Goal: Information Seeking & Learning: Learn about a topic

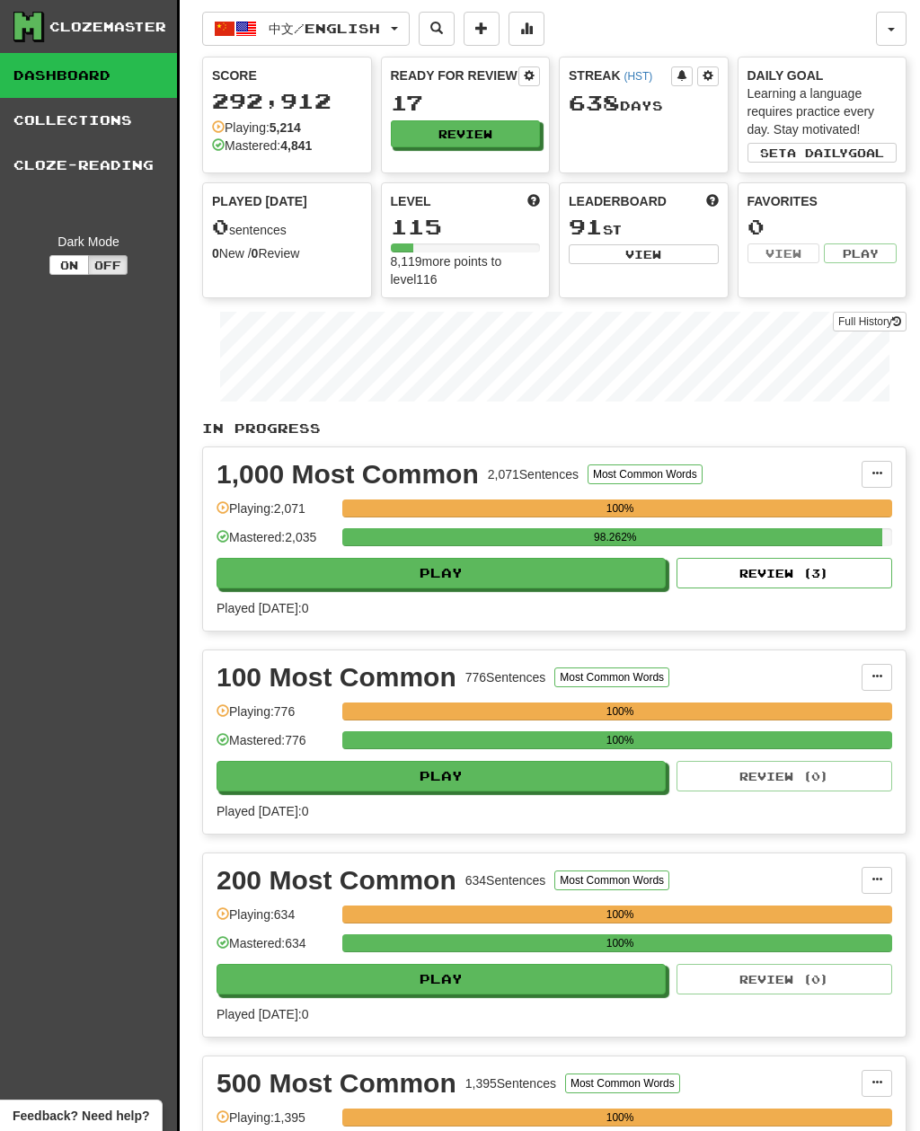
click at [369, 25] on span "中文 / English" at bounding box center [324, 28] width 111 height 15
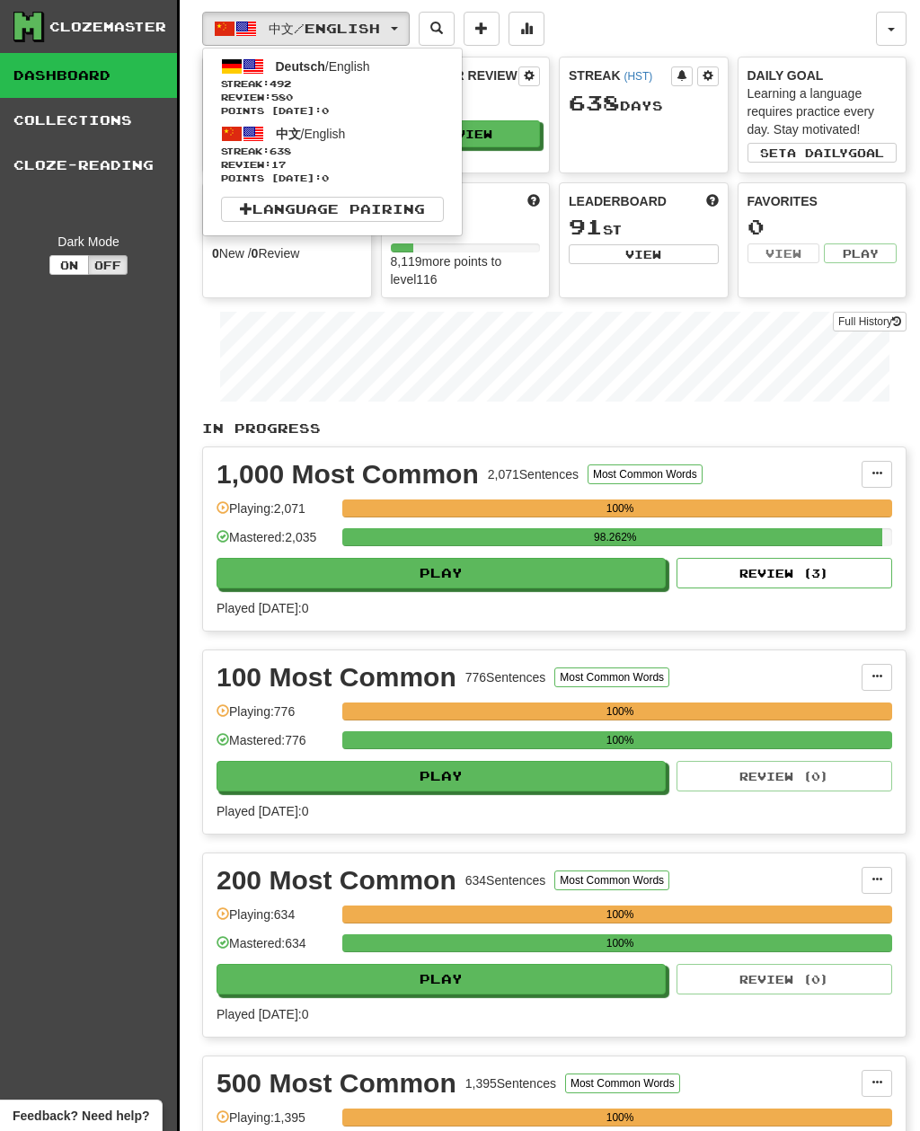
click at [392, 74] on link "Deutsch / English Streak: 492 Review: 580 Points today: 0" at bounding box center [332, 86] width 259 height 67
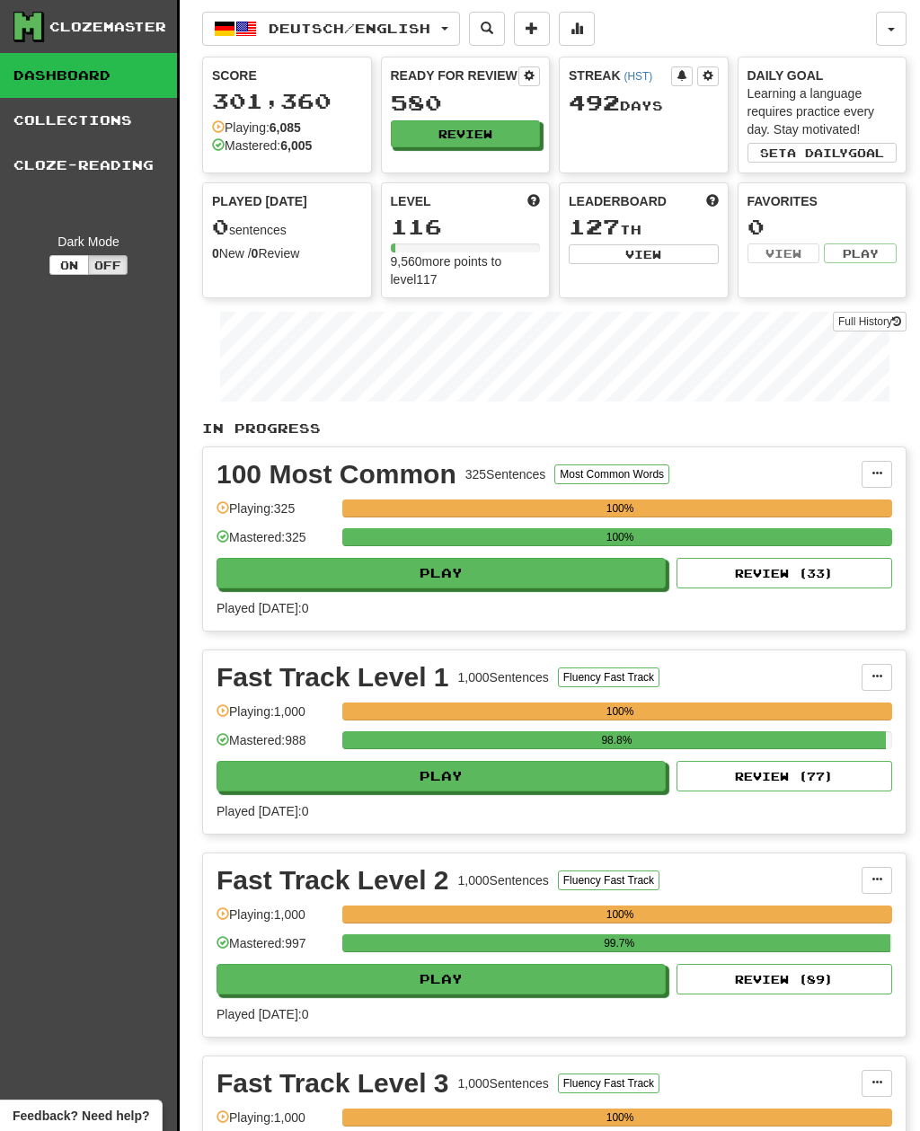
click at [511, 124] on button "Review" at bounding box center [466, 133] width 150 height 27
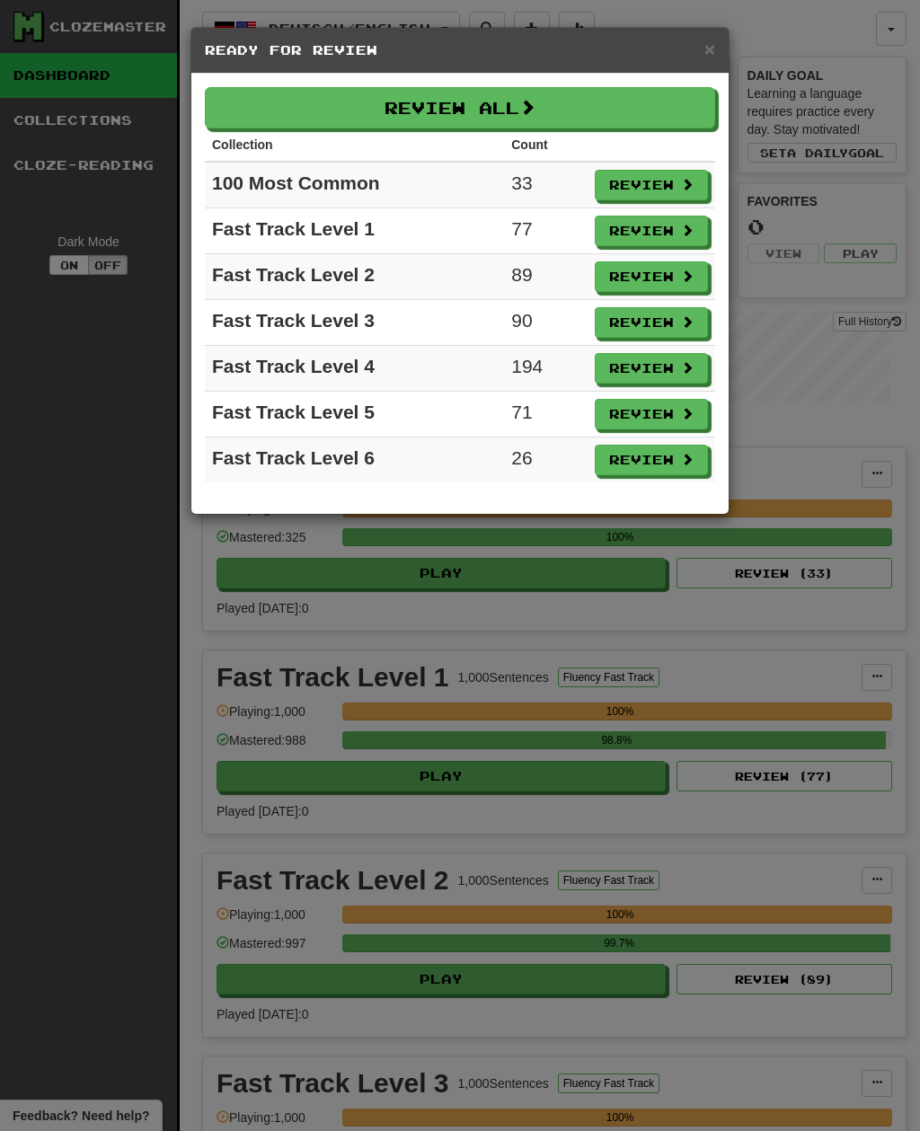
click at [535, 102] on span at bounding box center [527, 107] width 16 height 16
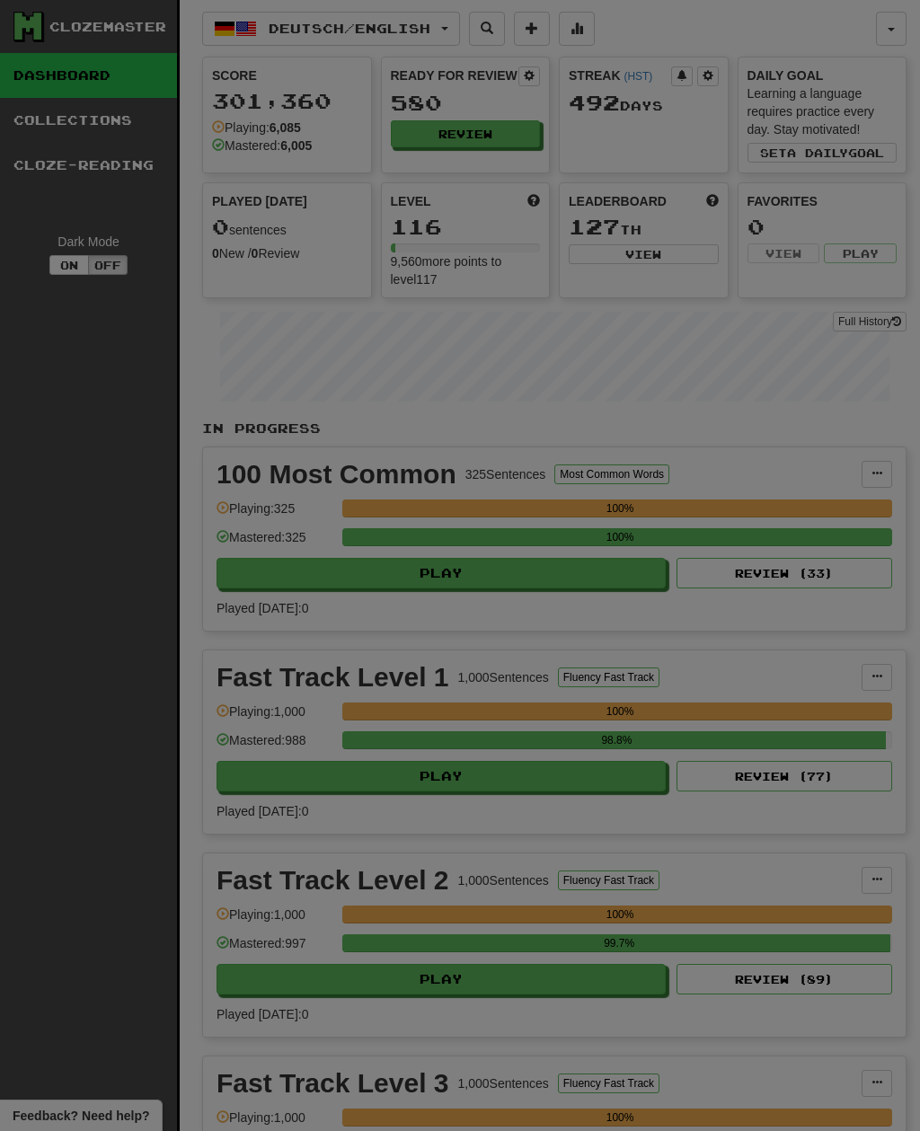
select select "**"
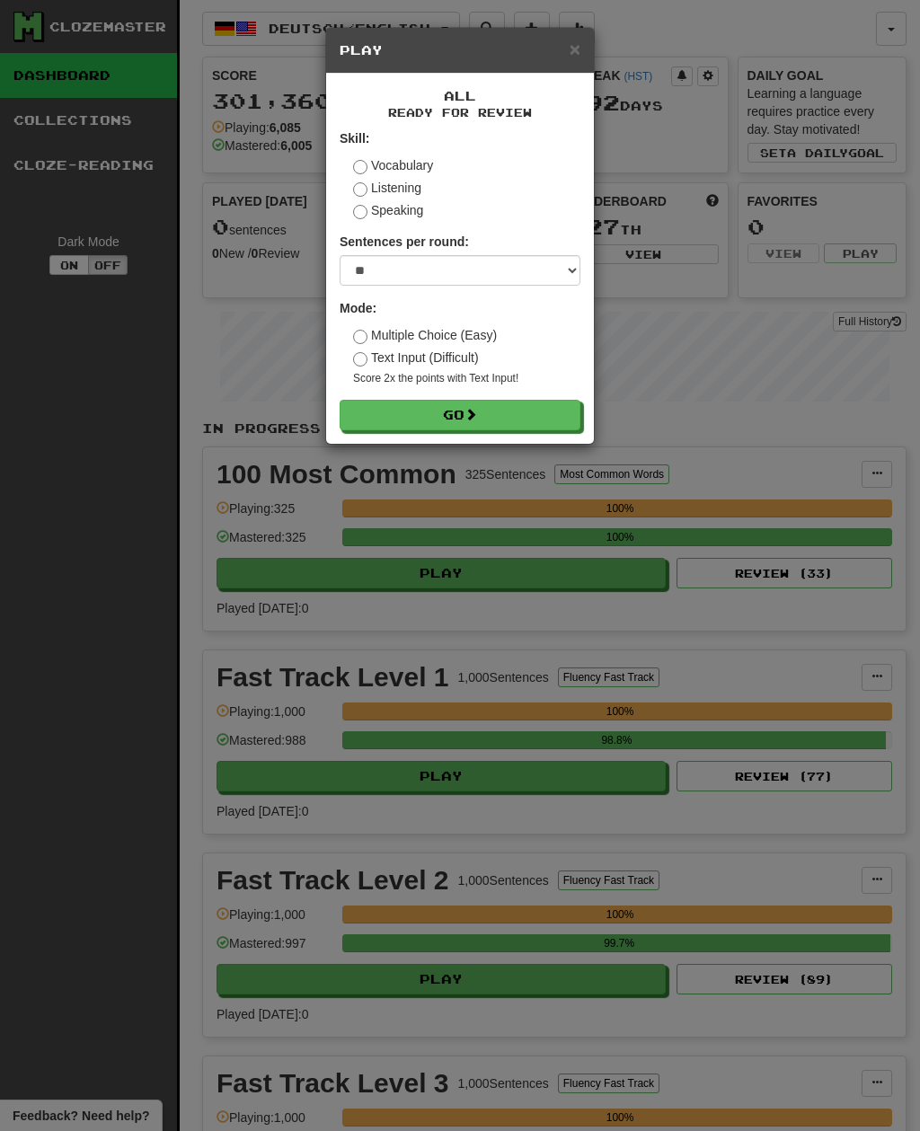
click at [520, 412] on button "Go" at bounding box center [460, 415] width 241 height 31
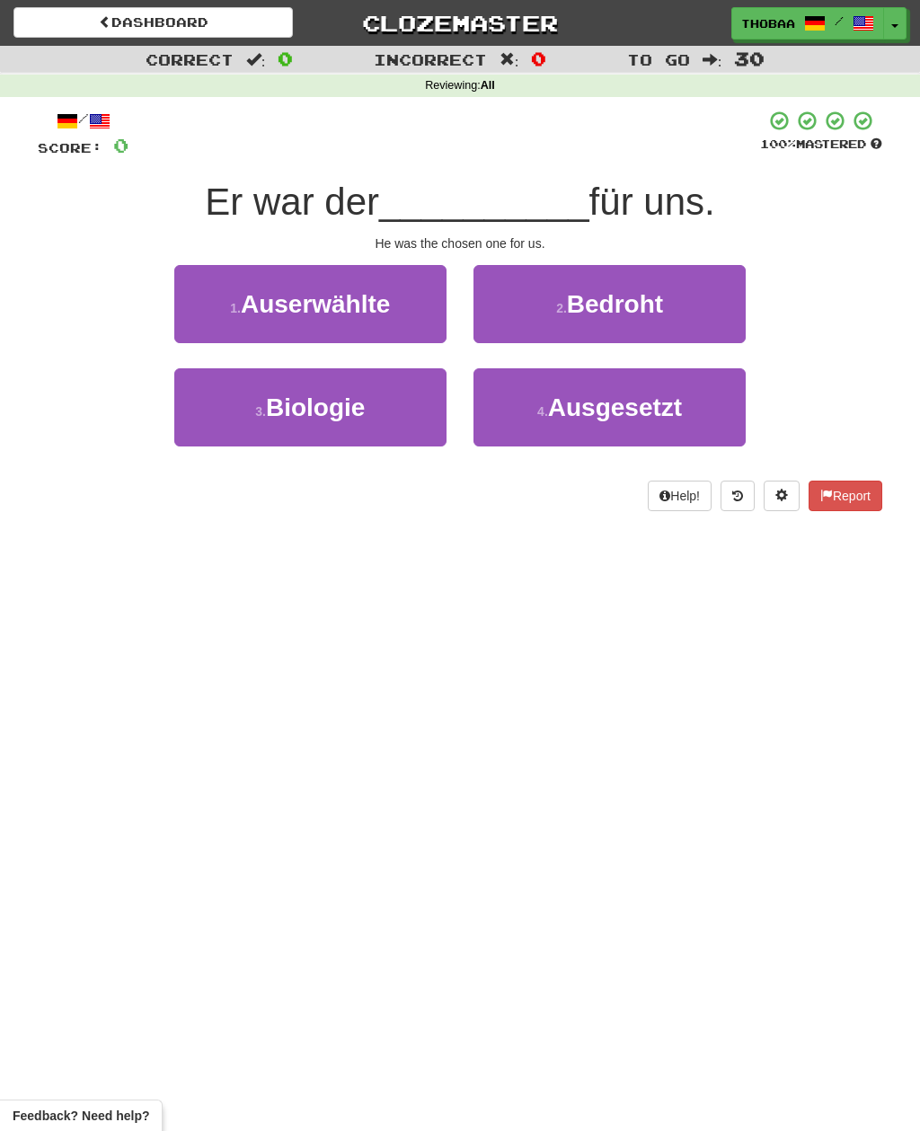
click at [234, 310] on small "1 ." at bounding box center [235, 308] width 11 height 14
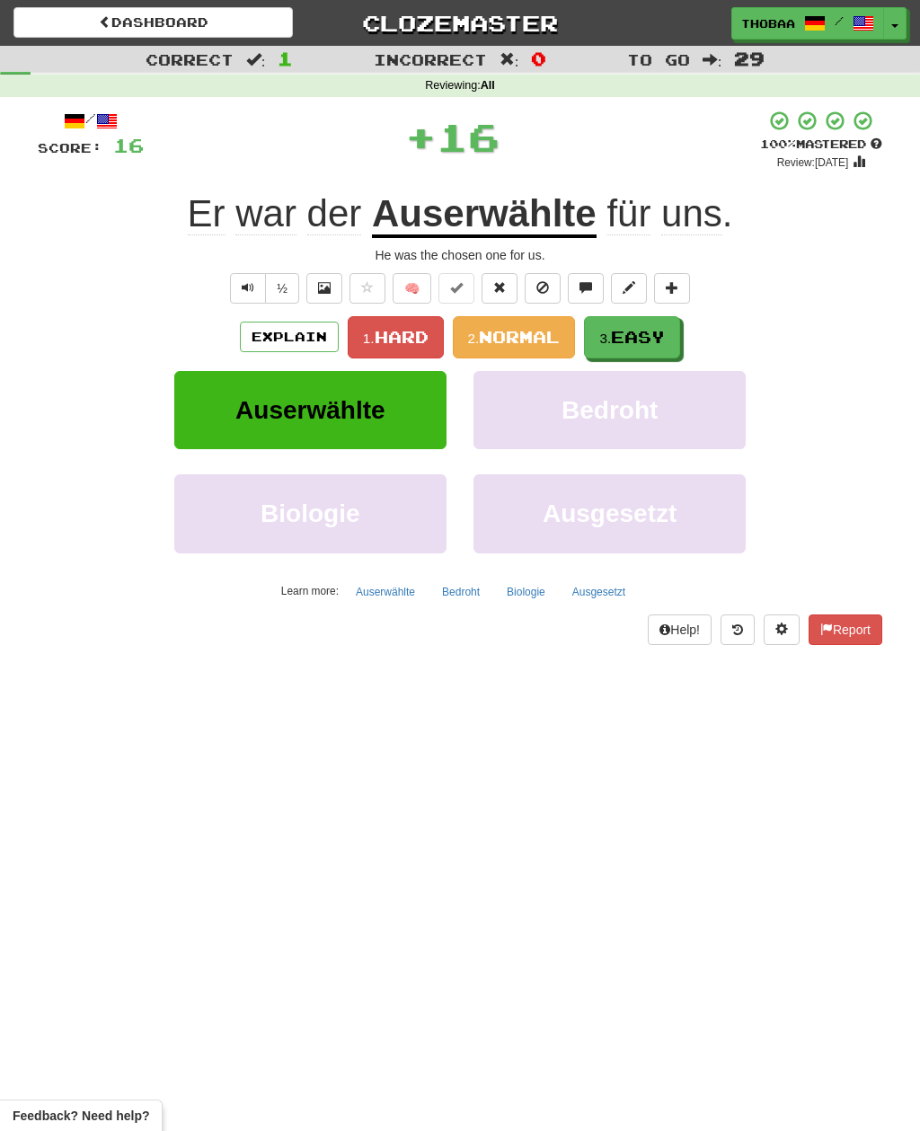
click at [665, 344] on span "Easy" at bounding box center [638, 337] width 54 height 20
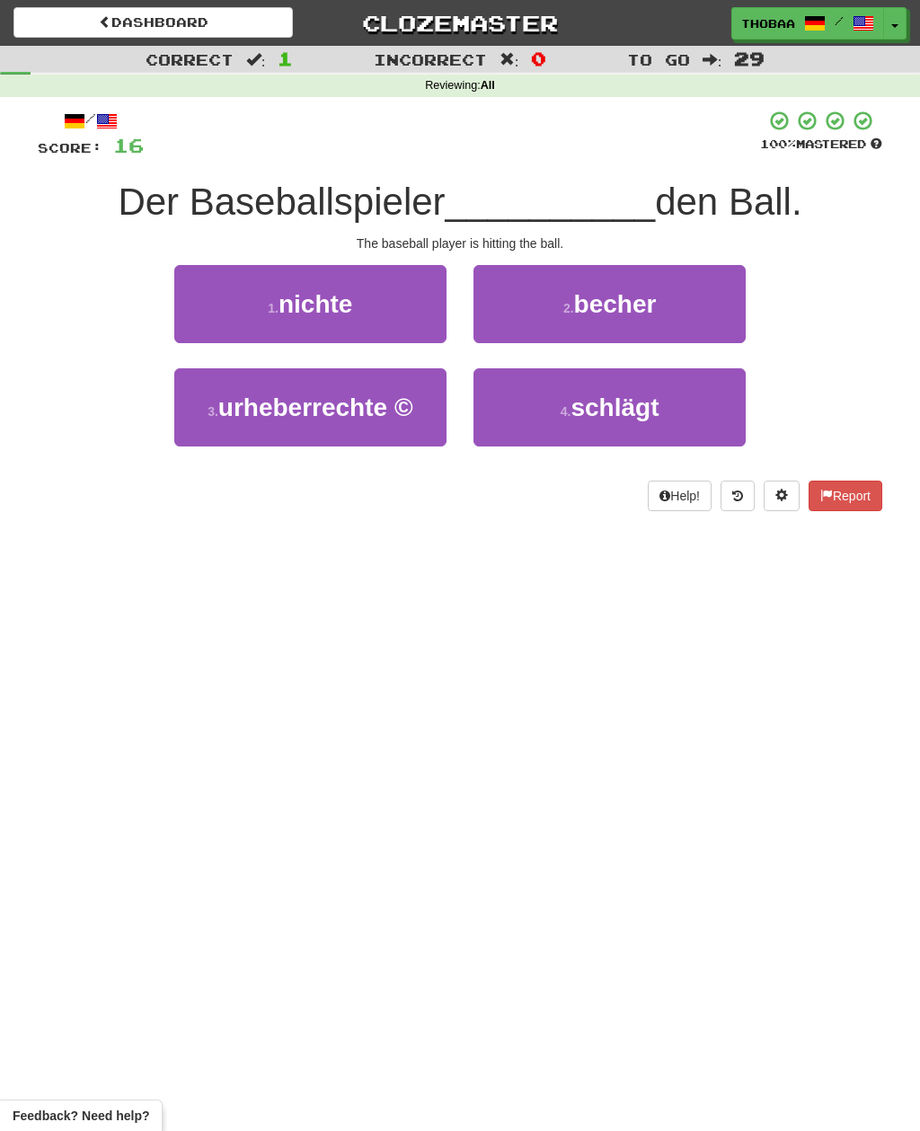
click at [672, 418] on button "4 . schlägt" at bounding box center [609, 407] width 272 height 78
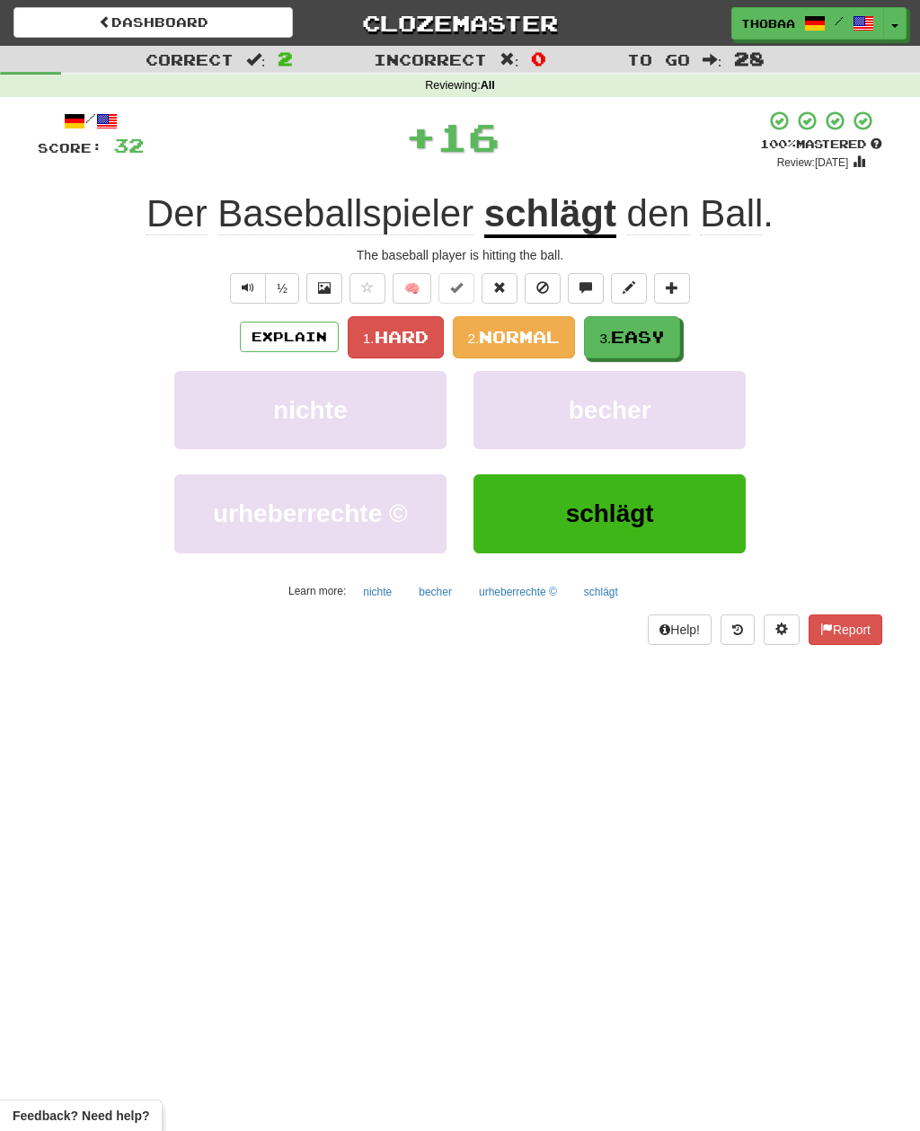
click at [654, 340] on span "Easy" at bounding box center [638, 337] width 54 height 20
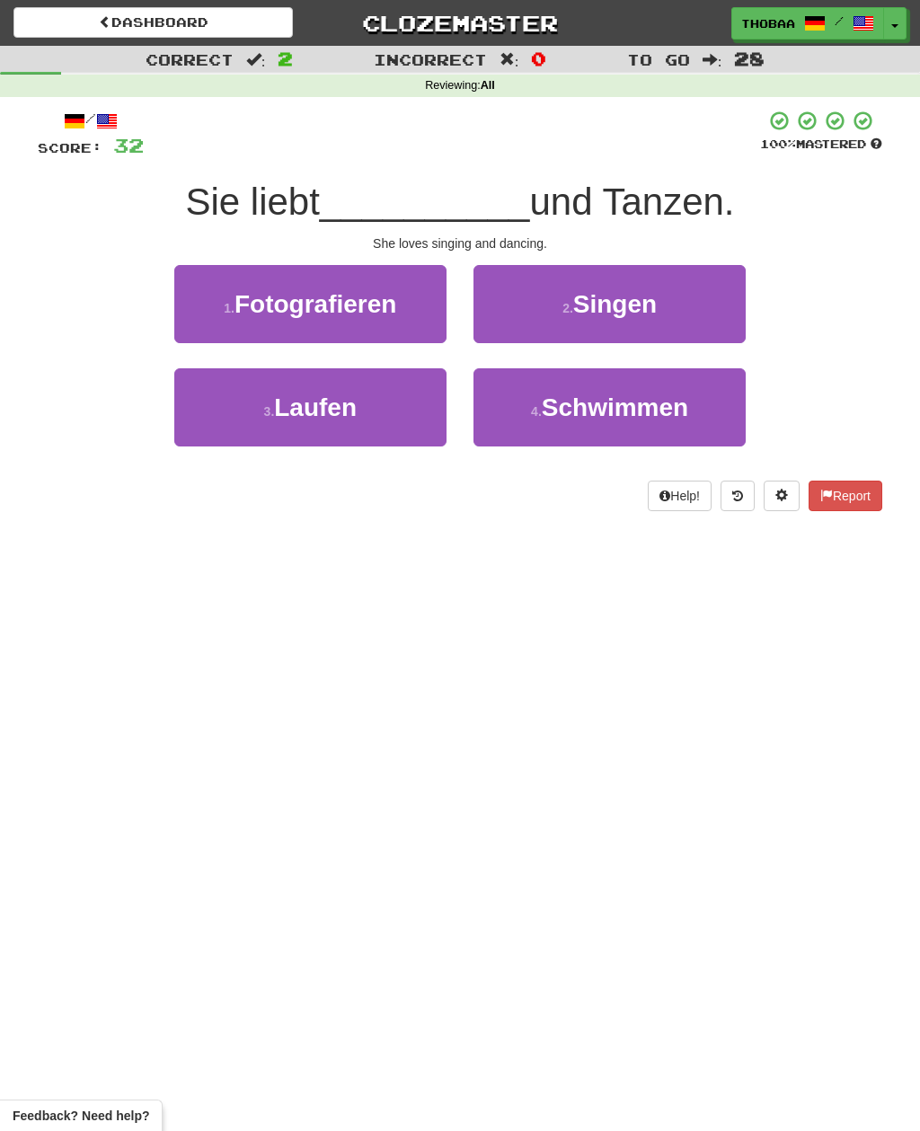
click at [708, 302] on button "2 . Singen" at bounding box center [609, 304] width 272 height 78
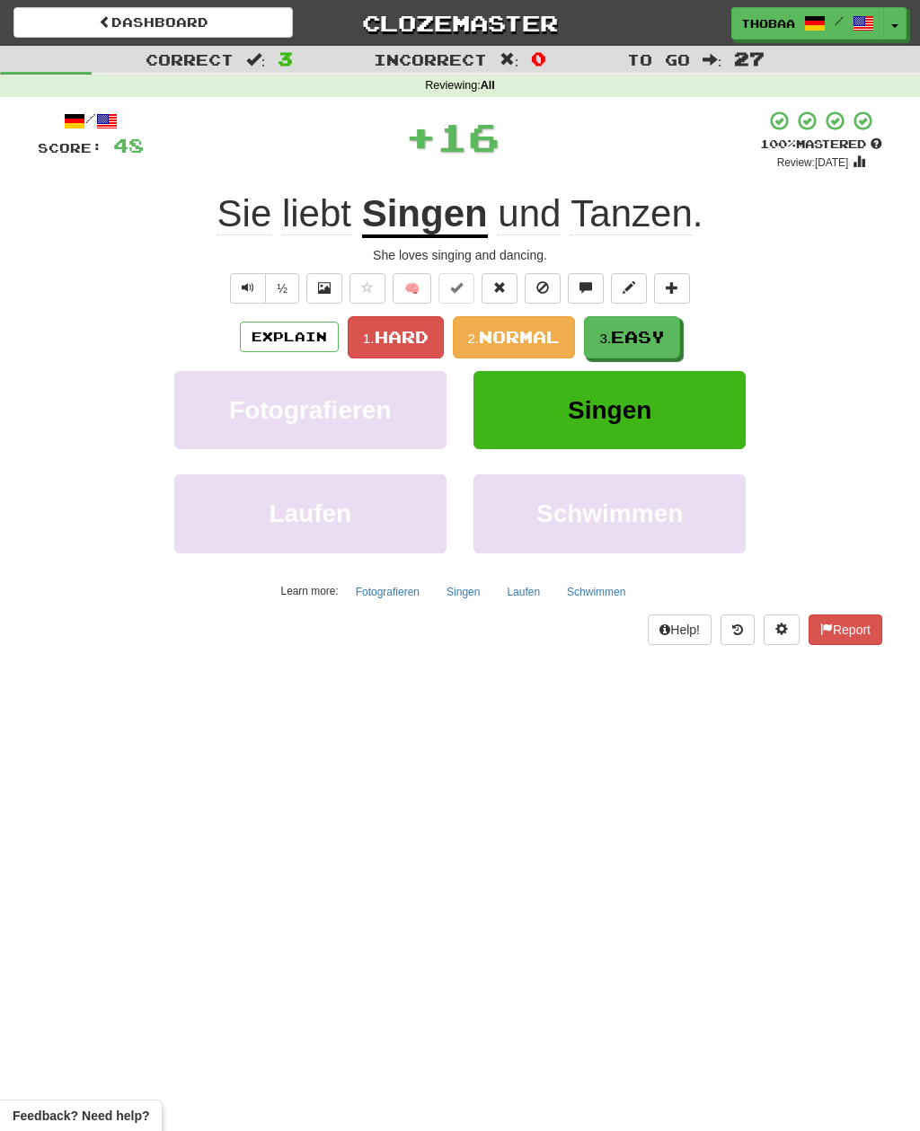
click at [658, 332] on span "Easy" at bounding box center [638, 337] width 54 height 20
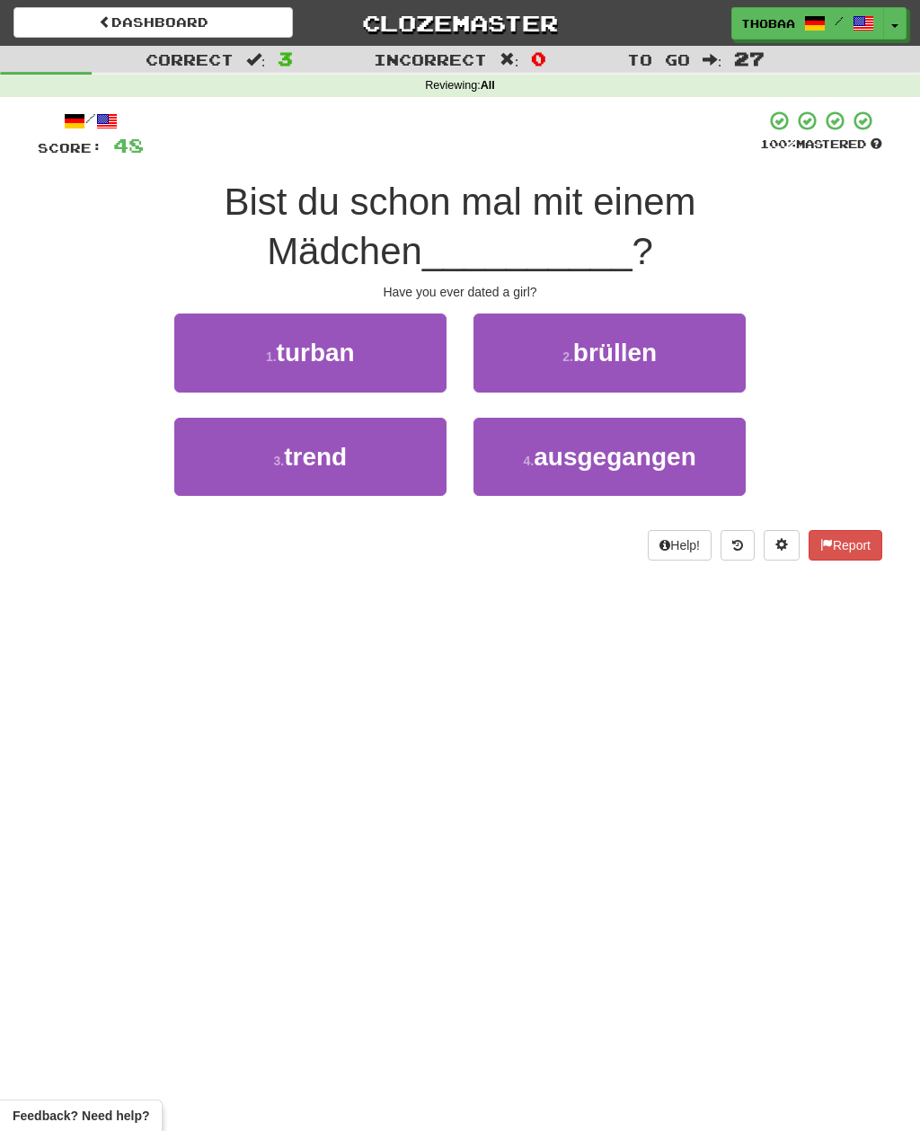
click at [648, 472] on button "4 . ausgegangen" at bounding box center [609, 457] width 272 height 78
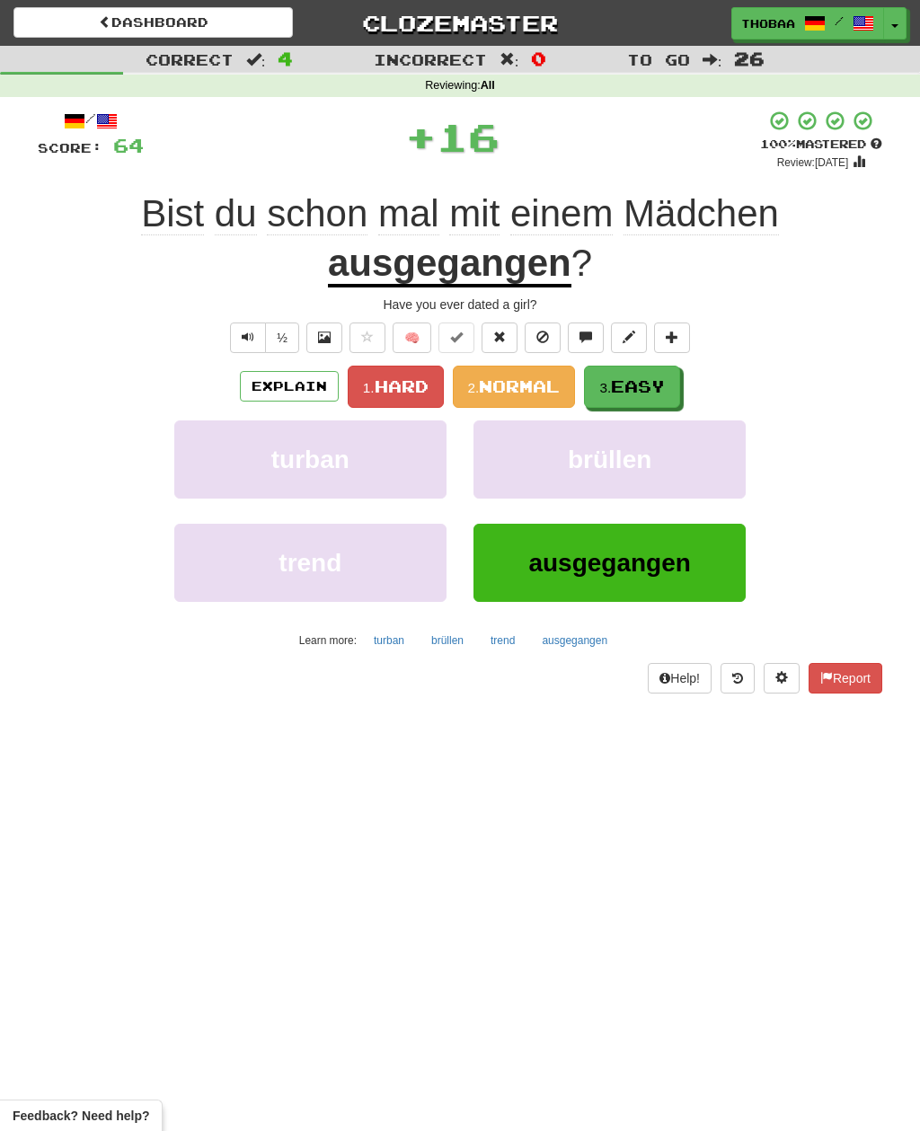
click at [657, 395] on button "3. Easy" at bounding box center [632, 387] width 96 height 42
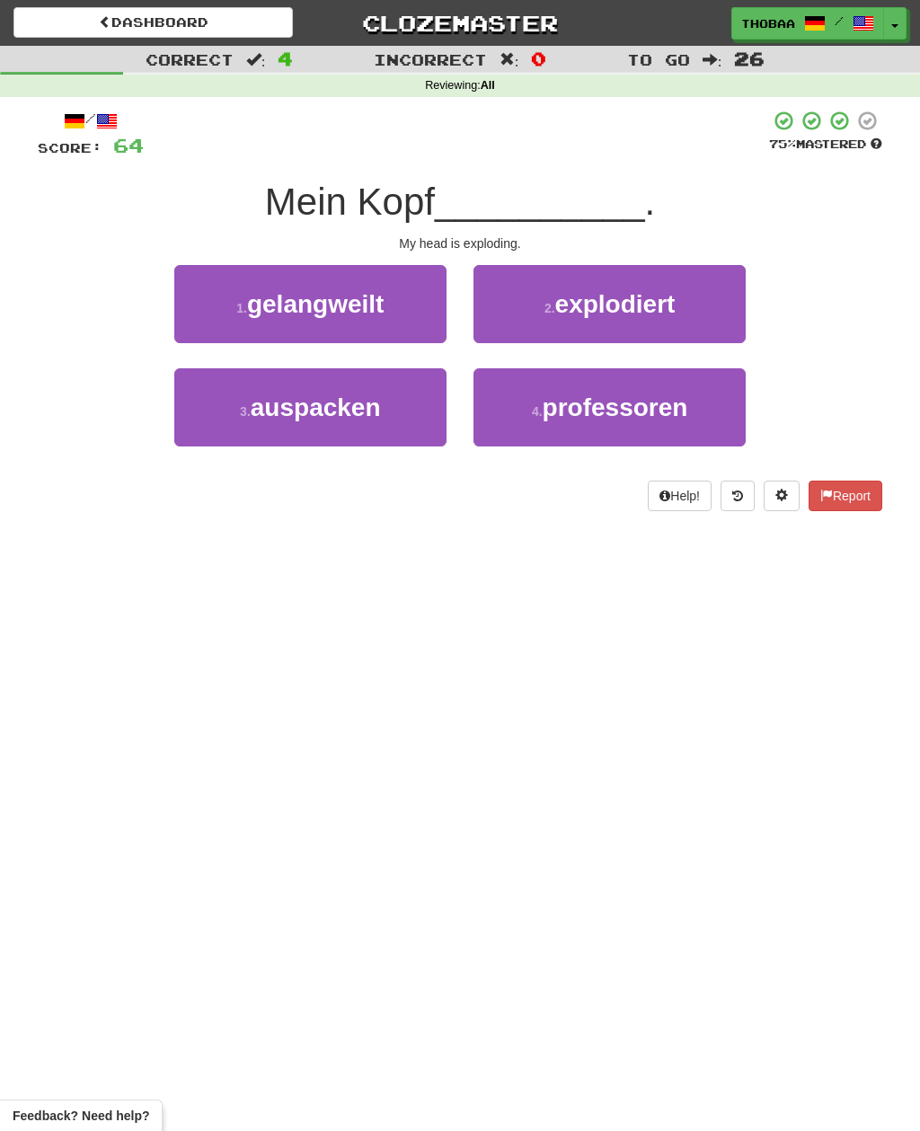
click at [709, 314] on button "2 . explodiert" at bounding box center [609, 304] width 272 height 78
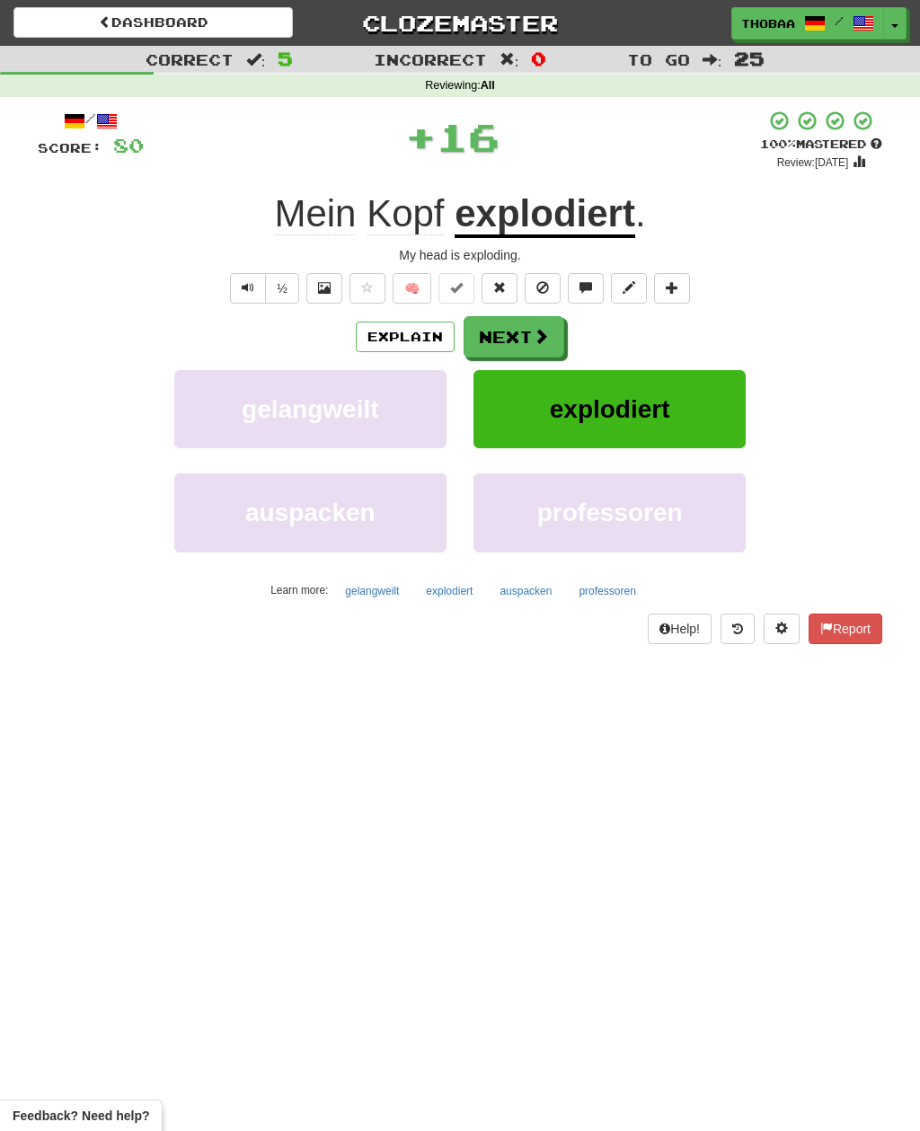
click at [680, 418] on button "explodiert" at bounding box center [609, 409] width 272 height 78
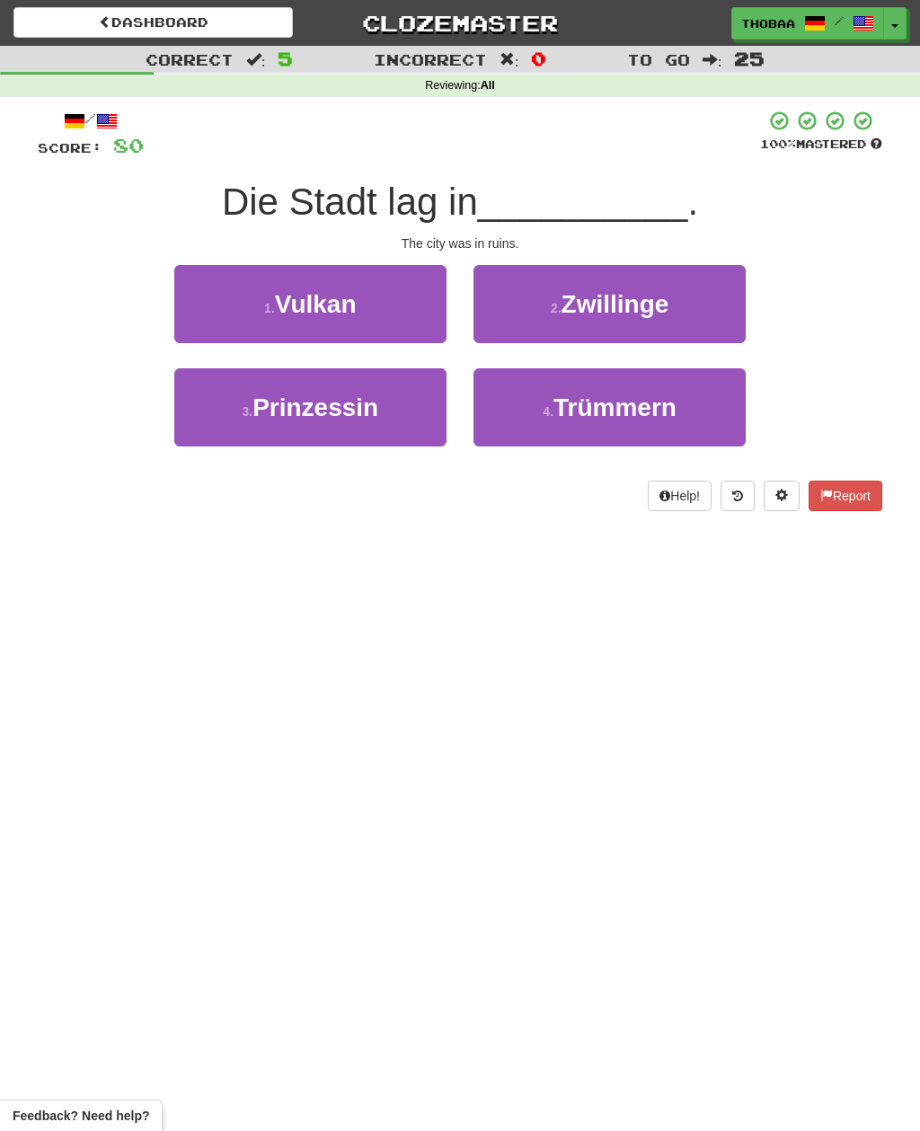
click at [704, 417] on button "4 . Trümmern" at bounding box center [609, 407] width 272 height 78
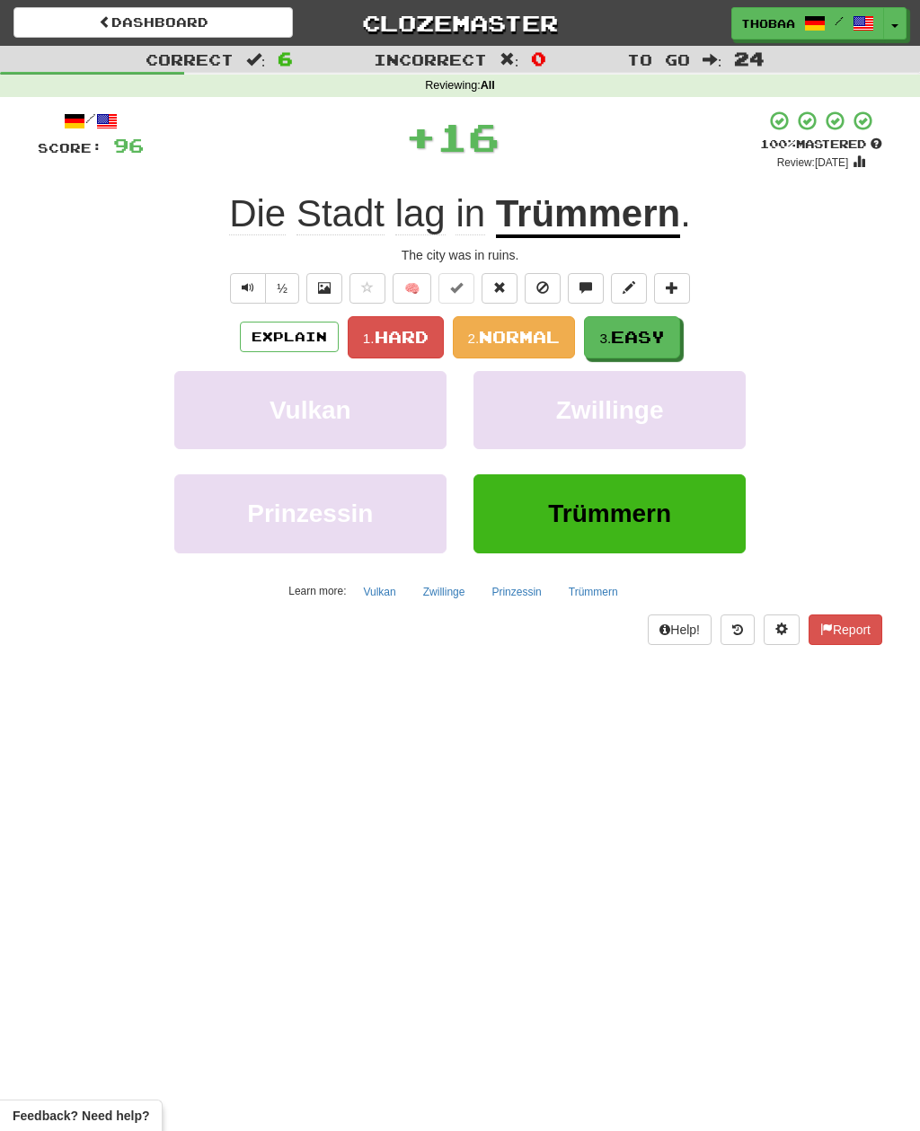
click at [663, 332] on span "Easy" at bounding box center [638, 337] width 54 height 20
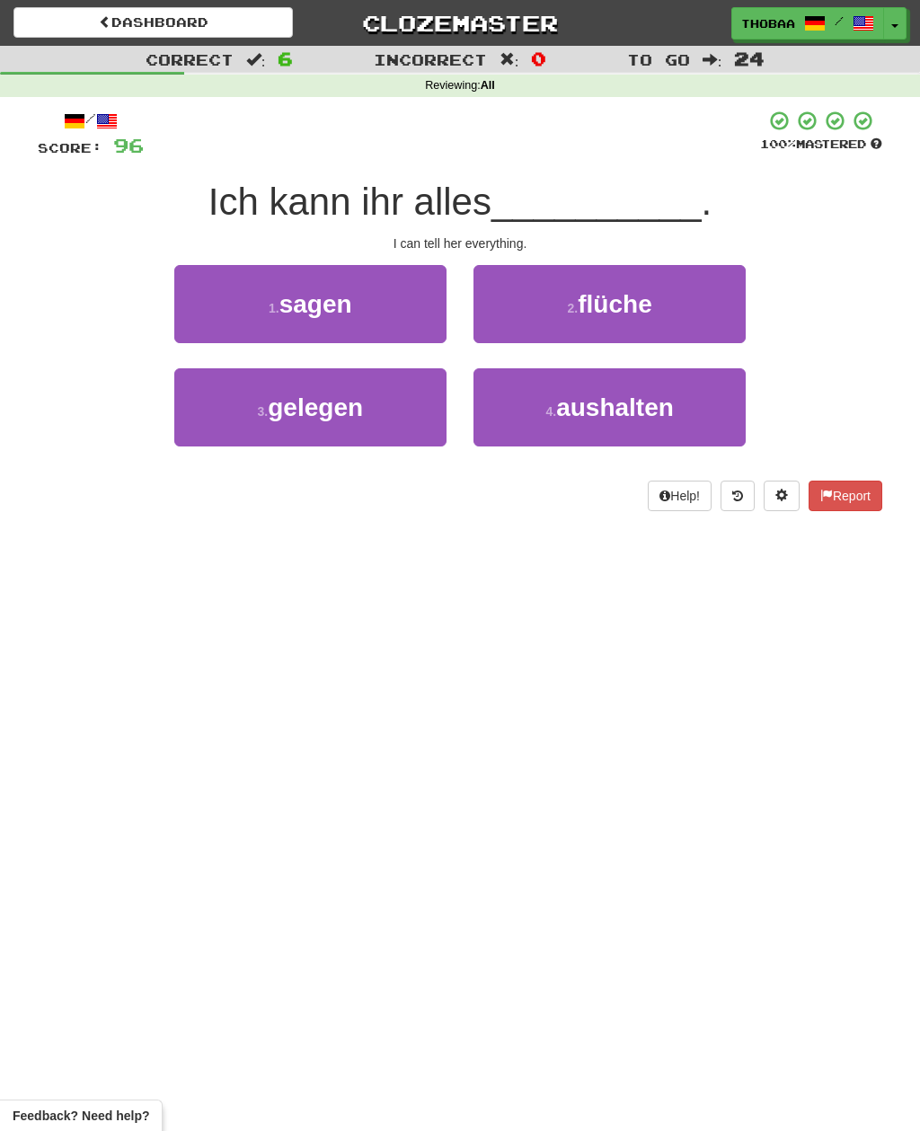
click at [195, 299] on button "1 . sagen" at bounding box center [310, 304] width 272 height 78
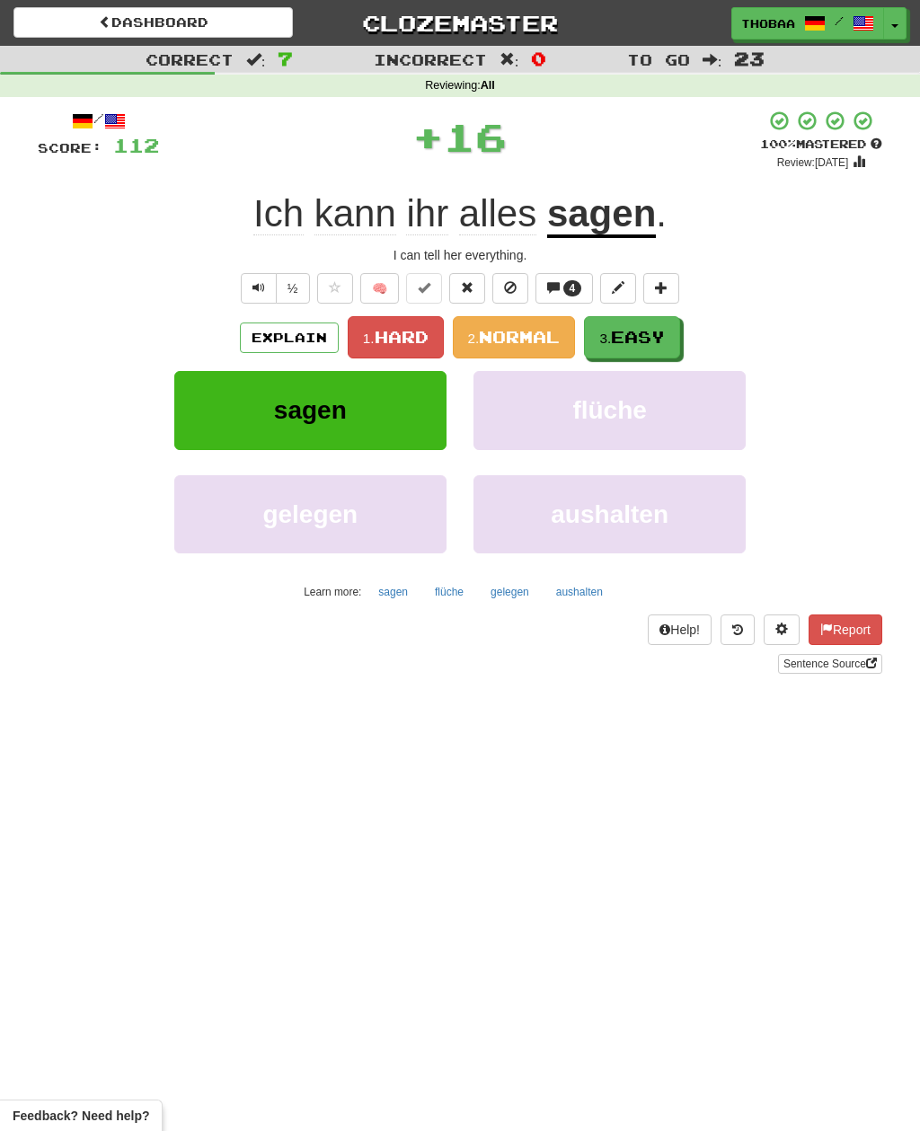
click at [652, 330] on span "Easy" at bounding box center [638, 337] width 54 height 20
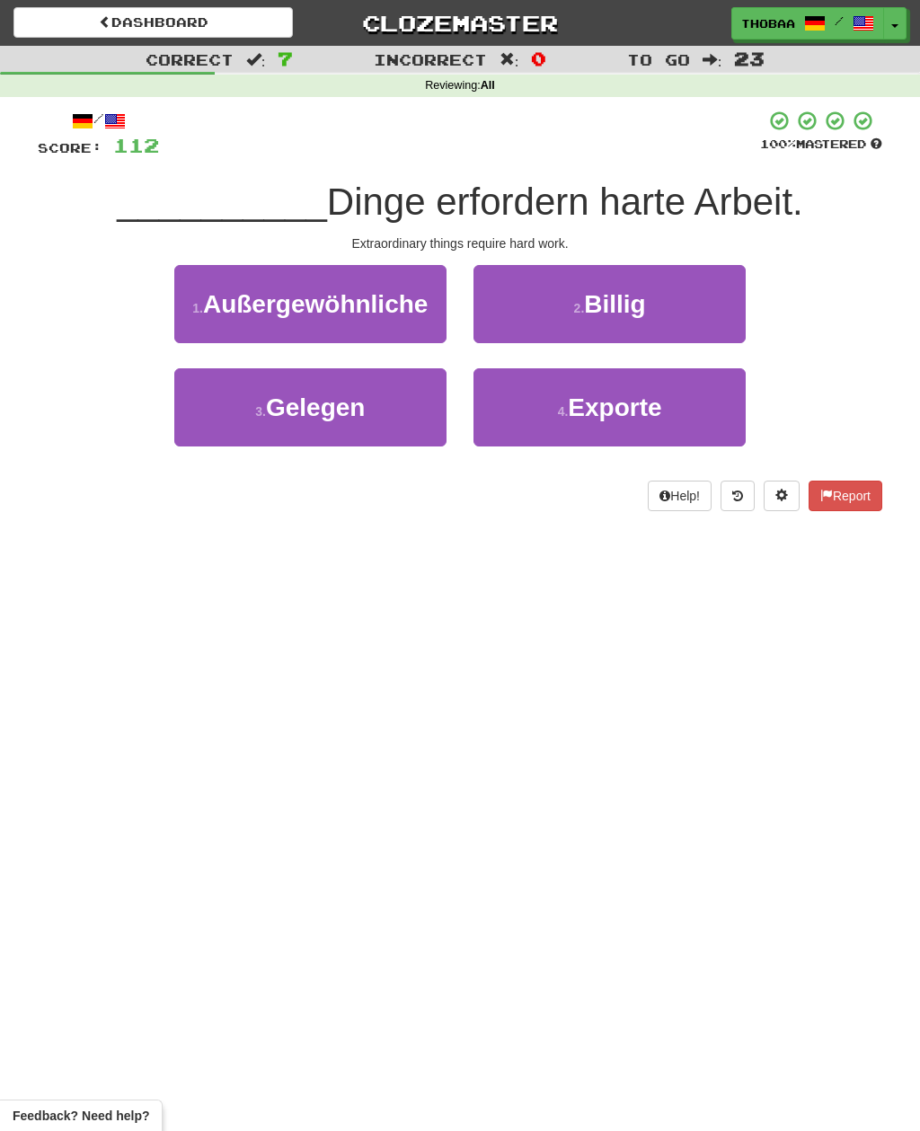
click at [214, 305] on span "Außergewöhnliche" at bounding box center [315, 304] width 225 height 28
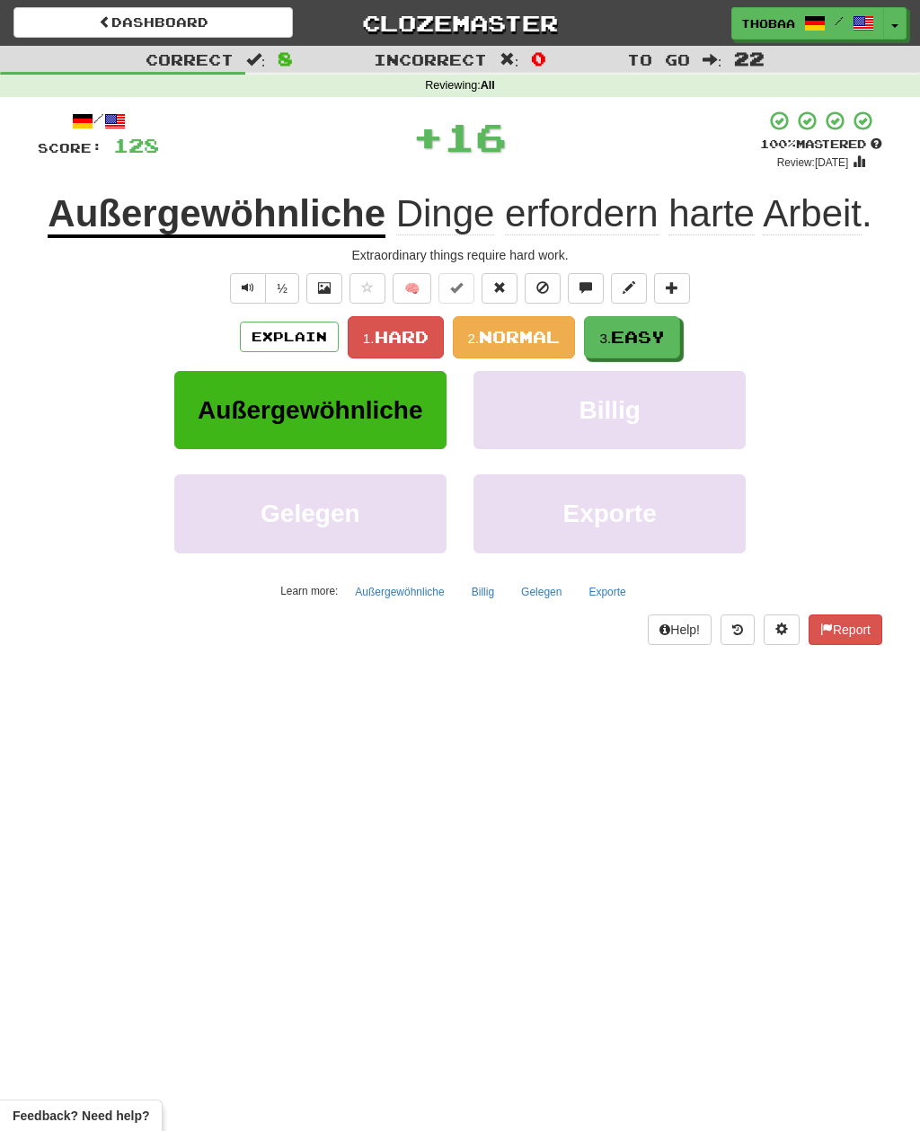
click at [661, 328] on span "Easy" at bounding box center [638, 337] width 54 height 20
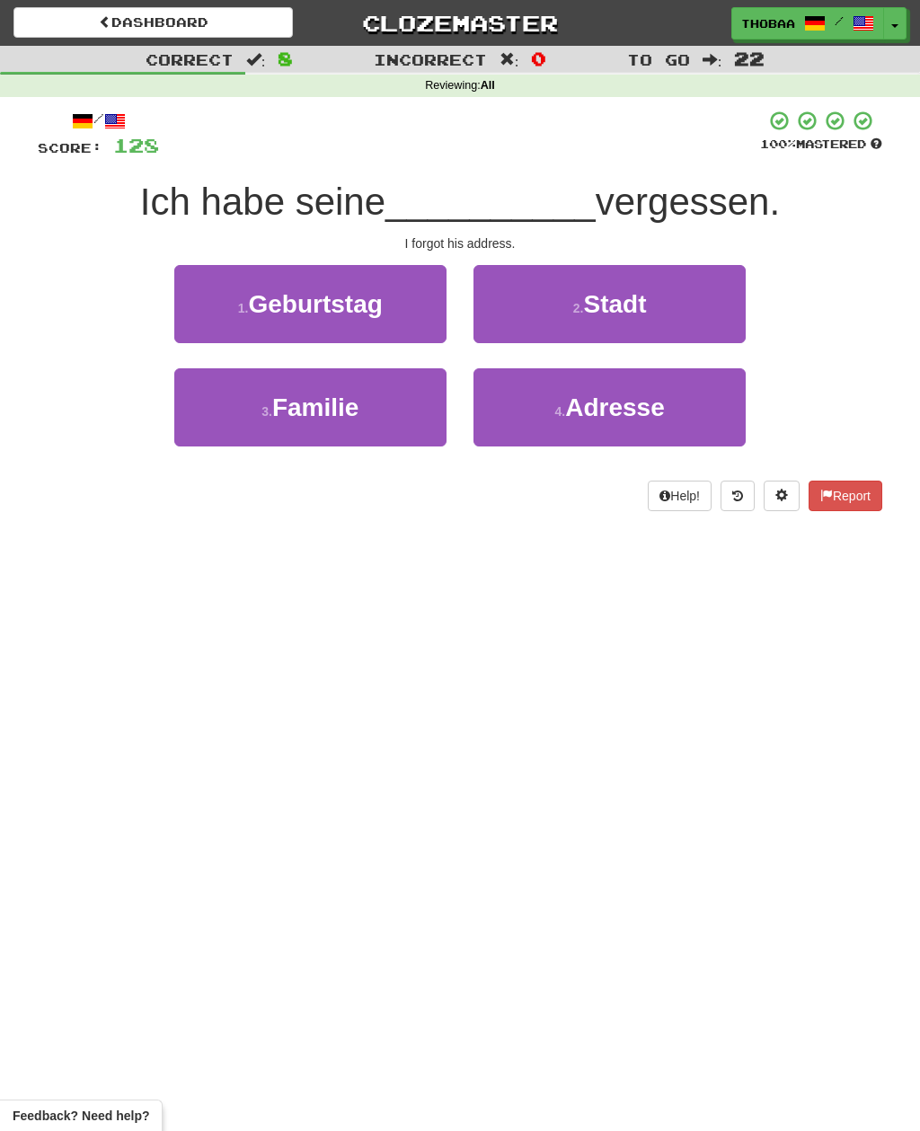
click at [677, 417] on button "4 . Adresse" at bounding box center [609, 407] width 272 height 78
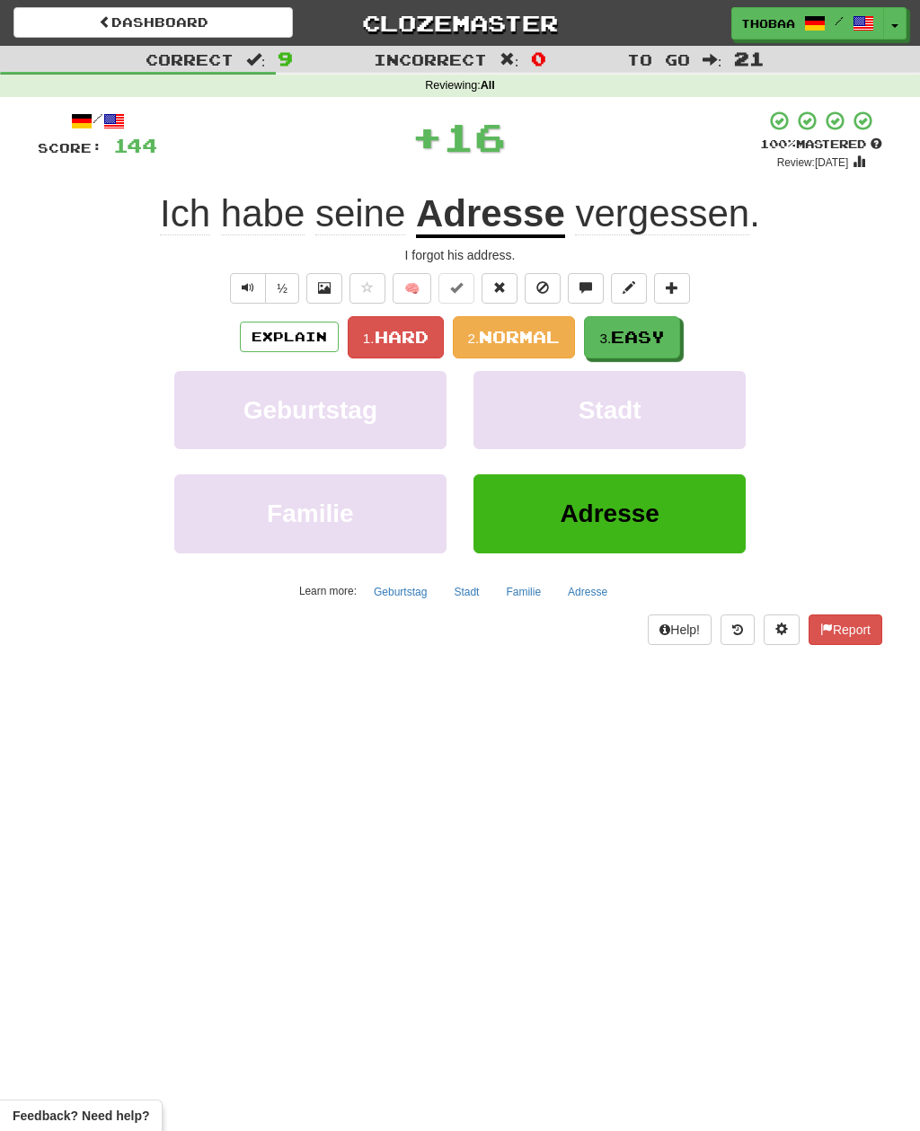
click at [664, 332] on span "Easy" at bounding box center [638, 337] width 54 height 20
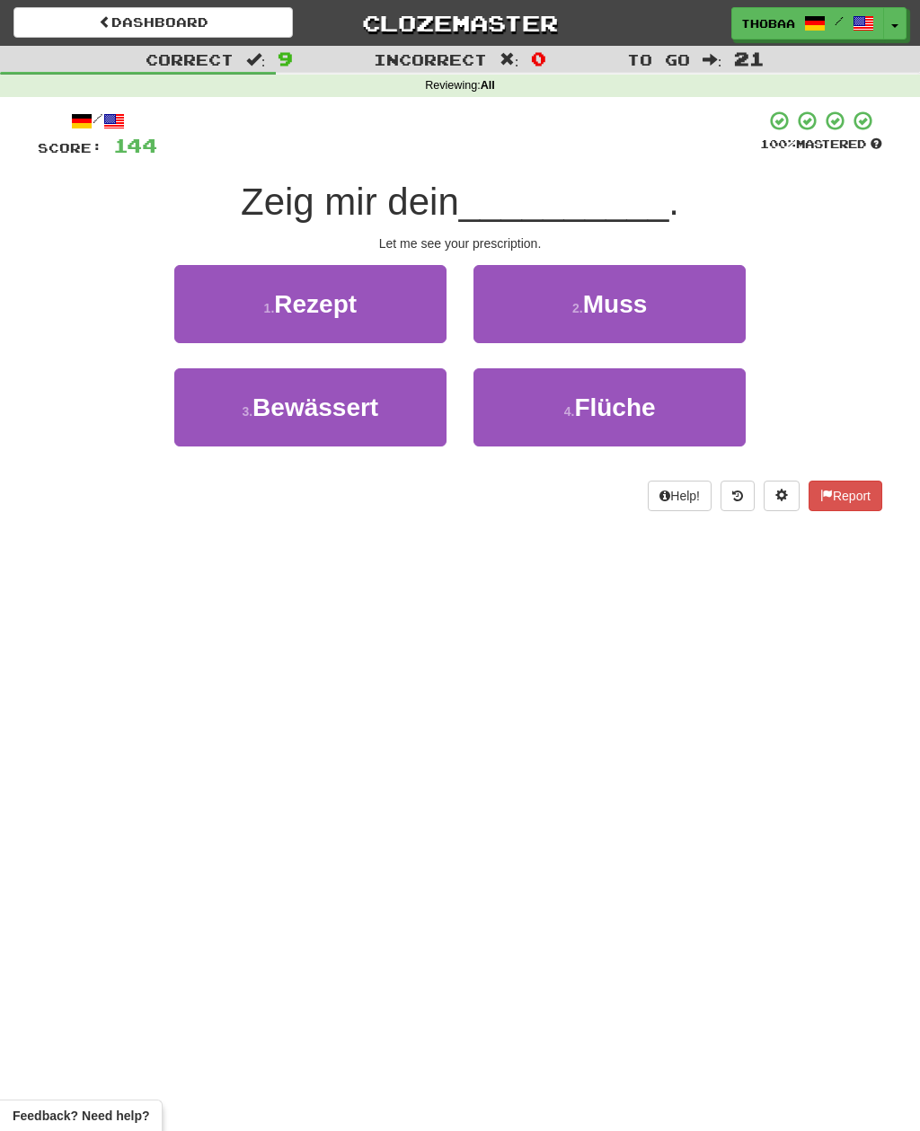
click at [208, 320] on button "1 . Rezept" at bounding box center [310, 304] width 272 height 78
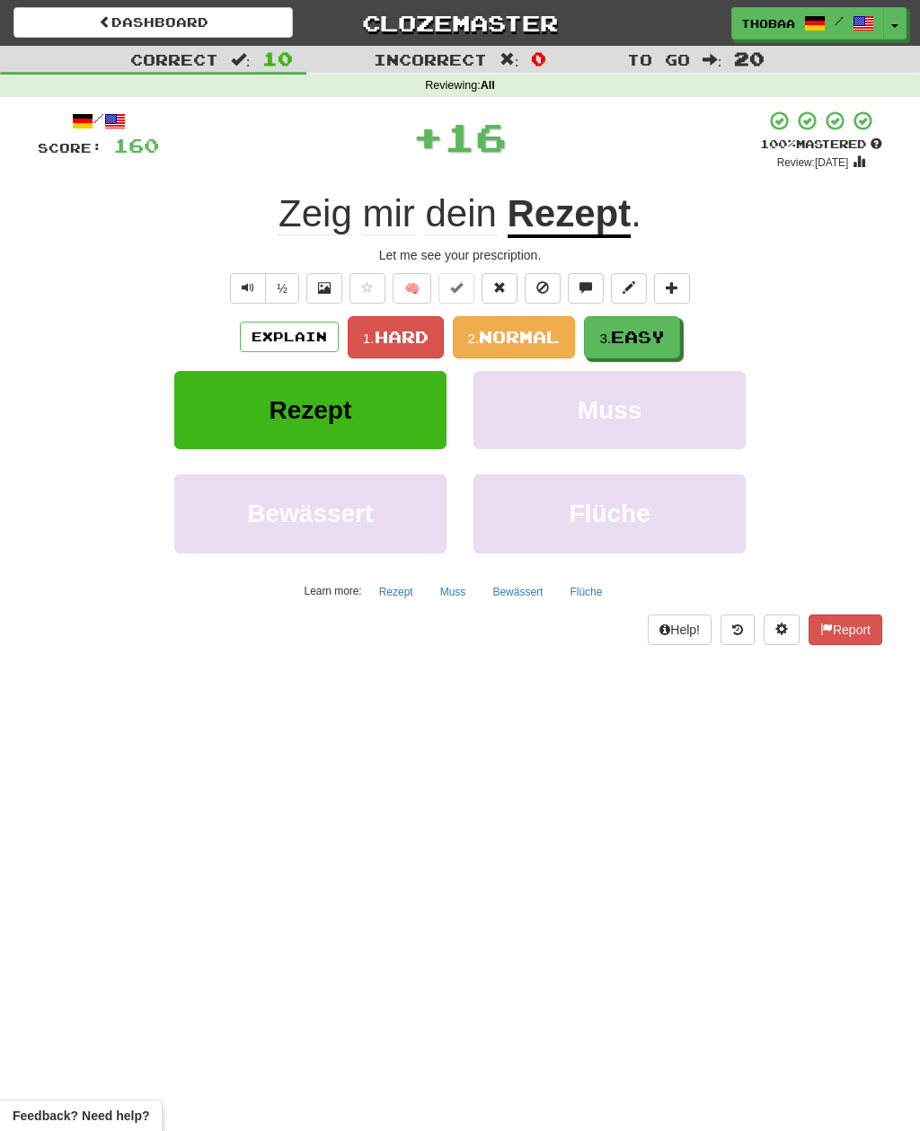
click at [650, 332] on span "Easy" at bounding box center [638, 337] width 54 height 20
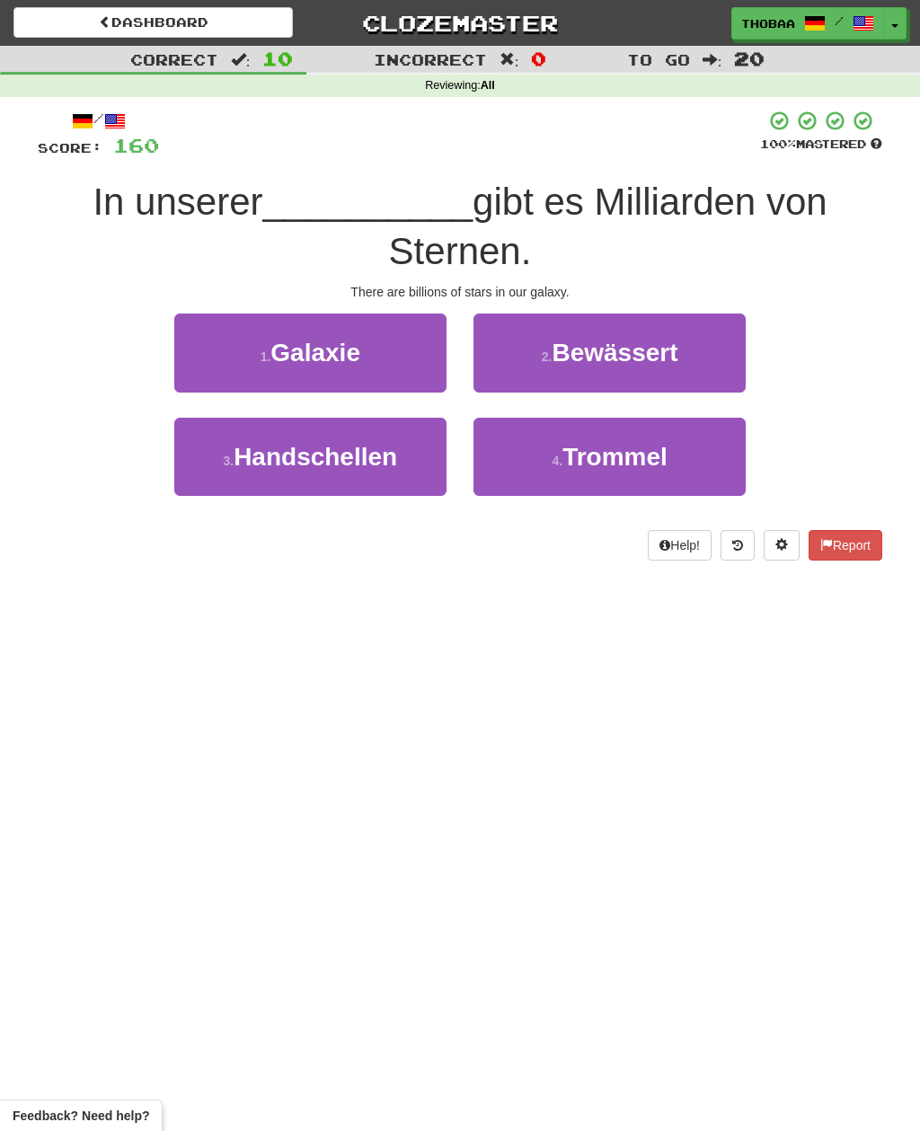
click at [228, 344] on button "1 . Galaxie" at bounding box center [310, 353] width 272 height 78
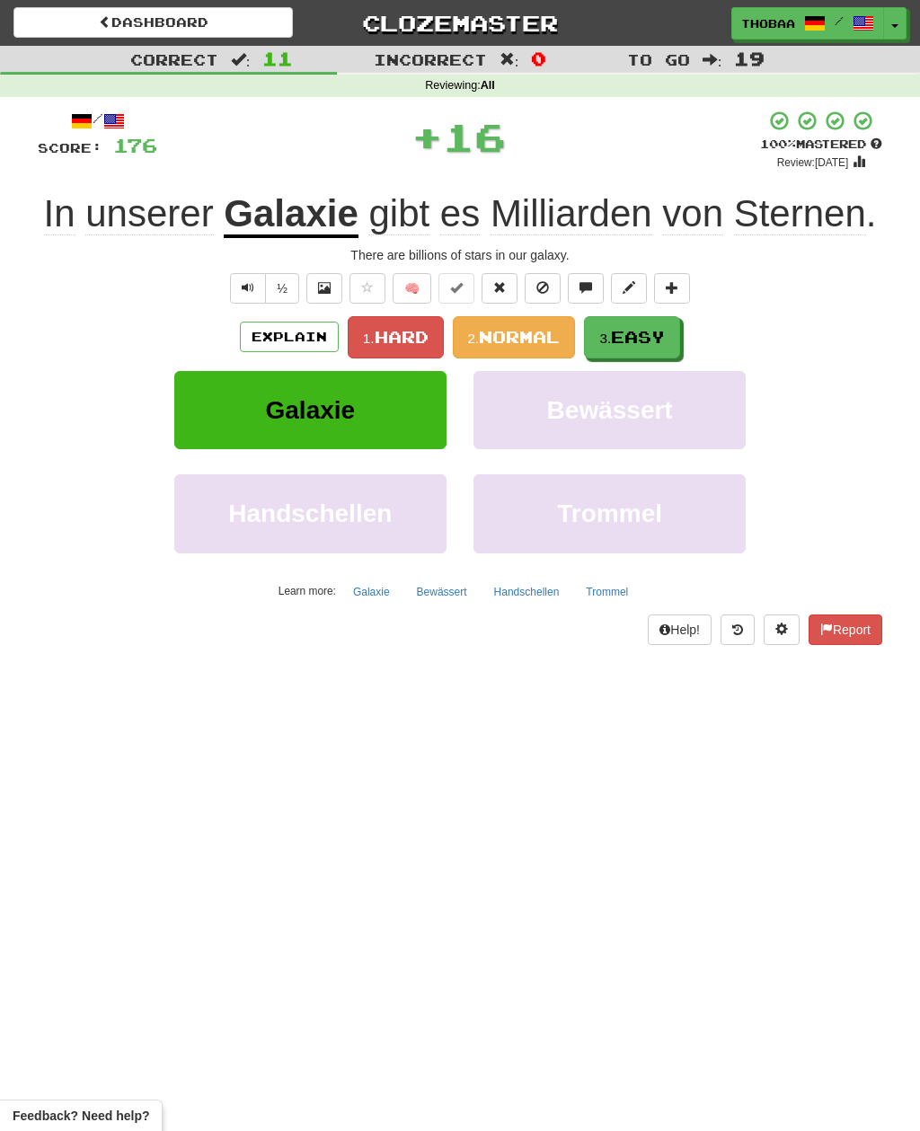
click at [659, 349] on button "3. Easy" at bounding box center [632, 337] width 96 height 42
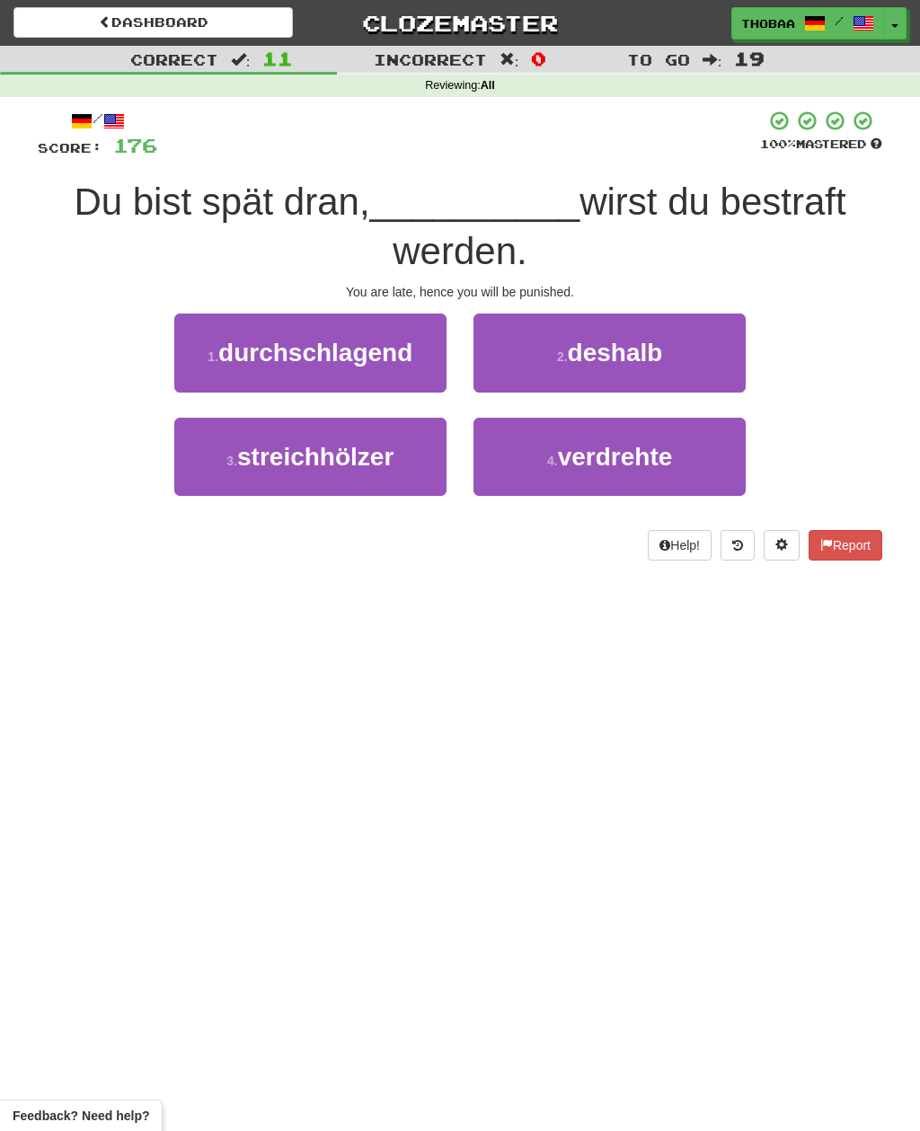
click at [719, 361] on button "2 . deshalb" at bounding box center [609, 353] width 272 height 78
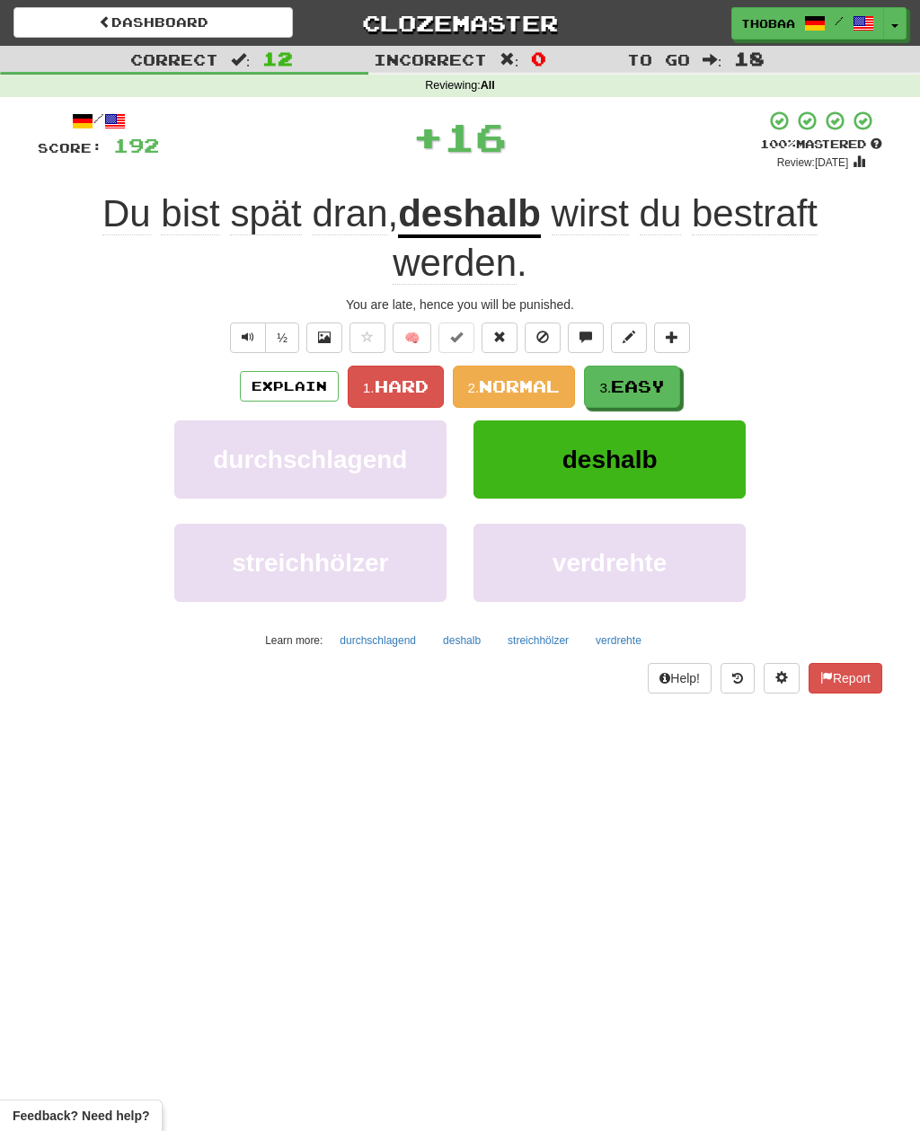
click at [665, 376] on span "Easy" at bounding box center [638, 386] width 54 height 20
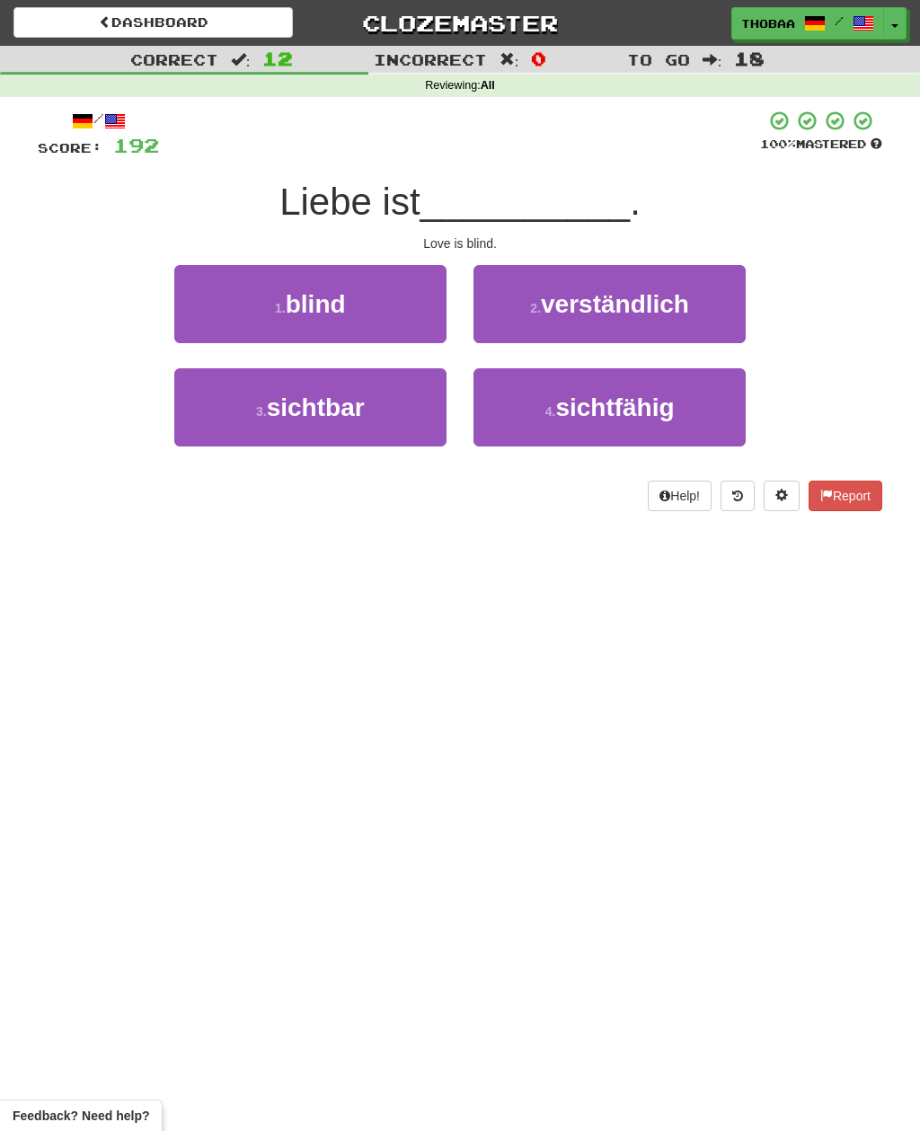
click at [208, 306] on button "1 . blind" at bounding box center [310, 304] width 272 height 78
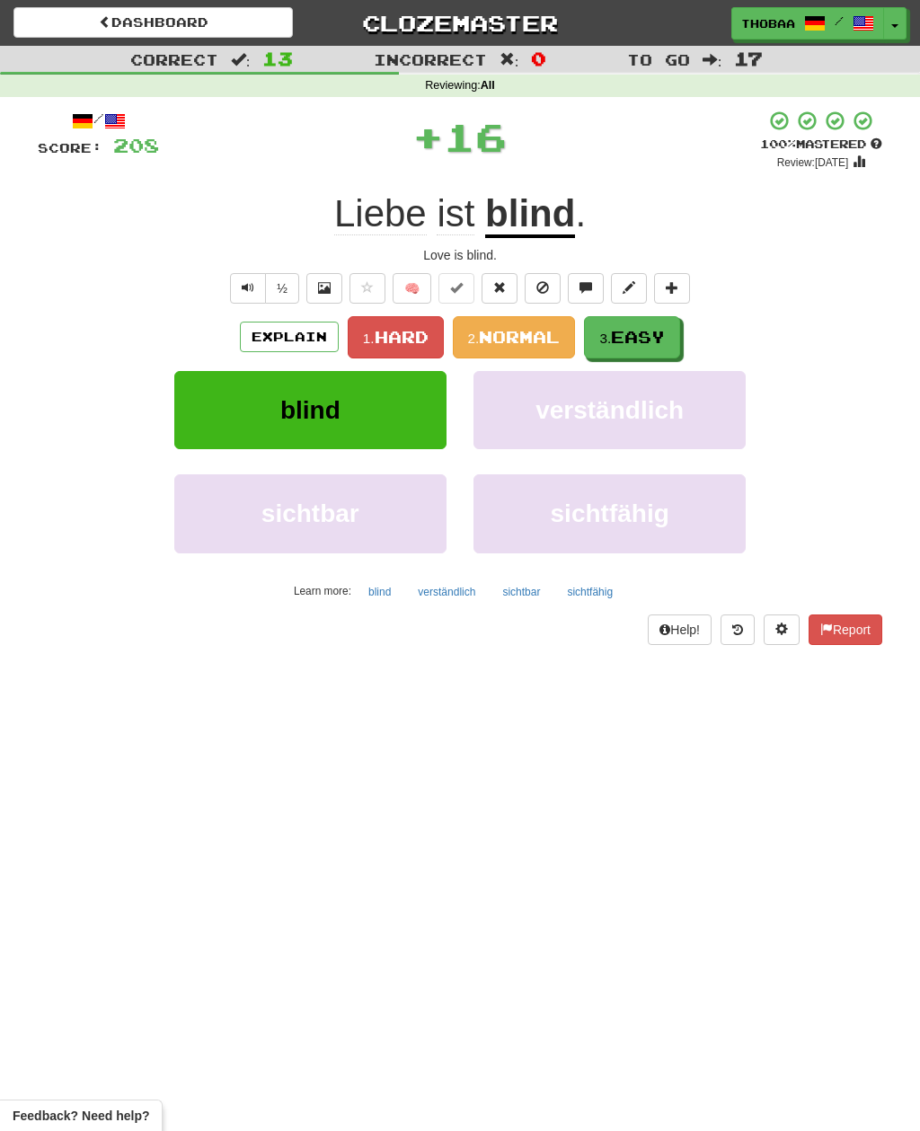
click at [659, 338] on span "Easy" at bounding box center [638, 337] width 54 height 20
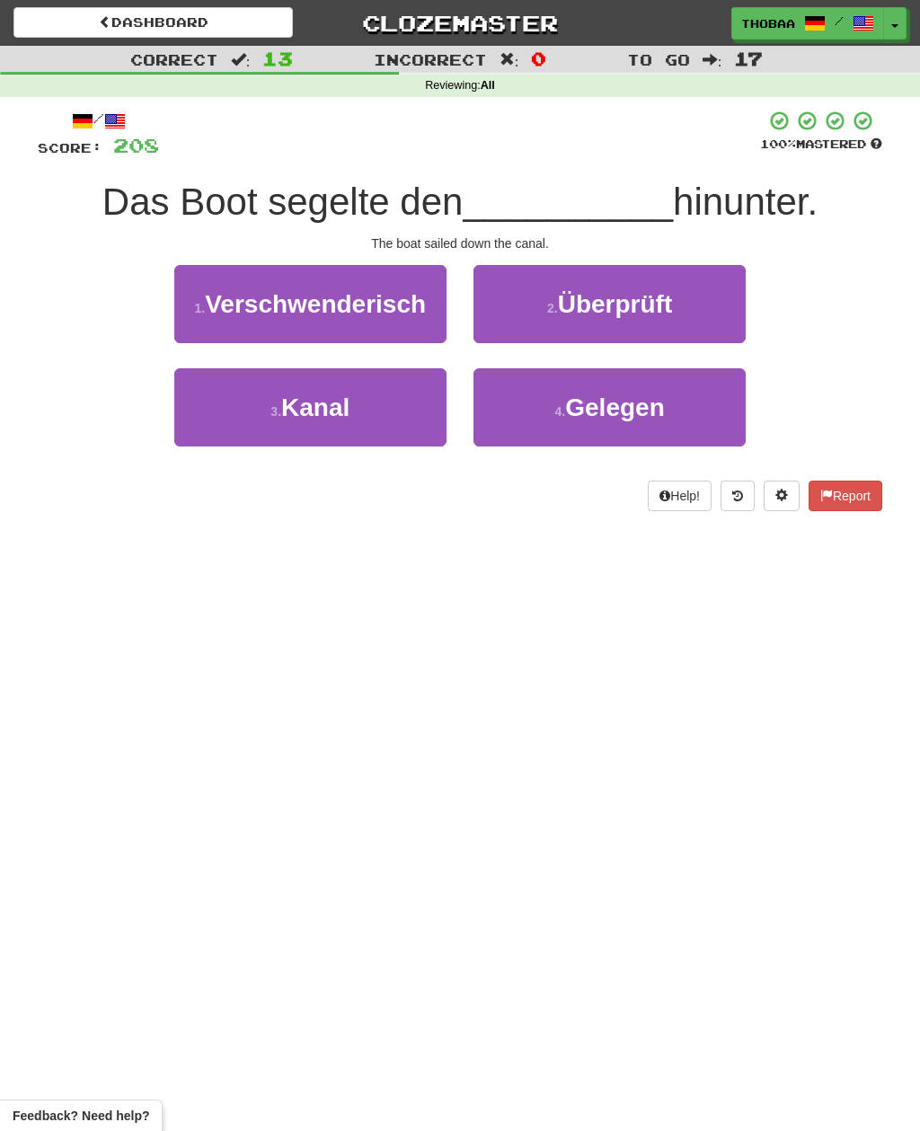
click at [229, 429] on button "3 . Kanal" at bounding box center [310, 407] width 272 height 78
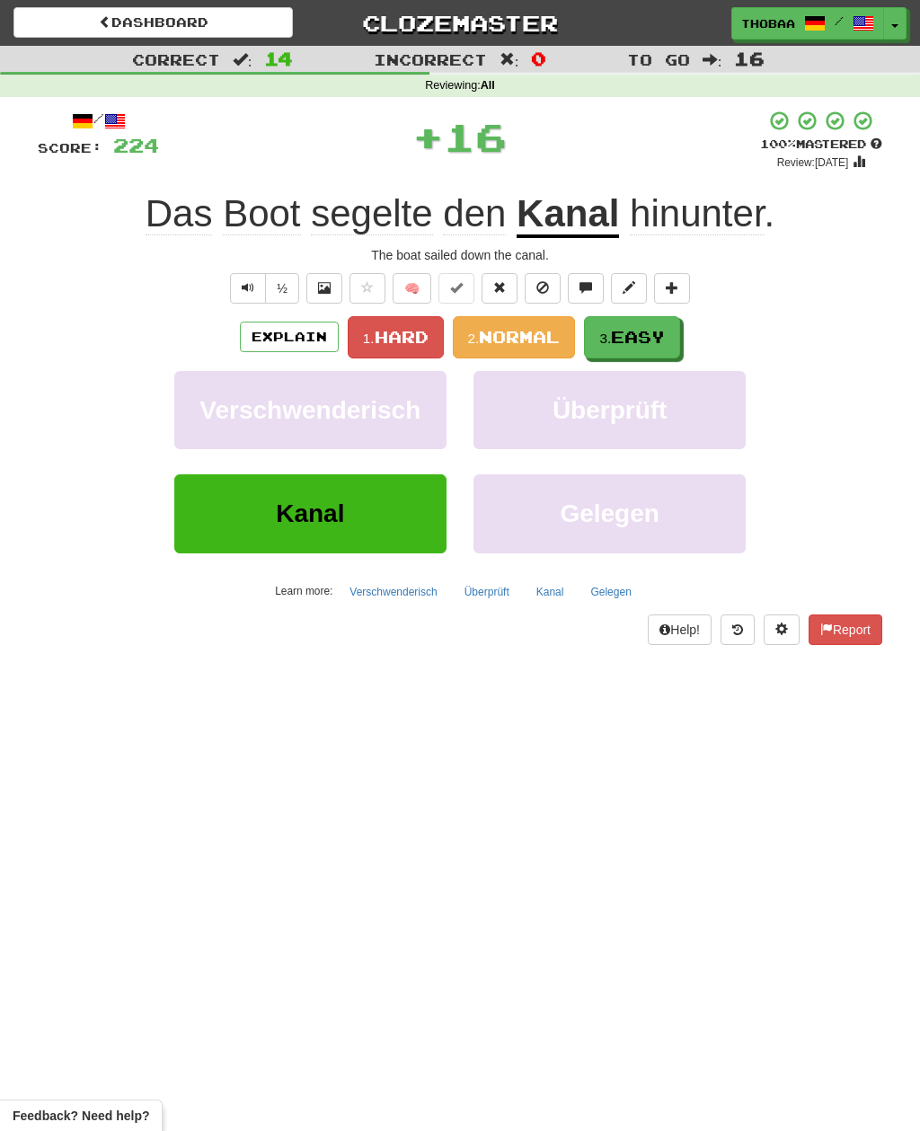
click at [665, 330] on span "Easy" at bounding box center [638, 337] width 54 height 20
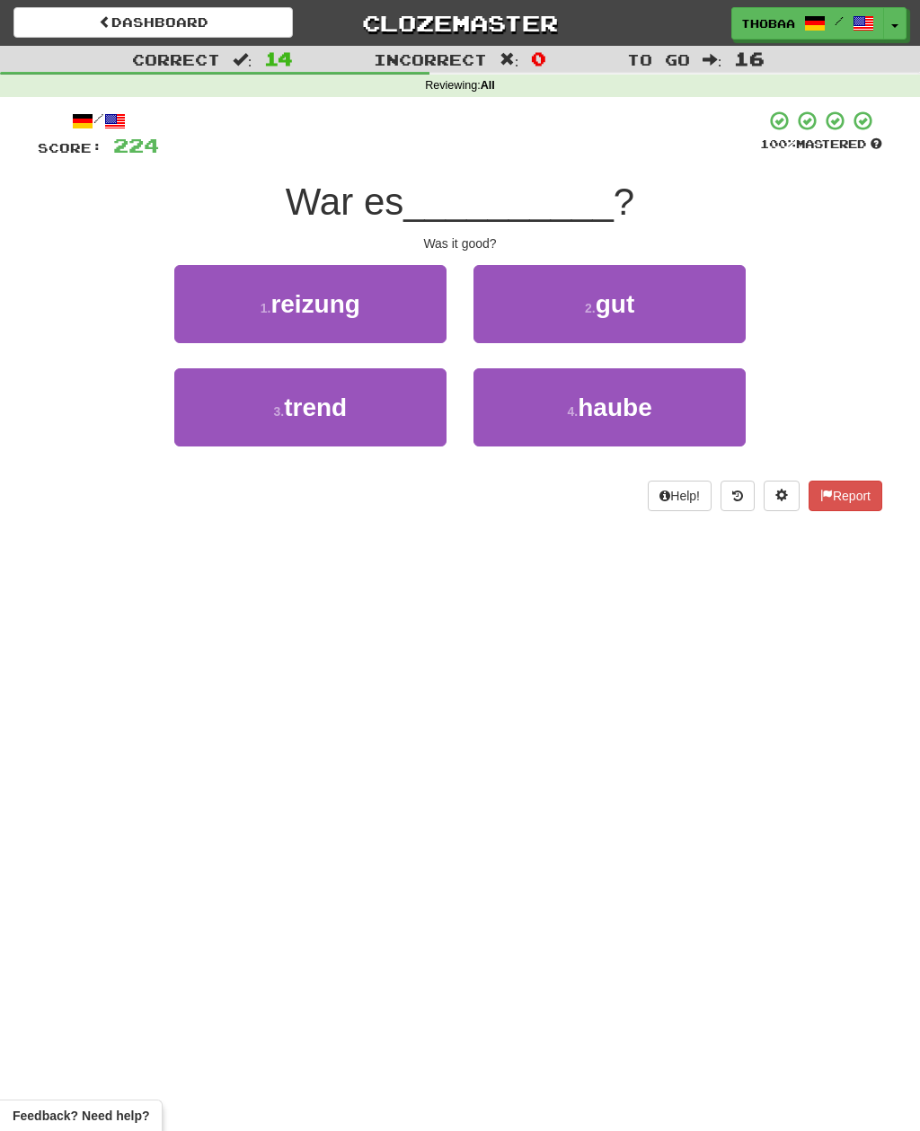
click at [721, 311] on button "2 . gut" at bounding box center [609, 304] width 272 height 78
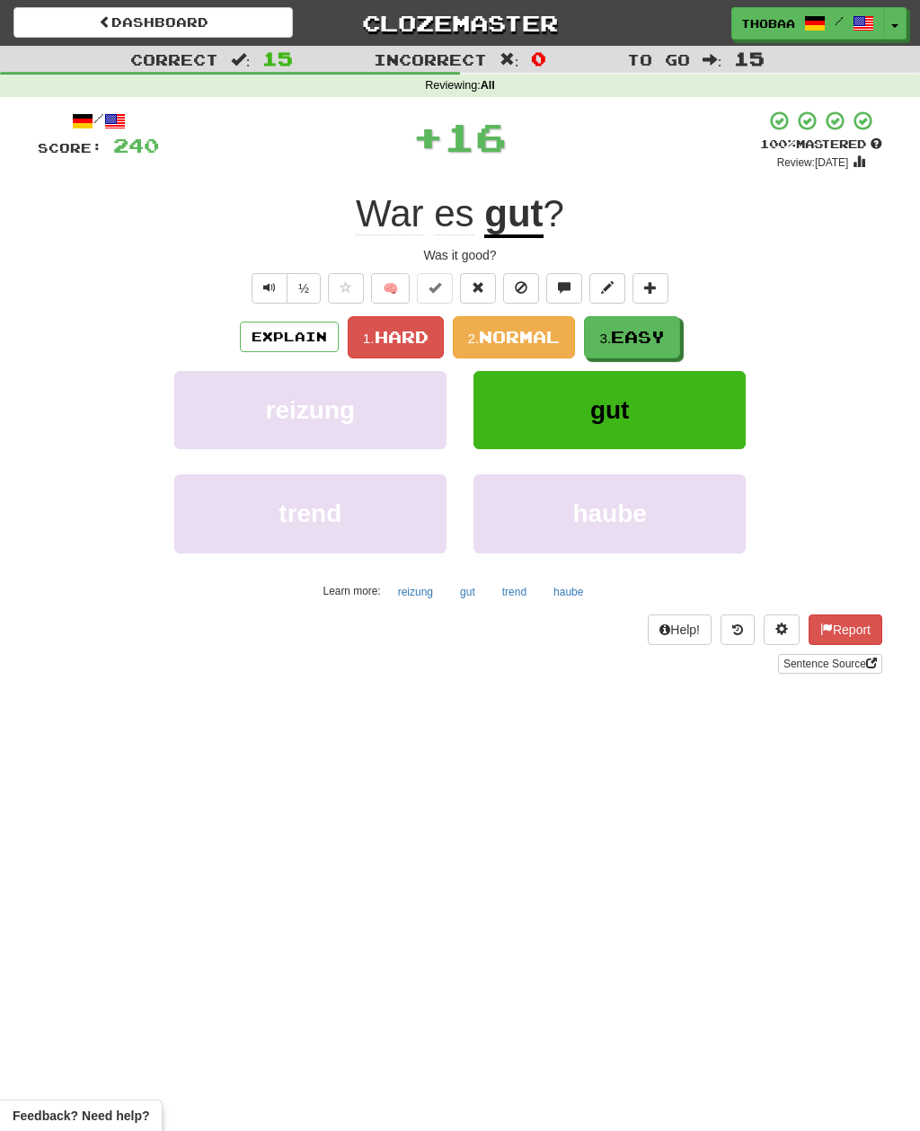
click at [664, 335] on span "Easy" at bounding box center [638, 337] width 54 height 20
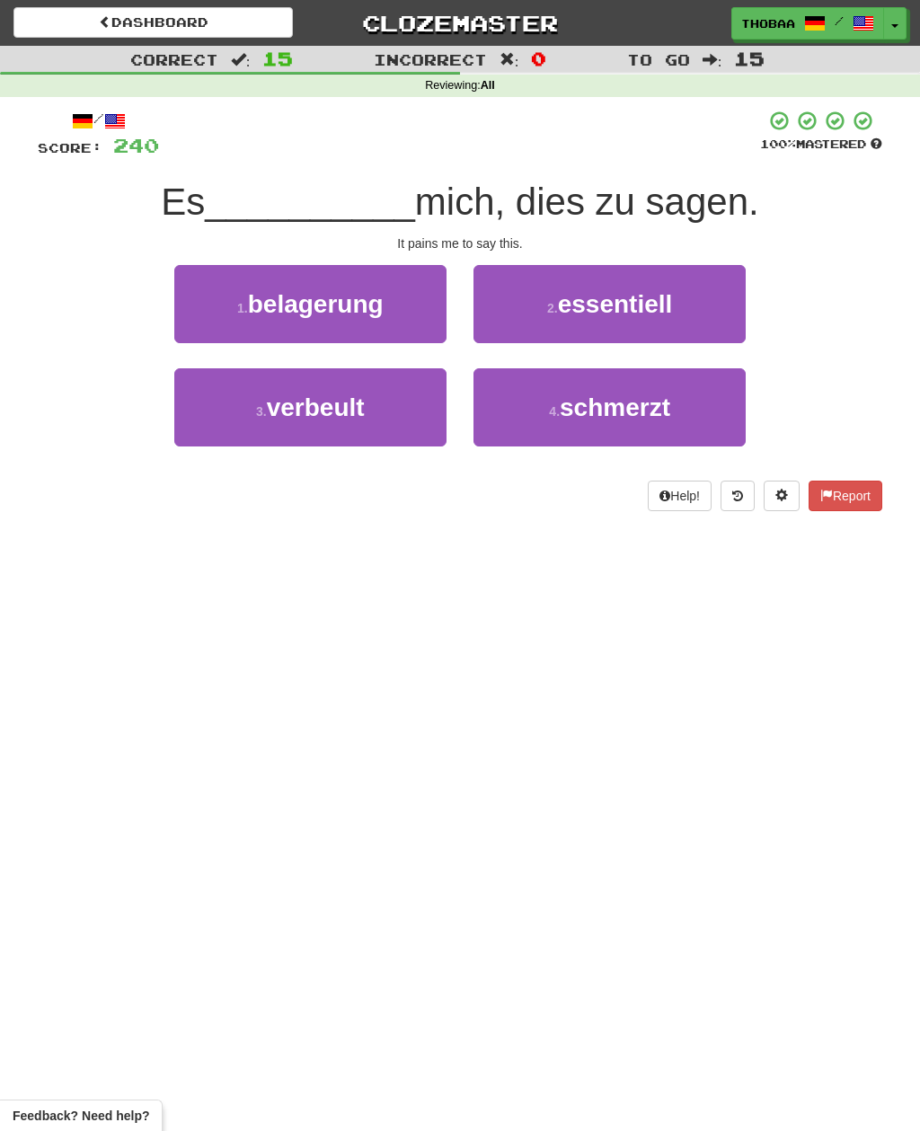
click at [694, 416] on button "4 . schmerzt" at bounding box center [609, 407] width 272 height 78
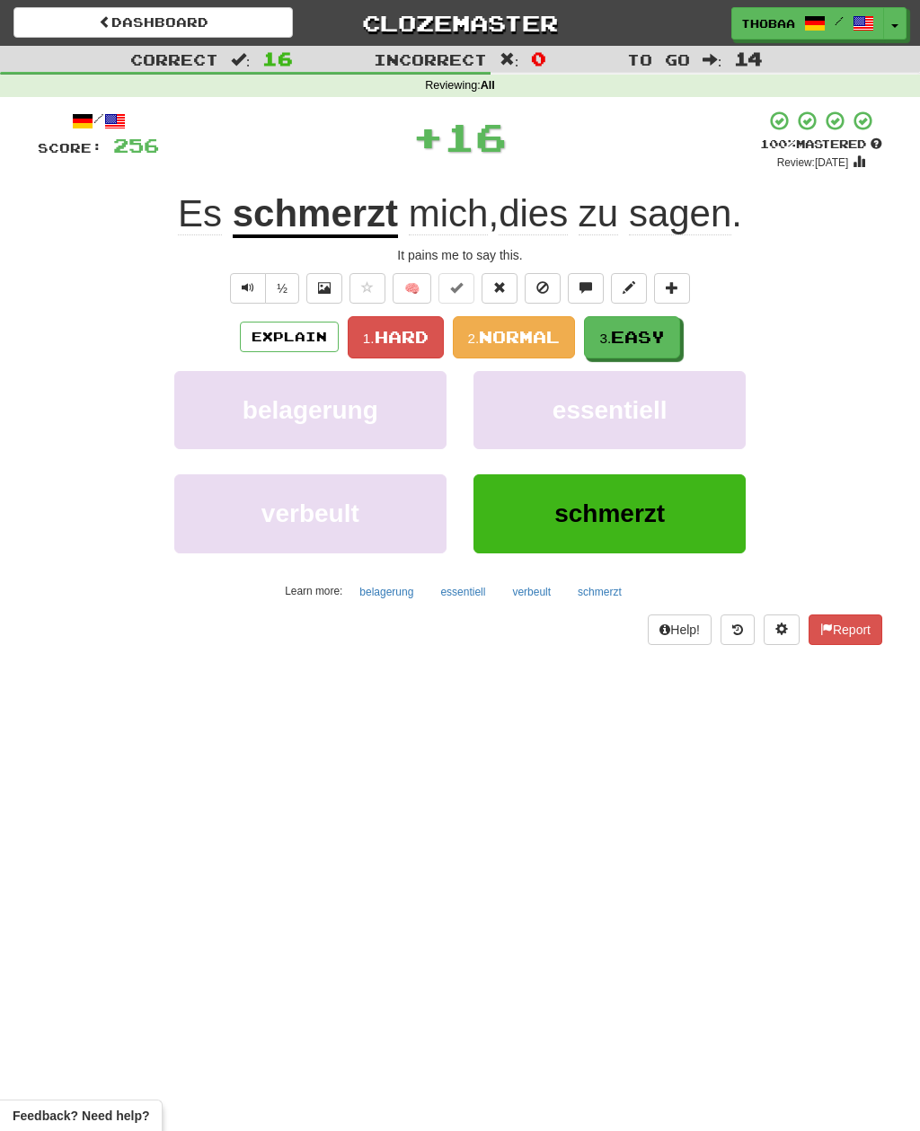
click at [664, 336] on span "Easy" at bounding box center [638, 337] width 54 height 20
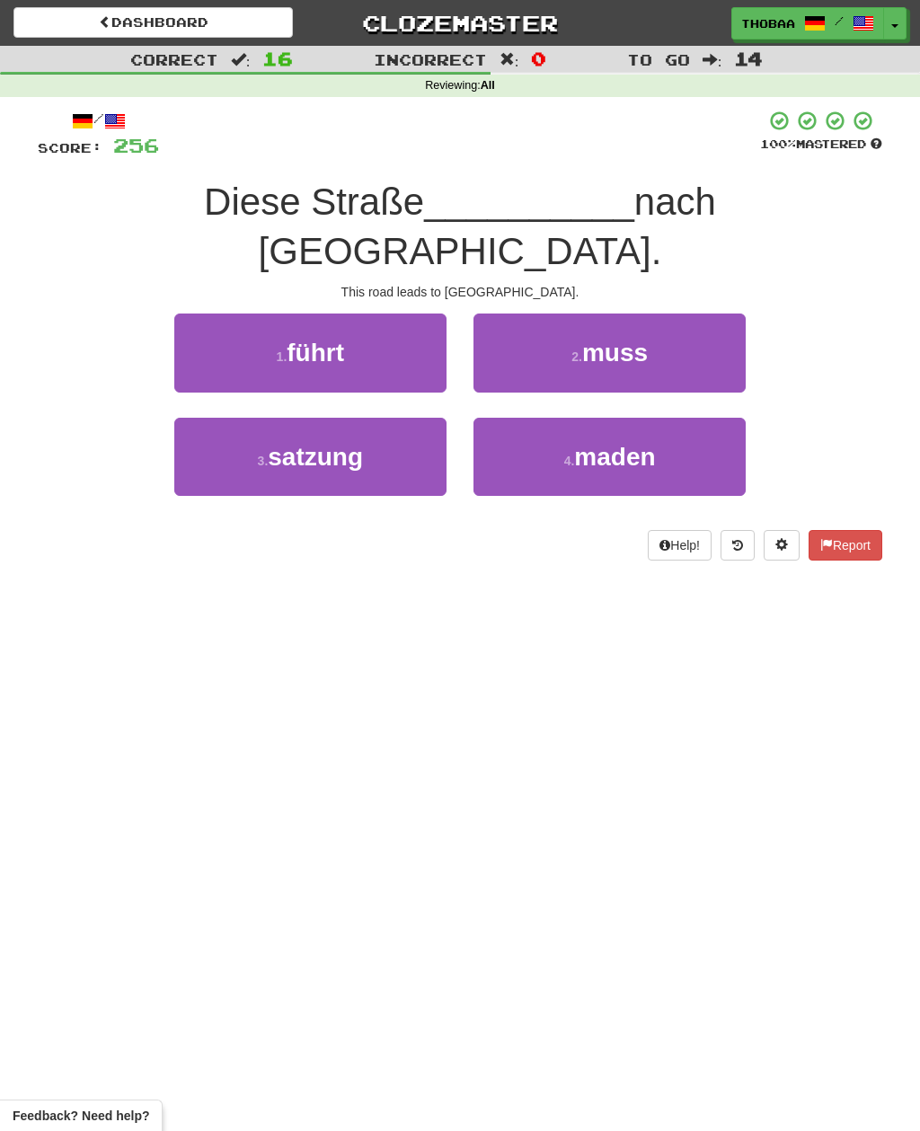
click at [199, 314] on button "1 . führt" at bounding box center [310, 353] width 272 height 78
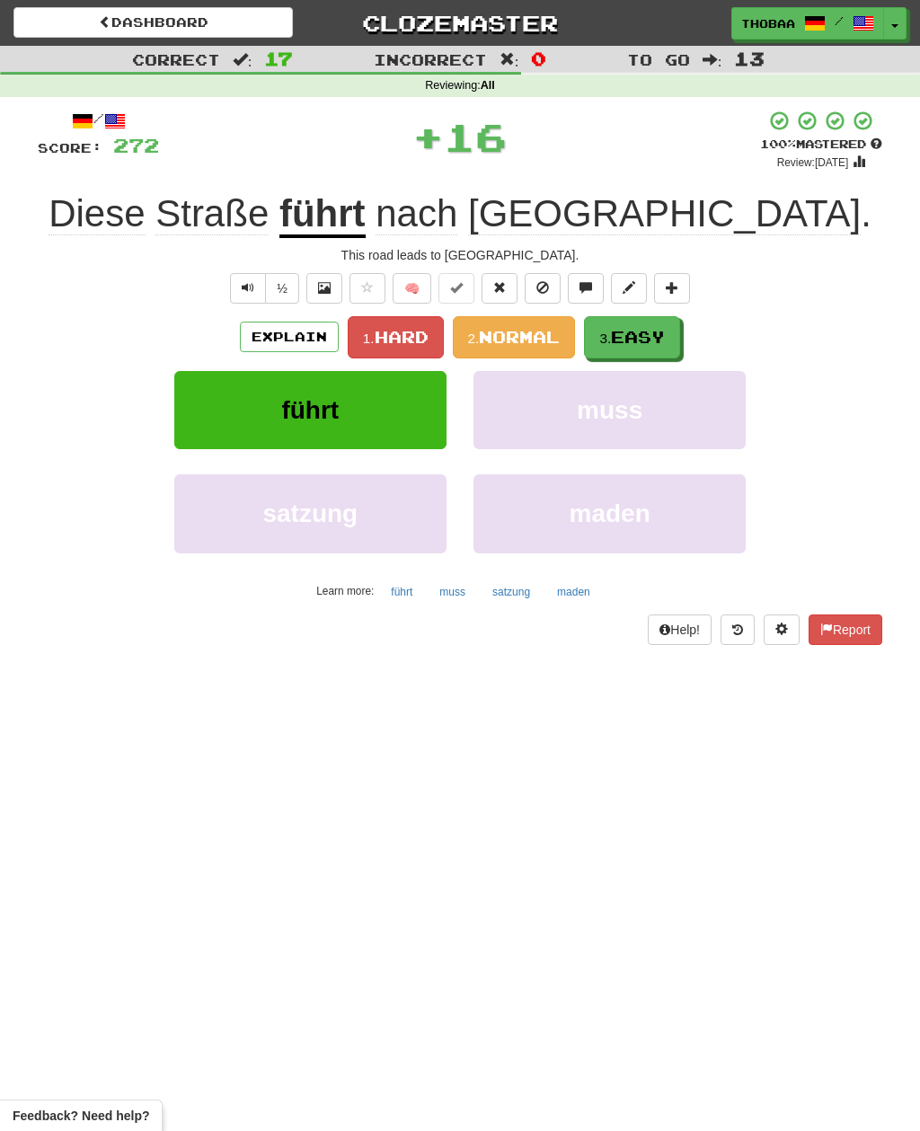
click at [673, 333] on button "3. Easy" at bounding box center [632, 337] width 96 height 42
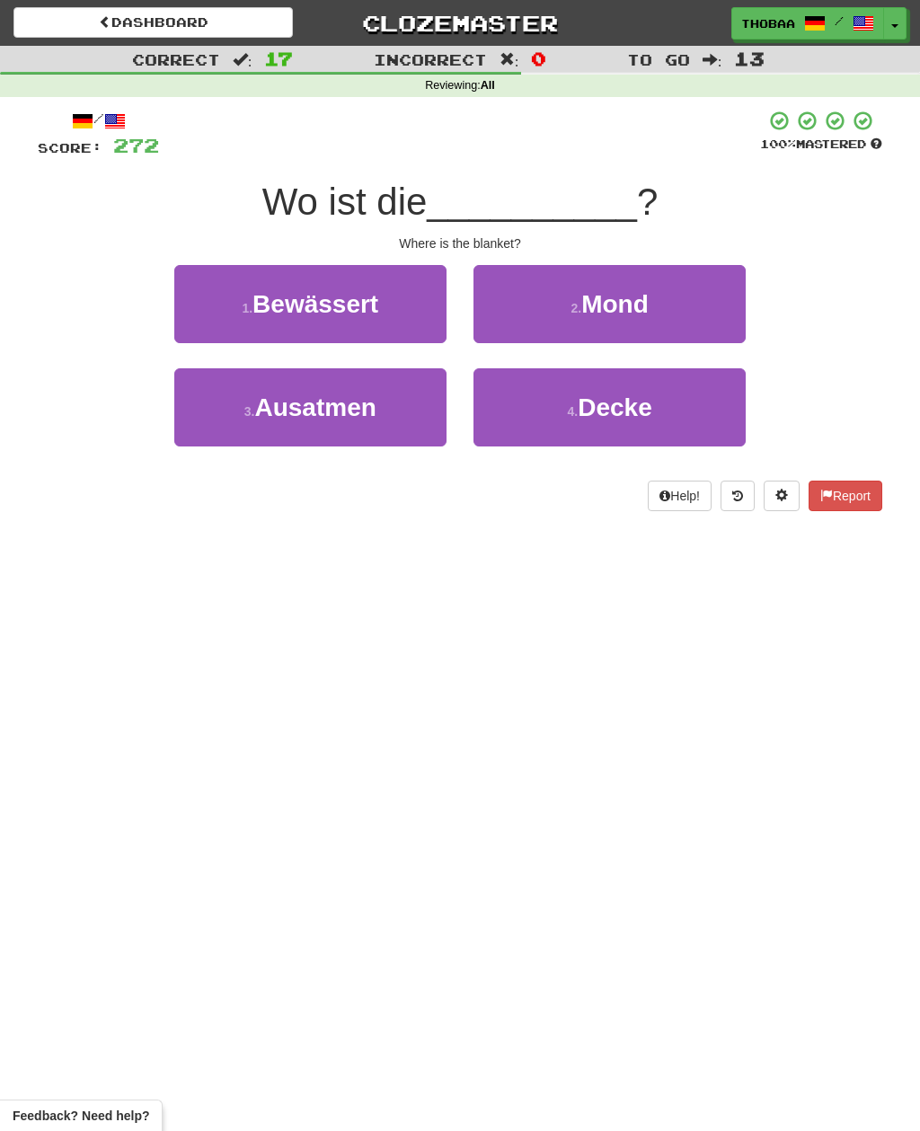
click at [714, 419] on button "4 . Decke" at bounding box center [609, 407] width 272 height 78
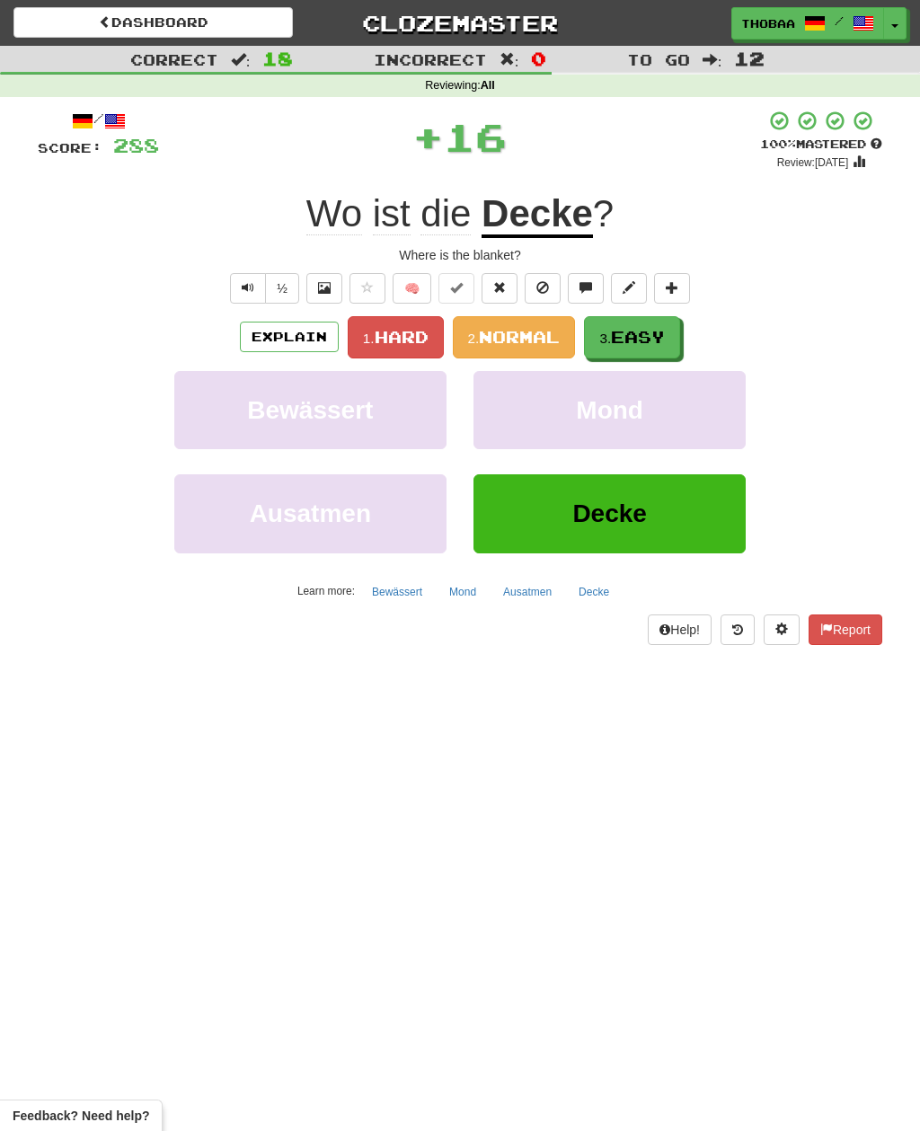
click at [671, 332] on button "3. Easy" at bounding box center [632, 337] width 96 height 42
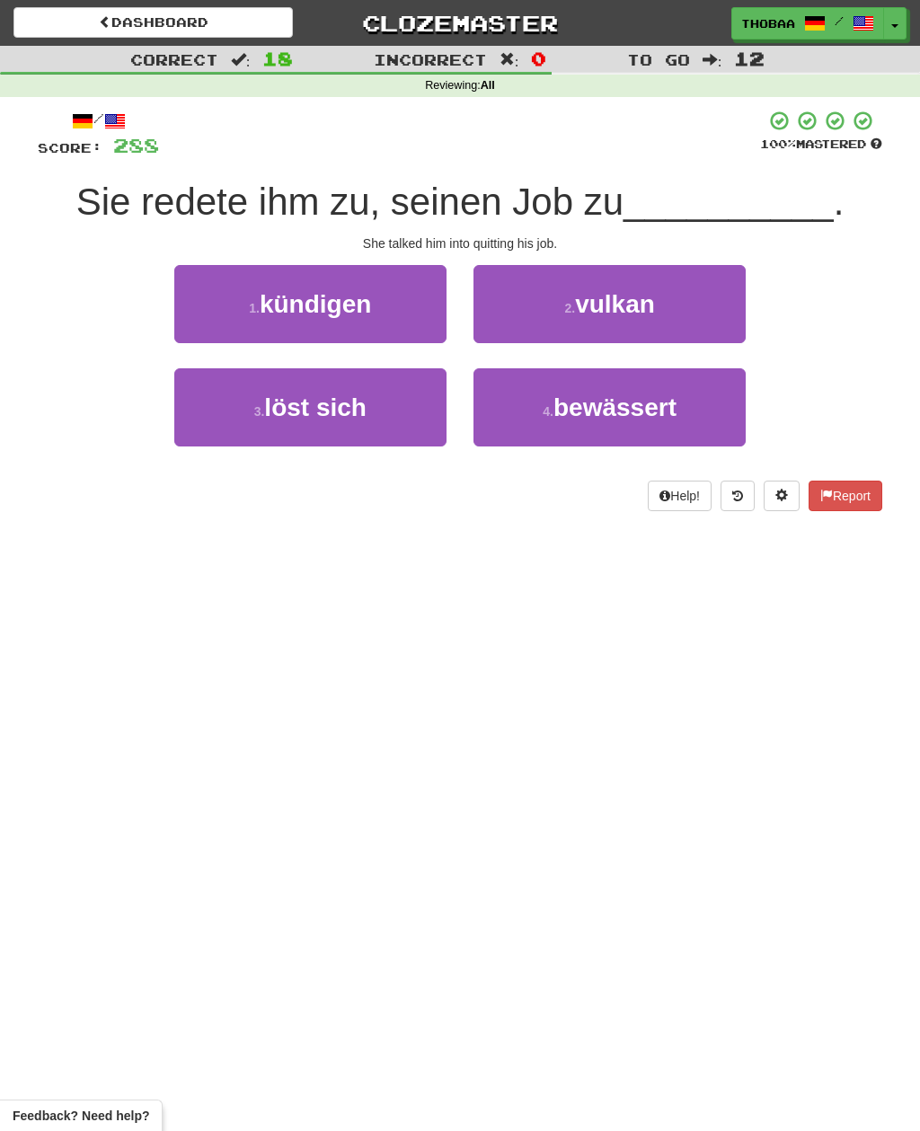
click at [215, 298] on button "1 . kündigen" at bounding box center [310, 304] width 272 height 78
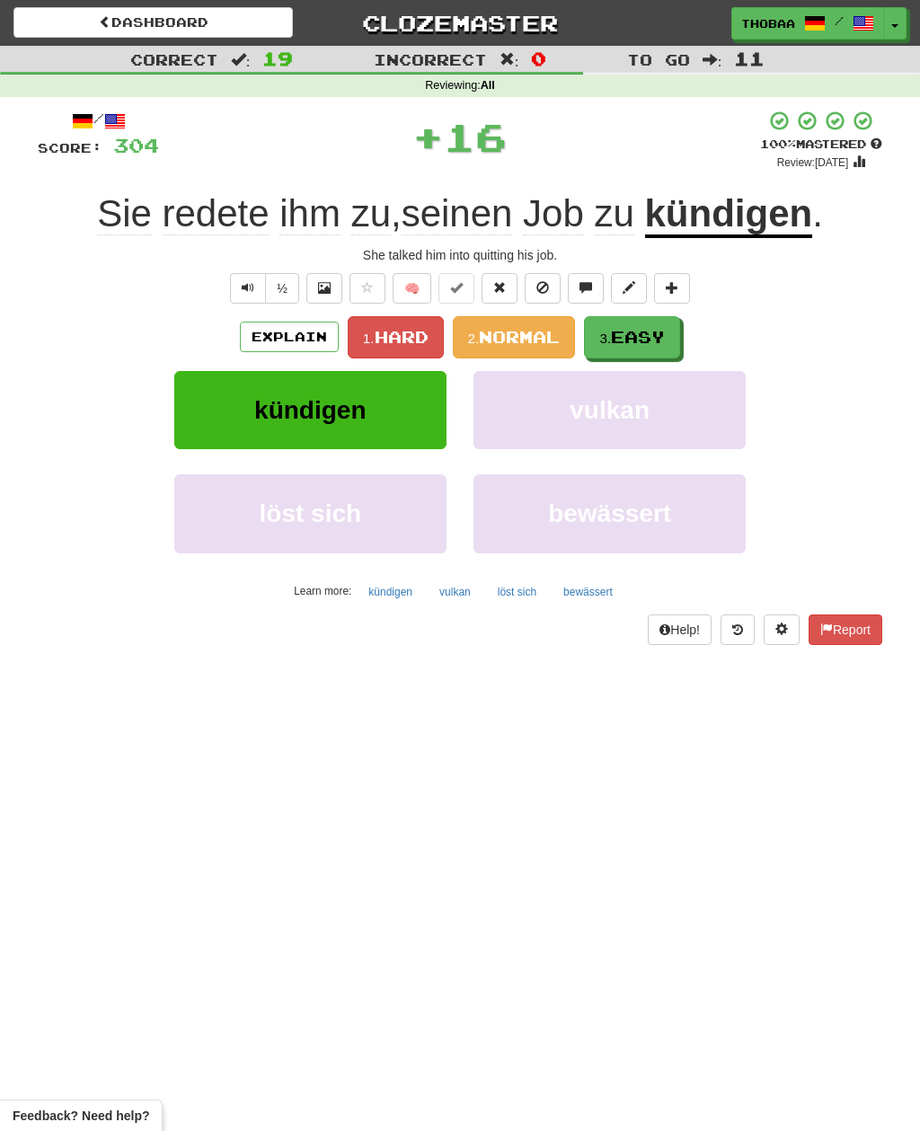
click at [665, 342] on span "Easy" at bounding box center [638, 337] width 54 height 20
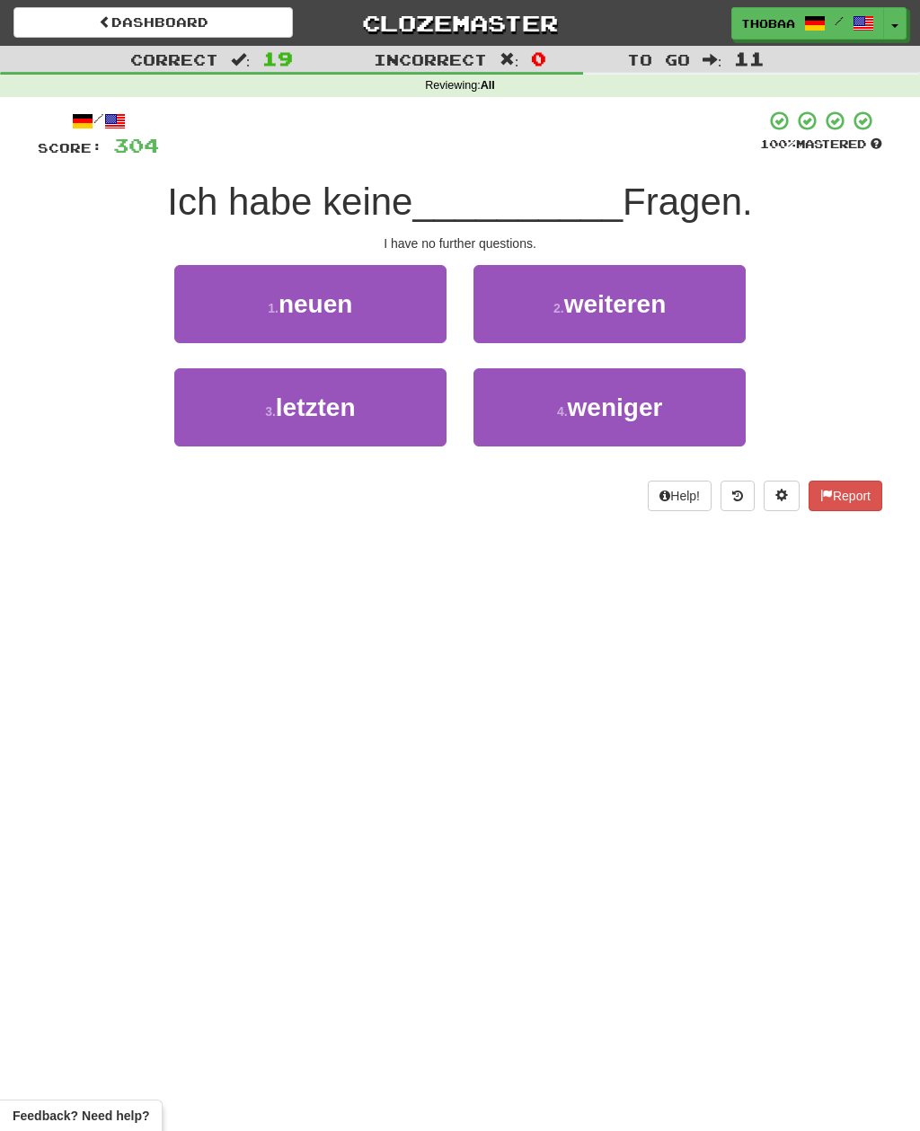
click at [723, 317] on button "2 . weiteren" at bounding box center [609, 304] width 272 height 78
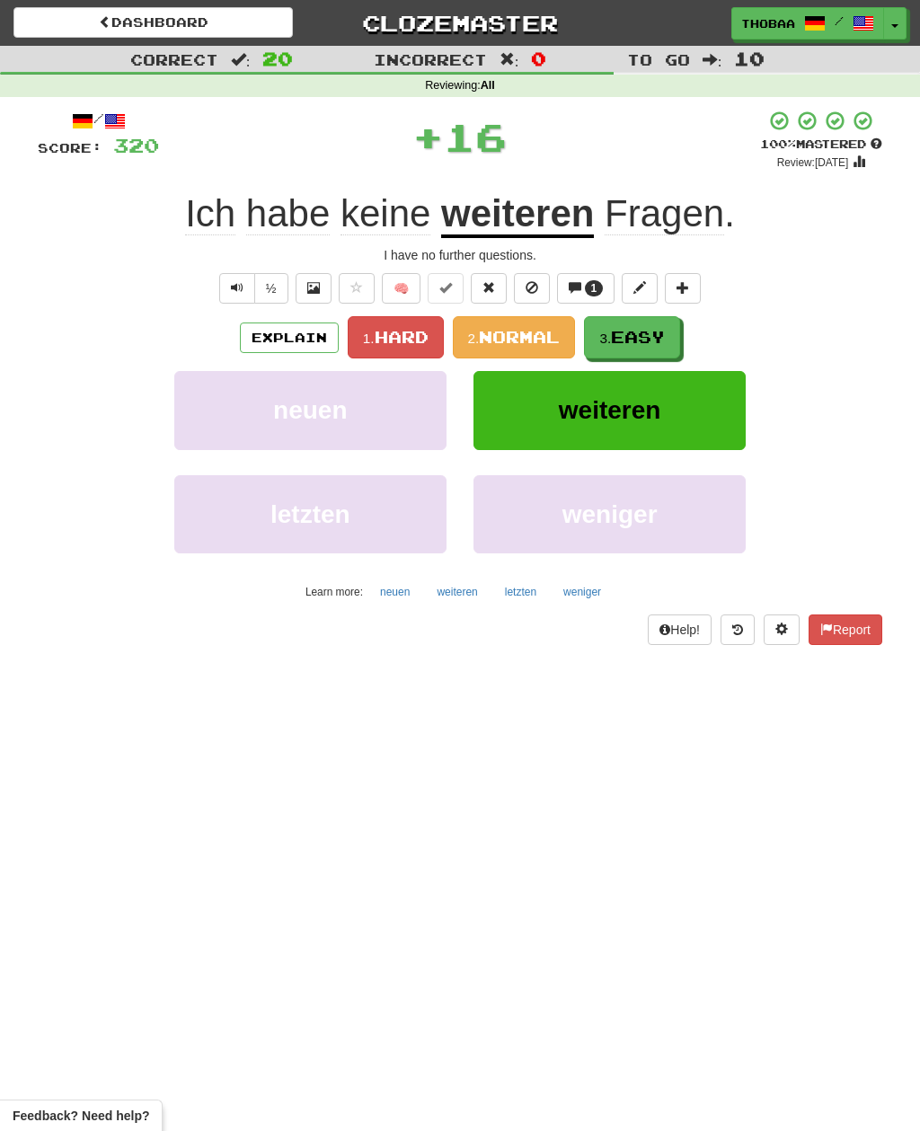
click at [665, 345] on button "3. Easy" at bounding box center [632, 337] width 96 height 42
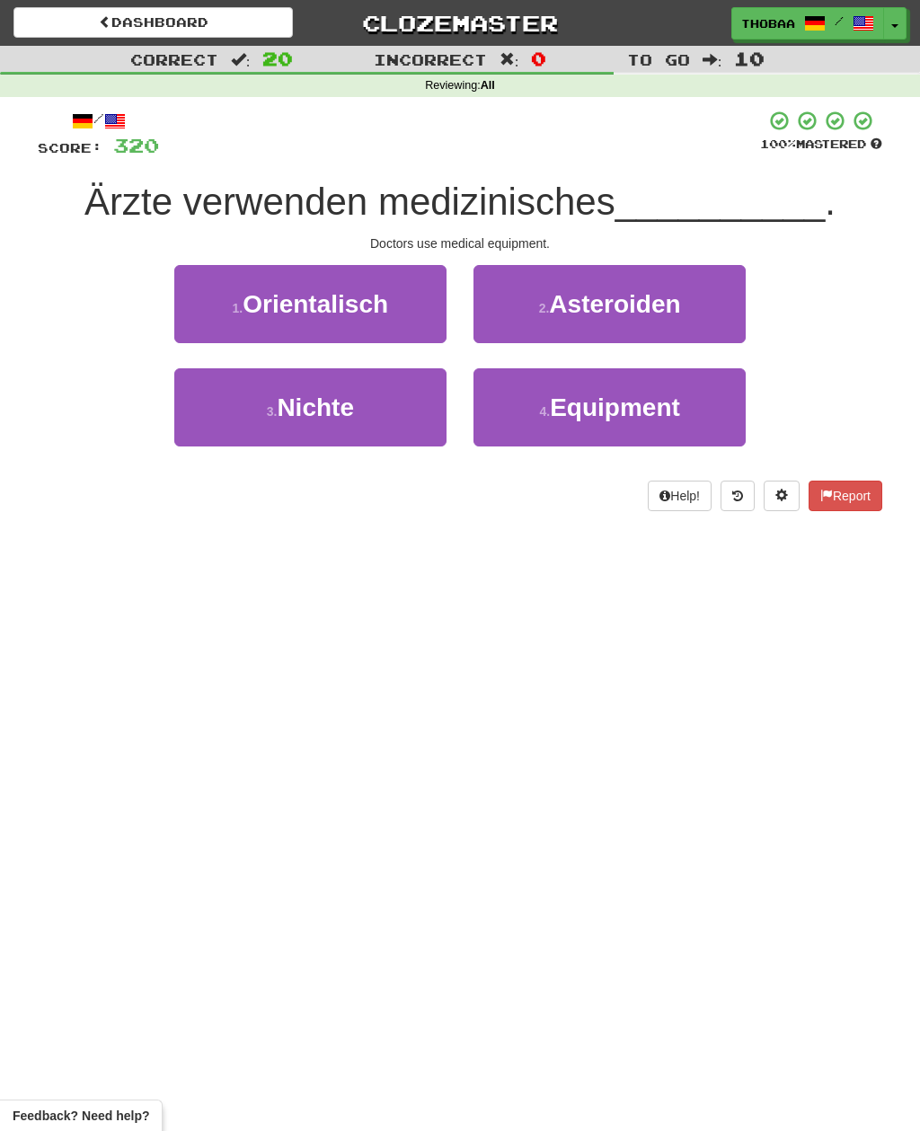
click at [674, 408] on span "Equipment" at bounding box center [615, 408] width 130 height 28
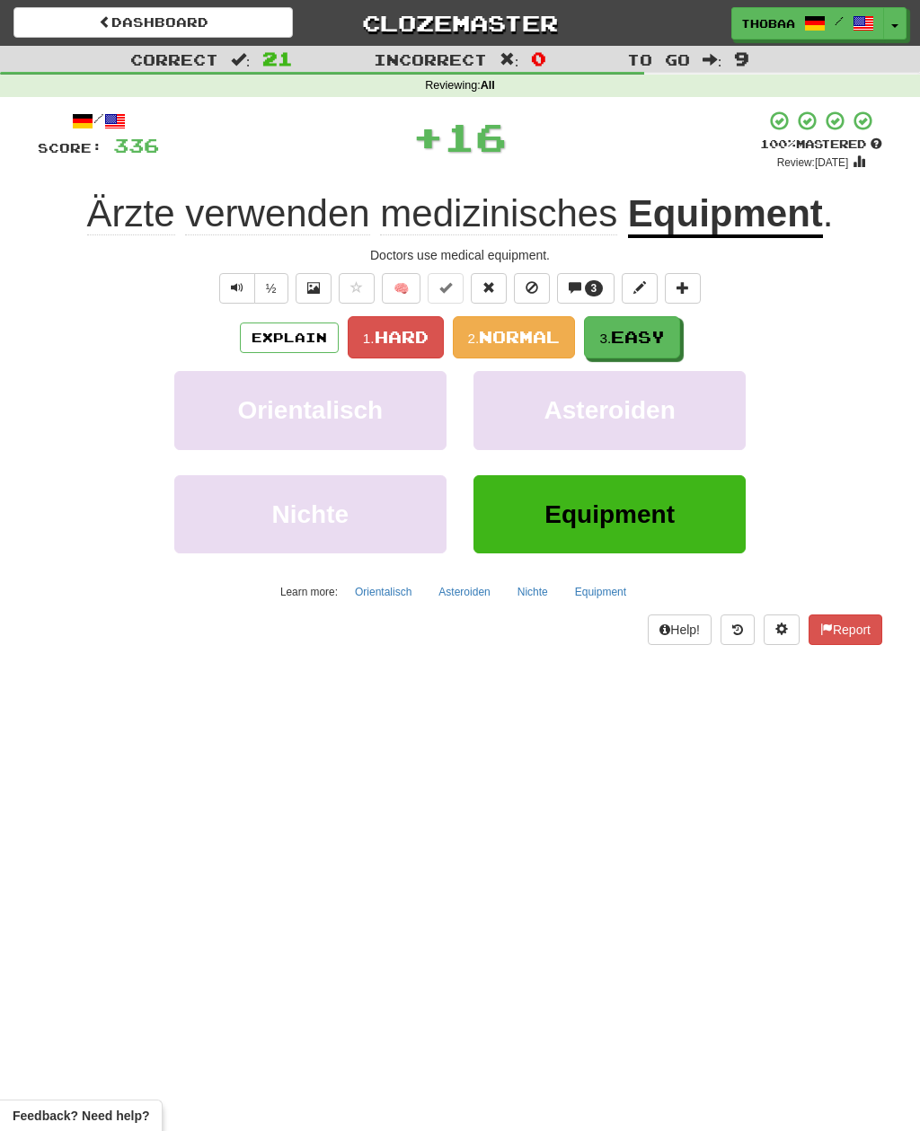
click at [579, 286] on span at bounding box center [575, 287] width 13 height 13
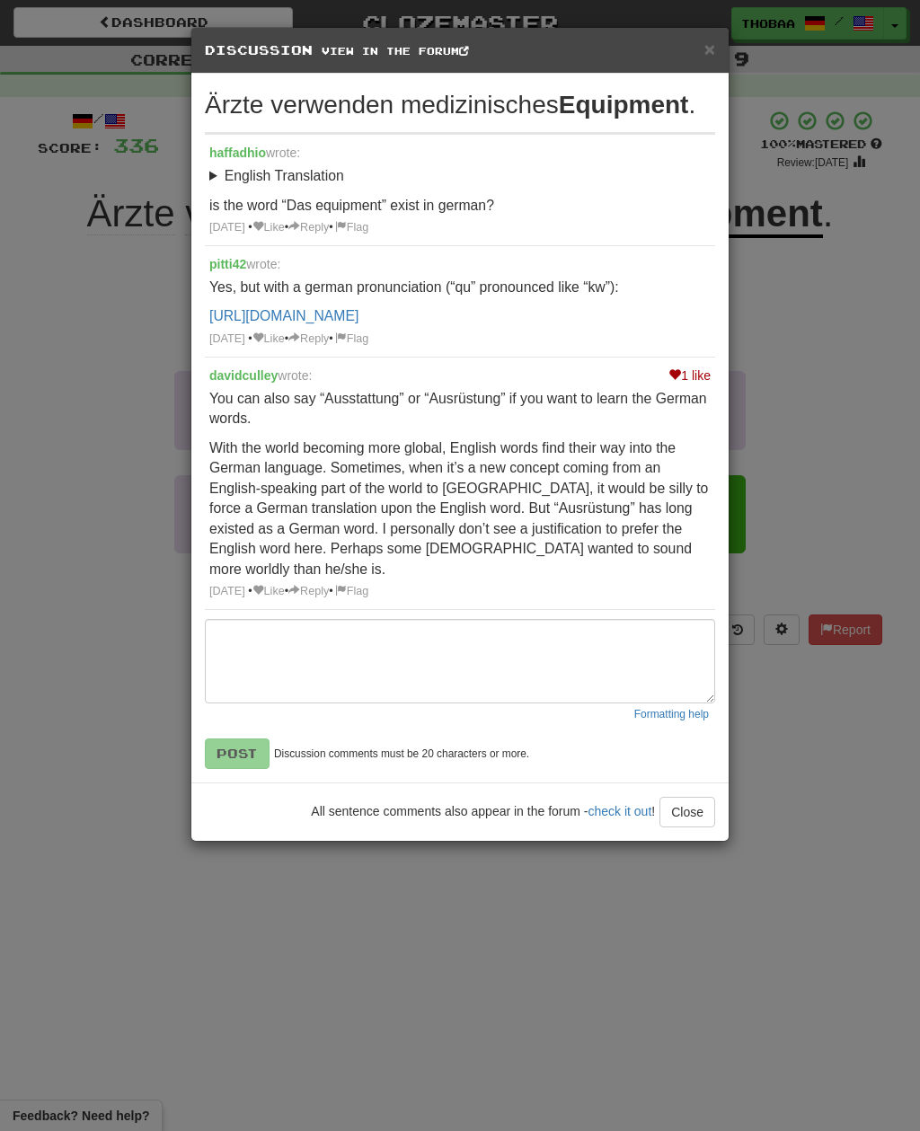
click at [842, 423] on div "× Discussion View in the forum Ärzte verwenden medizinisches Equipment . haffad…" at bounding box center [460, 565] width 920 height 1131
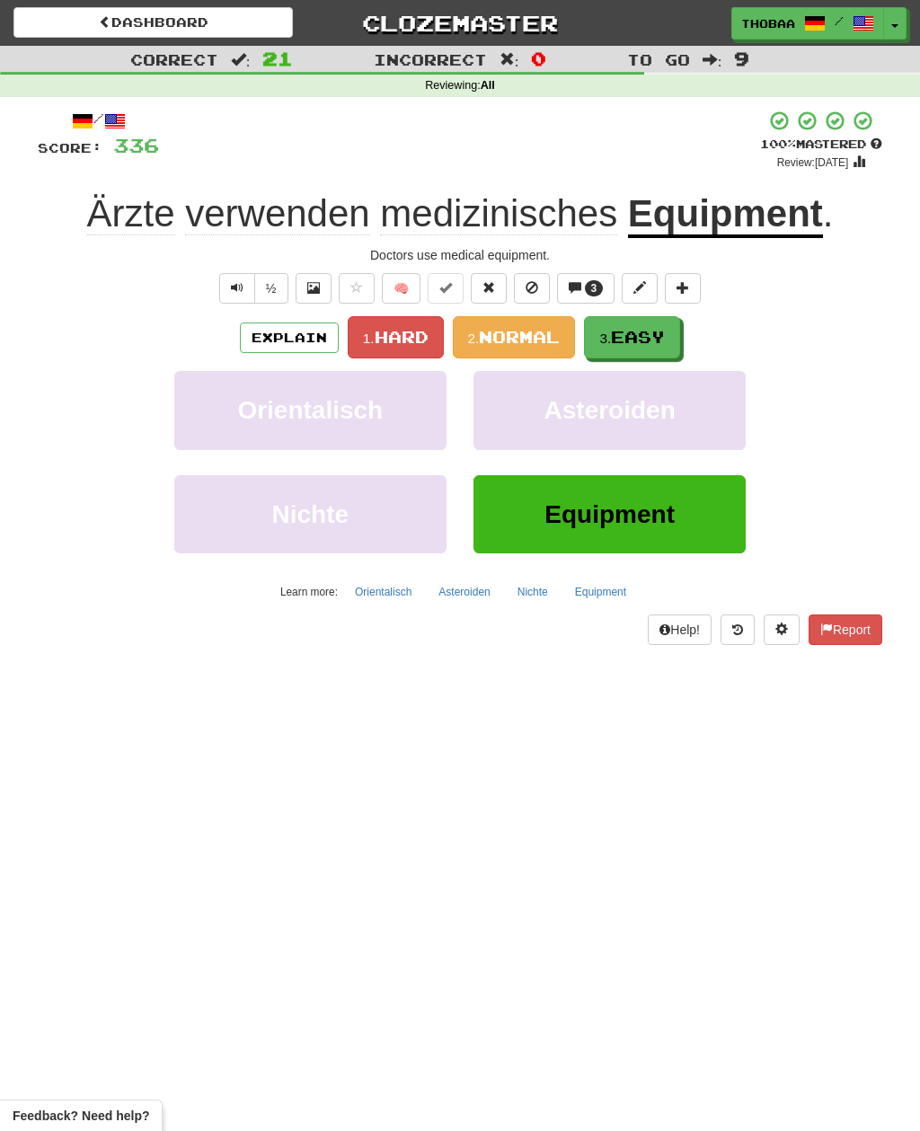
click at [653, 332] on span "Easy" at bounding box center [638, 337] width 54 height 20
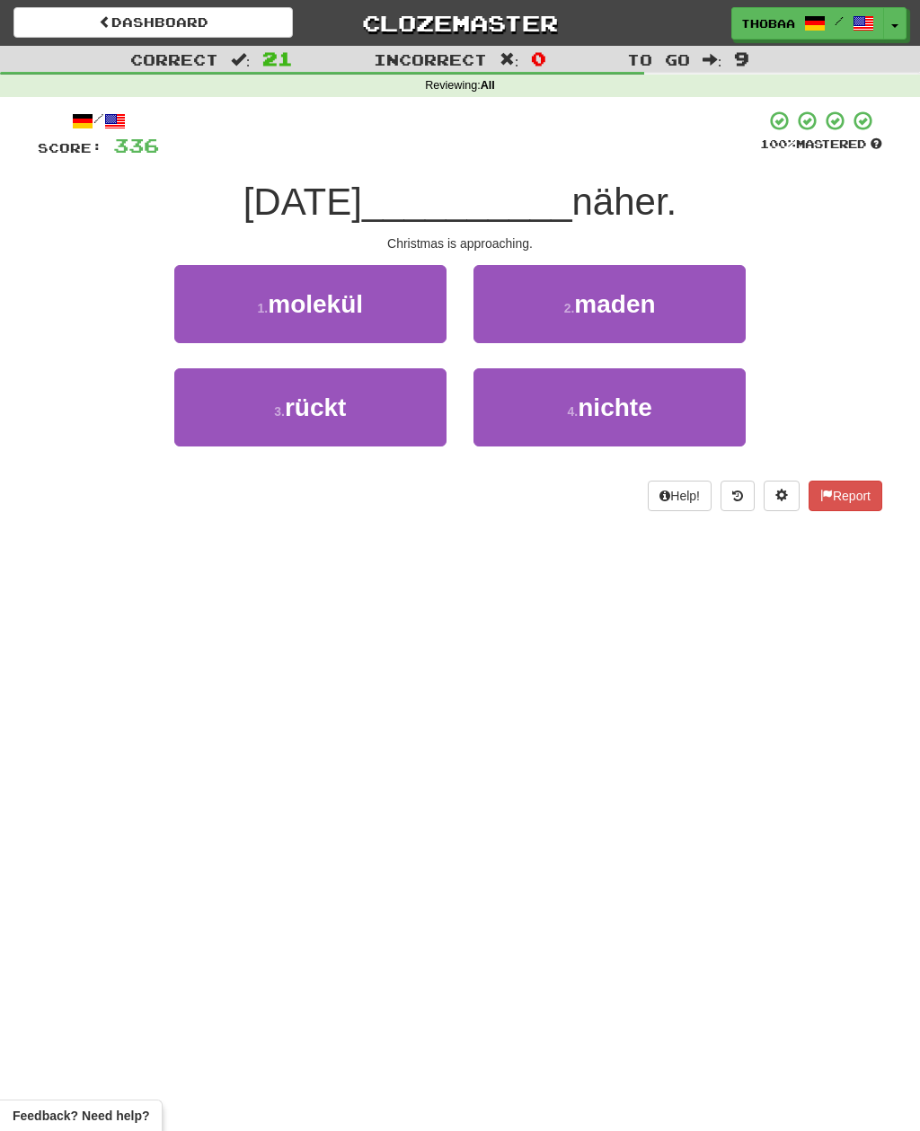
click at [229, 419] on button "3 . rückt" at bounding box center [310, 407] width 272 height 78
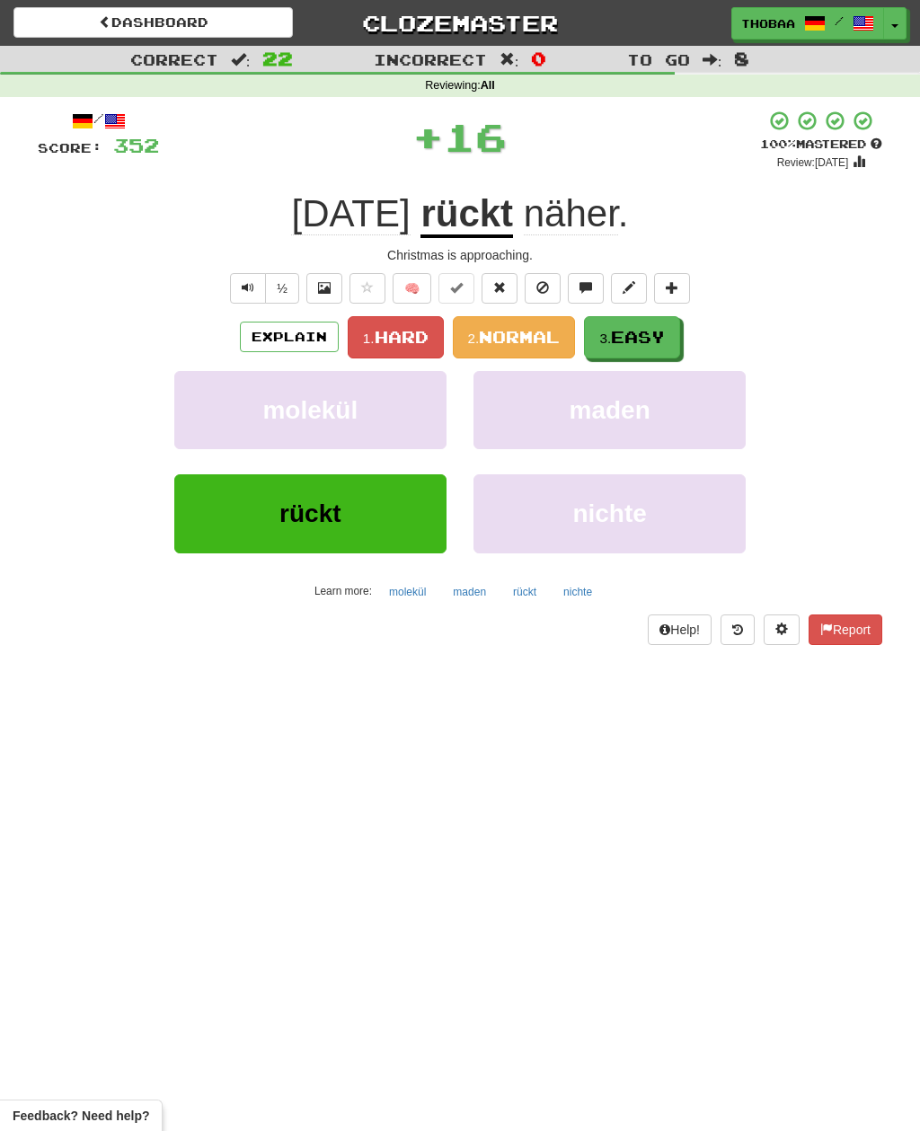
click at [665, 339] on span "Easy" at bounding box center [638, 337] width 54 height 20
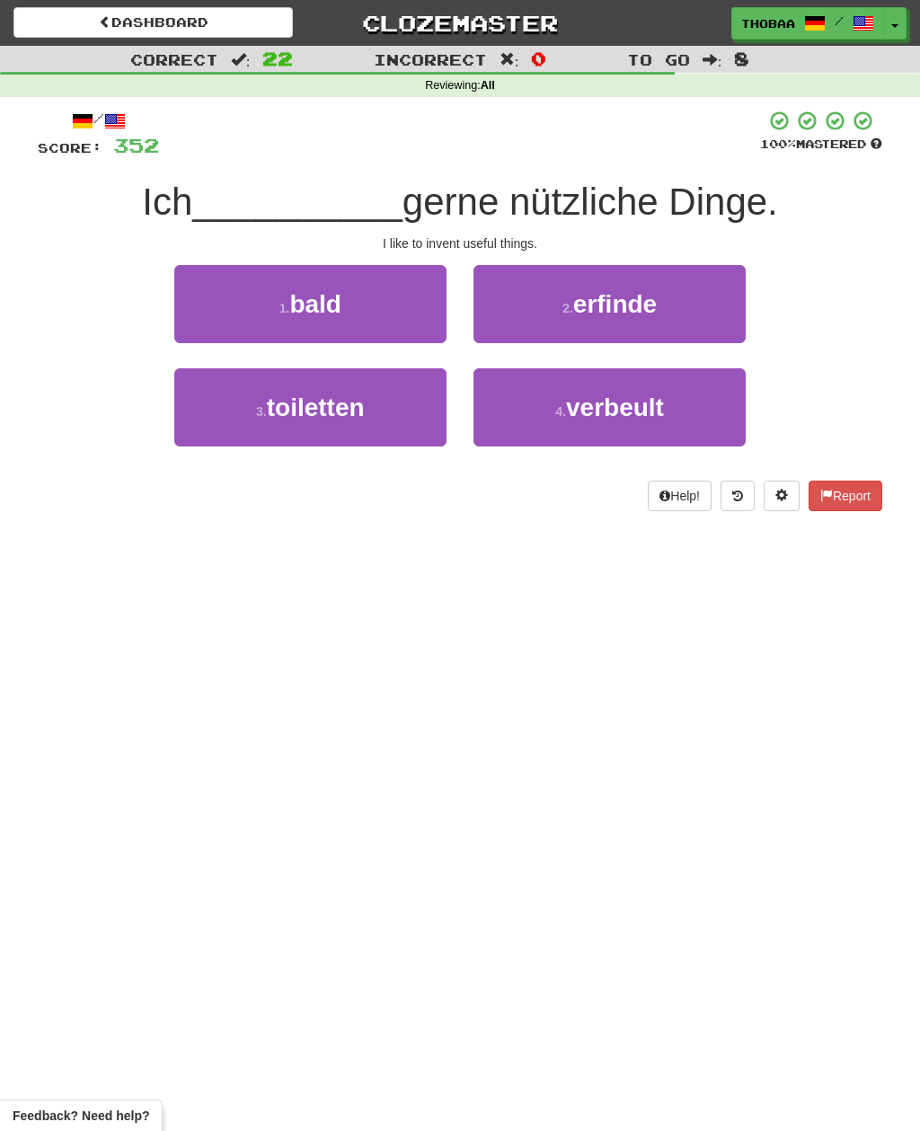
click at [718, 302] on button "2 . erfinde" at bounding box center [609, 304] width 272 height 78
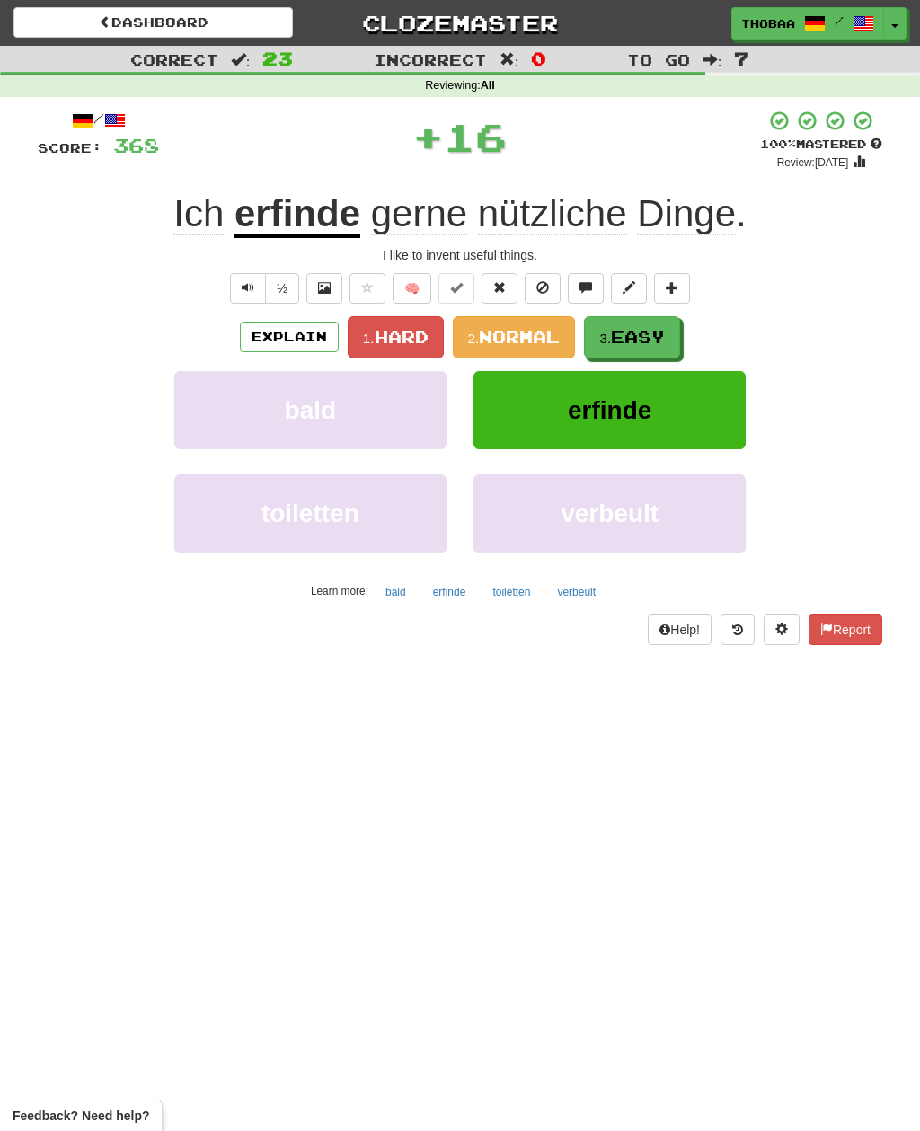
click at [650, 346] on button "3. Easy" at bounding box center [632, 337] width 96 height 42
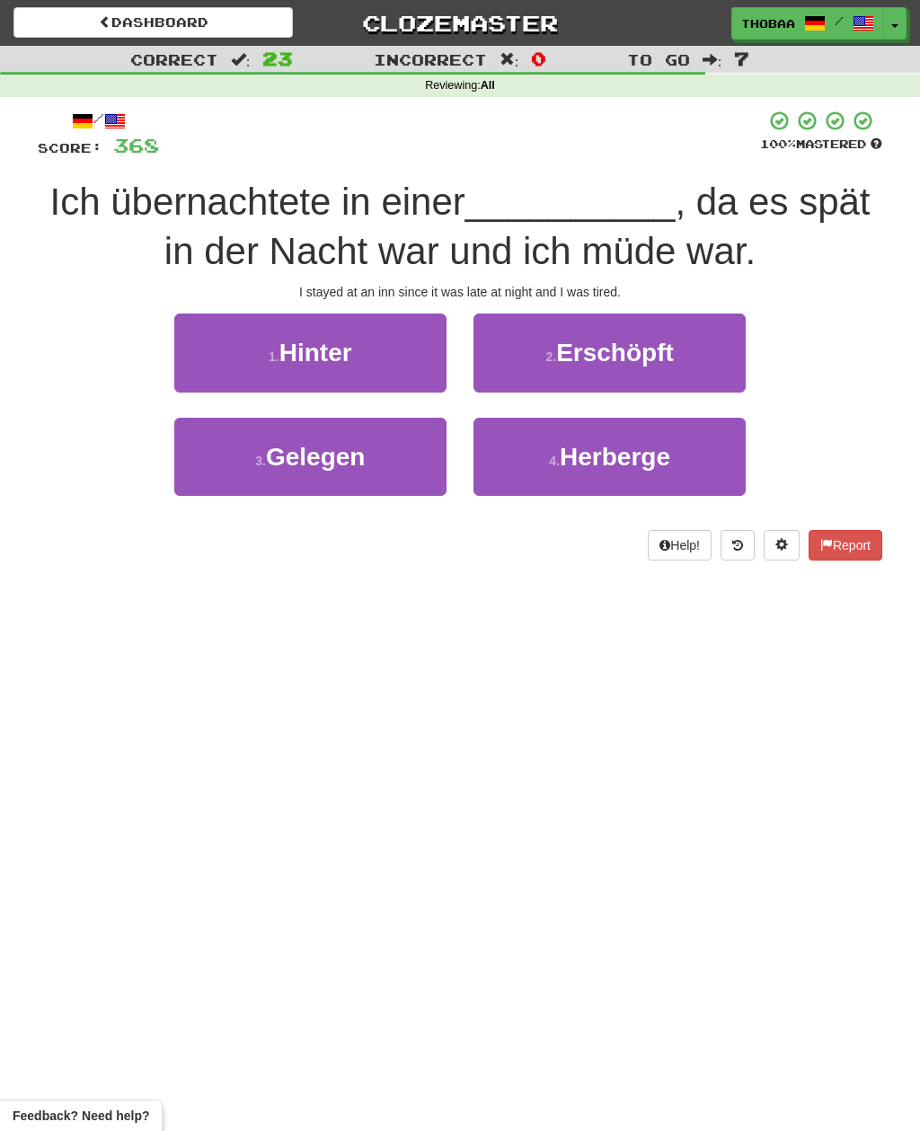
click at [701, 361] on button "2 . Erschöpft" at bounding box center [609, 353] width 272 height 78
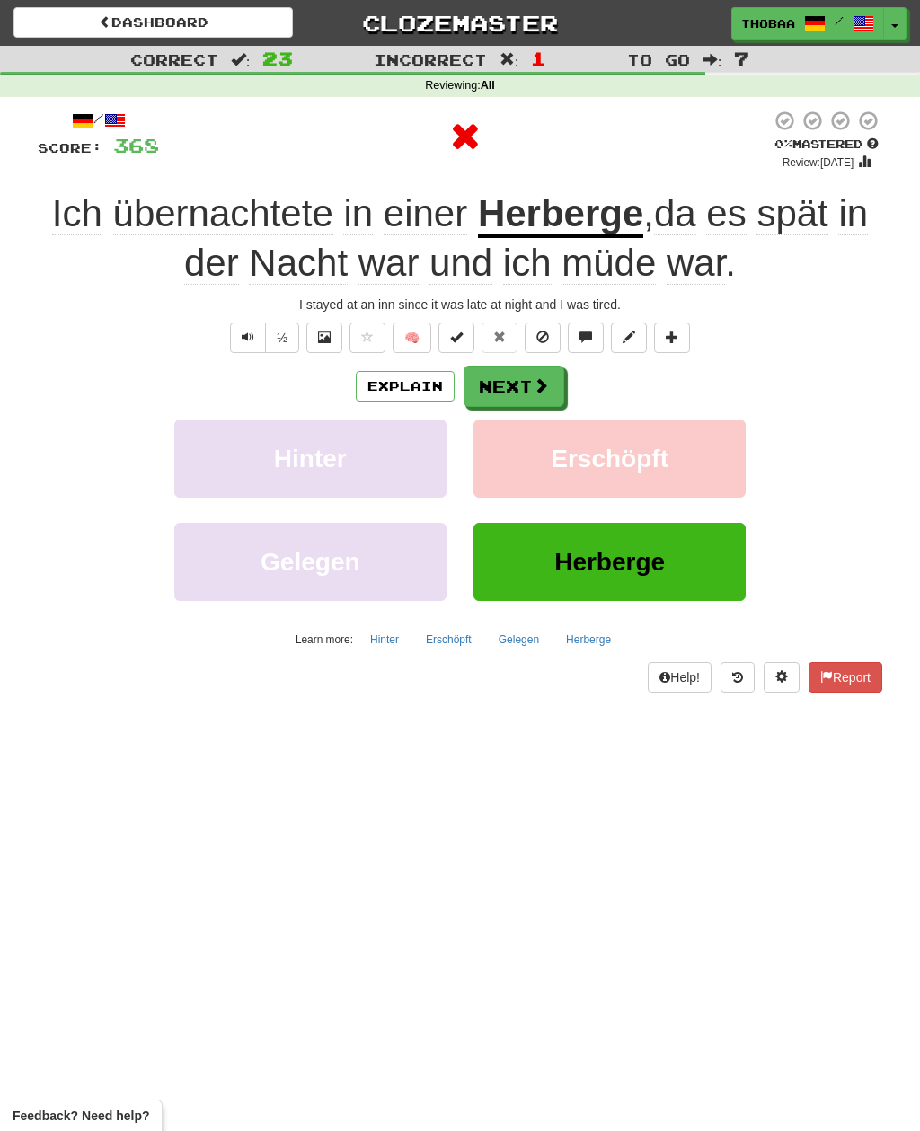
click at [683, 460] on button "Erschöpft" at bounding box center [609, 459] width 272 height 78
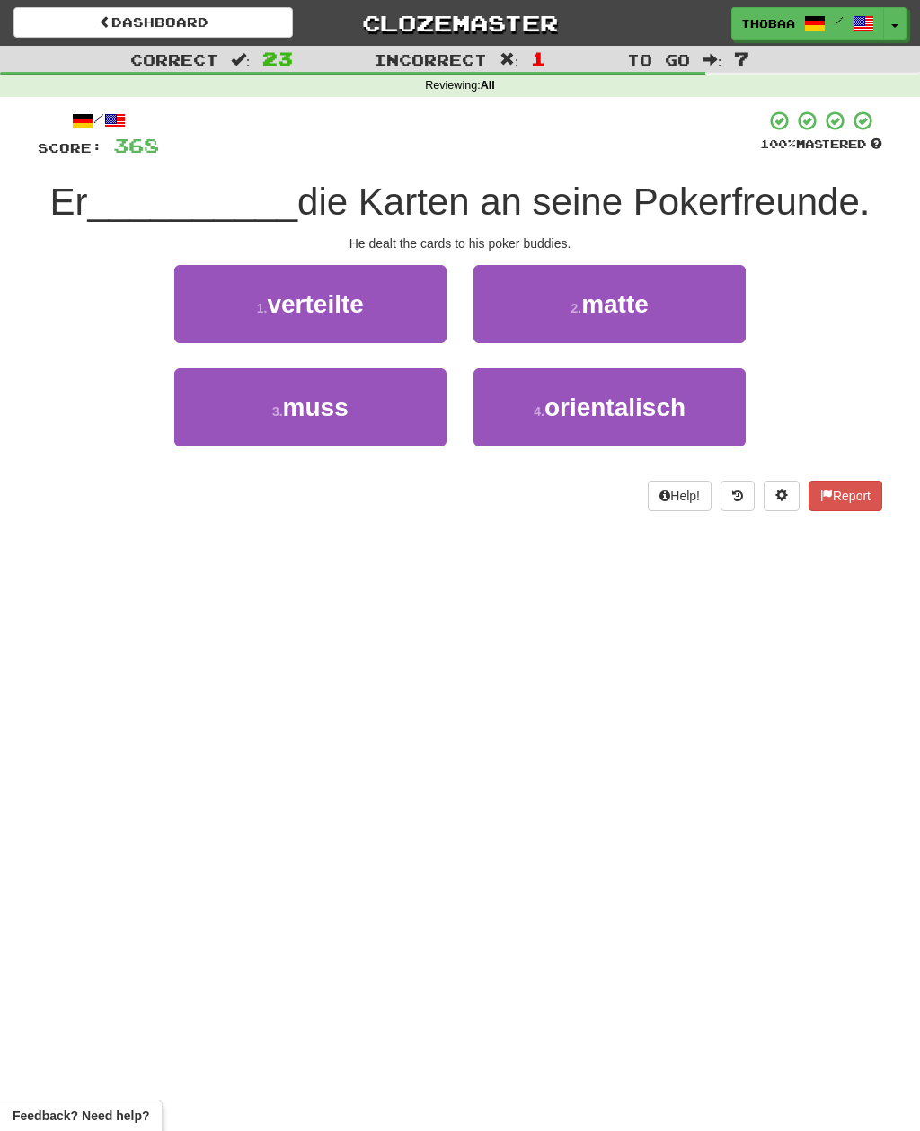
click at [743, 497] on button at bounding box center [738, 496] width 34 height 31
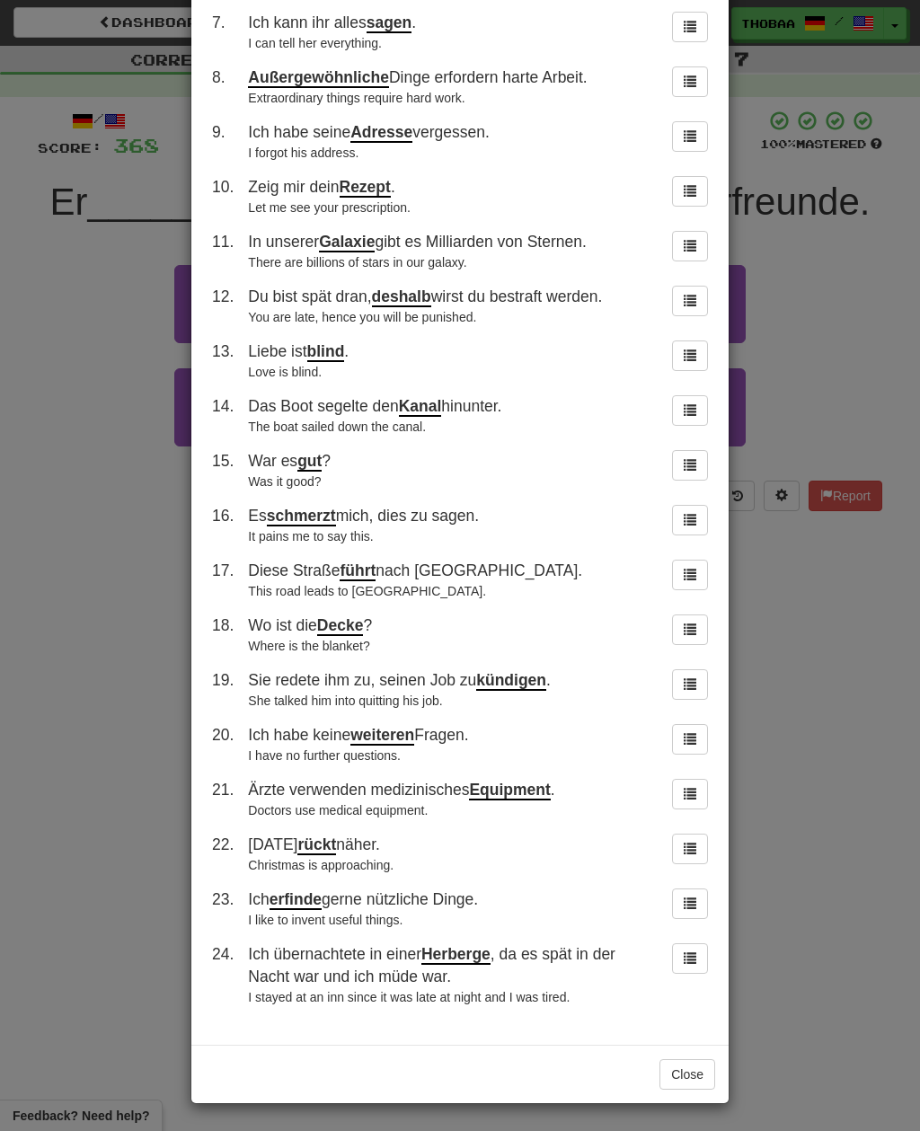
scroll to position [411, 0]
click at [89, 359] on div "× Round History 1 . Er war der Auserwählte für uns. He was the chosen one for u…" at bounding box center [460, 565] width 920 height 1131
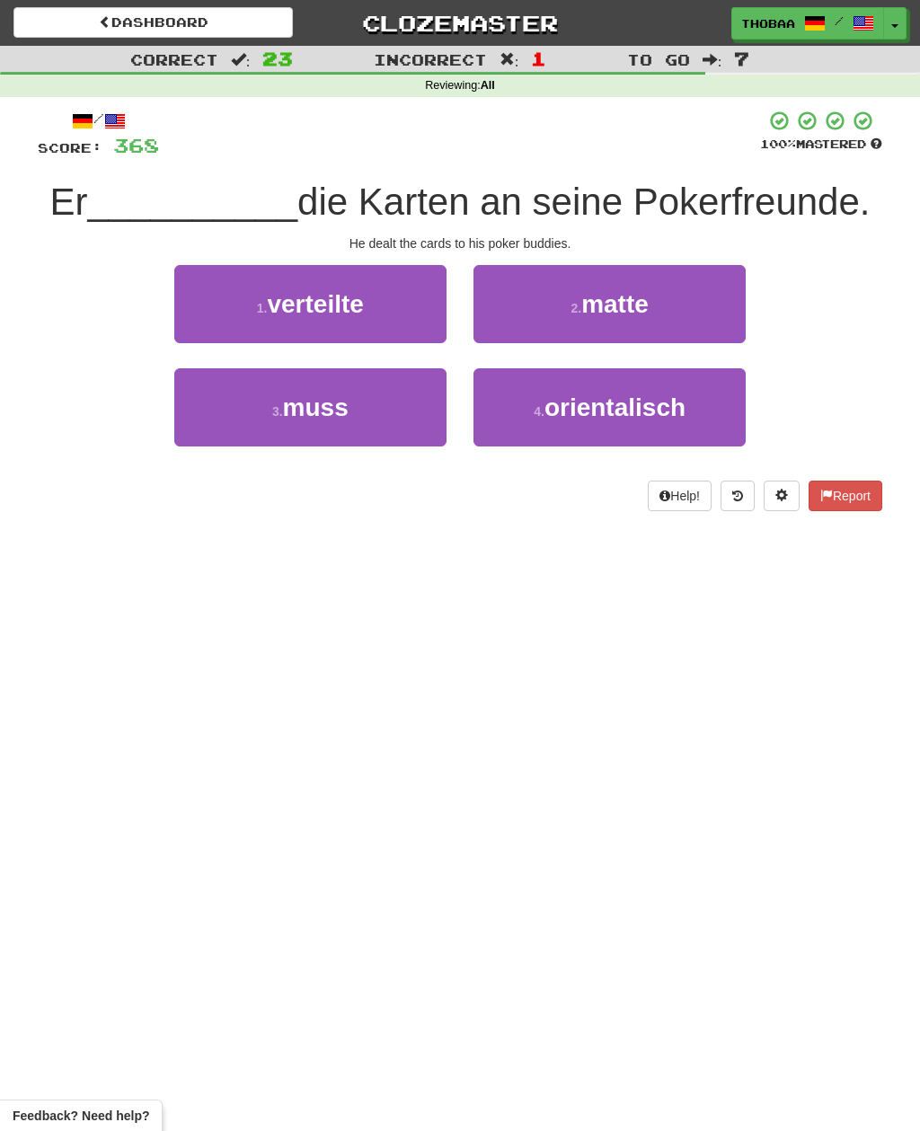
click at [222, 303] on button "1 . verteilte" at bounding box center [310, 304] width 272 height 78
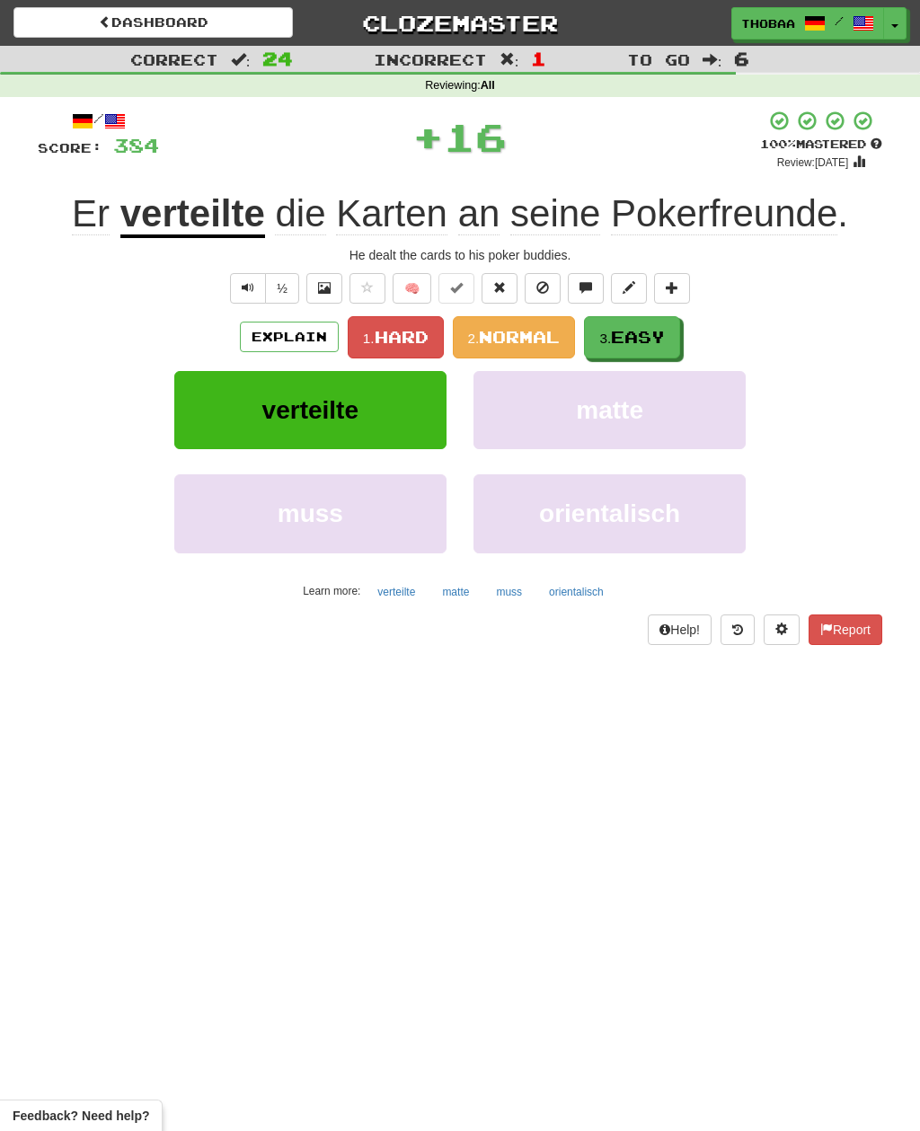
click at [676, 340] on button "3. Easy" at bounding box center [632, 337] width 96 height 42
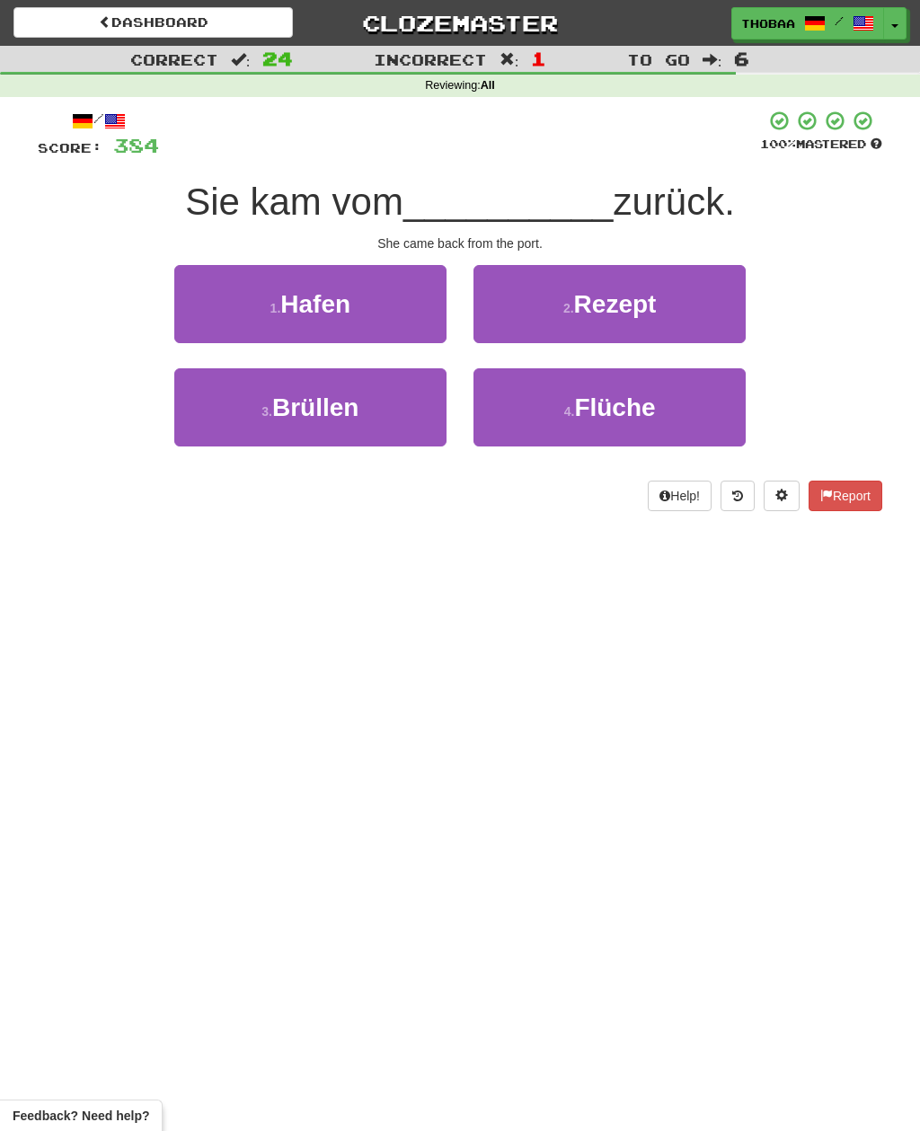
click at [193, 314] on button "1 . Hafen" at bounding box center [310, 304] width 272 height 78
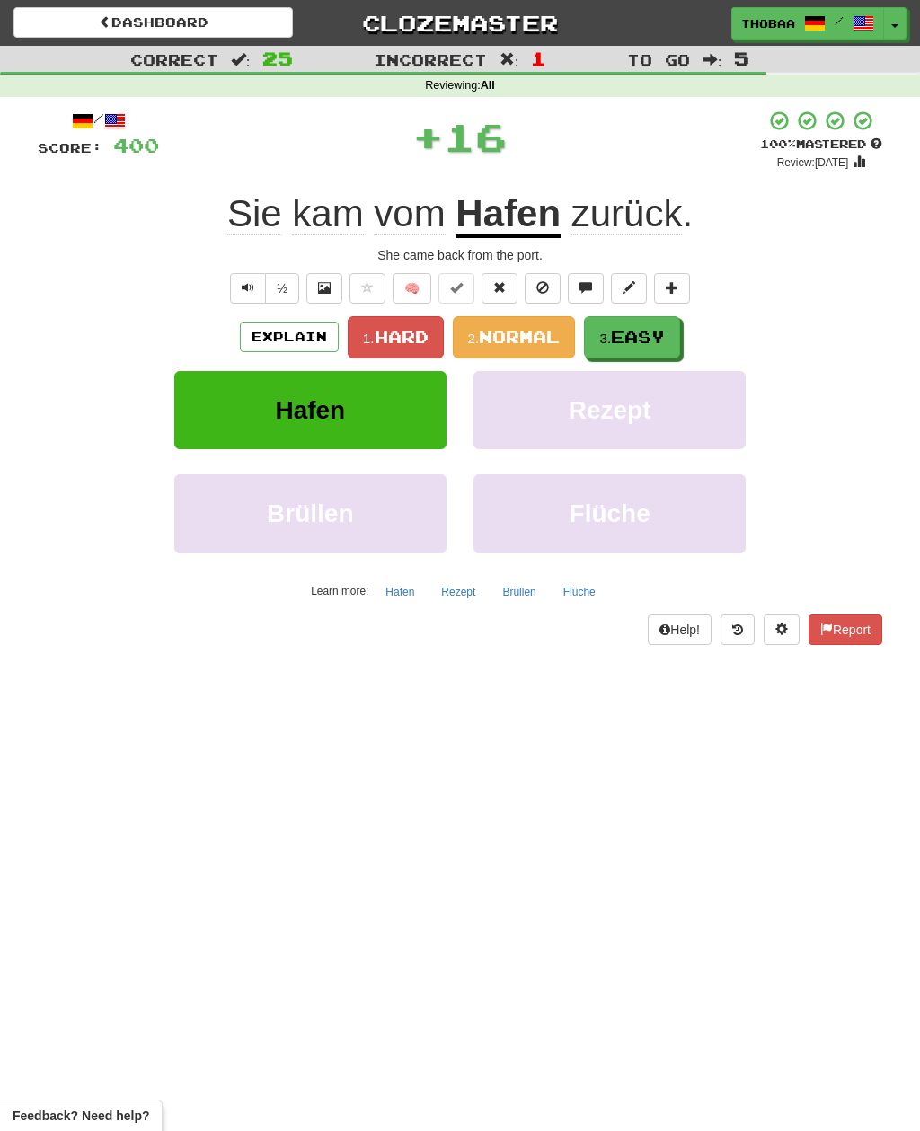
click at [677, 336] on button "3. Easy" at bounding box center [632, 337] width 96 height 42
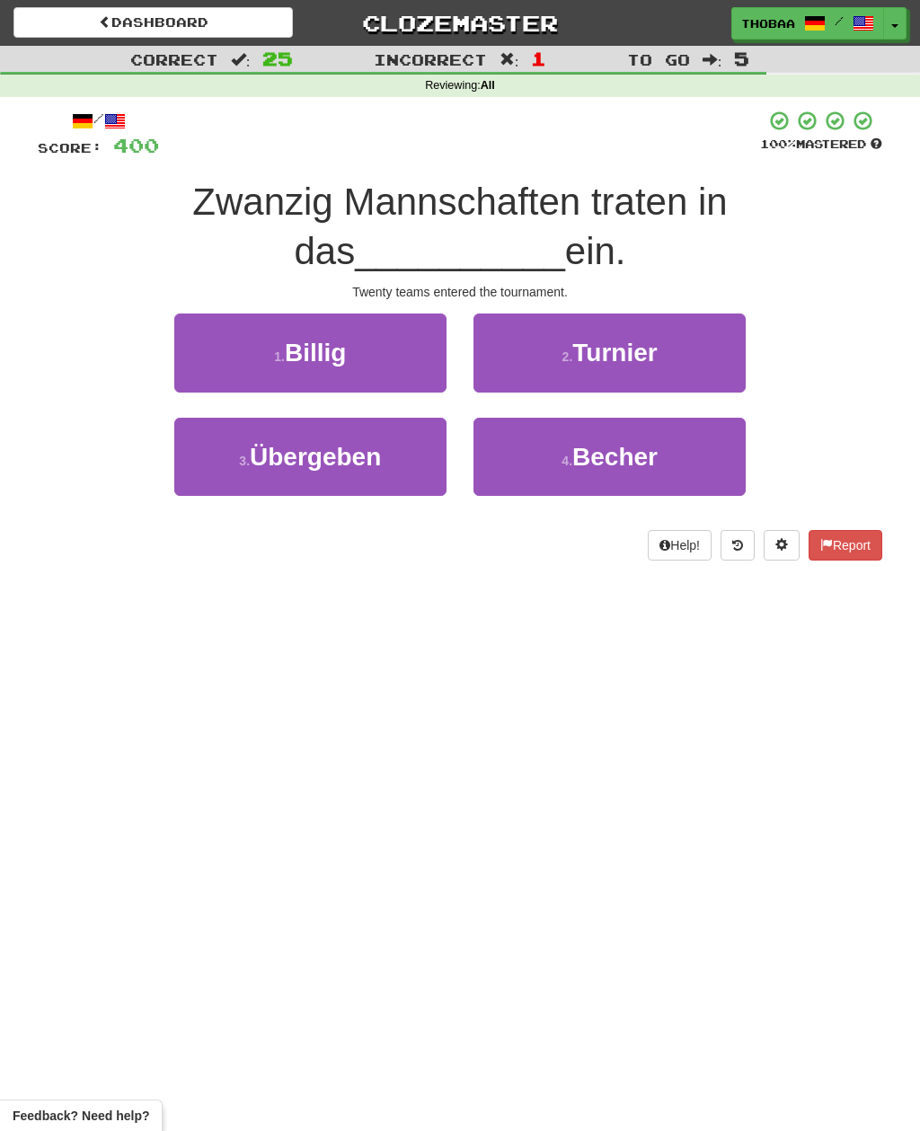
click at [718, 343] on button "2 . Turnier" at bounding box center [609, 353] width 272 height 78
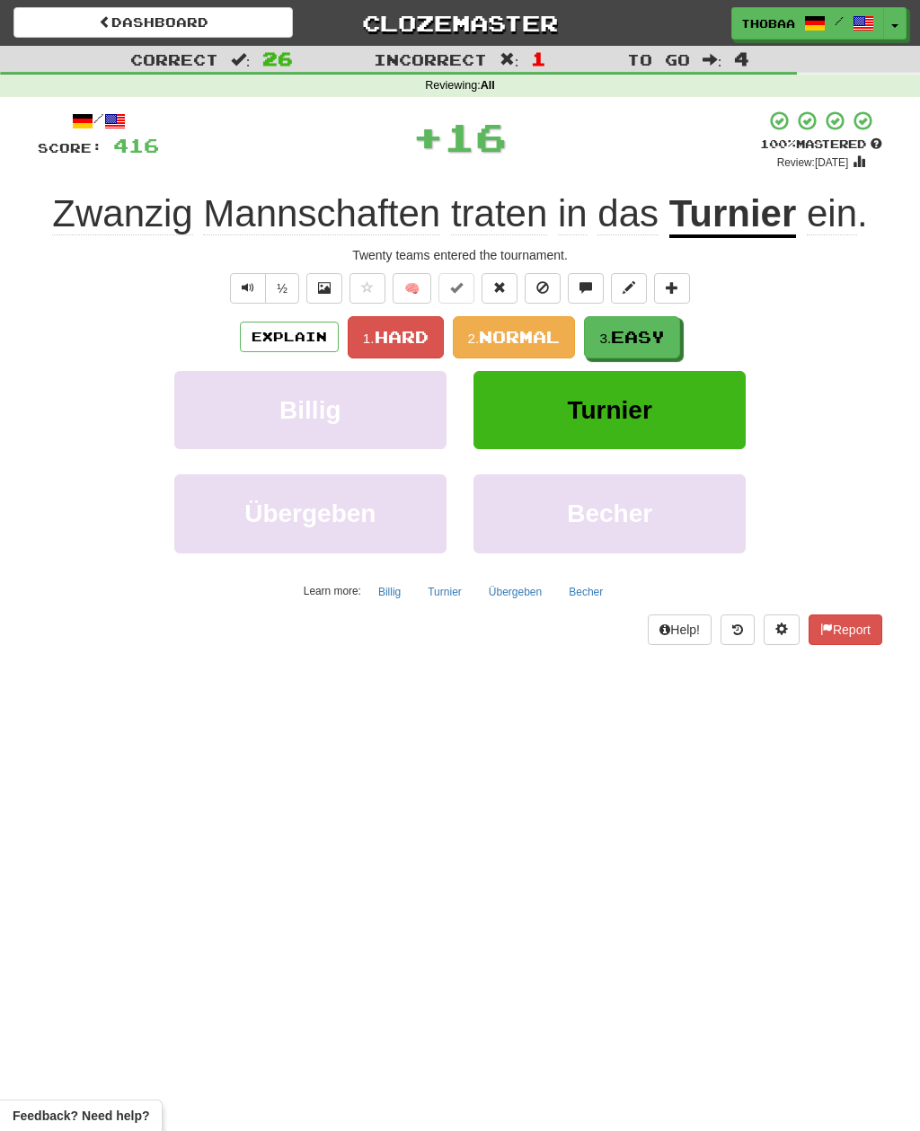
click at [672, 352] on button "3. Easy" at bounding box center [632, 337] width 96 height 42
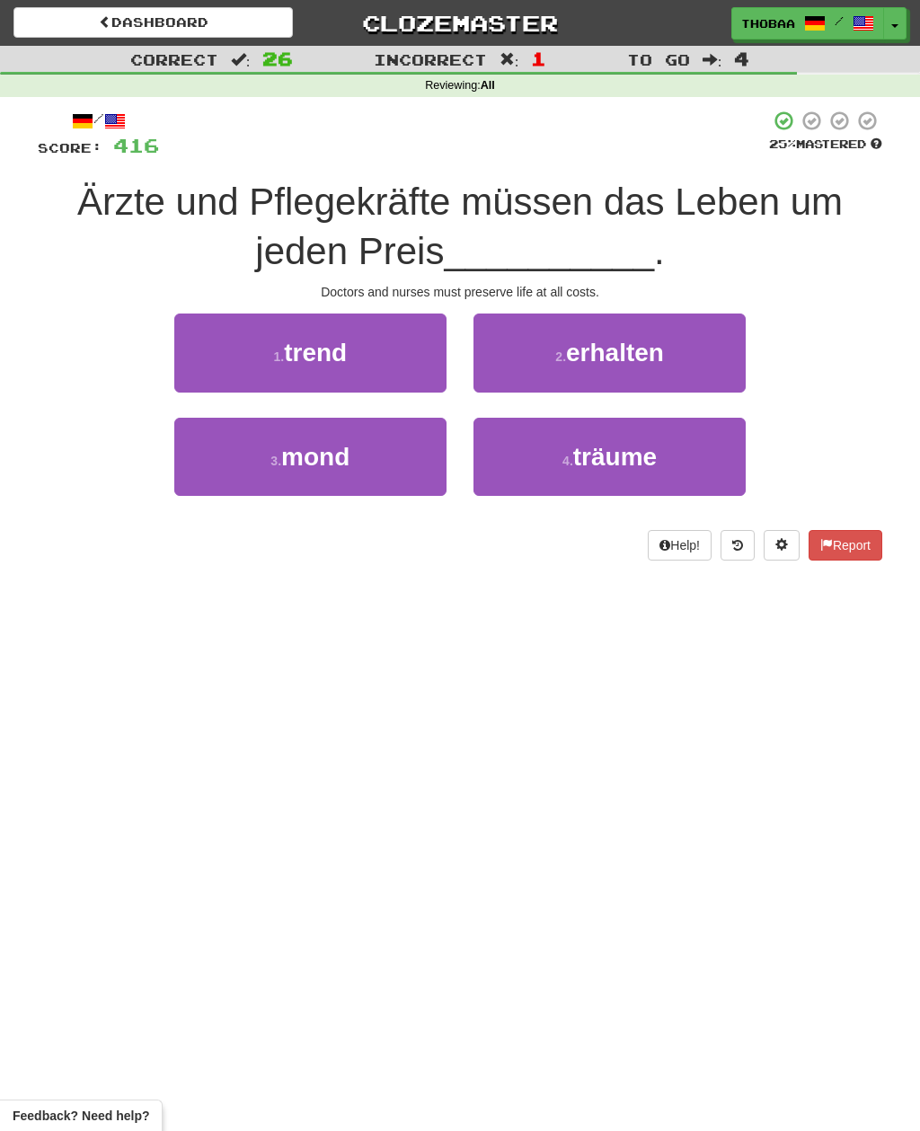
click at [712, 357] on button "2 . erhalten" at bounding box center [609, 353] width 272 height 78
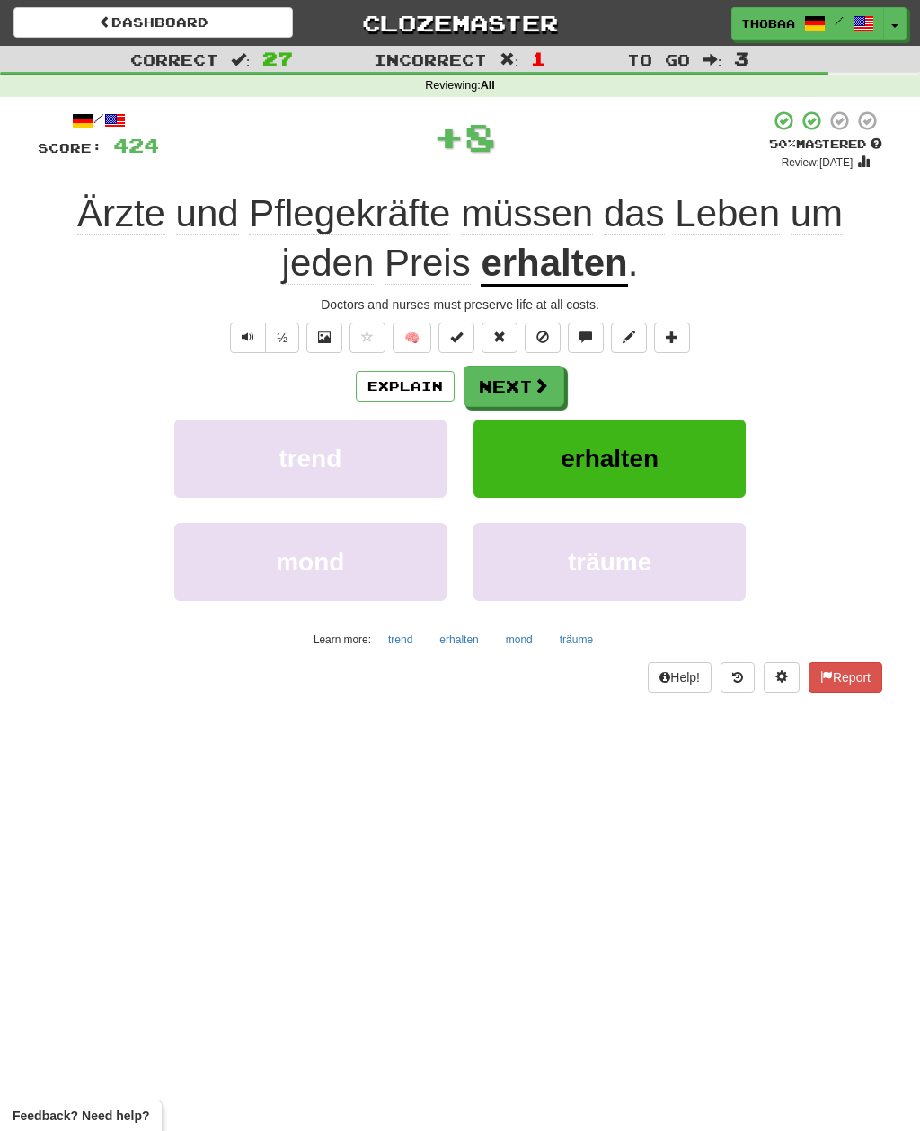
click at [708, 456] on button "erhalten" at bounding box center [609, 459] width 272 height 78
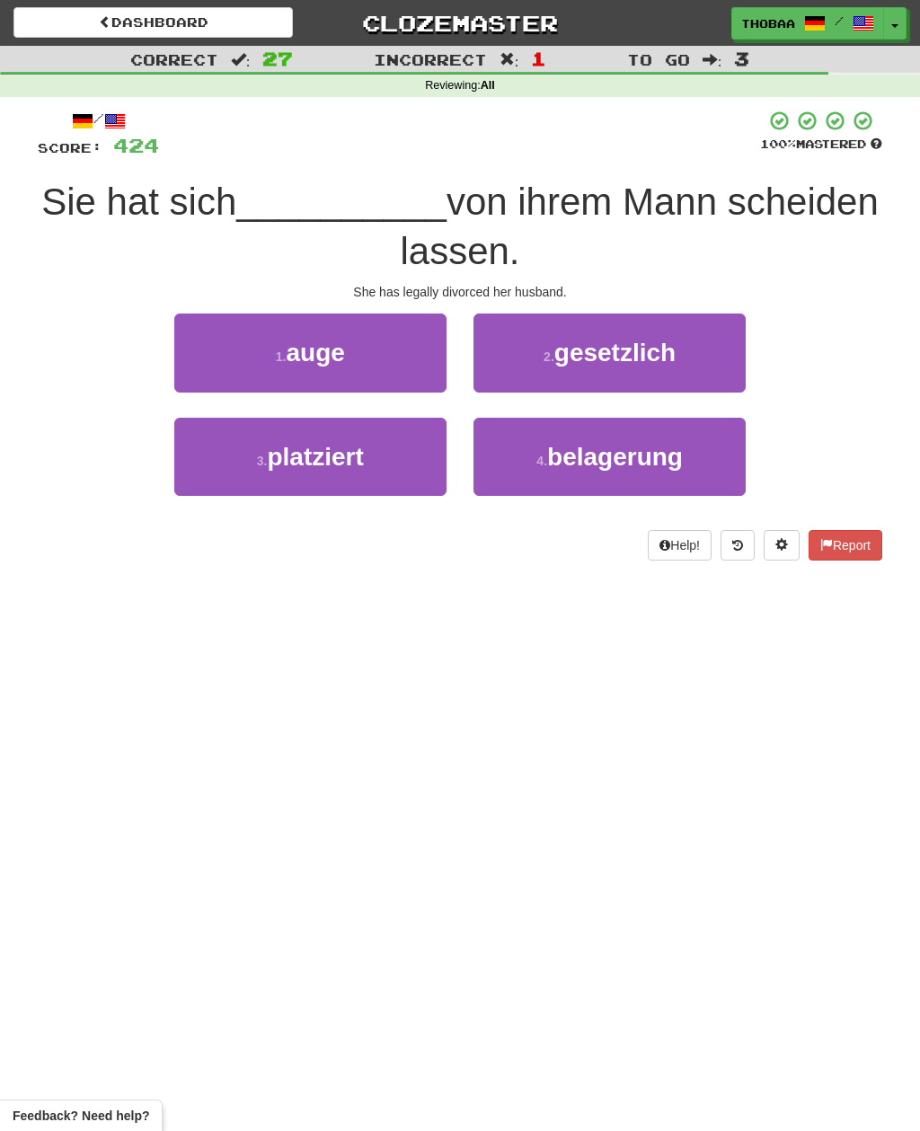
click at [716, 351] on button "2 . gesetzlich" at bounding box center [609, 353] width 272 height 78
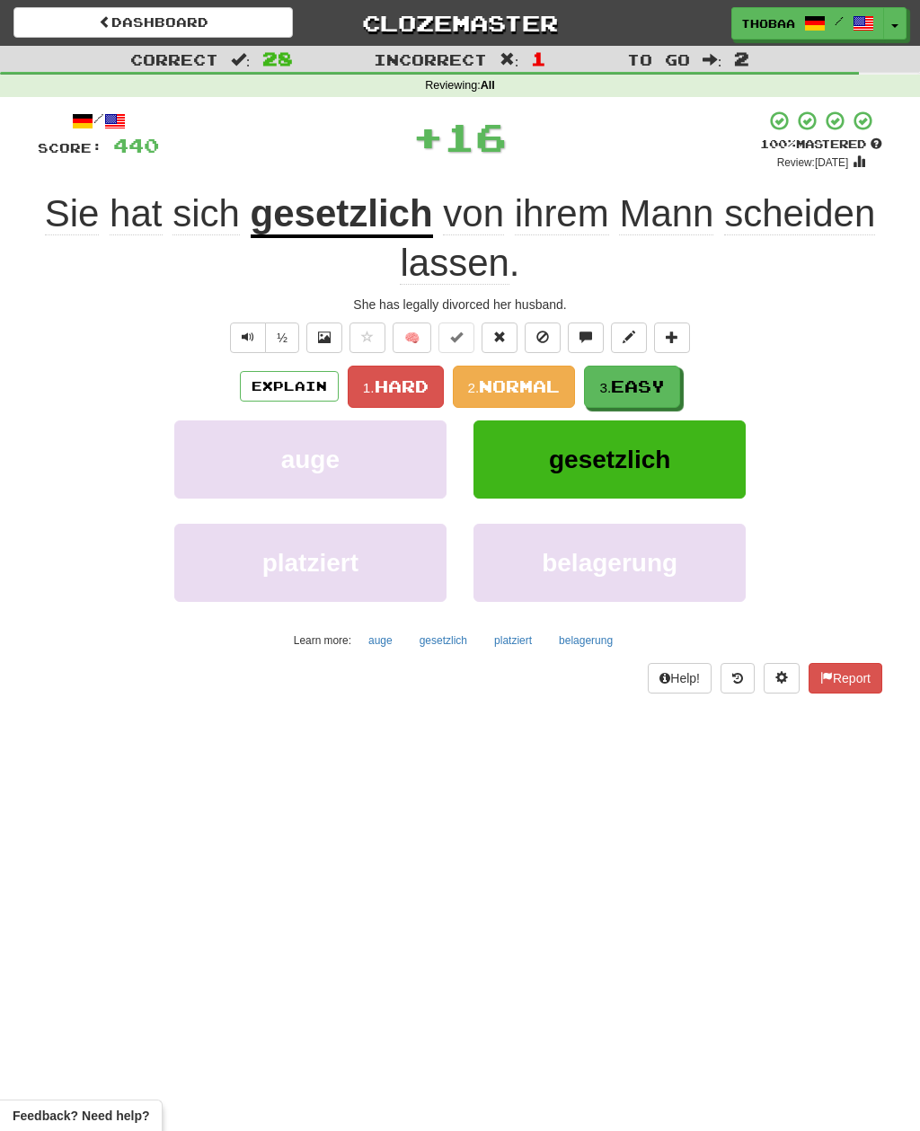
click at [658, 387] on span "Easy" at bounding box center [638, 386] width 54 height 20
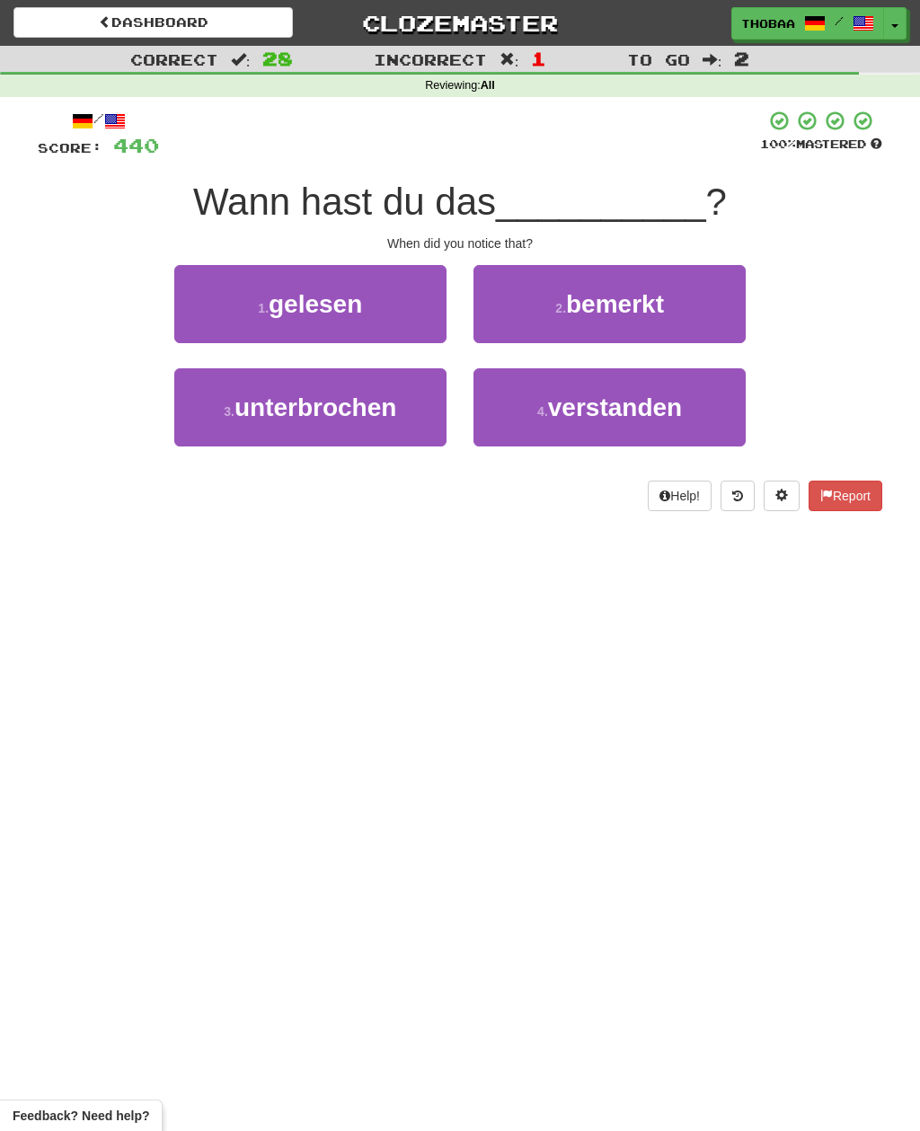
click at [744, 302] on button "2 . bemerkt" at bounding box center [609, 304] width 272 height 78
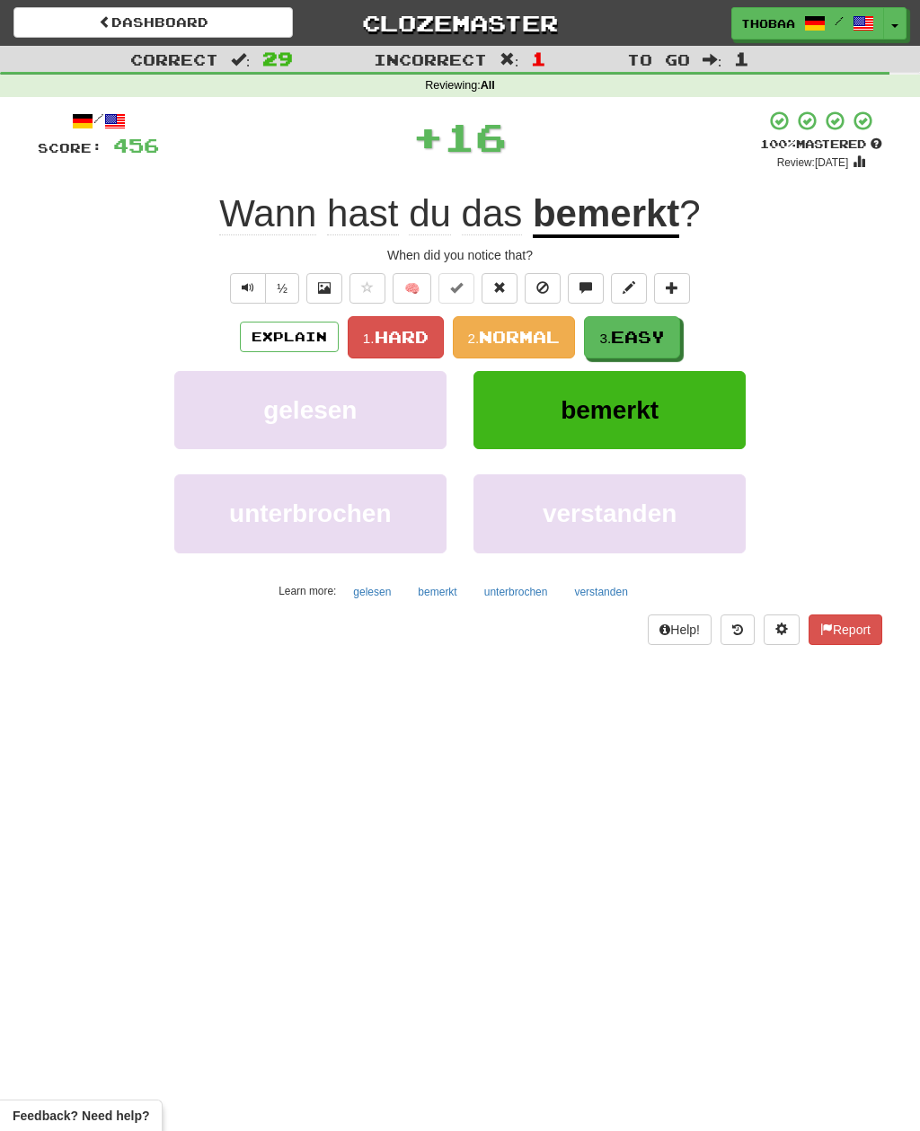
click at [674, 342] on button "3. Easy" at bounding box center [632, 337] width 96 height 42
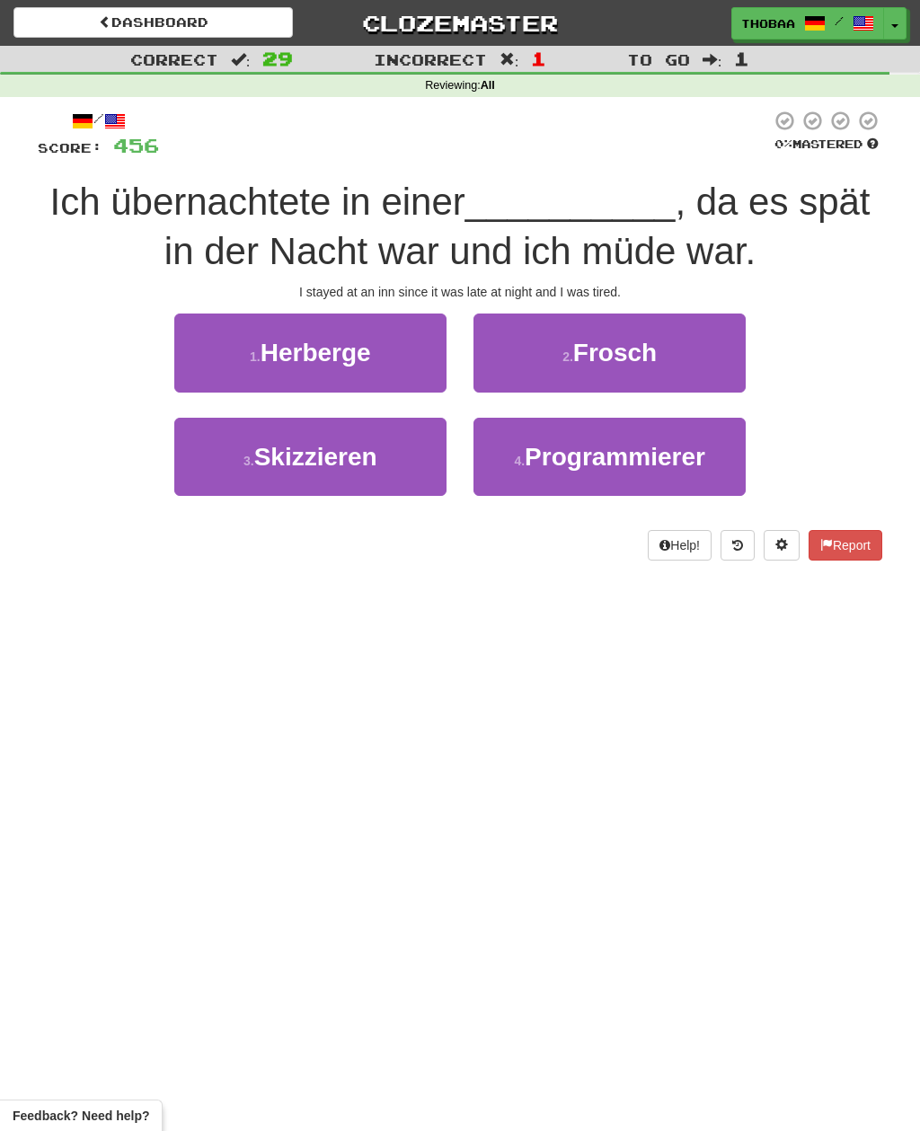
click at [215, 349] on button "1 . Herberge" at bounding box center [310, 353] width 272 height 78
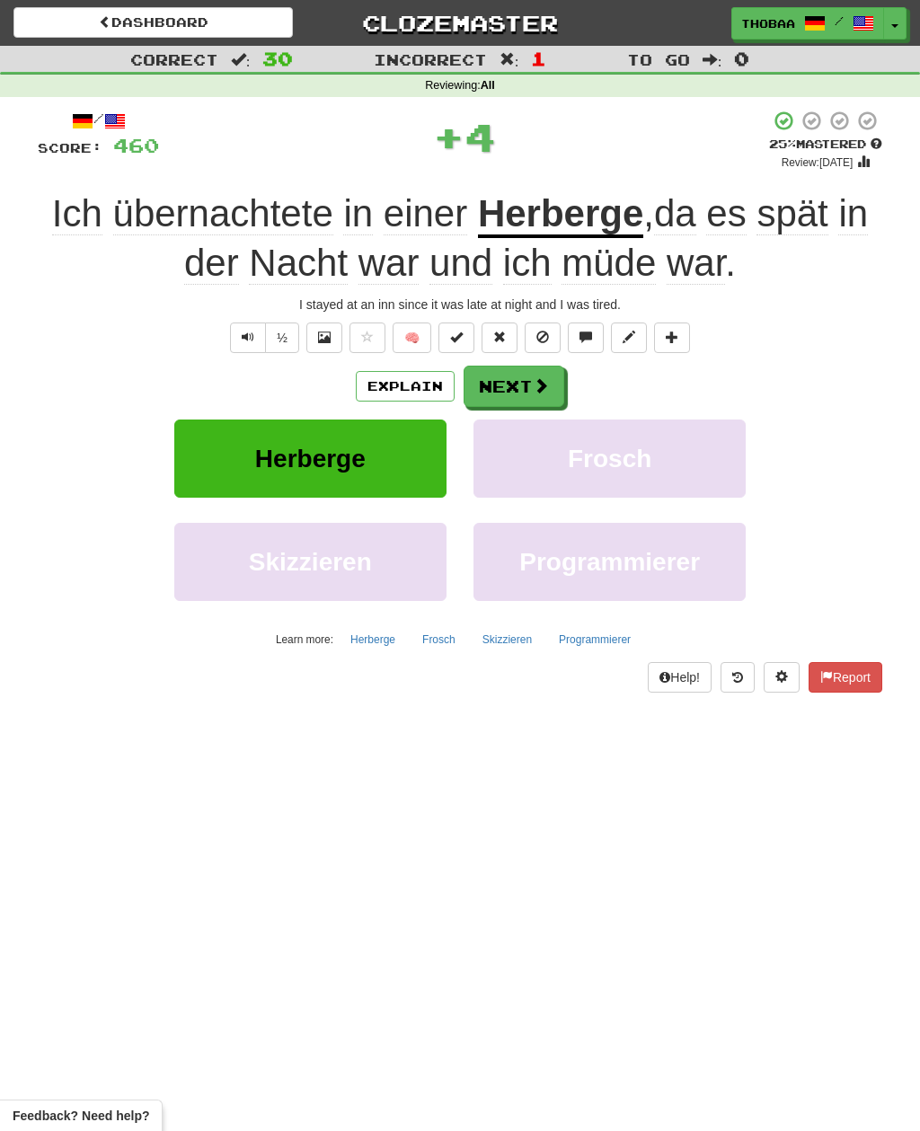
click at [679, 477] on button "Frosch" at bounding box center [609, 459] width 272 height 78
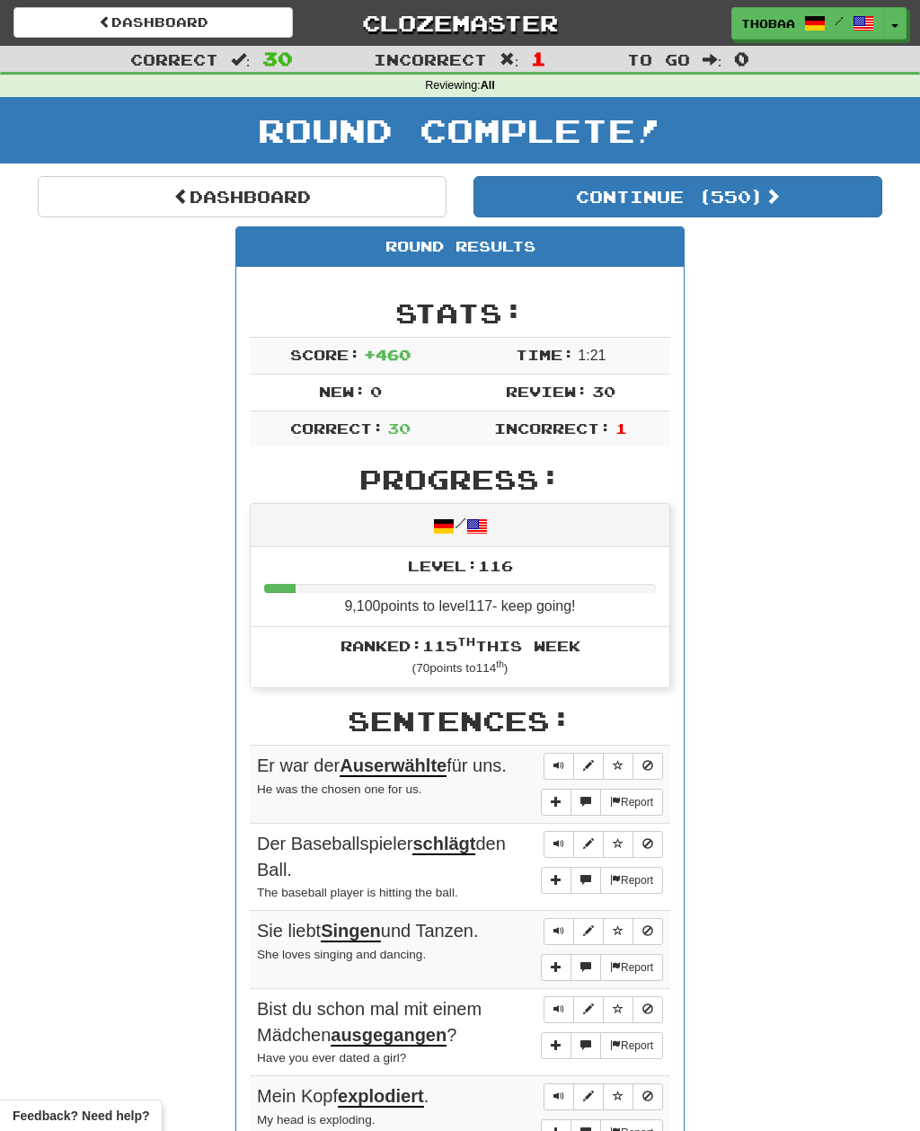
click at [840, 201] on button "Continue ( 550 )" at bounding box center [677, 196] width 409 height 41
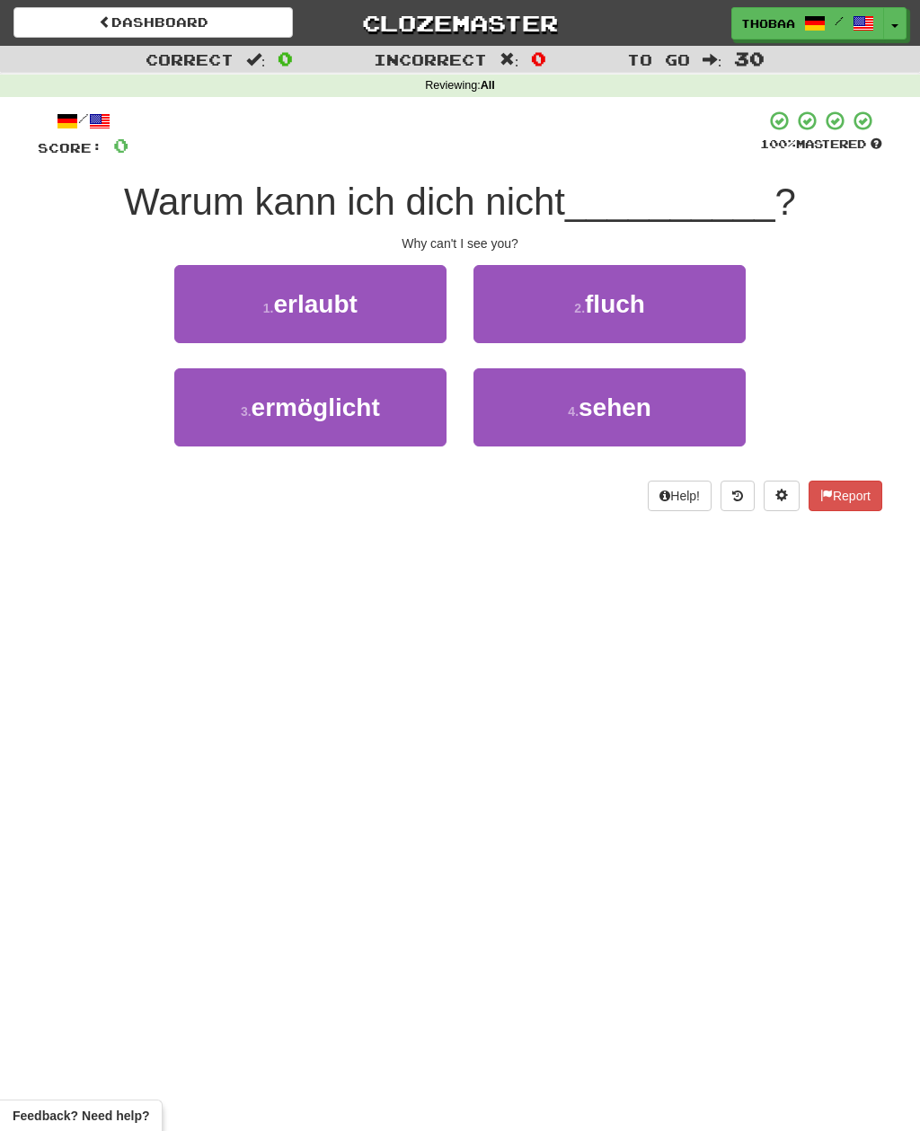
click at [717, 402] on button "4 . sehen" at bounding box center [609, 407] width 272 height 78
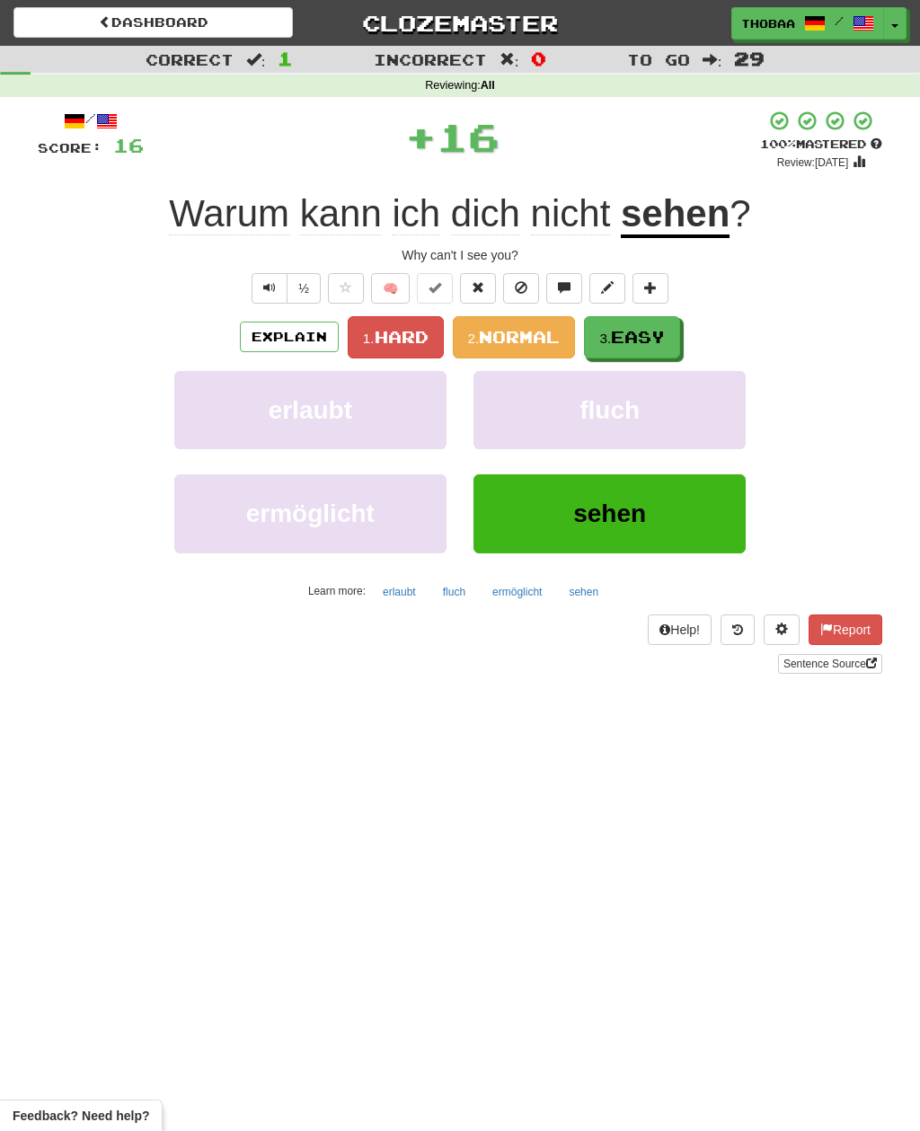
click at [672, 335] on button "3. Easy" at bounding box center [632, 337] width 96 height 42
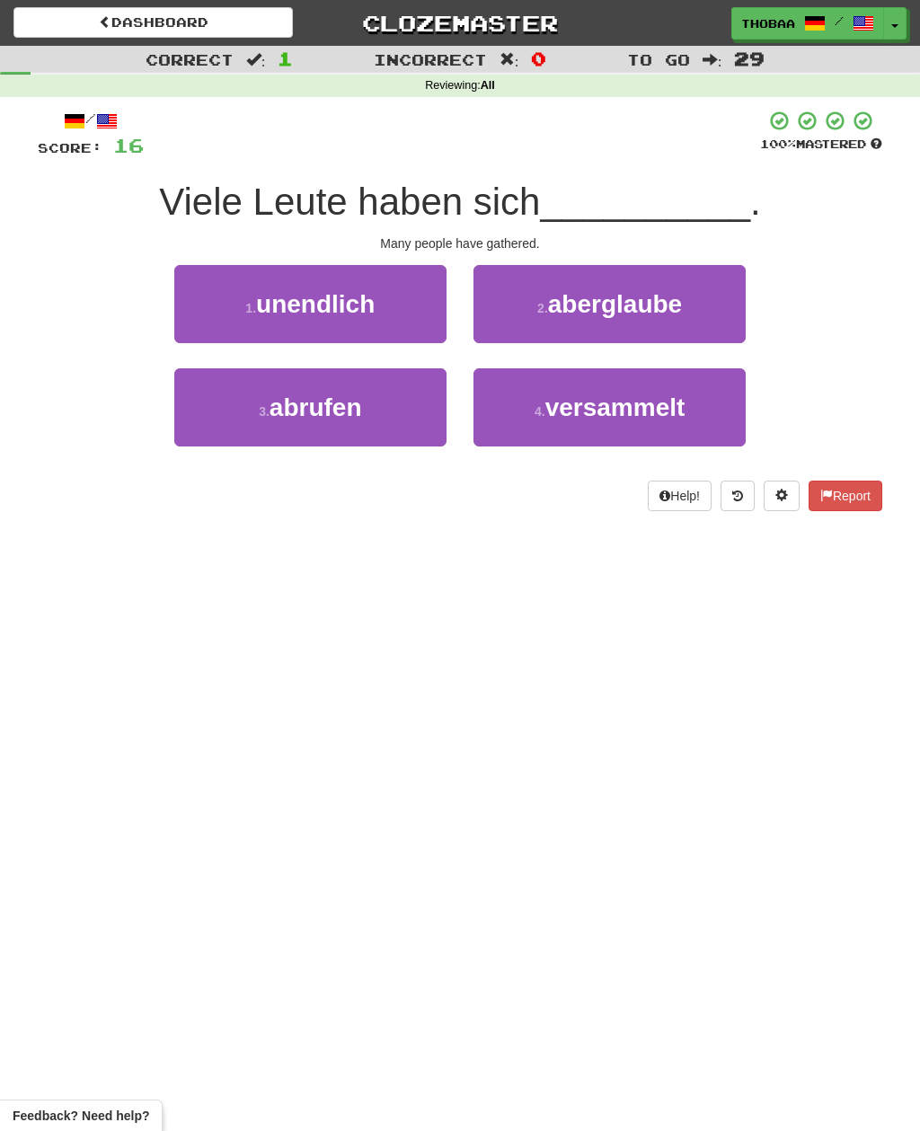
click at [696, 415] on button "4 . versammelt" at bounding box center [609, 407] width 272 height 78
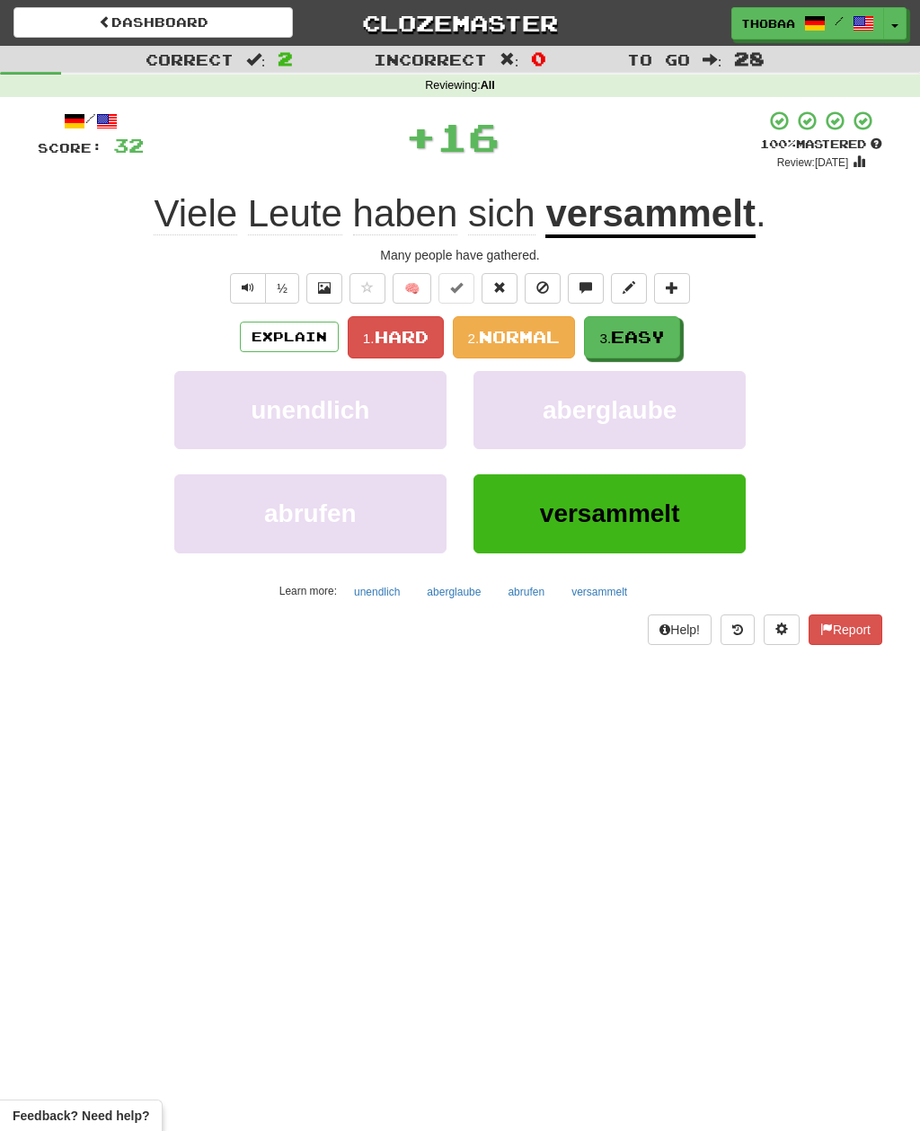
click at [676, 332] on button "3. Easy" at bounding box center [632, 337] width 96 height 42
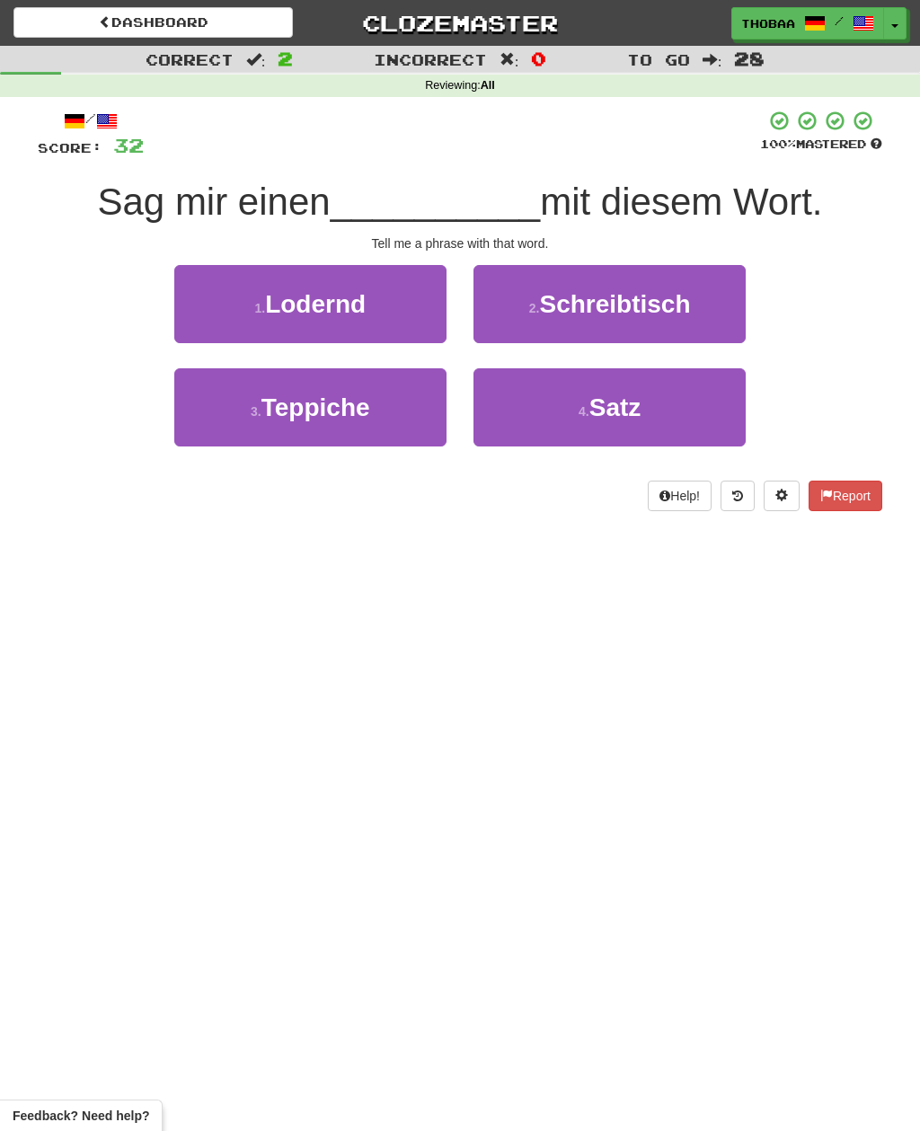
click at [701, 411] on button "4 . Satz" at bounding box center [609, 407] width 272 height 78
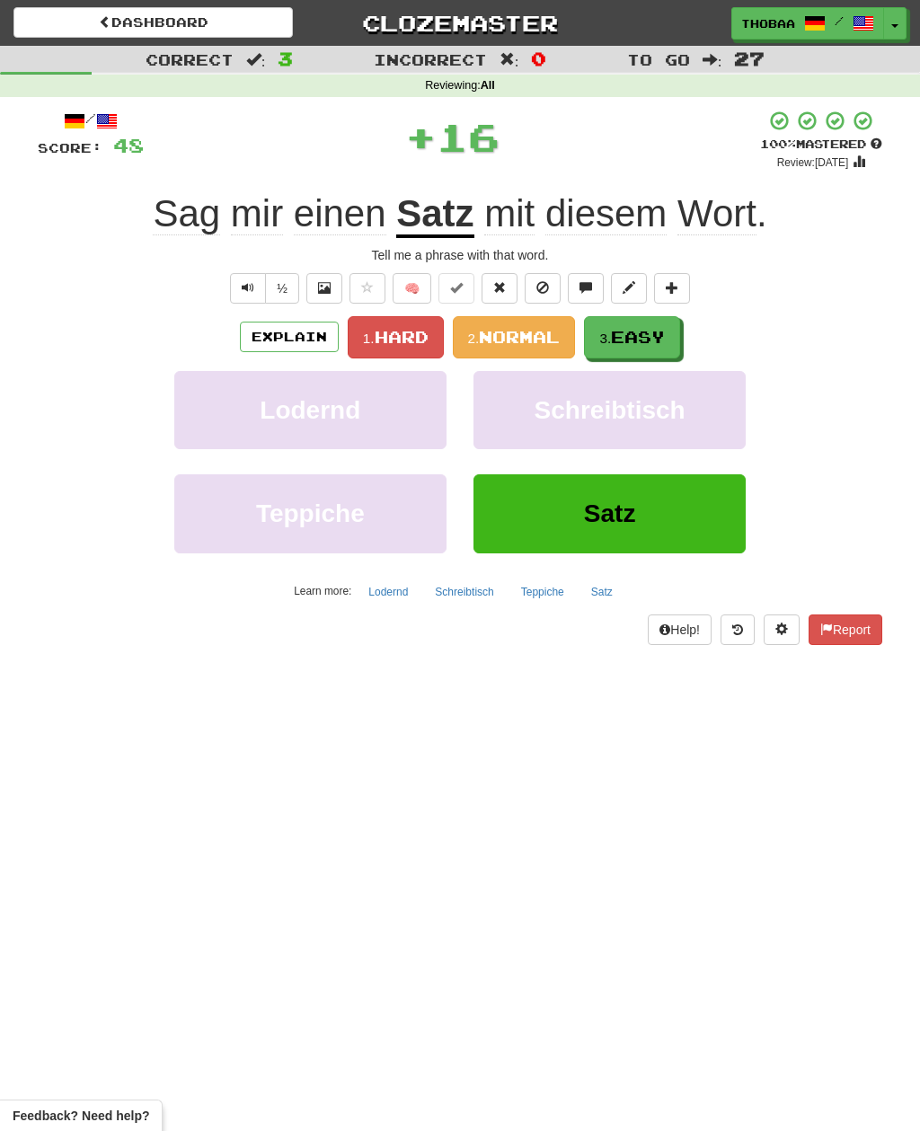
click at [669, 333] on button "3. Easy" at bounding box center [632, 337] width 96 height 42
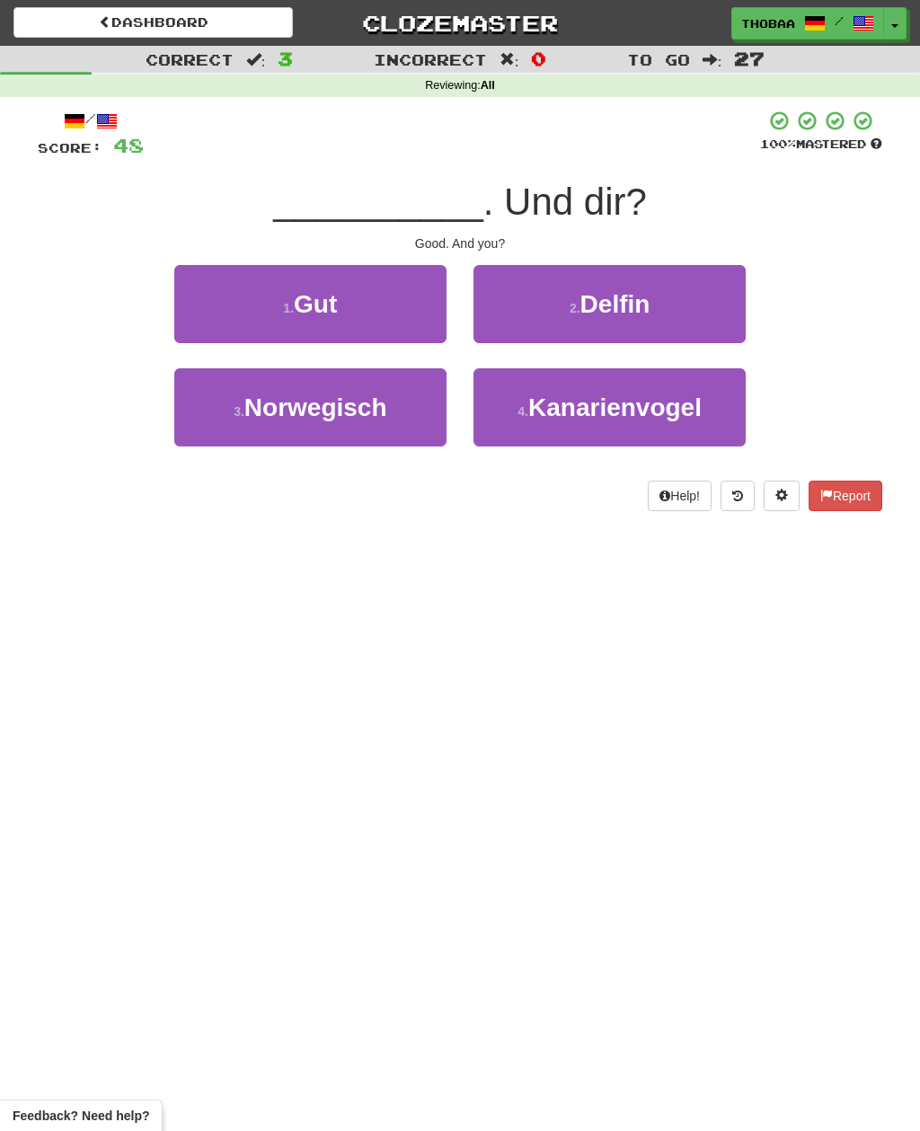
click at [214, 309] on button "1 . Gut" at bounding box center [310, 304] width 272 height 78
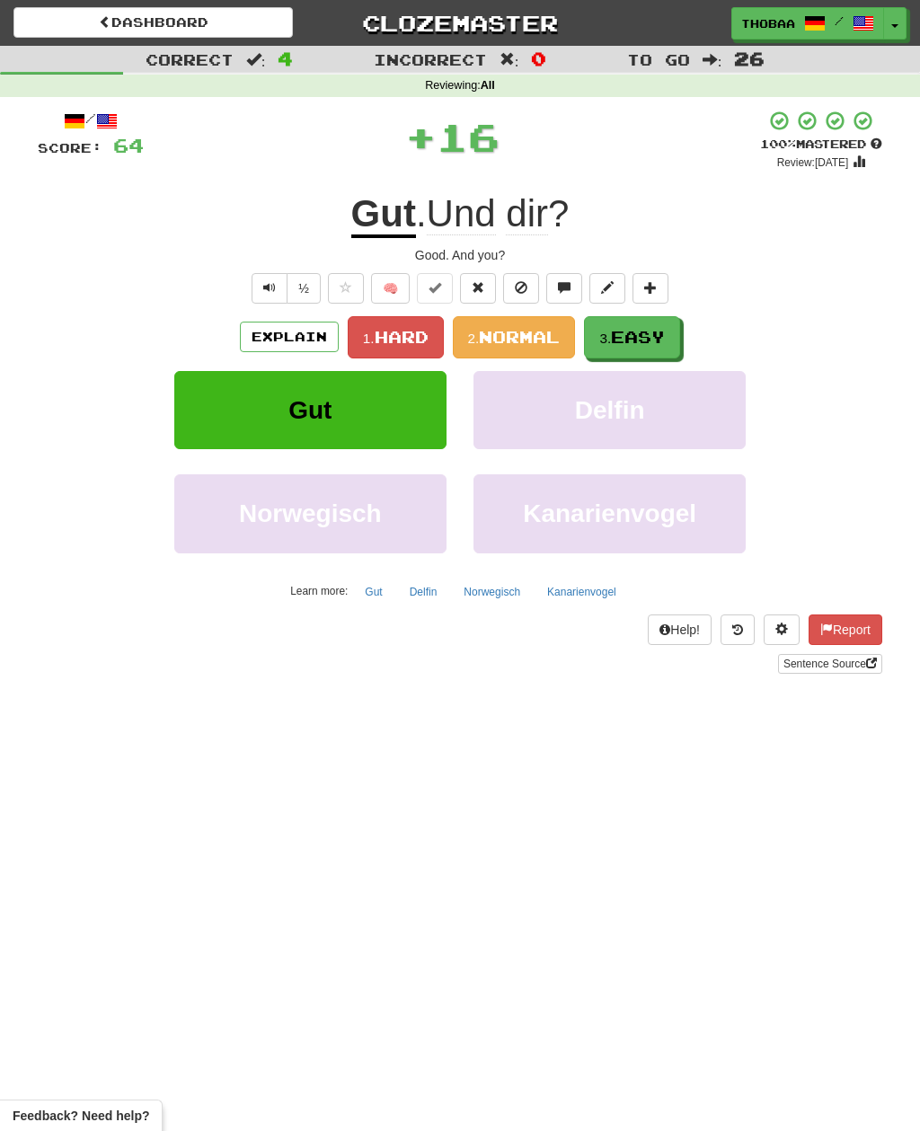
click at [662, 349] on button "3. Easy" at bounding box center [632, 337] width 96 height 42
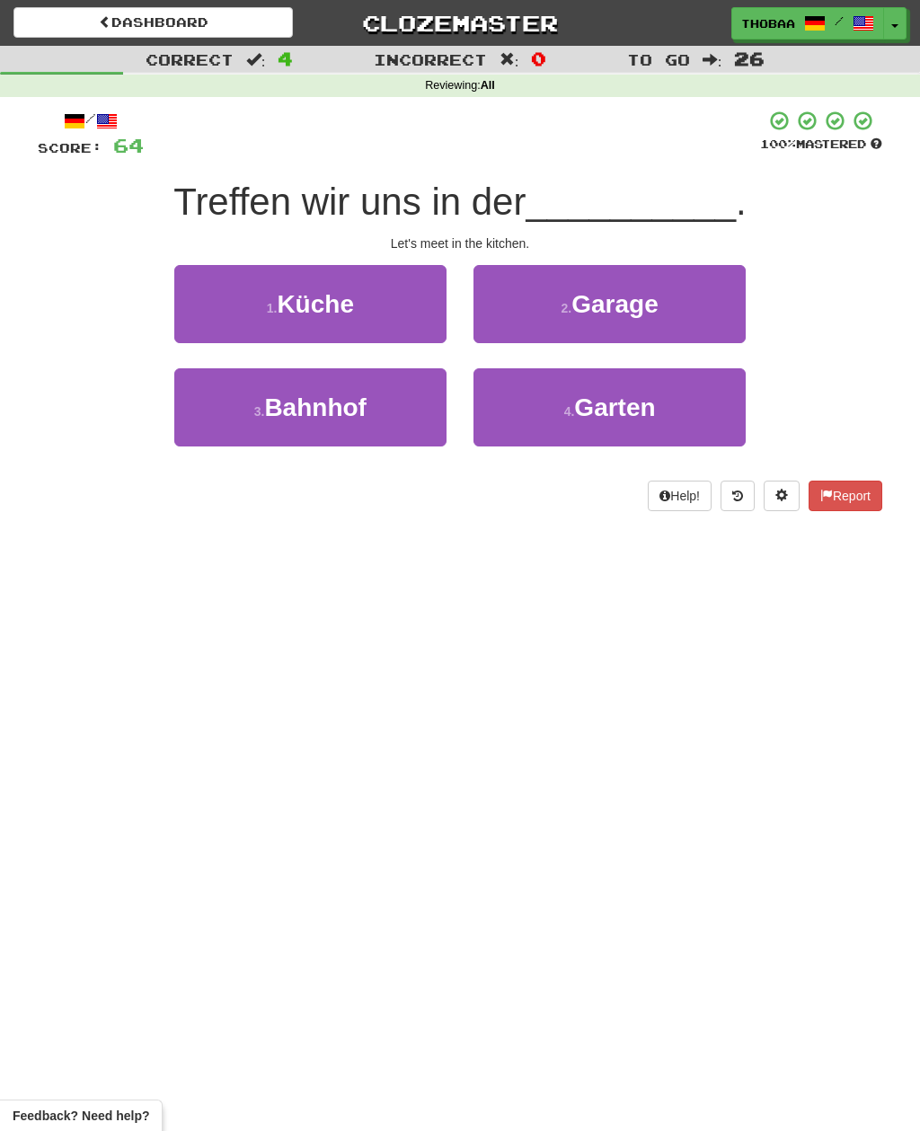
click at [200, 316] on button "1 . Küche" at bounding box center [310, 304] width 272 height 78
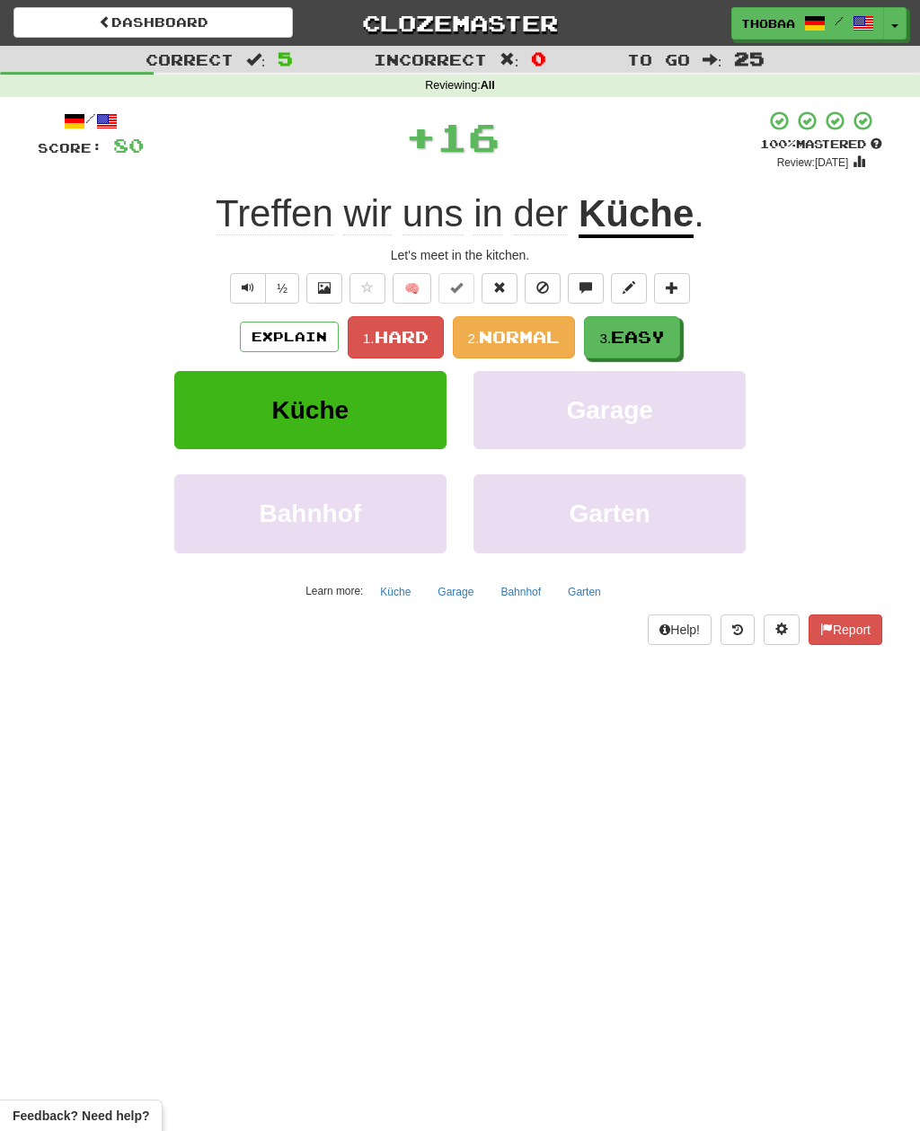
click at [669, 333] on button "3. Easy" at bounding box center [632, 337] width 96 height 42
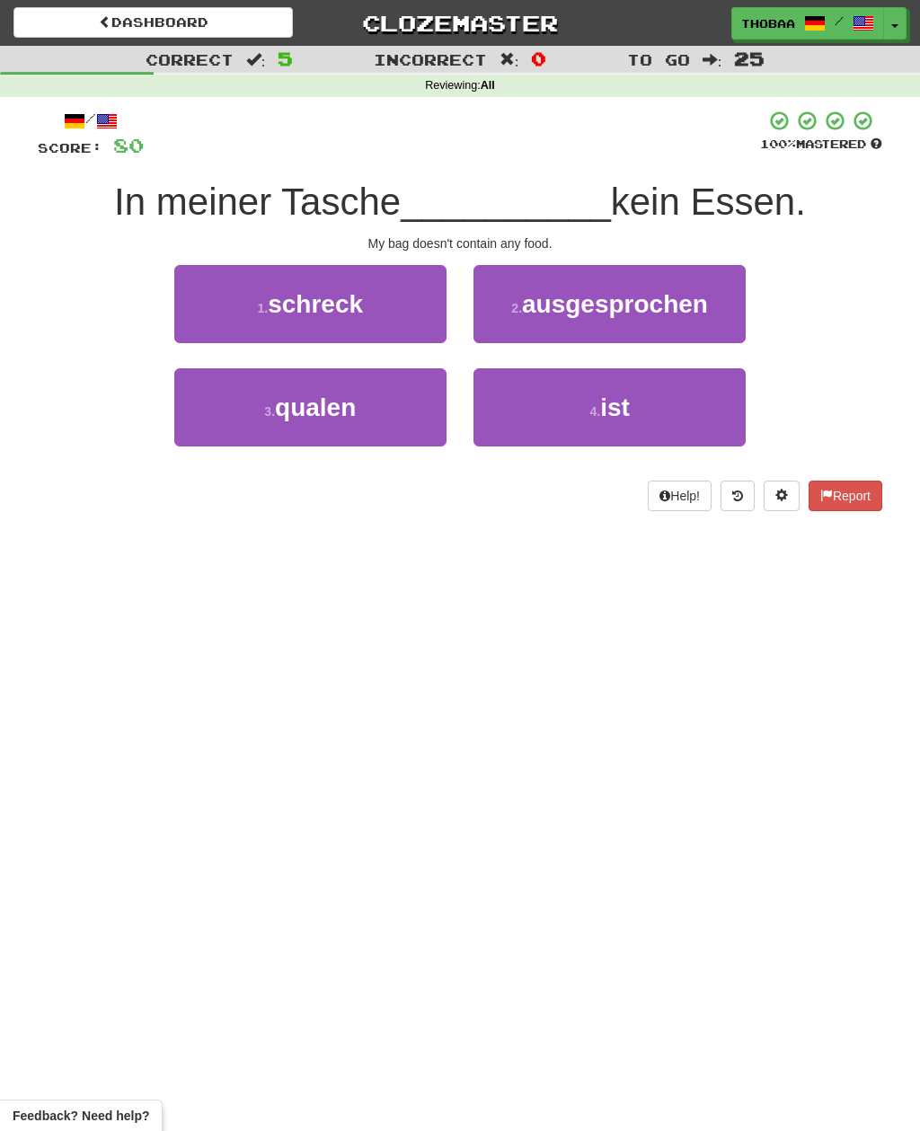
click at [718, 409] on button "4 . ist" at bounding box center [609, 407] width 272 height 78
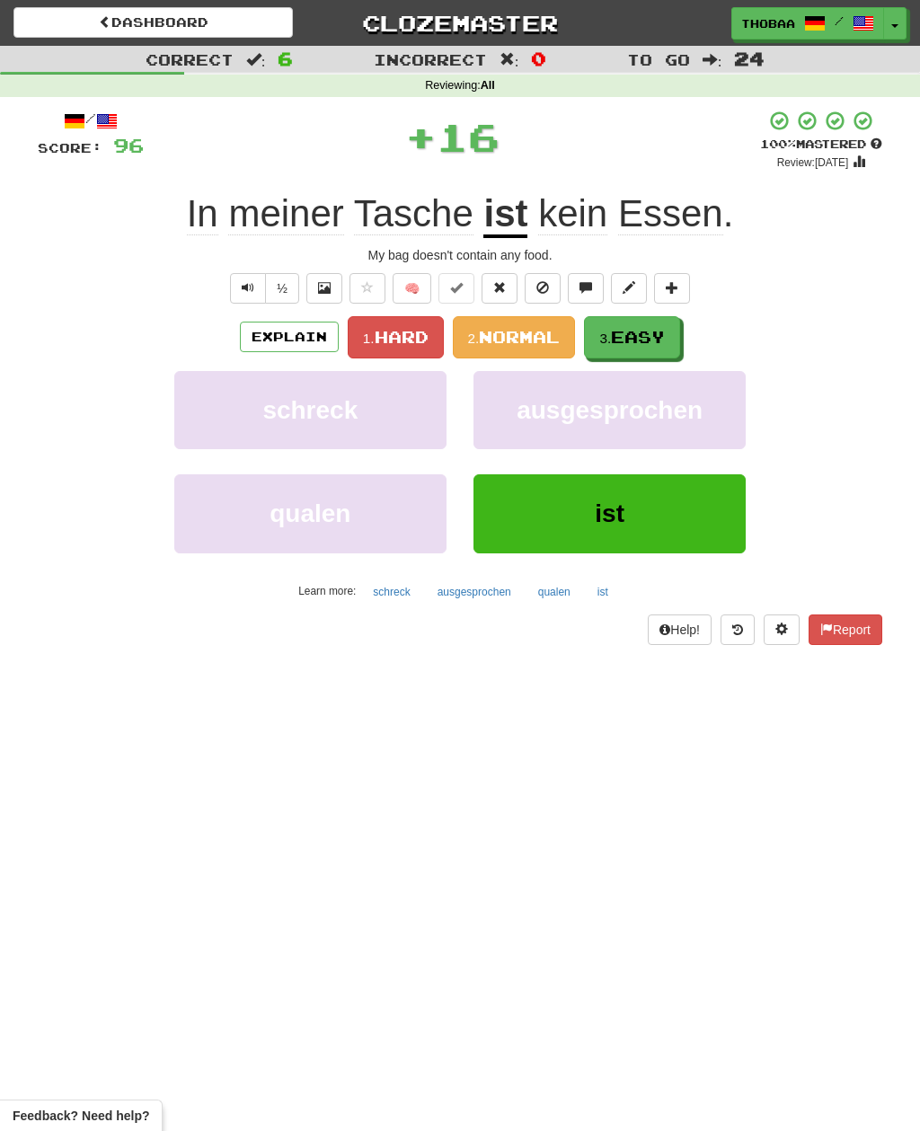
click at [663, 343] on span "Easy" at bounding box center [638, 337] width 54 height 20
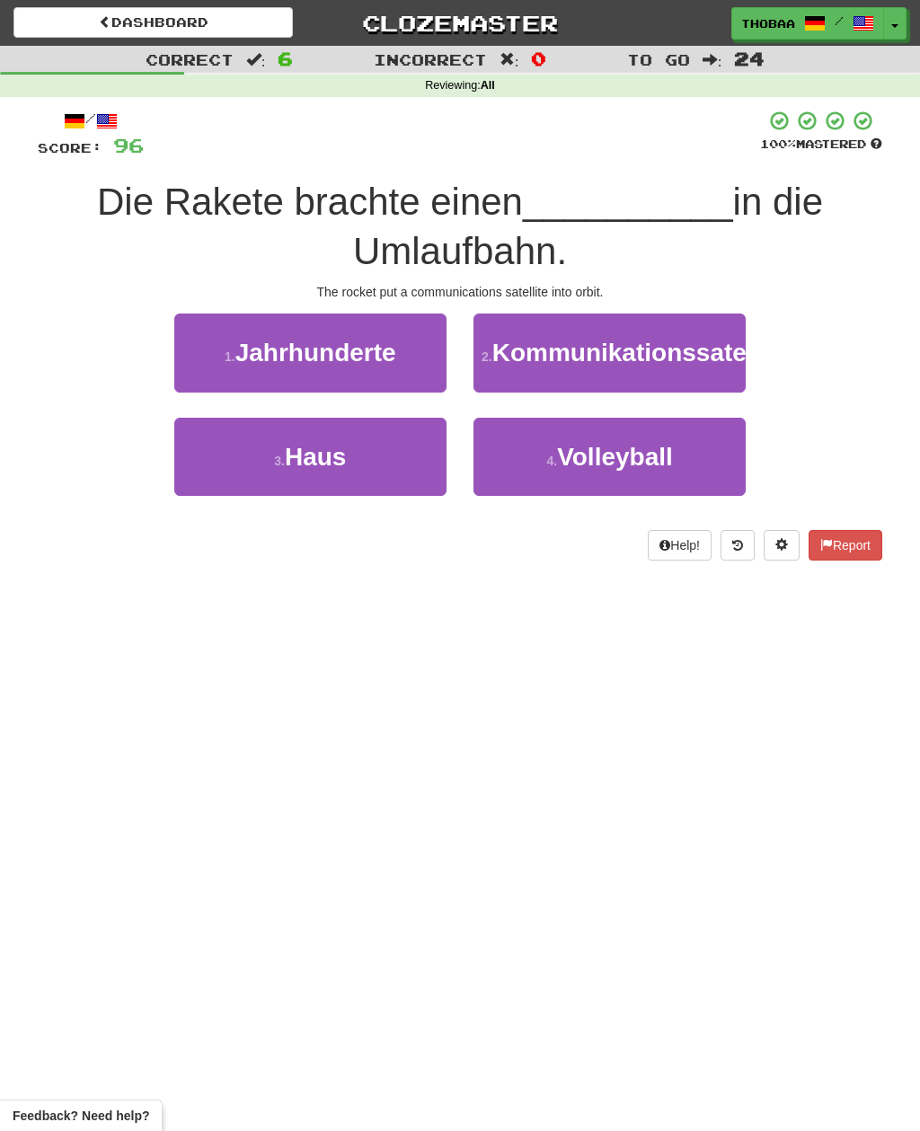
click at [722, 367] on span "Kommunikationssatelliten" at bounding box center [649, 353] width 314 height 28
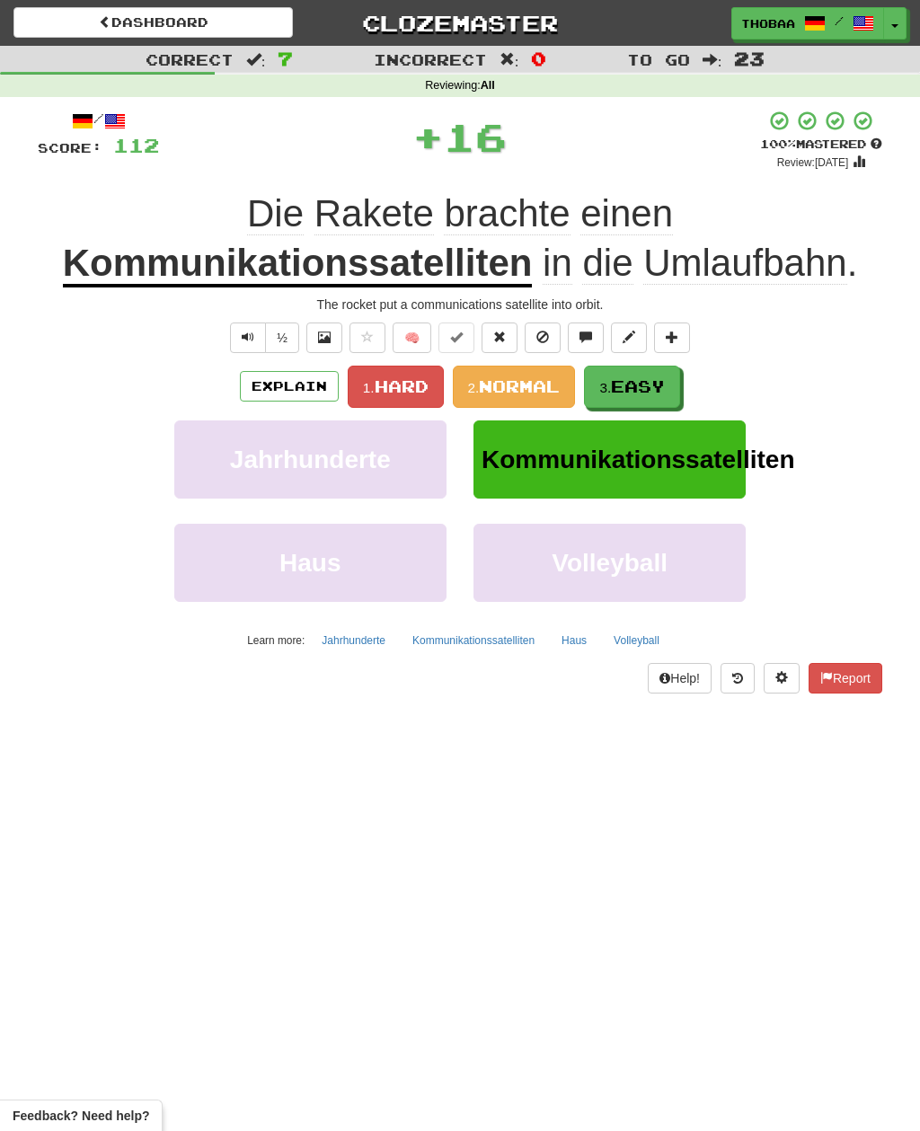
click at [654, 376] on span "Easy" at bounding box center [638, 386] width 54 height 20
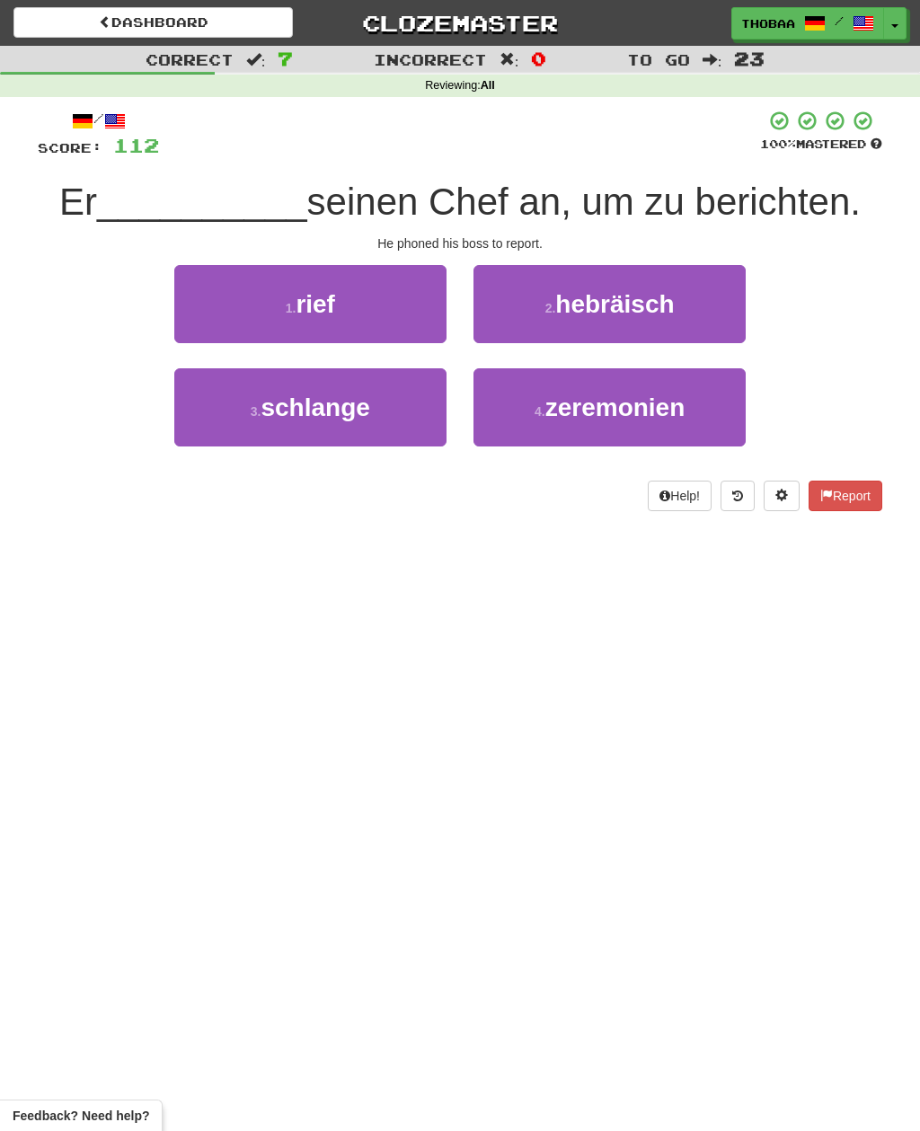
click at [203, 305] on button "1 . rief" at bounding box center [310, 304] width 272 height 78
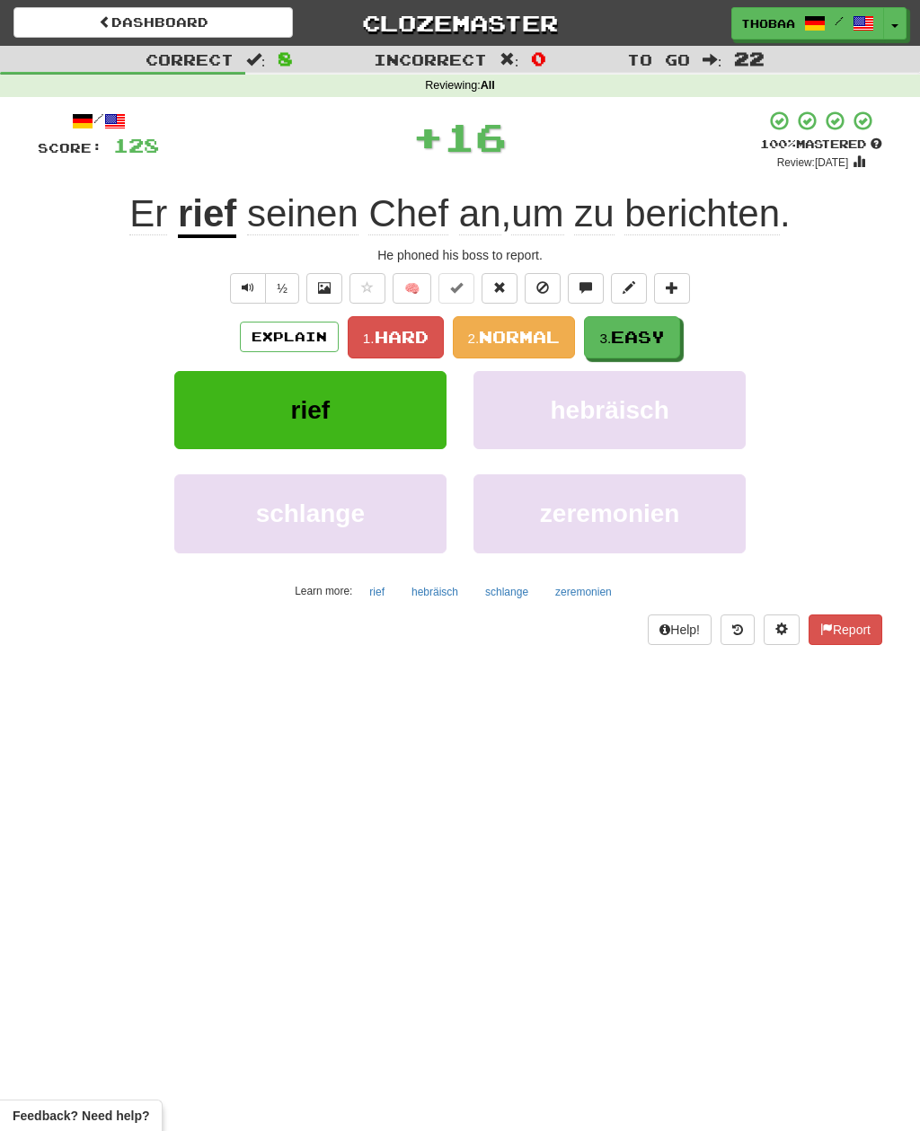
click at [674, 427] on button "hebräisch" at bounding box center [609, 410] width 272 height 78
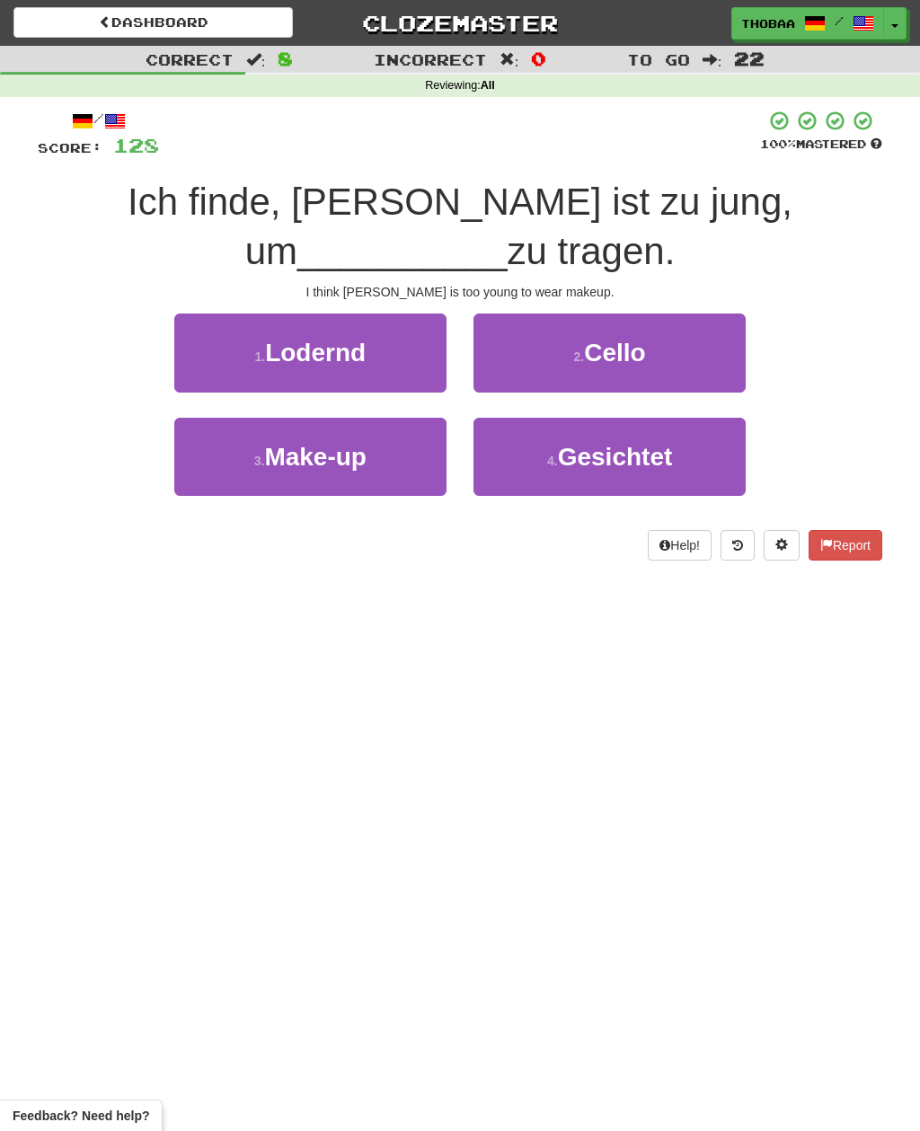
click at [216, 459] on button "3 . Make-up" at bounding box center [310, 457] width 272 height 78
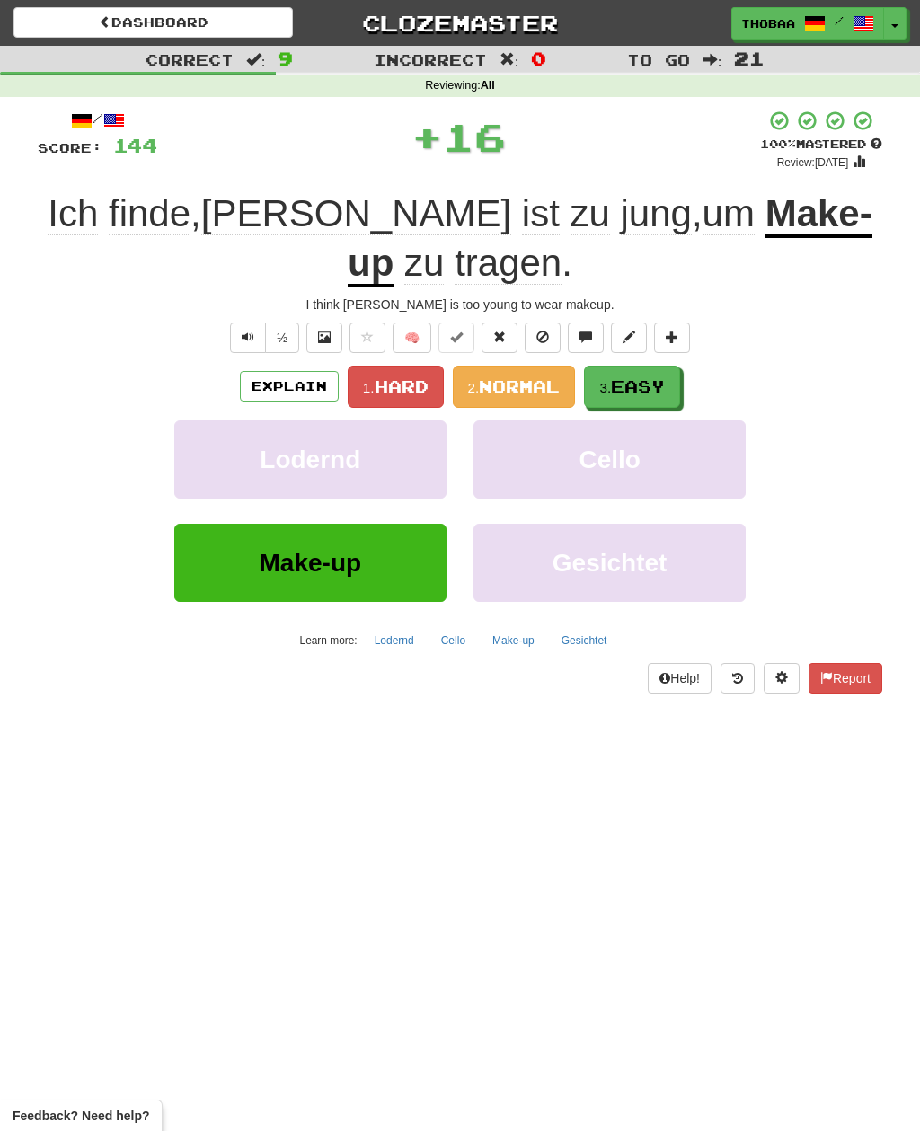
click at [651, 387] on span "Easy" at bounding box center [638, 386] width 54 height 20
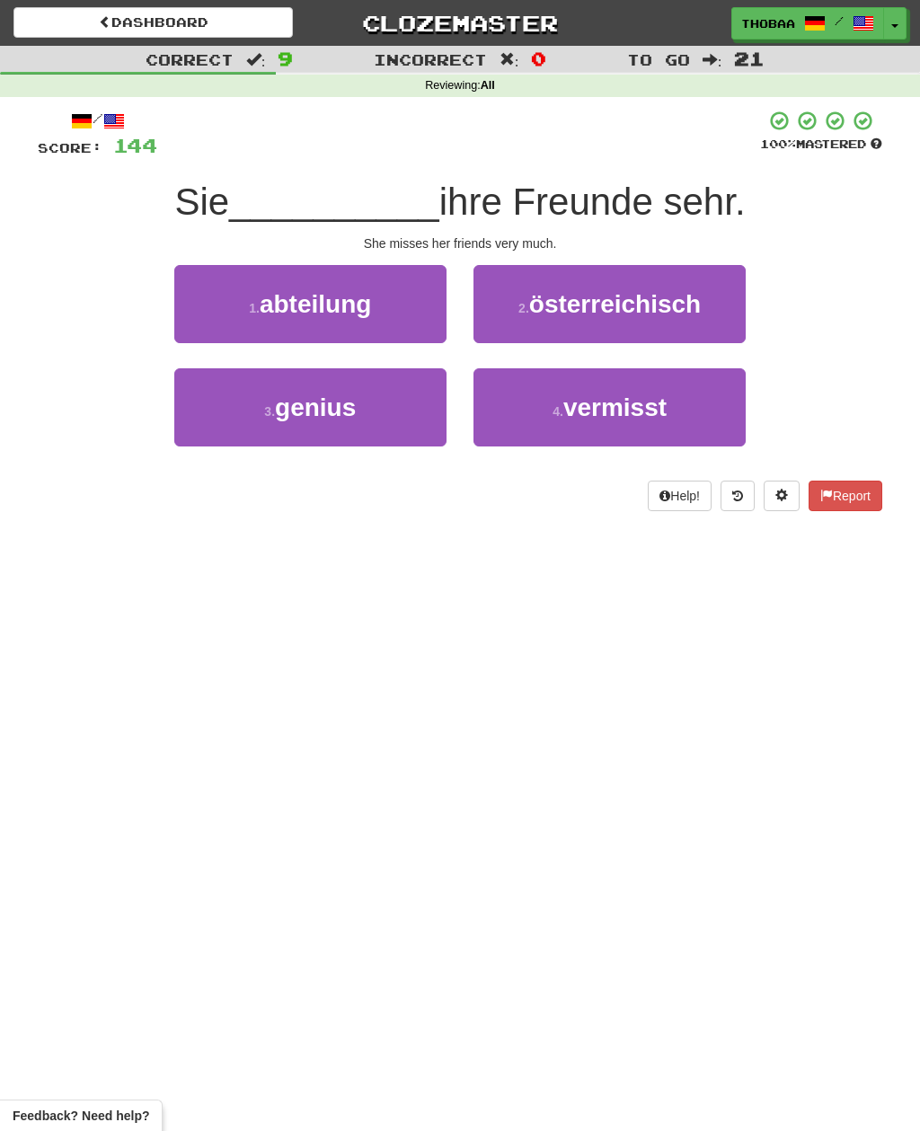
click at [682, 405] on button "4 . vermisst" at bounding box center [609, 407] width 272 height 78
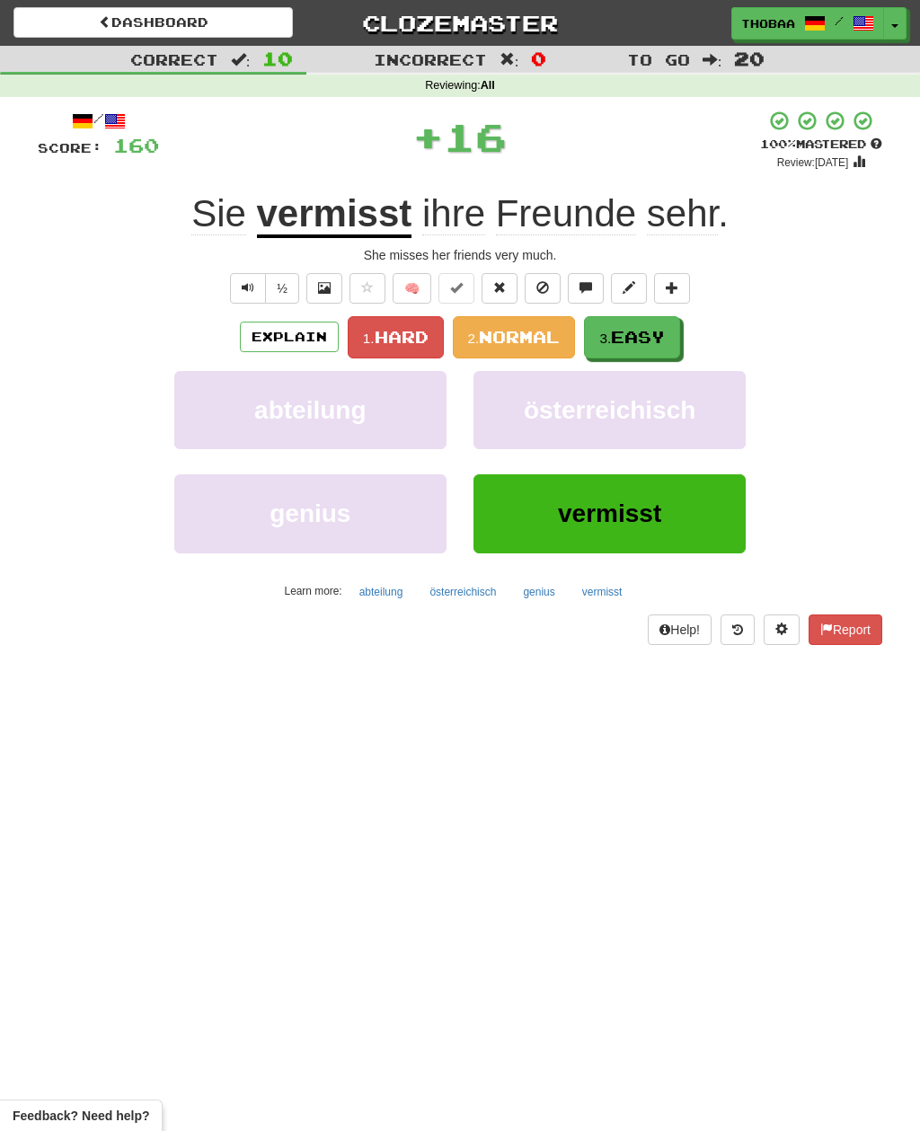
click at [670, 344] on button "3. Easy" at bounding box center [632, 337] width 96 height 42
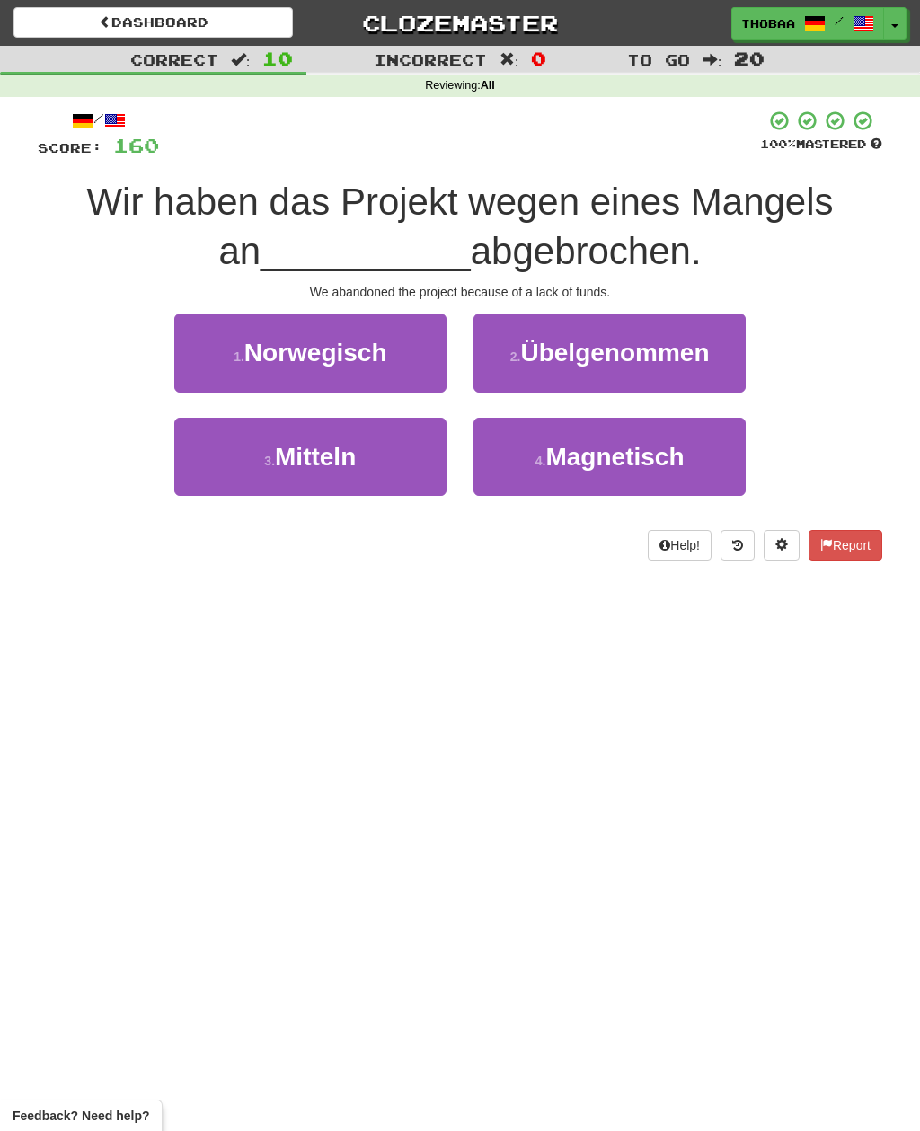
click at [217, 458] on button "3 . Mitteln" at bounding box center [310, 457] width 272 height 78
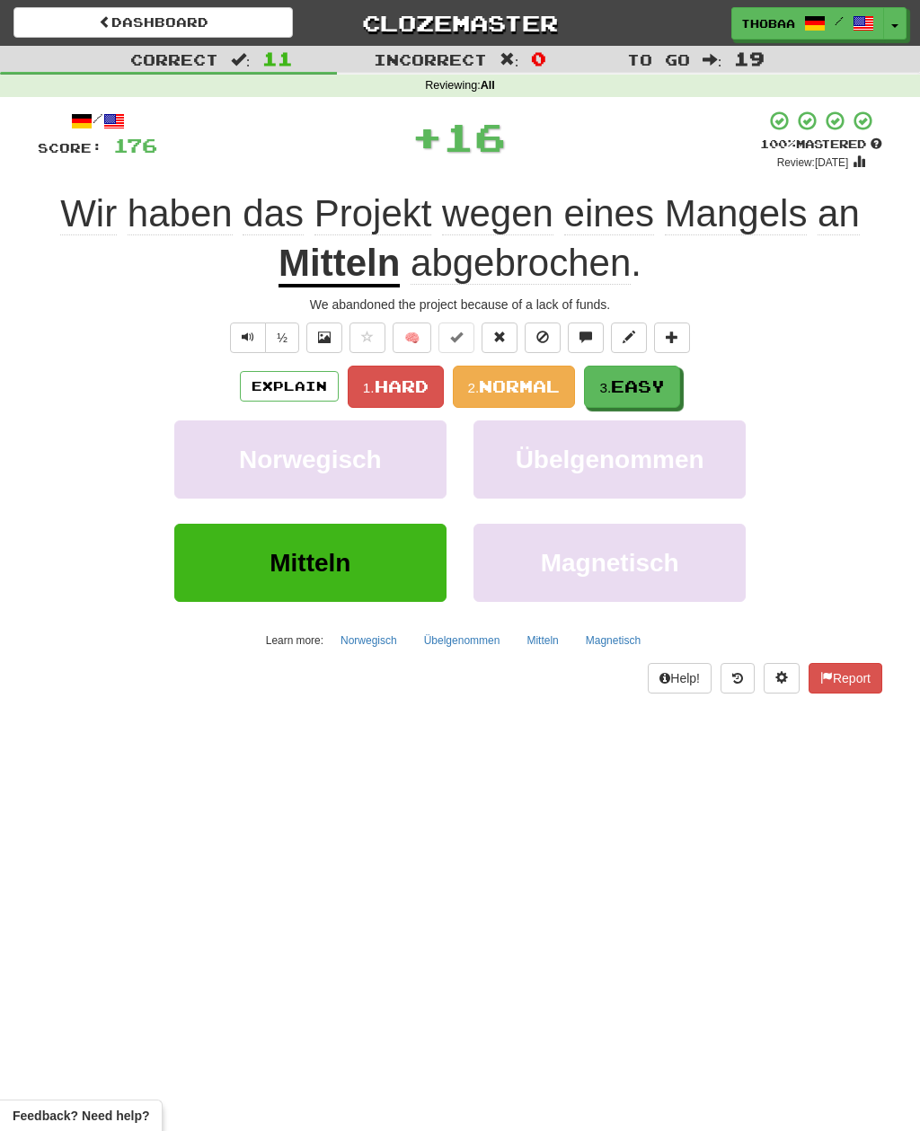
click at [664, 377] on span "Easy" at bounding box center [638, 386] width 54 height 20
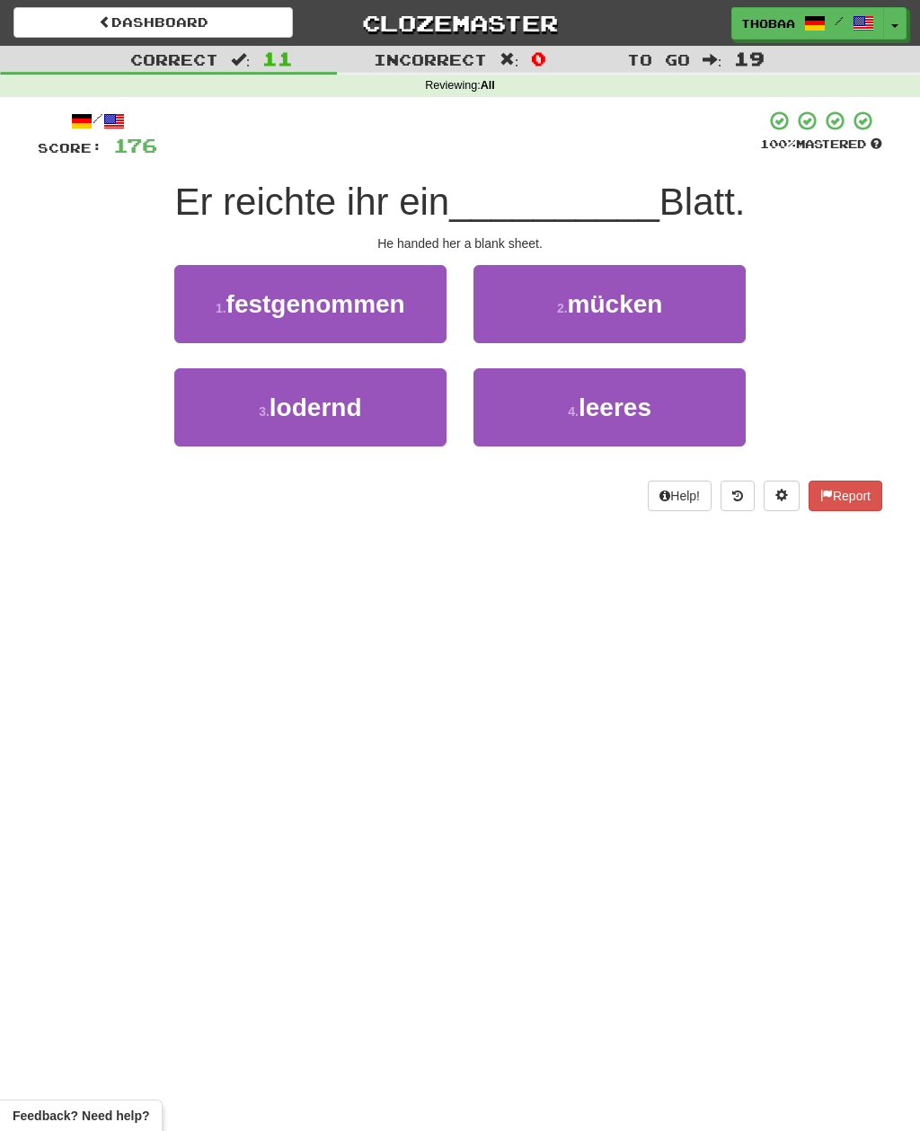
click at [730, 411] on button "4 . leeres" at bounding box center [609, 407] width 272 height 78
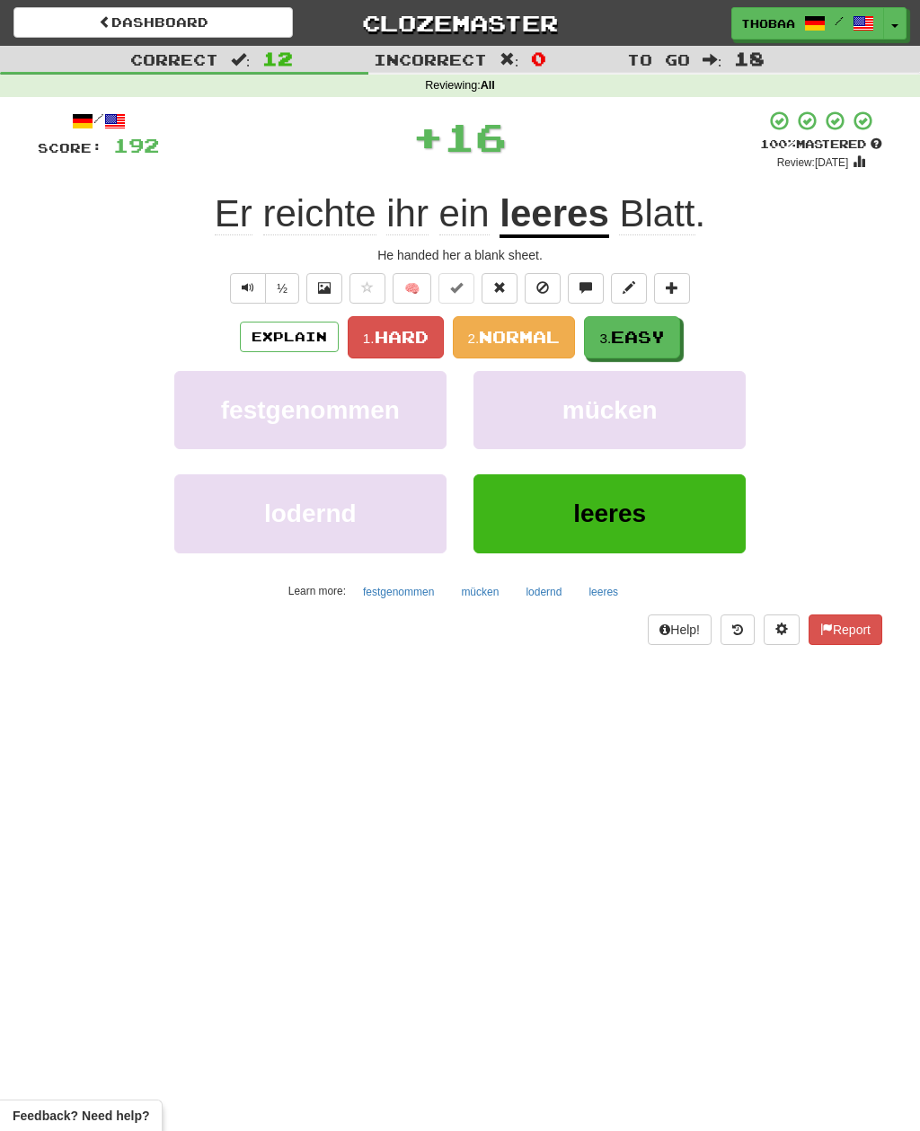
click at [675, 338] on button "3. Easy" at bounding box center [632, 337] width 96 height 42
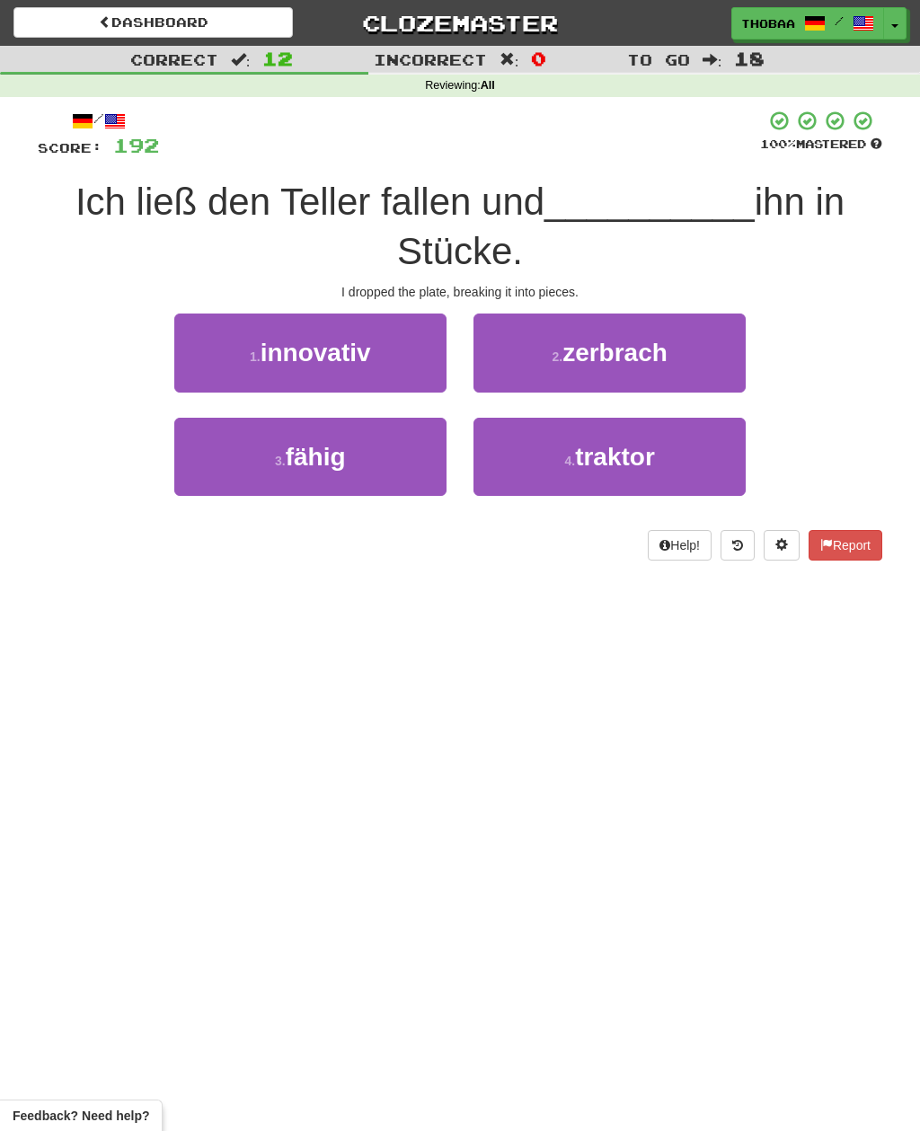
click at [685, 359] on button "2 . zerbrach" at bounding box center [609, 353] width 272 height 78
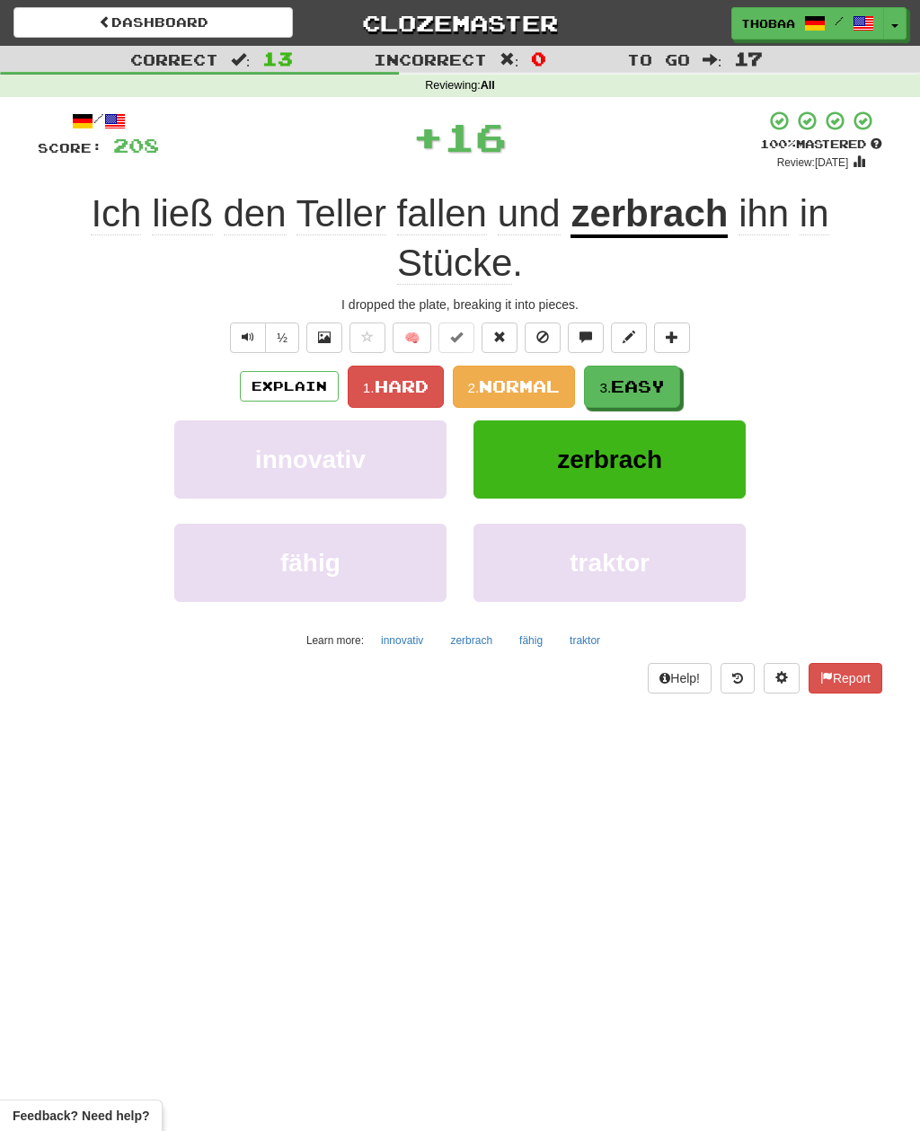
click at [656, 380] on span "Easy" at bounding box center [638, 386] width 54 height 20
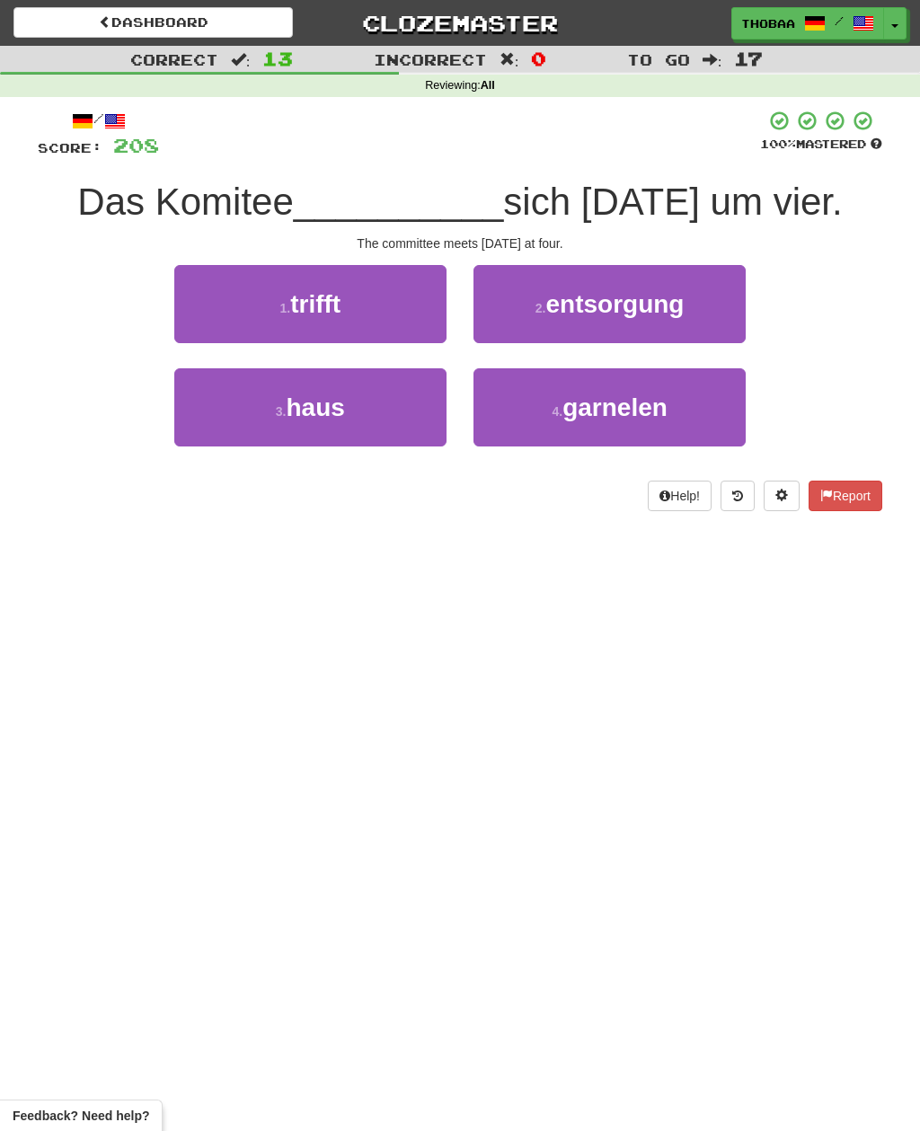
click at [211, 312] on button "1 . trifft" at bounding box center [310, 304] width 272 height 78
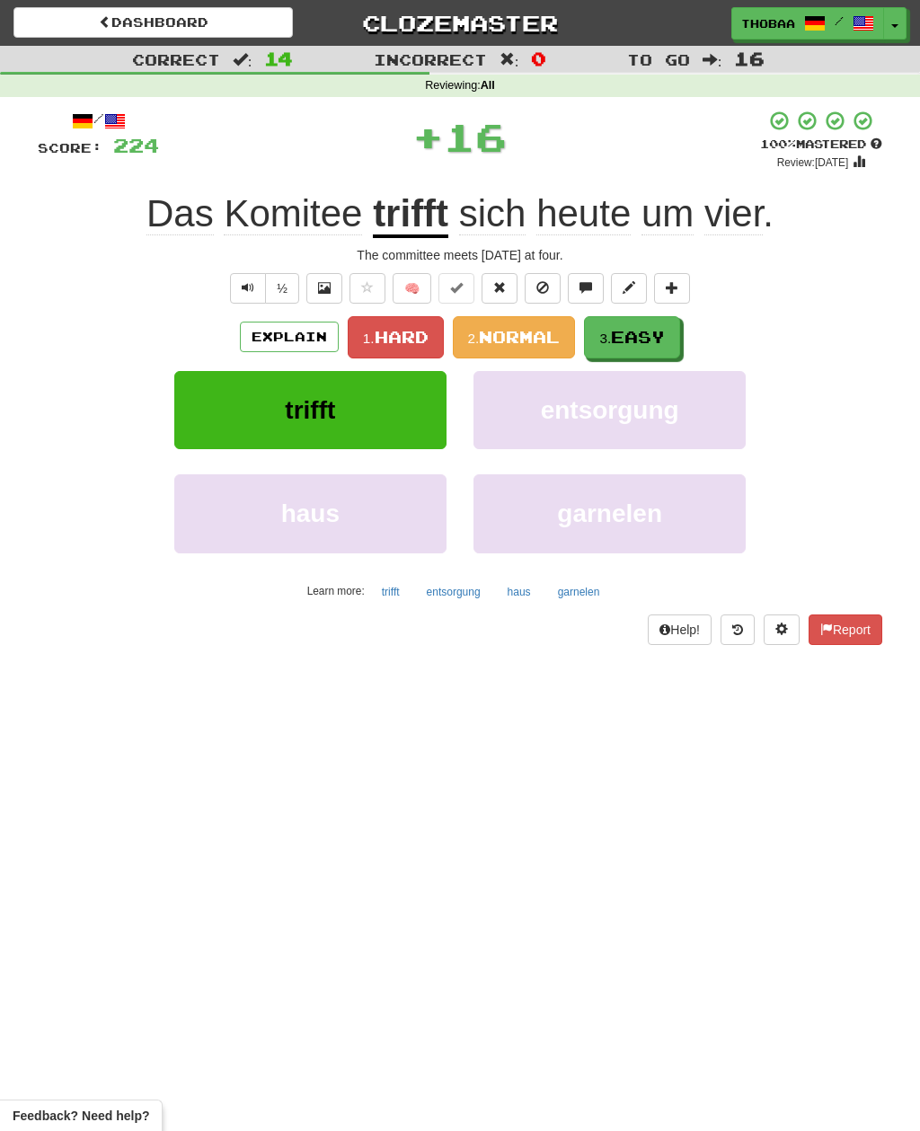
click at [663, 346] on button "3. Easy" at bounding box center [632, 337] width 96 height 42
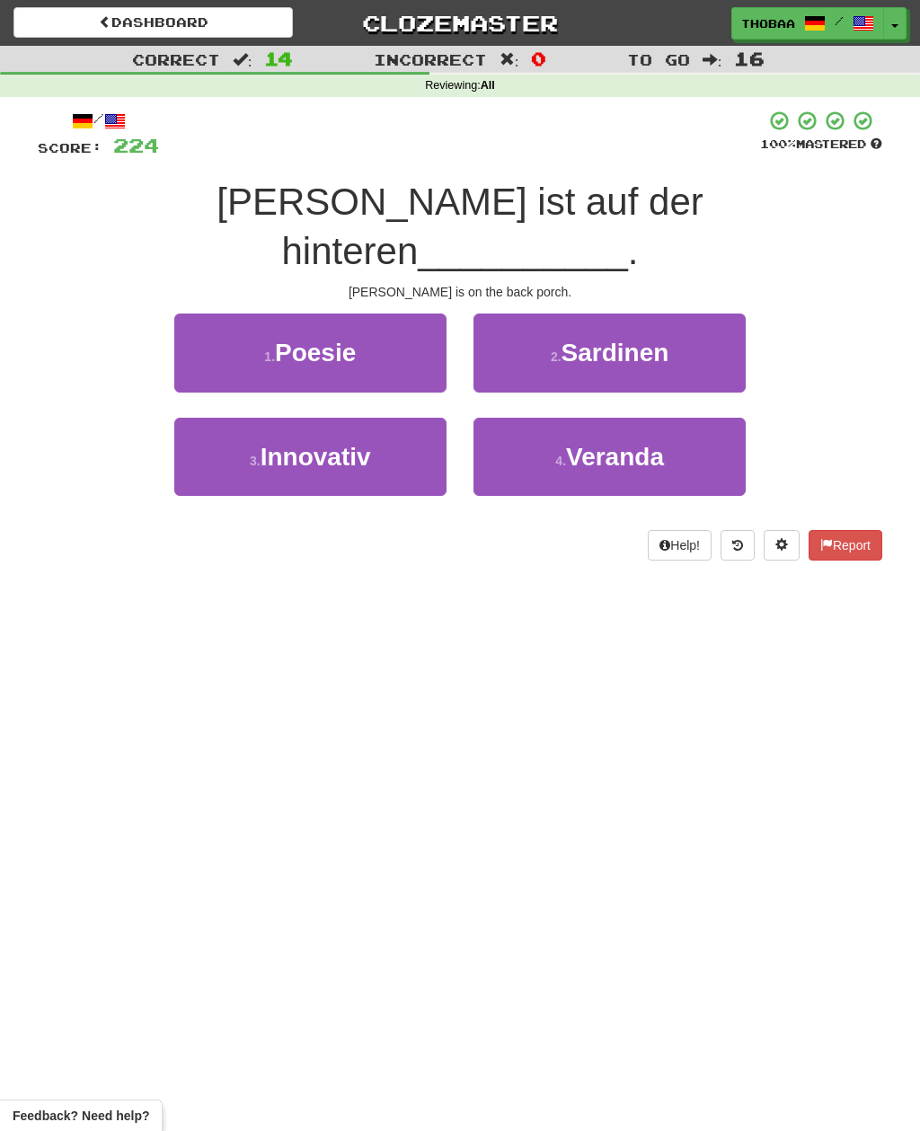
click at [716, 418] on button "4 . Veranda" at bounding box center [609, 457] width 272 height 78
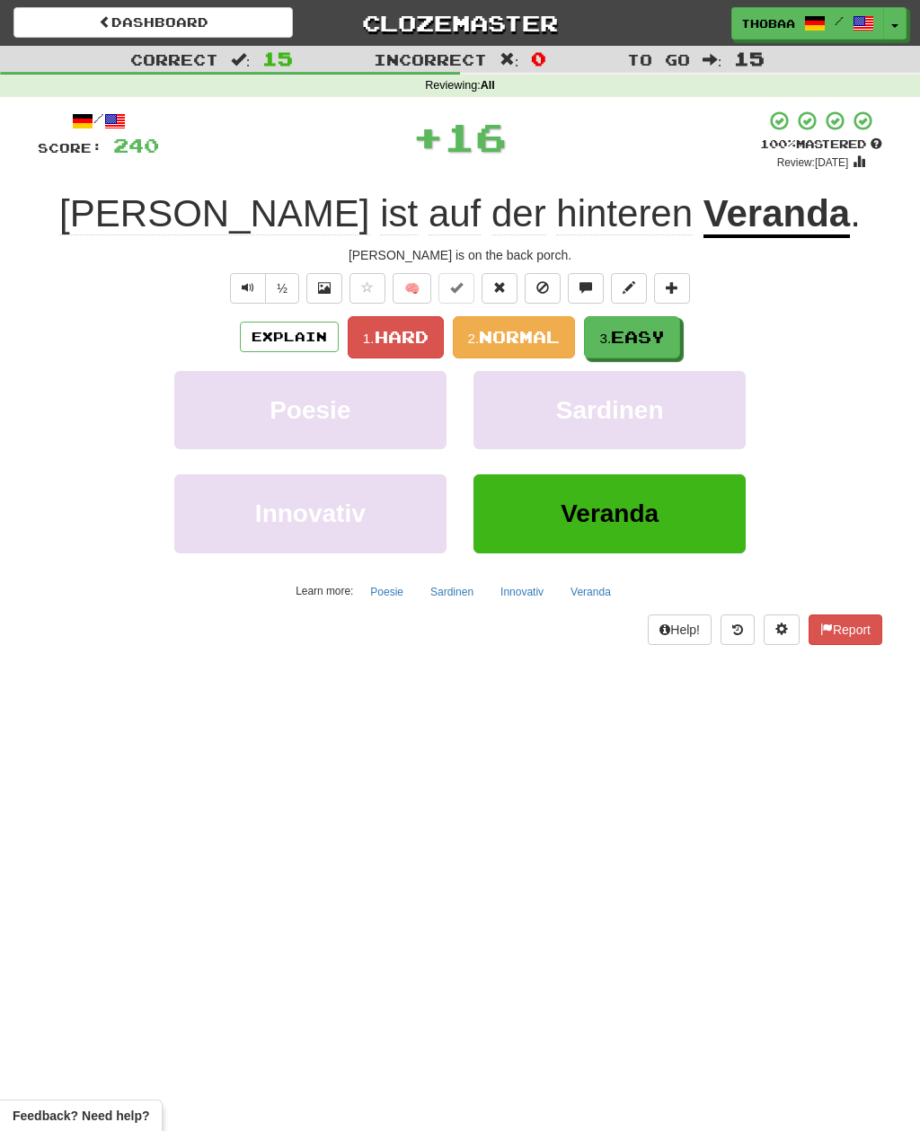
click at [677, 335] on button "3. Easy" at bounding box center [632, 337] width 96 height 42
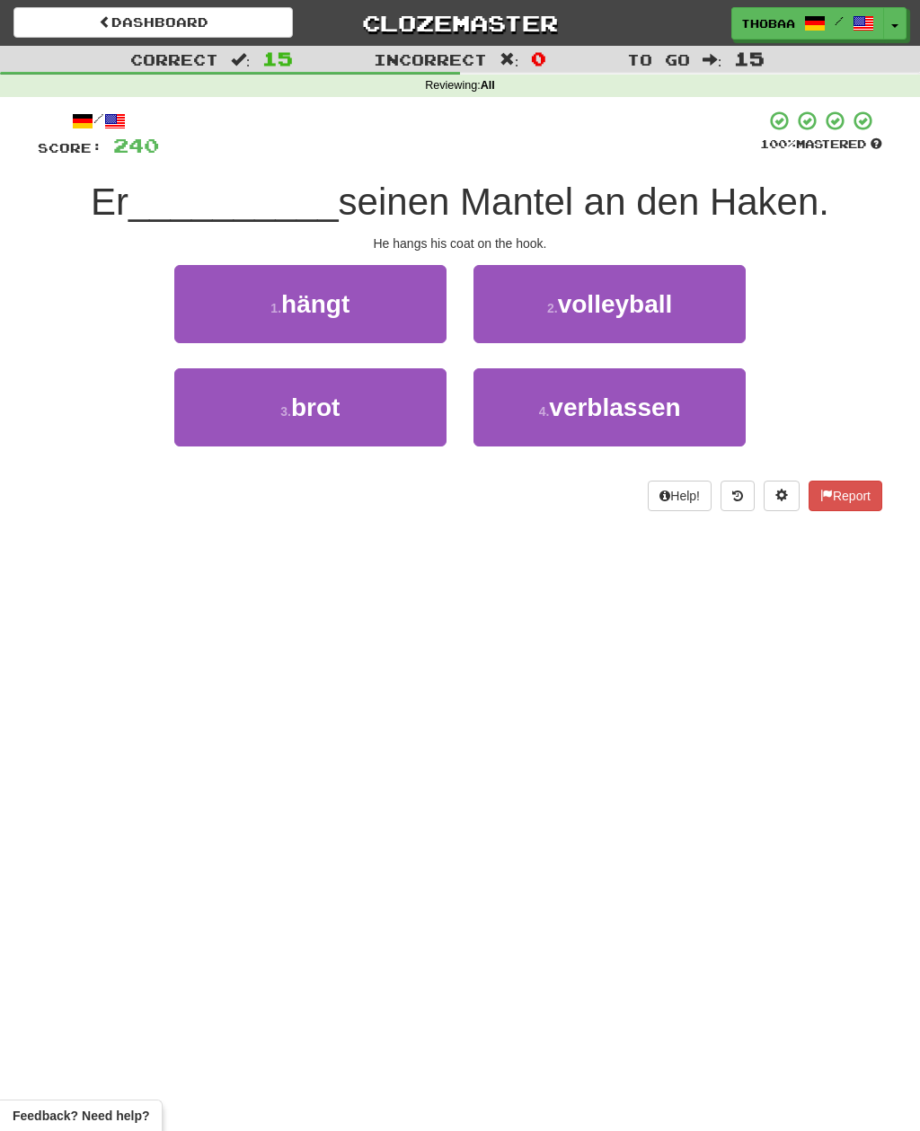
click at [213, 304] on button "1 . hängt" at bounding box center [310, 304] width 272 height 78
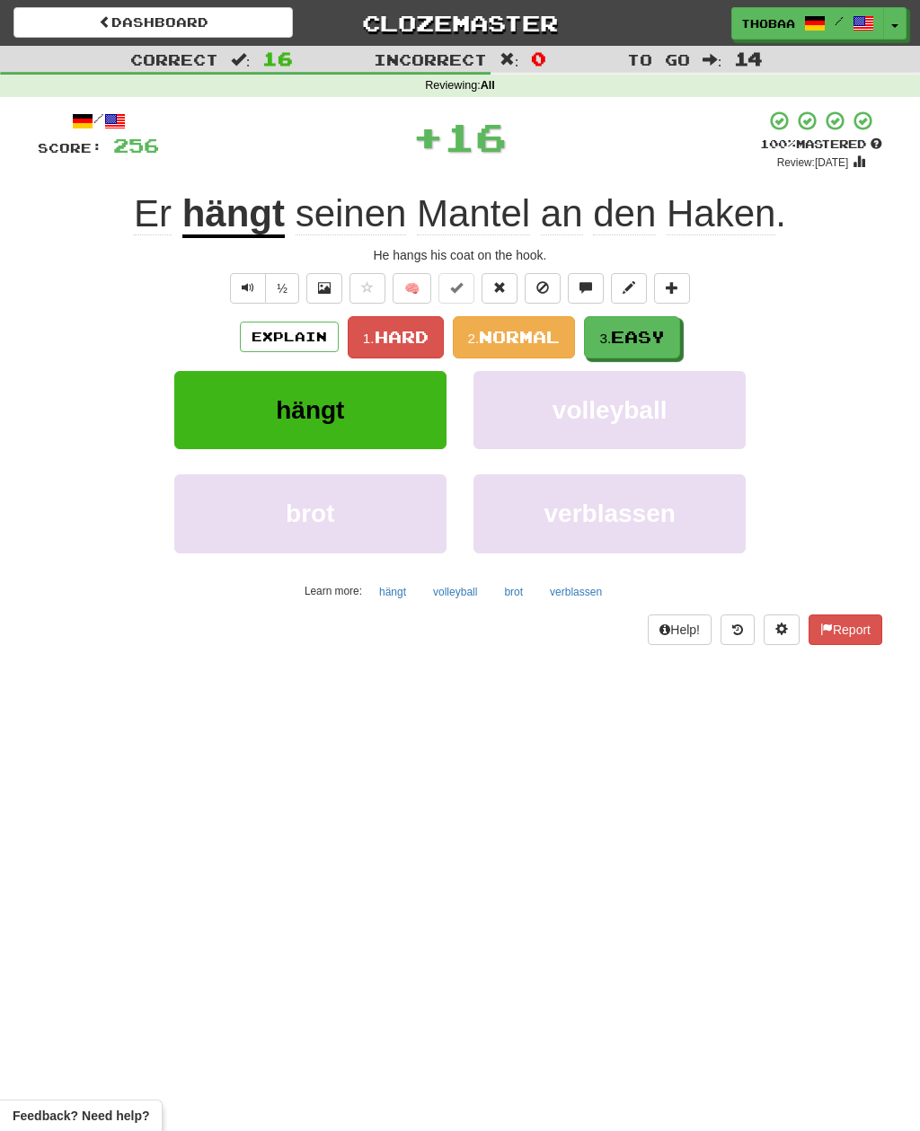
click at [664, 337] on span "Easy" at bounding box center [638, 337] width 54 height 20
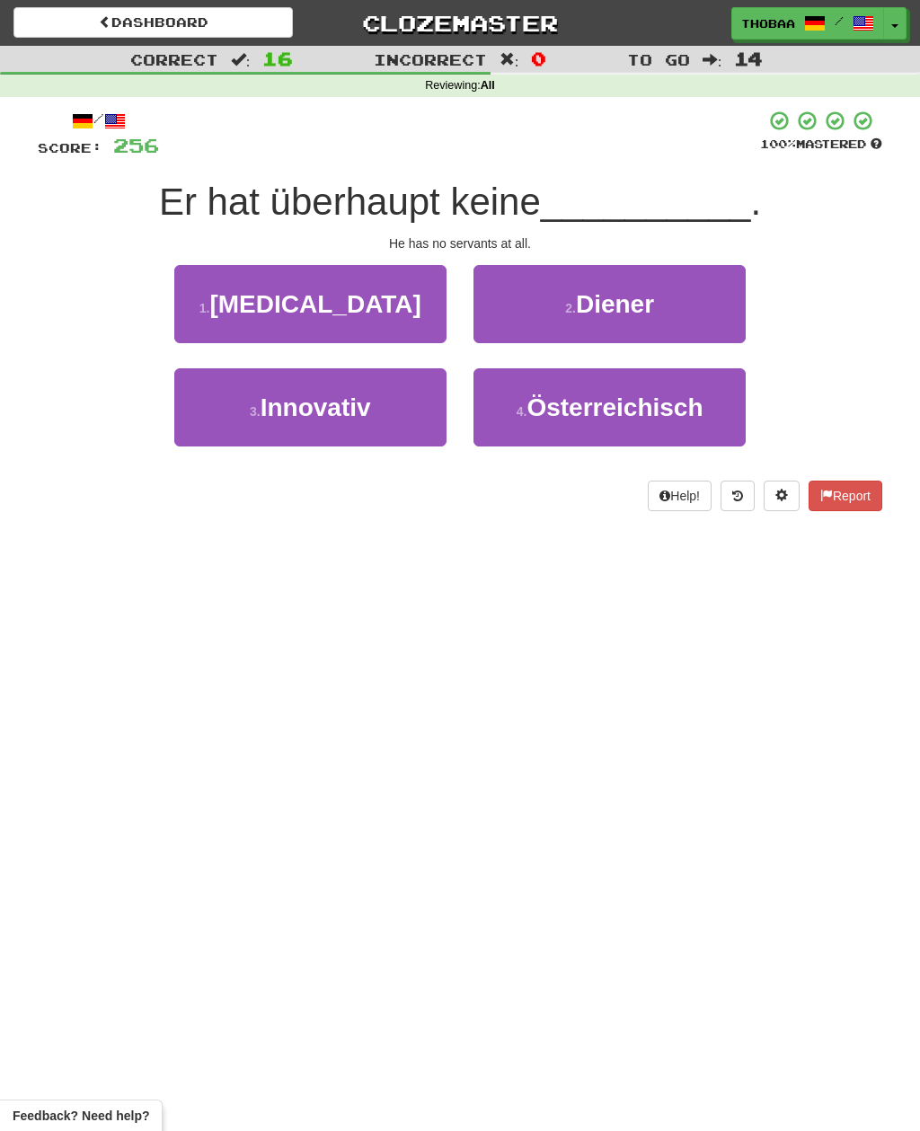
click at [718, 302] on button "2 . Diener" at bounding box center [609, 304] width 272 height 78
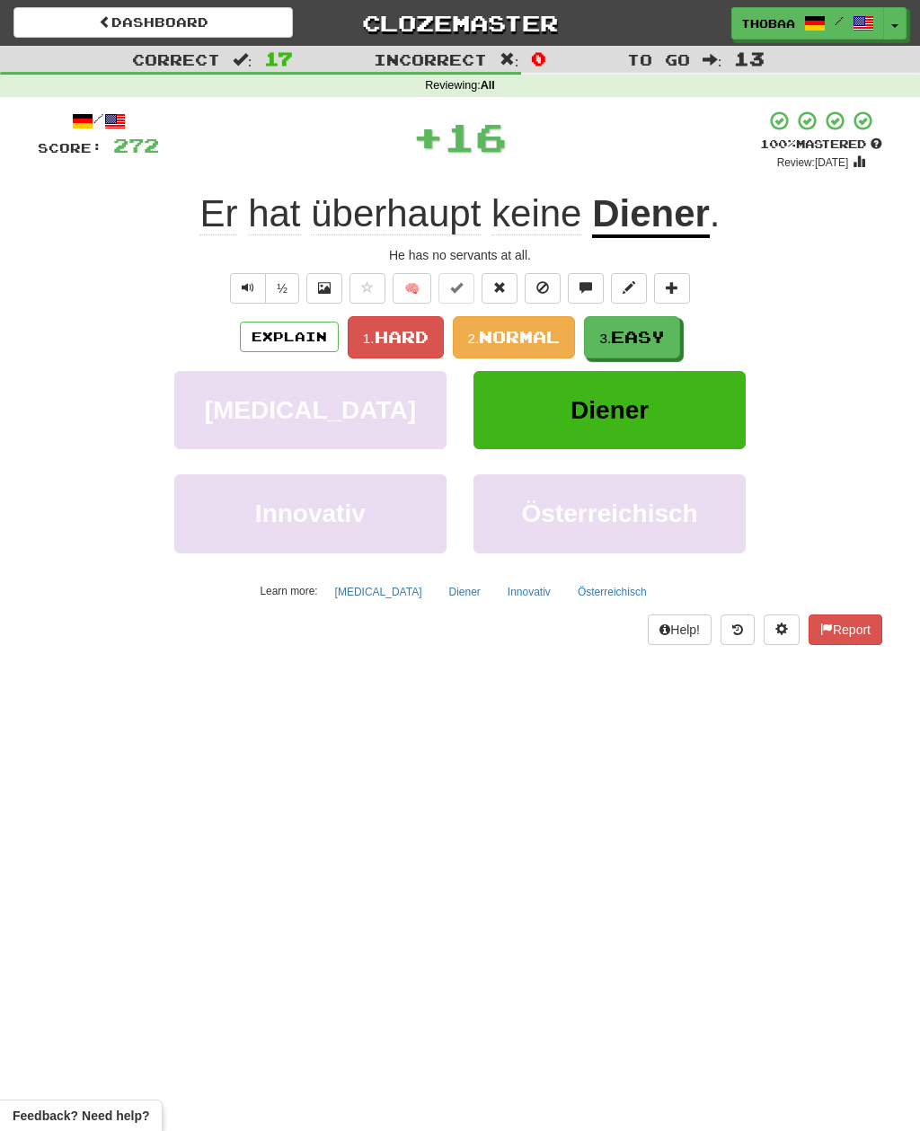
click at [655, 333] on span "Easy" at bounding box center [638, 337] width 54 height 20
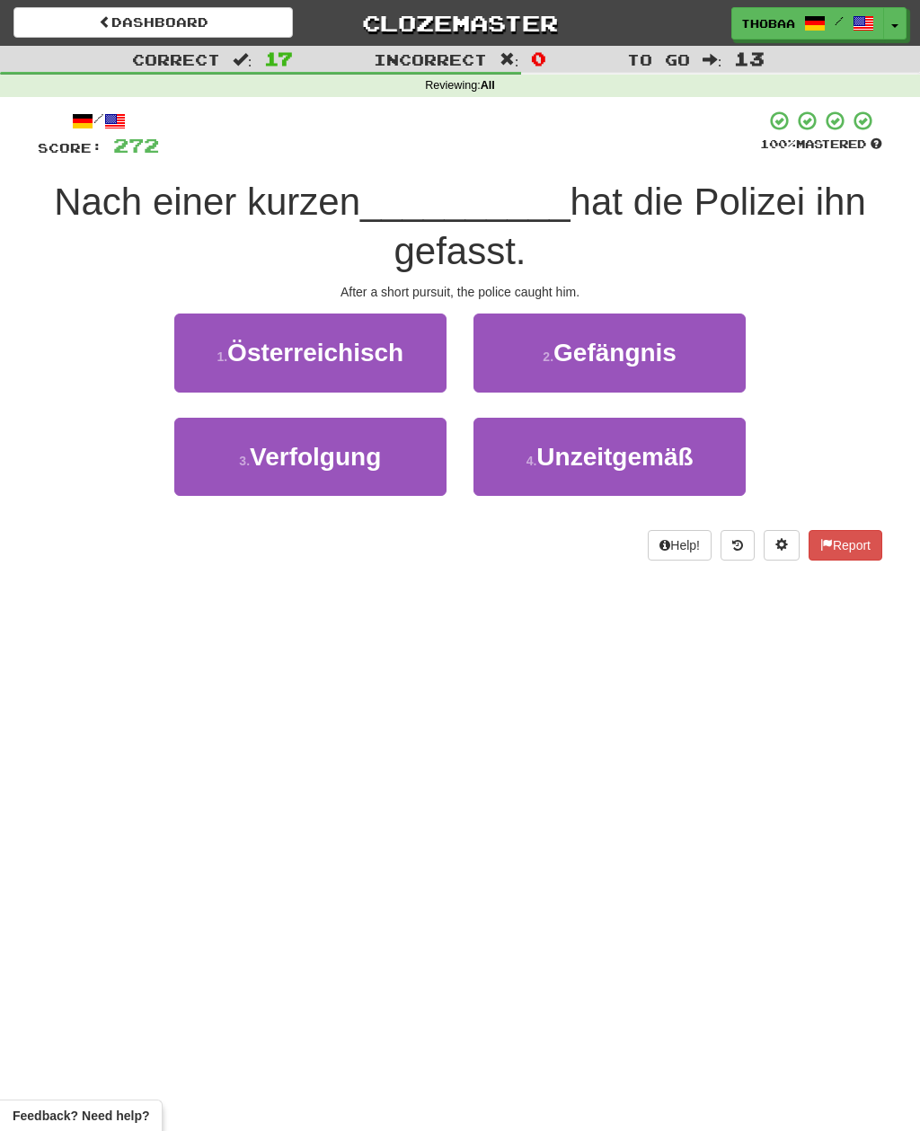
click at [215, 458] on button "3 . Verfolgung" at bounding box center [310, 457] width 272 height 78
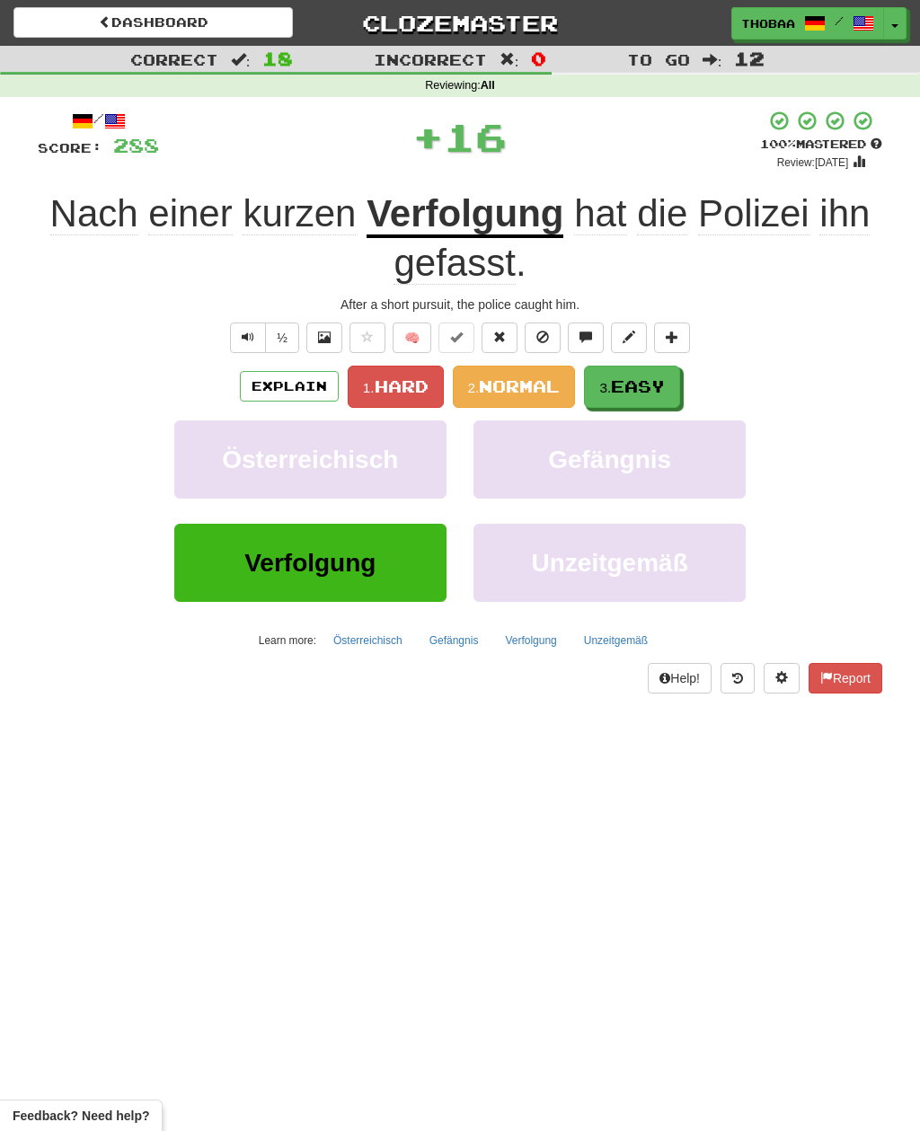
click at [654, 377] on span "Easy" at bounding box center [638, 386] width 54 height 20
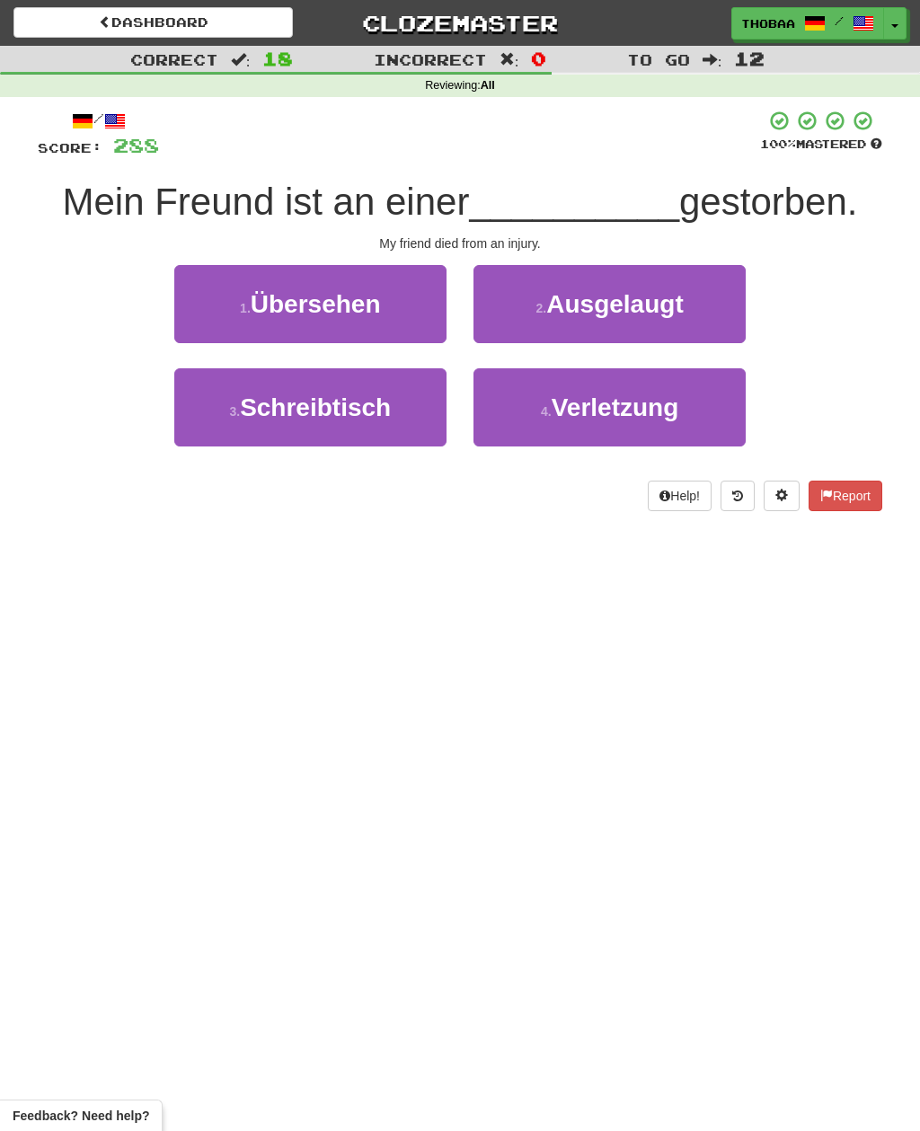
click at [686, 420] on button "4 . Verletzung" at bounding box center [609, 407] width 272 height 78
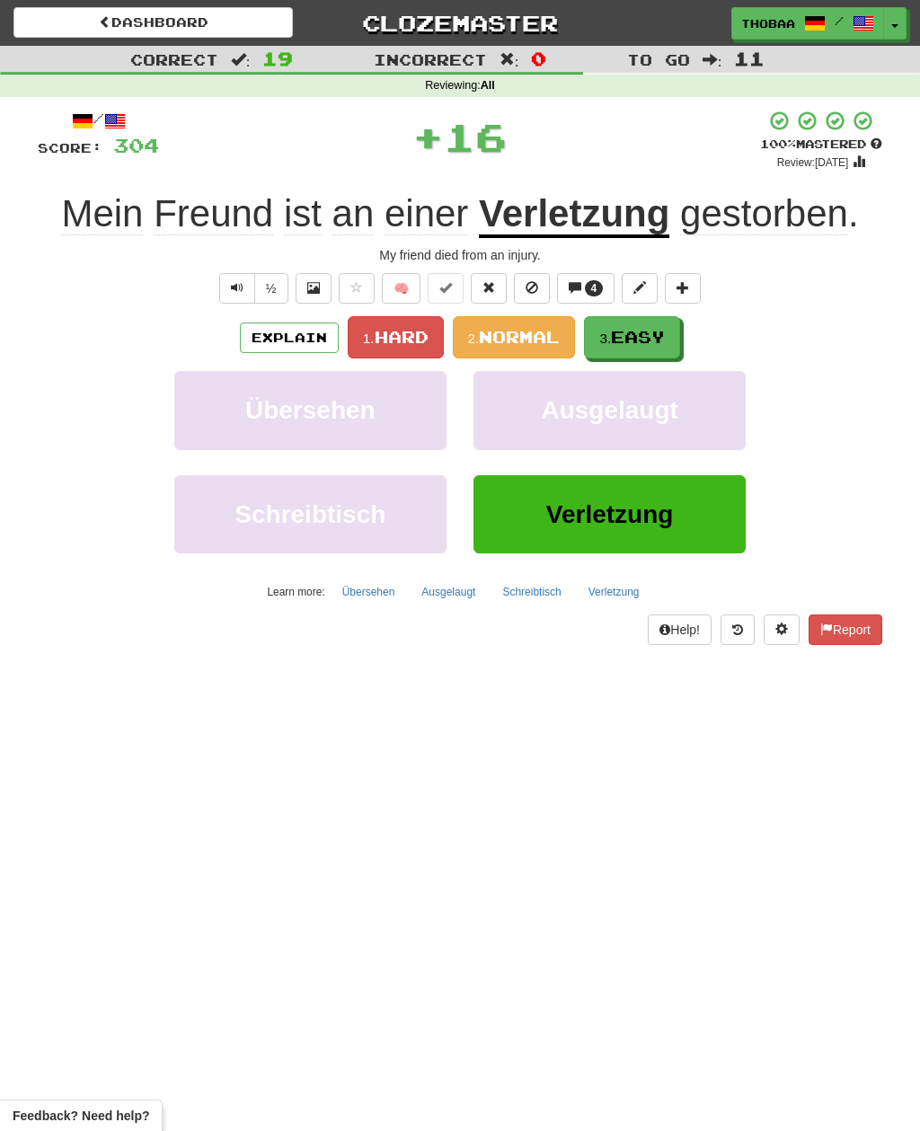
click at [659, 341] on span "Easy" at bounding box center [638, 337] width 54 height 20
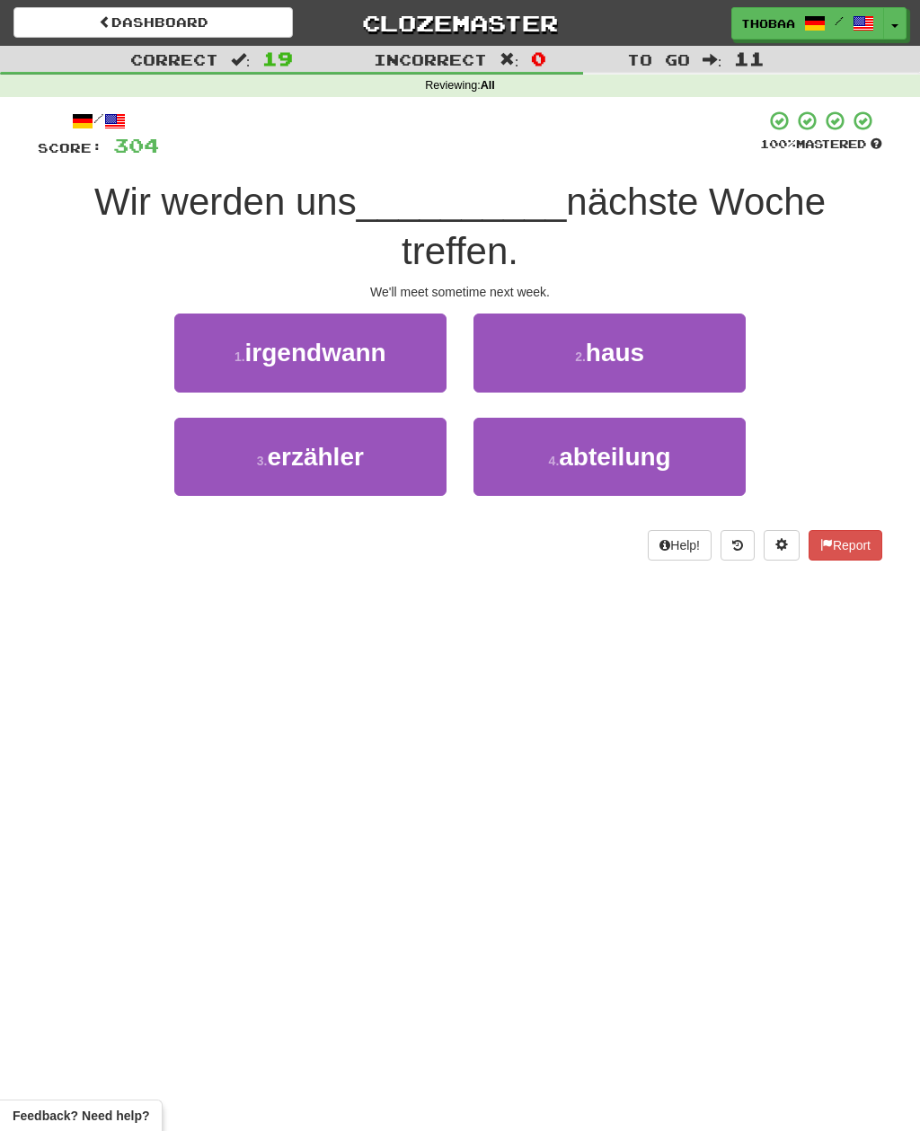
click at [211, 353] on button "1 . irgendwann" at bounding box center [310, 353] width 272 height 78
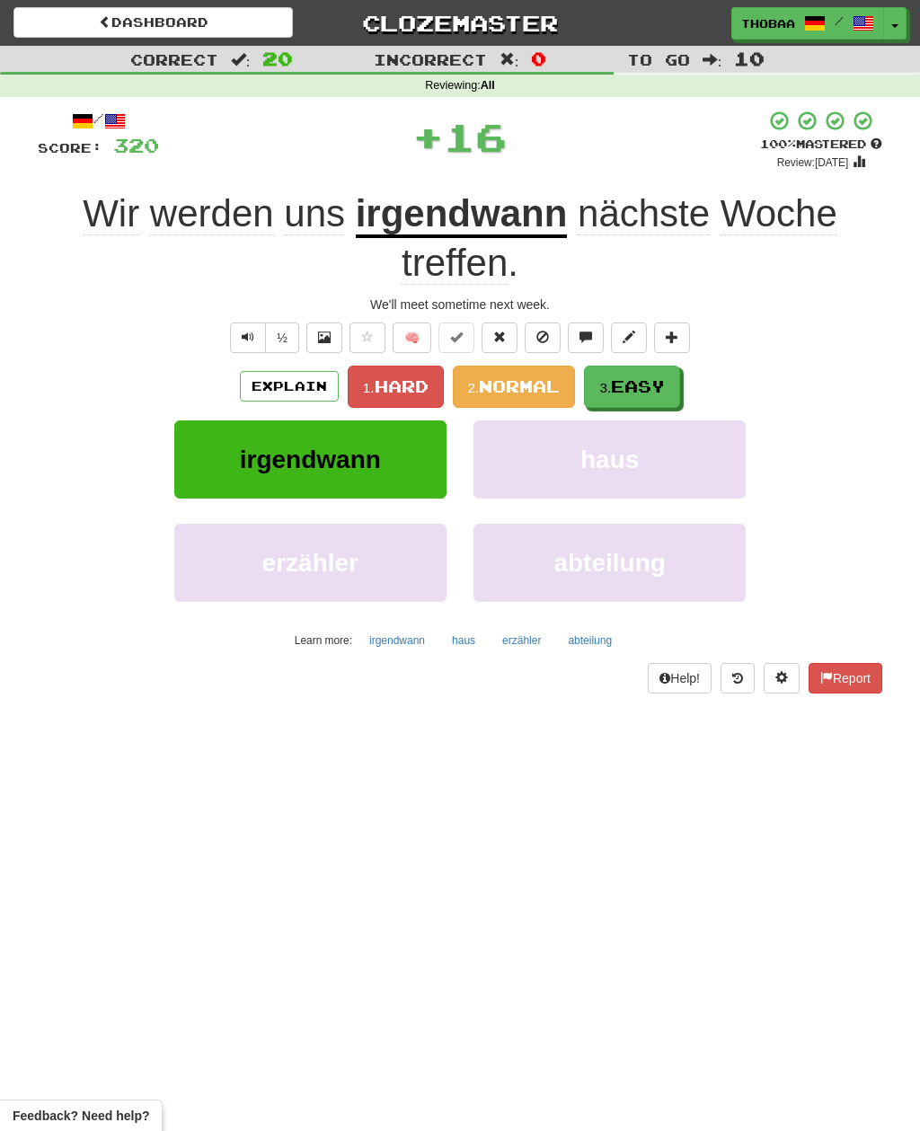
click at [665, 378] on span "Easy" at bounding box center [638, 386] width 54 height 20
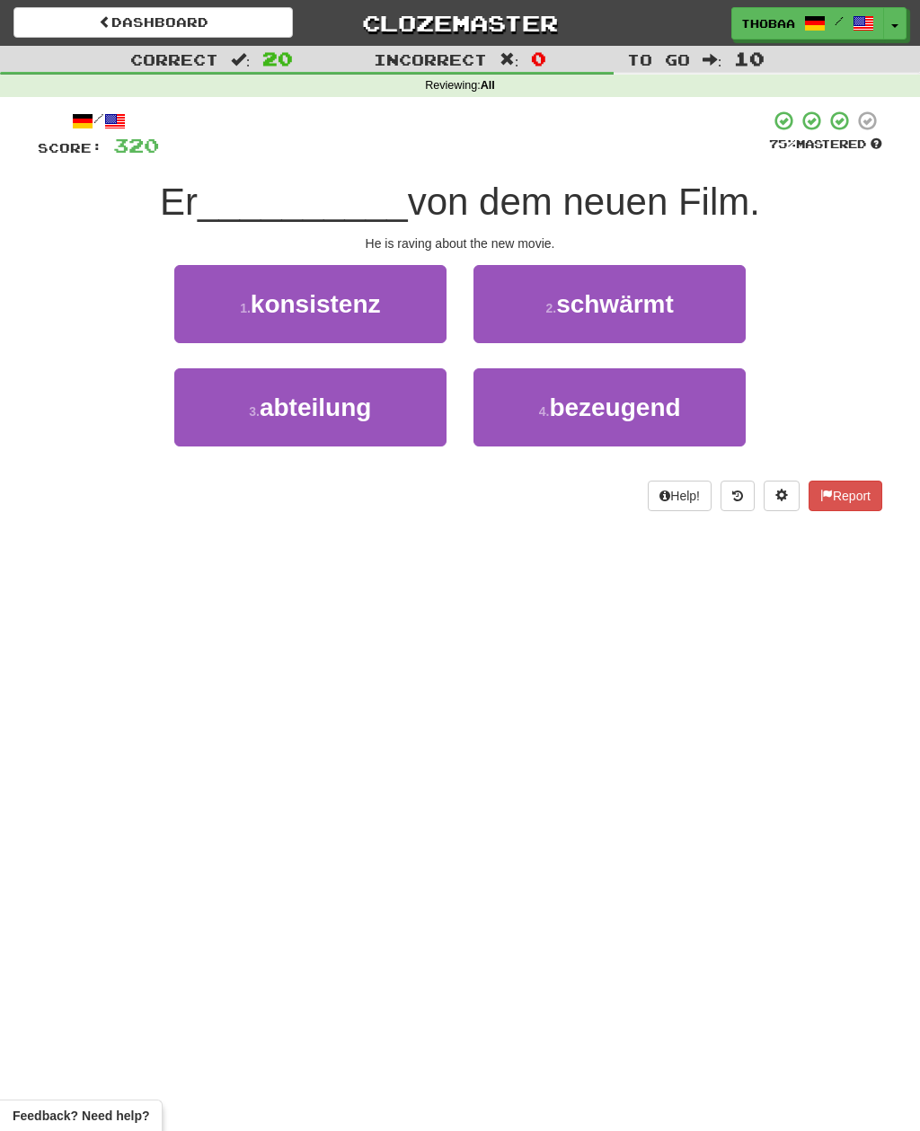
click at [724, 308] on button "2 . schwärmt" at bounding box center [609, 304] width 272 height 78
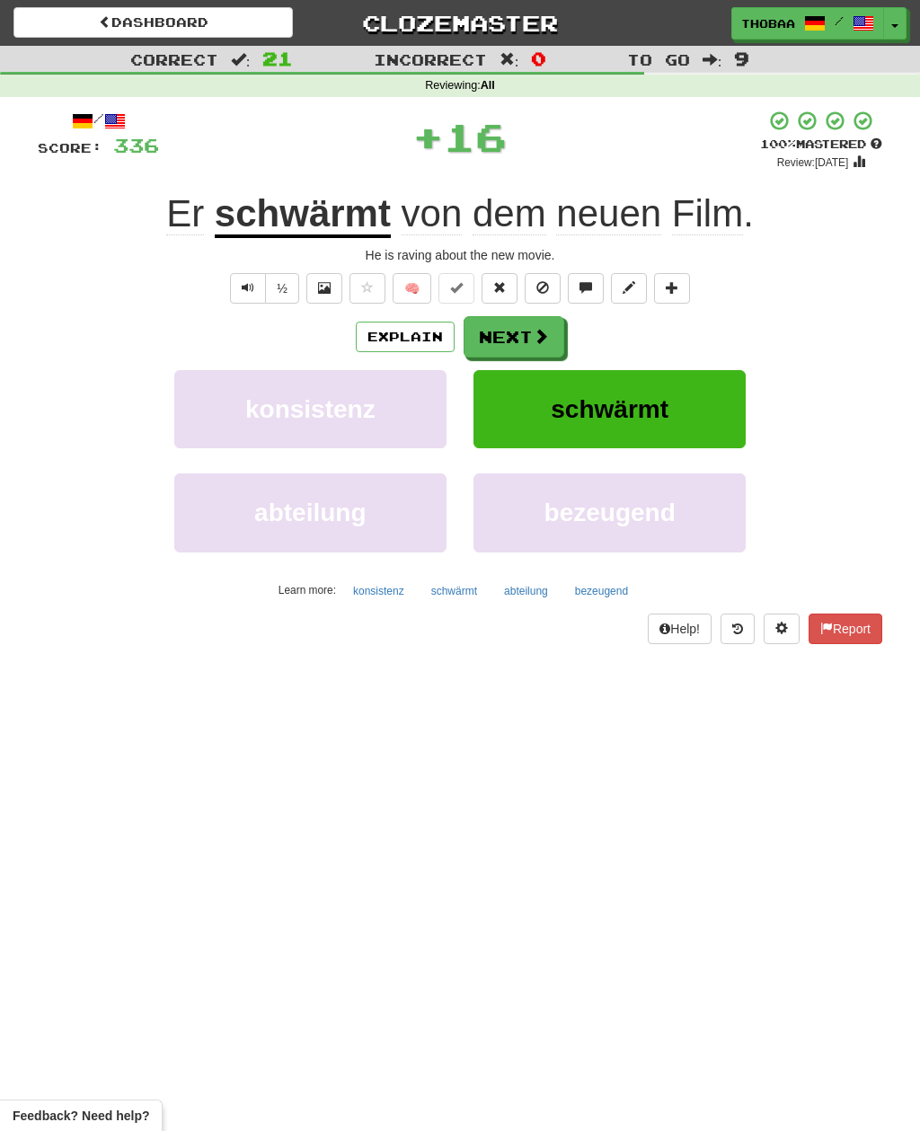
click at [666, 419] on span "schwärmt" at bounding box center [610, 409] width 118 height 28
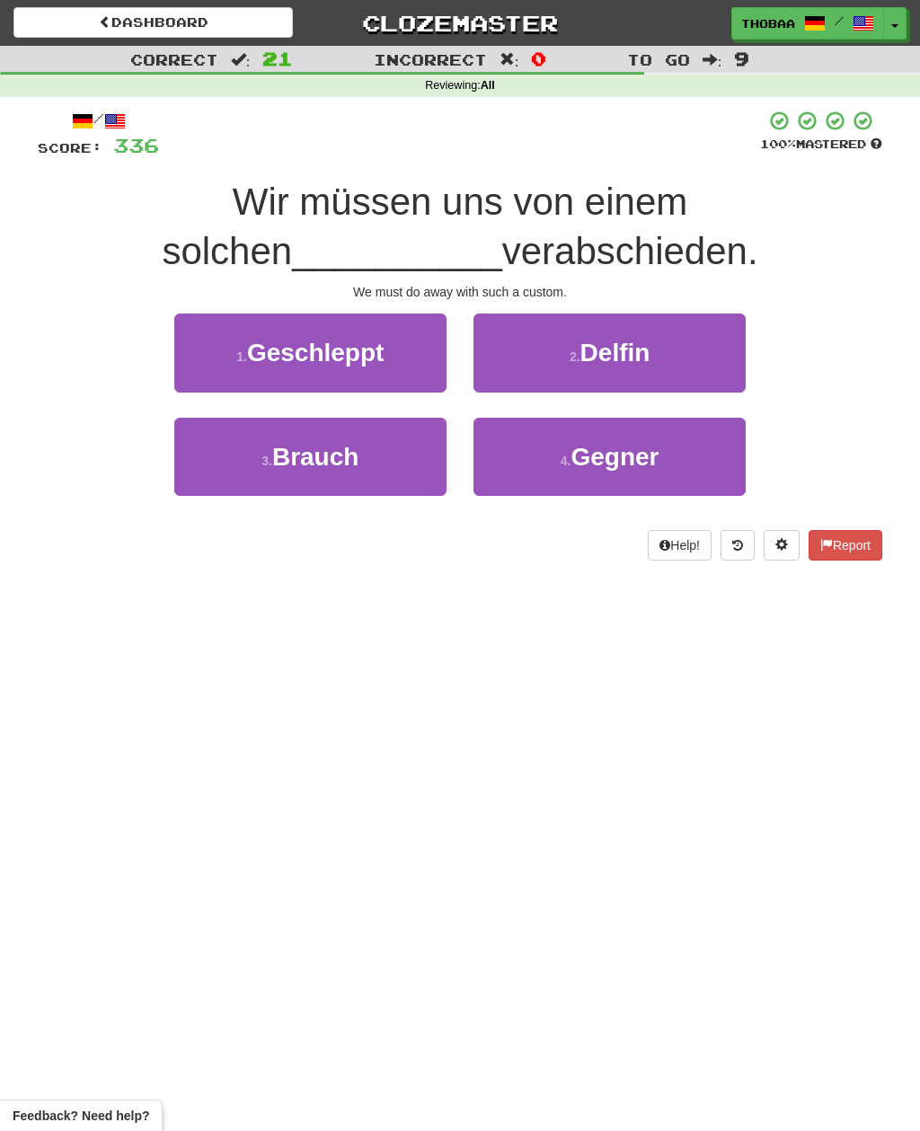
click at [212, 463] on button "3 . Brauch" at bounding box center [310, 457] width 272 height 78
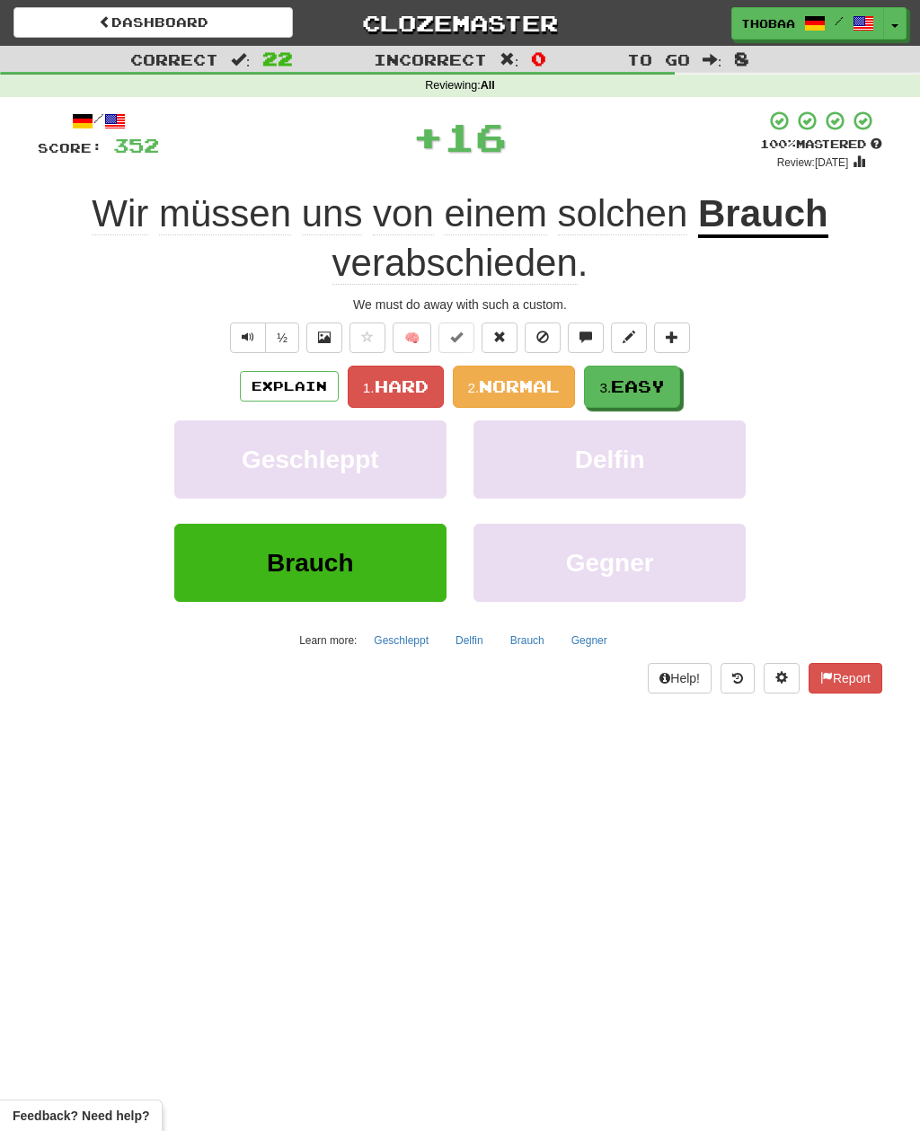
click at [657, 377] on span "Easy" at bounding box center [638, 386] width 54 height 20
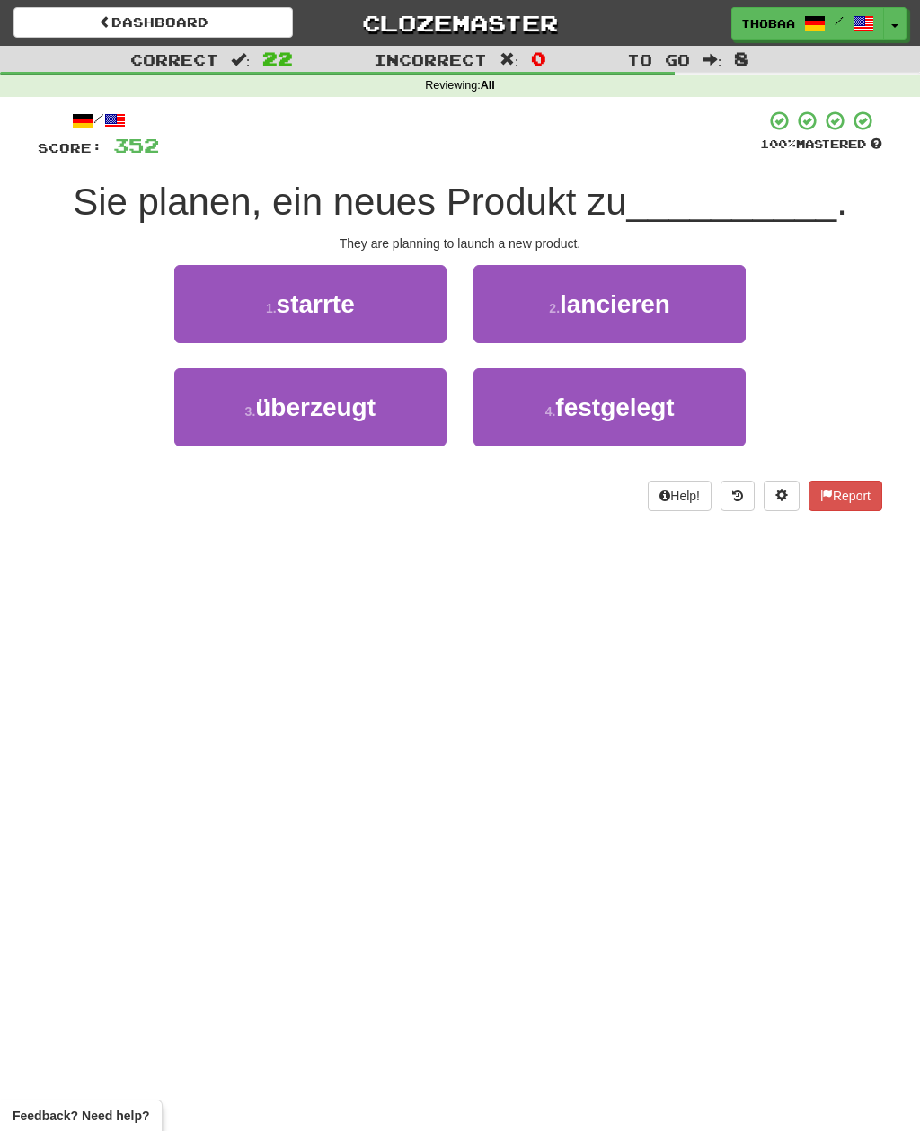
click at [730, 307] on button "2 . lancieren" at bounding box center [609, 304] width 272 height 78
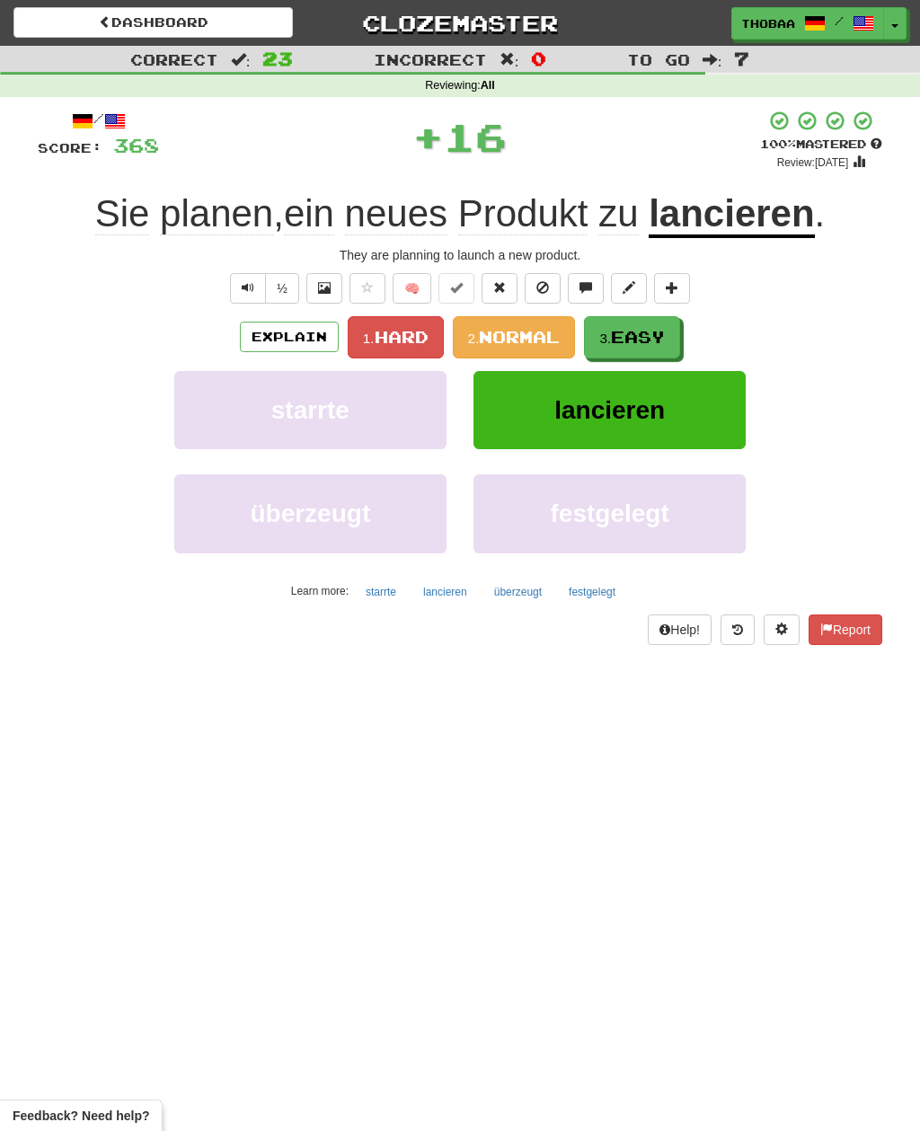
click at [665, 338] on span "Easy" at bounding box center [638, 337] width 54 height 20
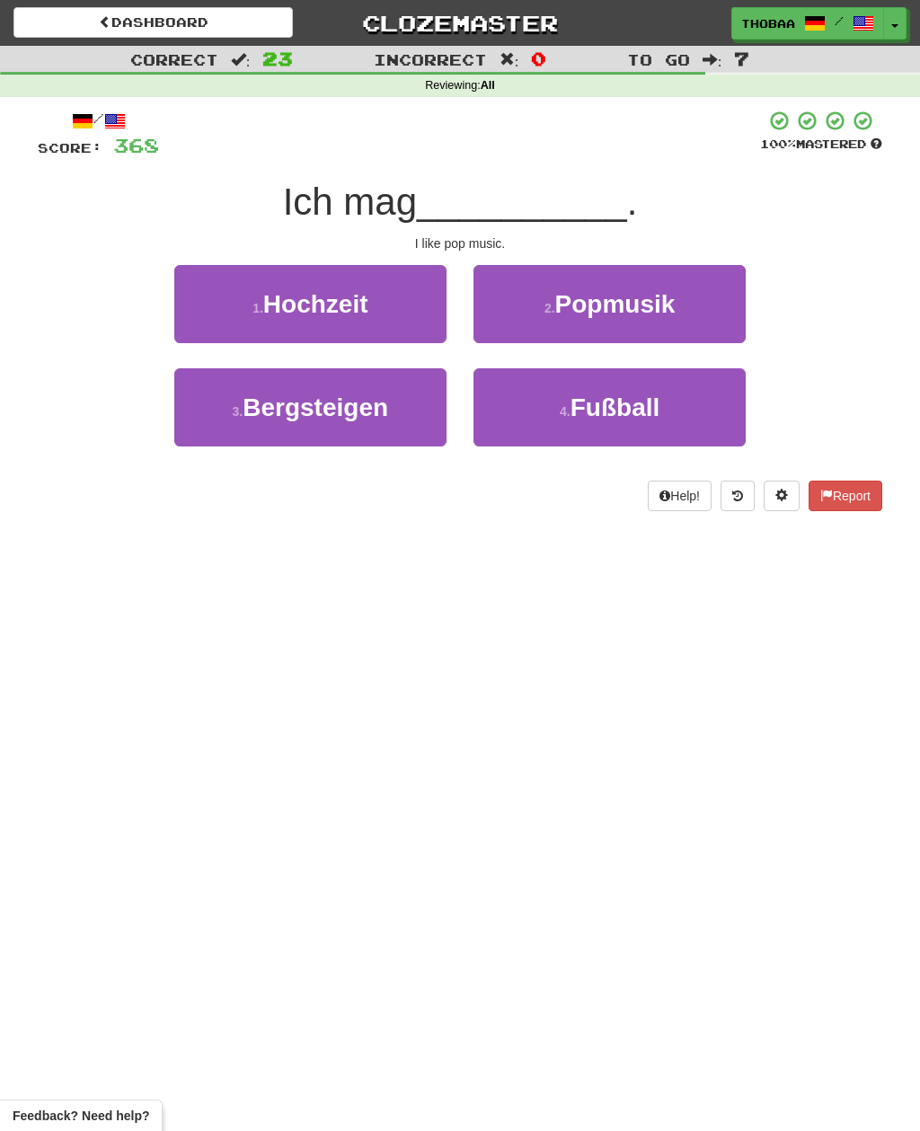
click at [715, 320] on button "2 . Popmusik" at bounding box center [609, 304] width 272 height 78
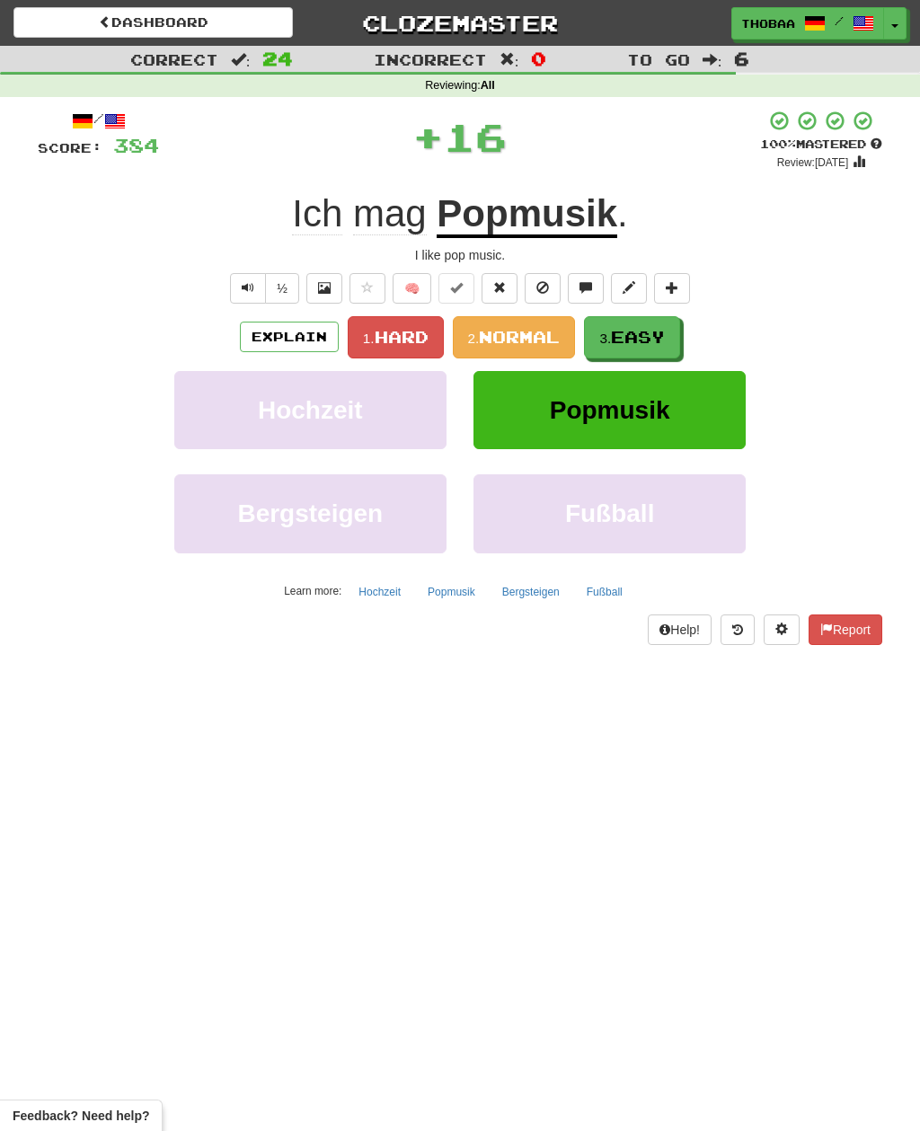
click at [657, 338] on span "Easy" at bounding box center [638, 337] width 54 height 20
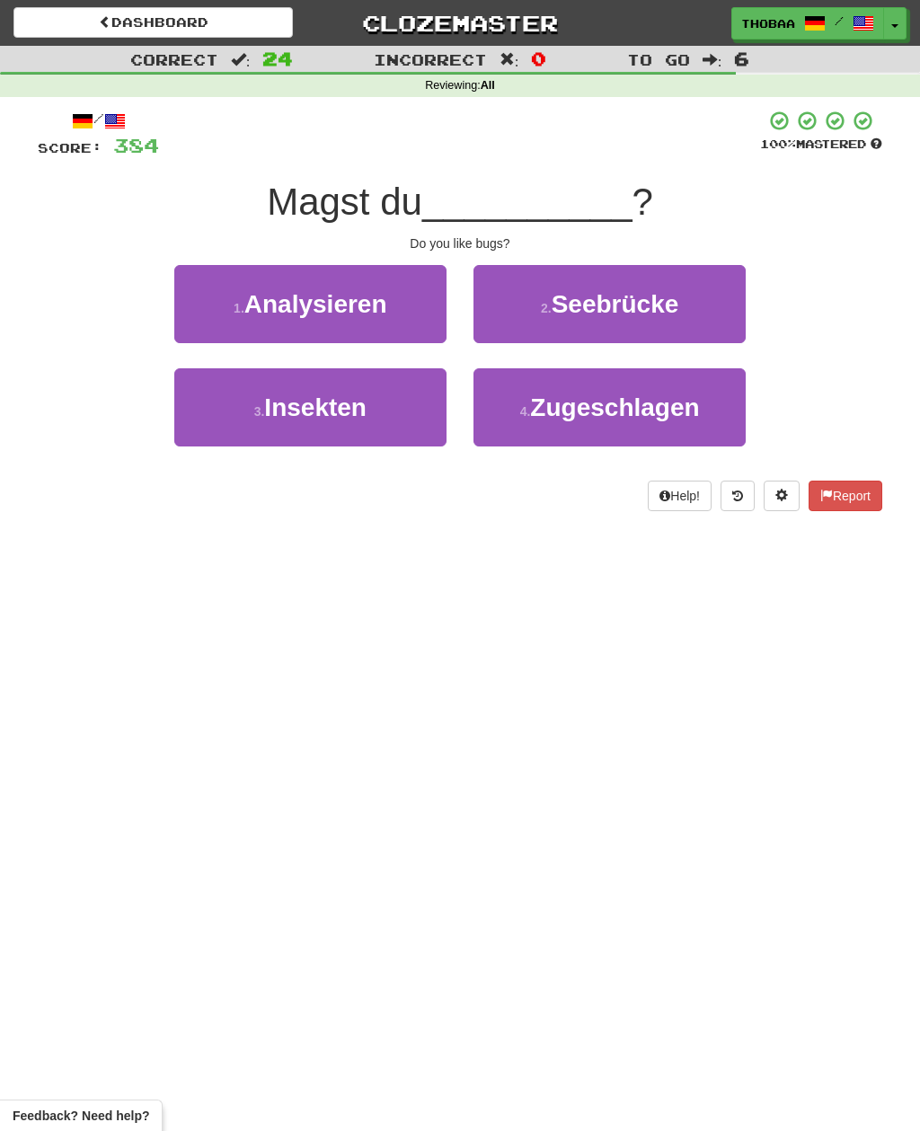
click at [221, 428] on button "3 . Insekten" at bounding box center [310, 407] width 272 height 78
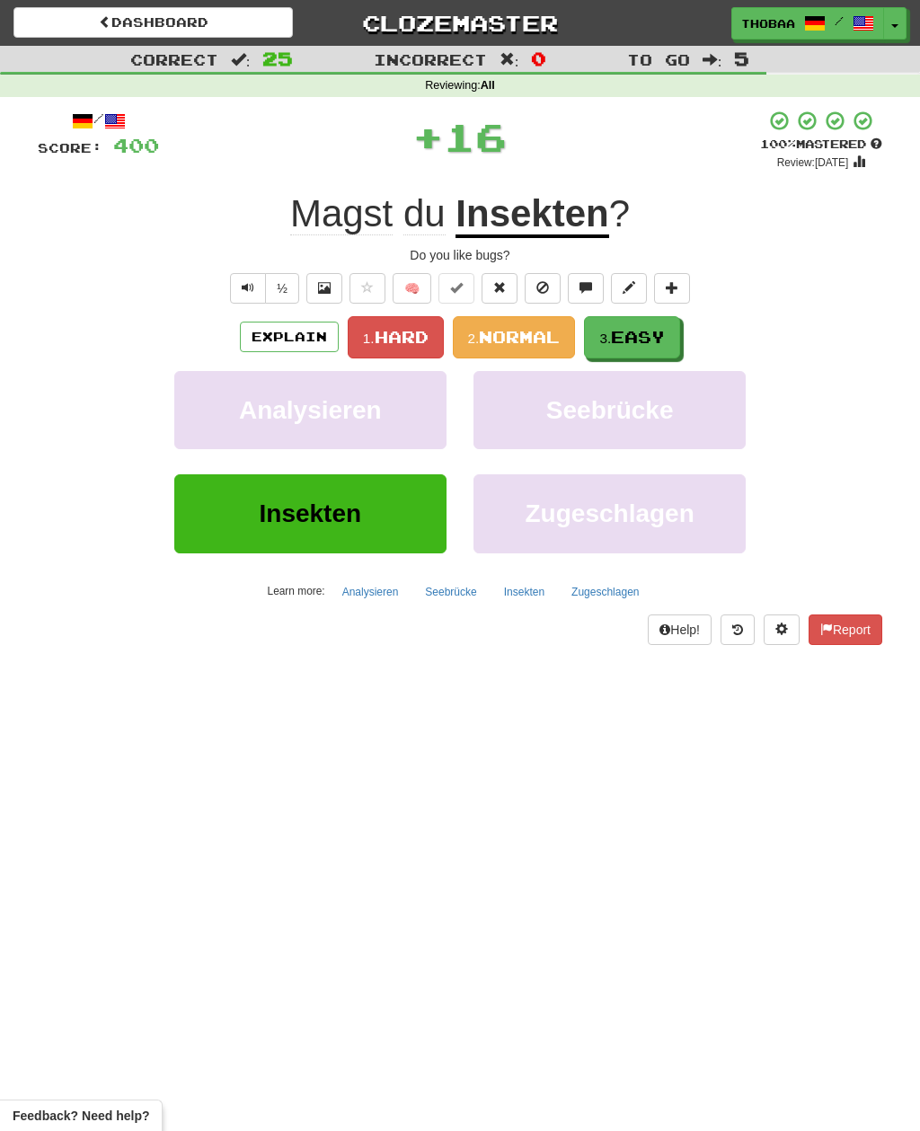
click at [665, 337] on span "Easy" at bounding box center [638, 337] width 54 height 20
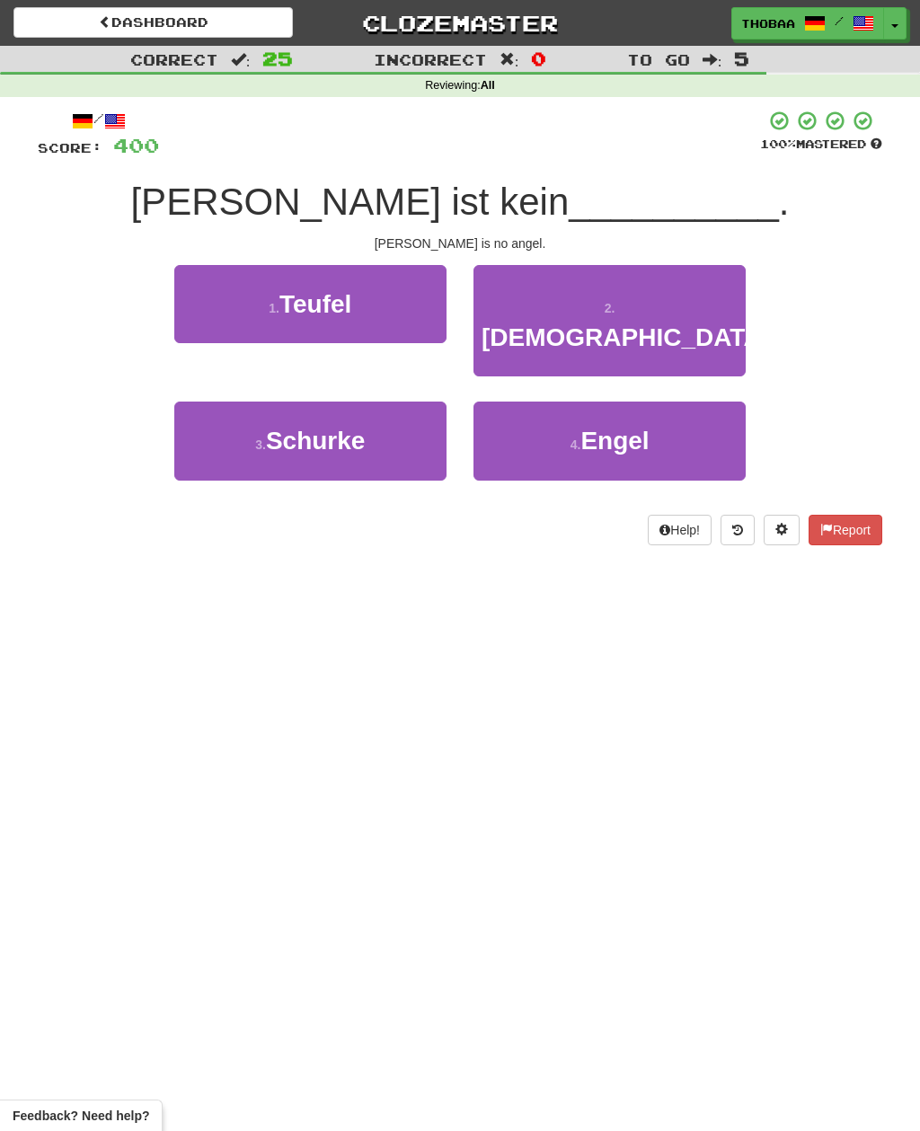
click at [690, 402] on button "4 . Engel" at bounding box center [609, 441] width 272 height 78
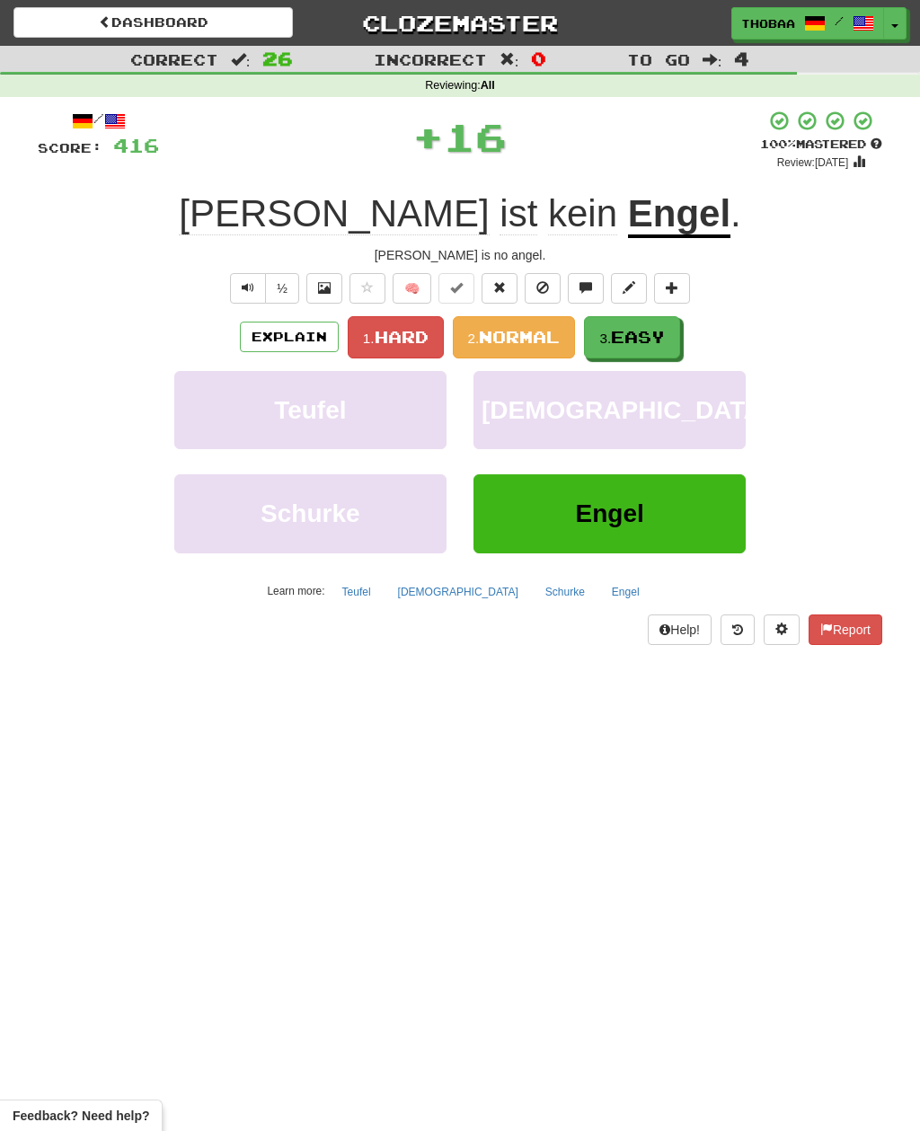
click at [665, 333] on span "Easy" at bounding box center [638, 337] width 54 height 20
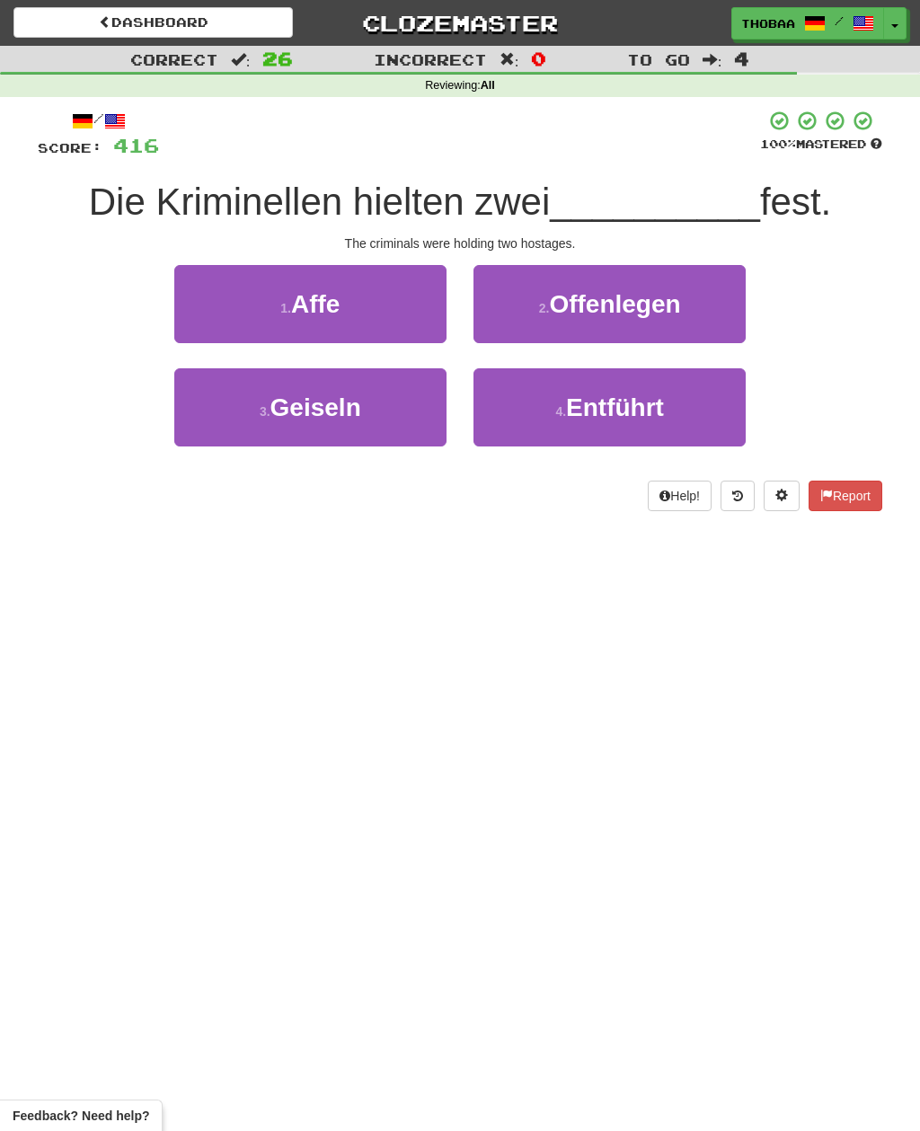
click at [226, 418] on button "3 . Geiseln" at bounding box center [310, 407] width 272 height 78
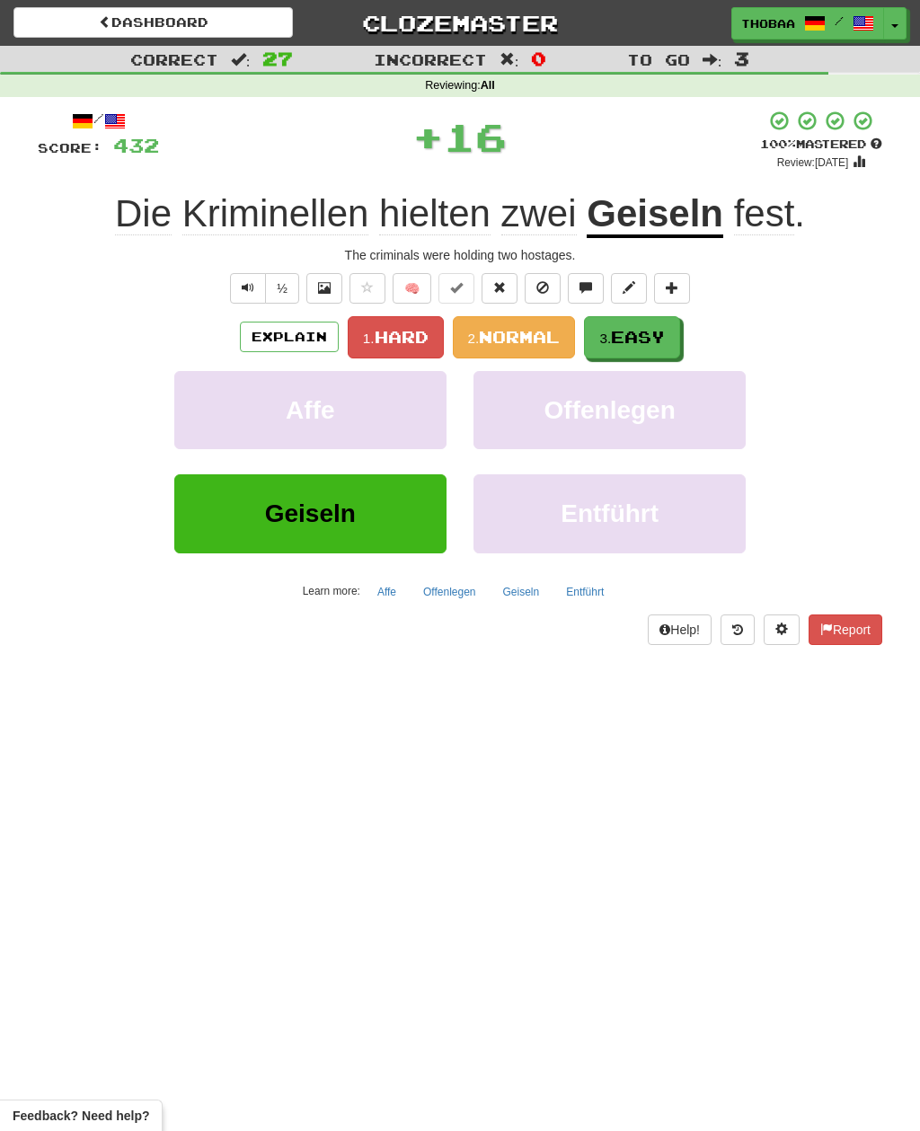
click at [652, 340] on span "Easy" at bounding box center [638, 337] width 54 height 20
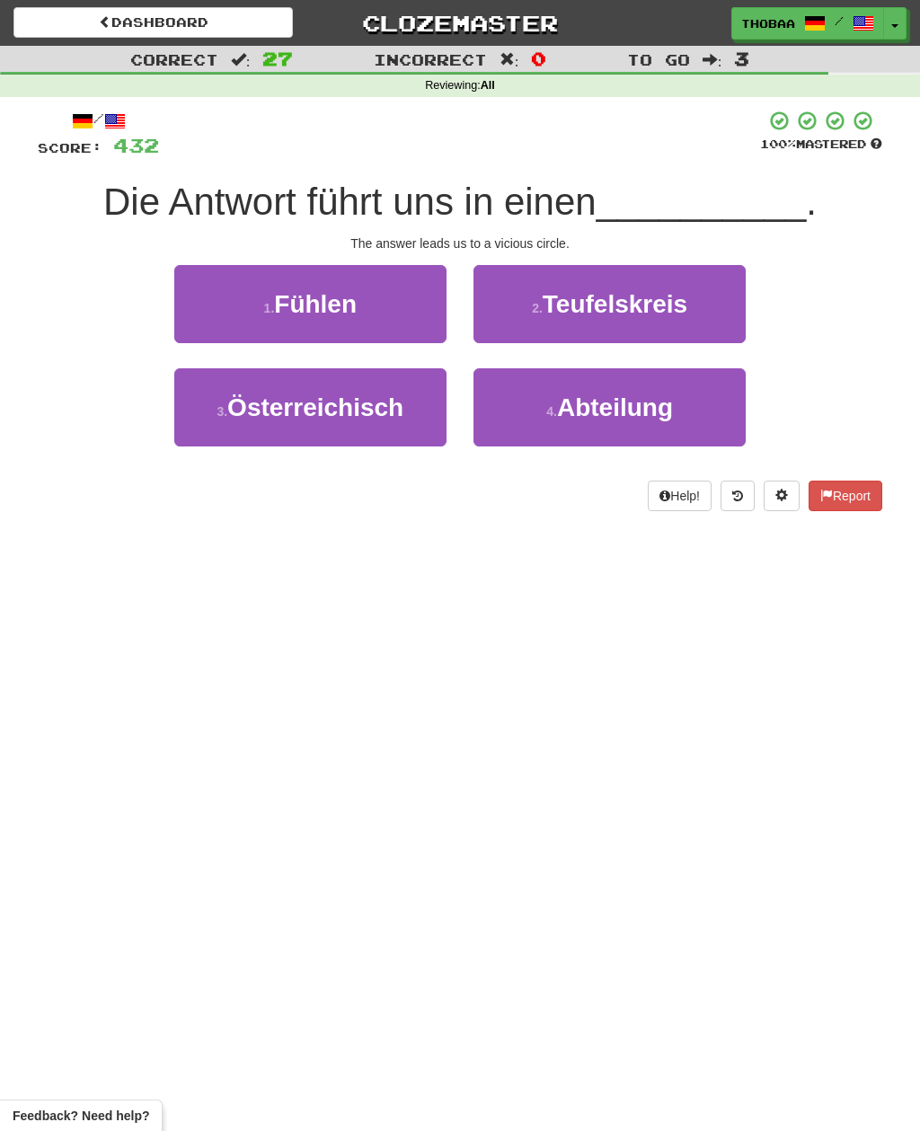
click at [709, 306] on button "2 . Teufelskreis" at bounding box center [609, 304] width 272 height 78
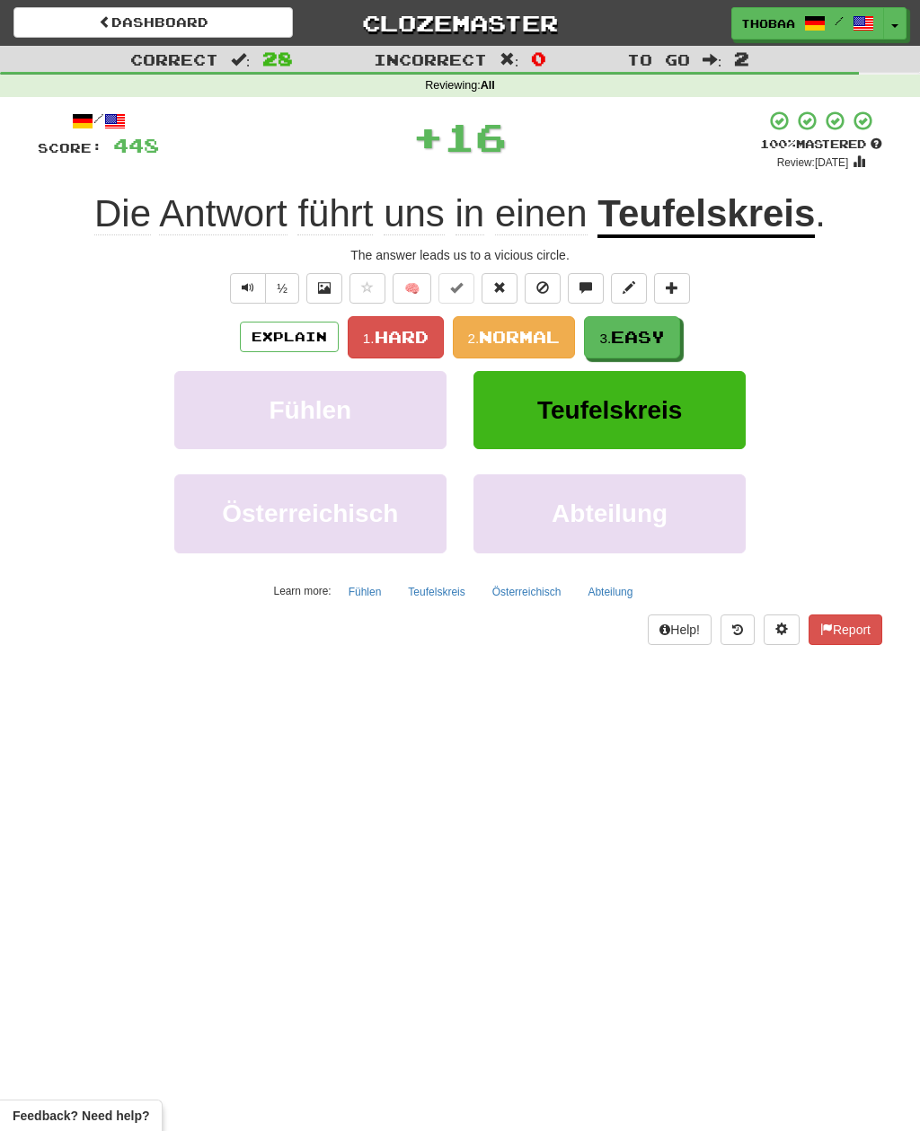
click at [665, 339] on span "Easy" at bounding box center [638, 337] width 54 height 20
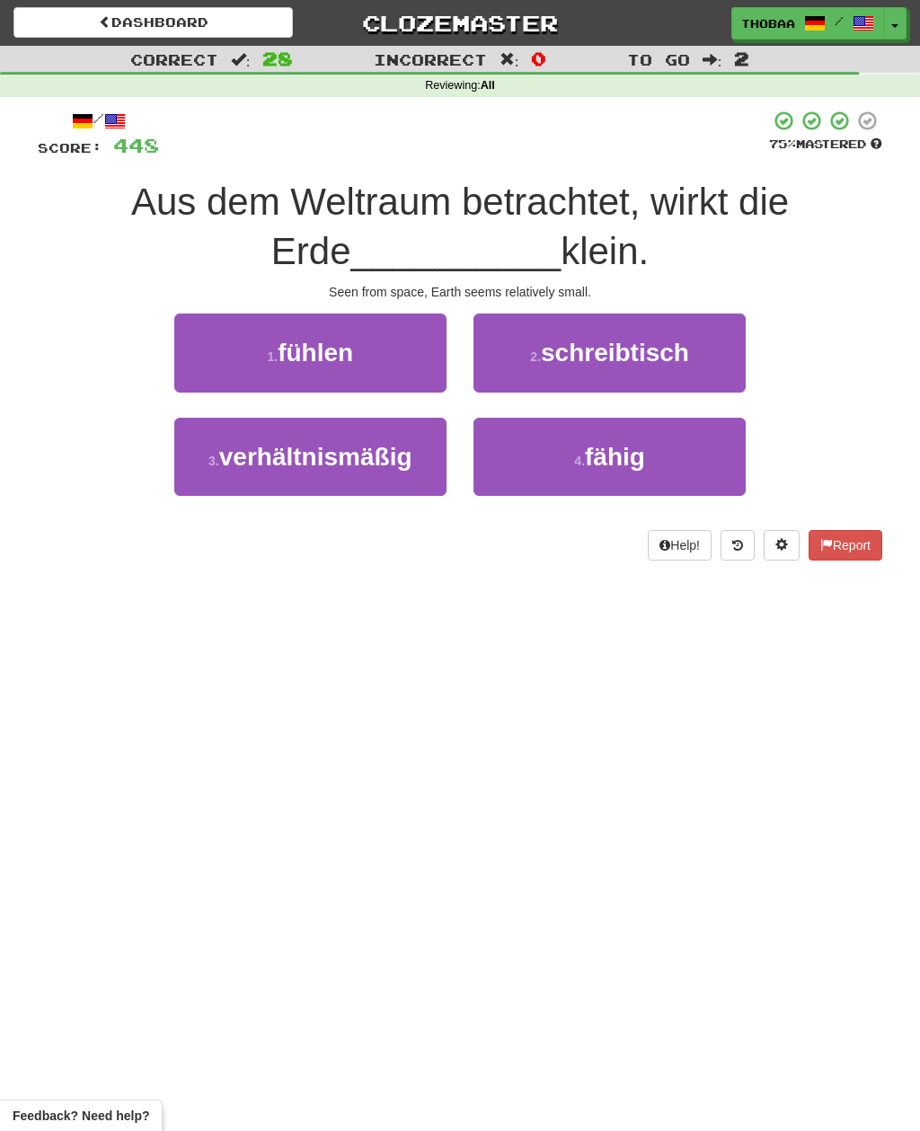
click at [208, 456] on small "3 ." at bounding box center [213, 461] width 11 height 14
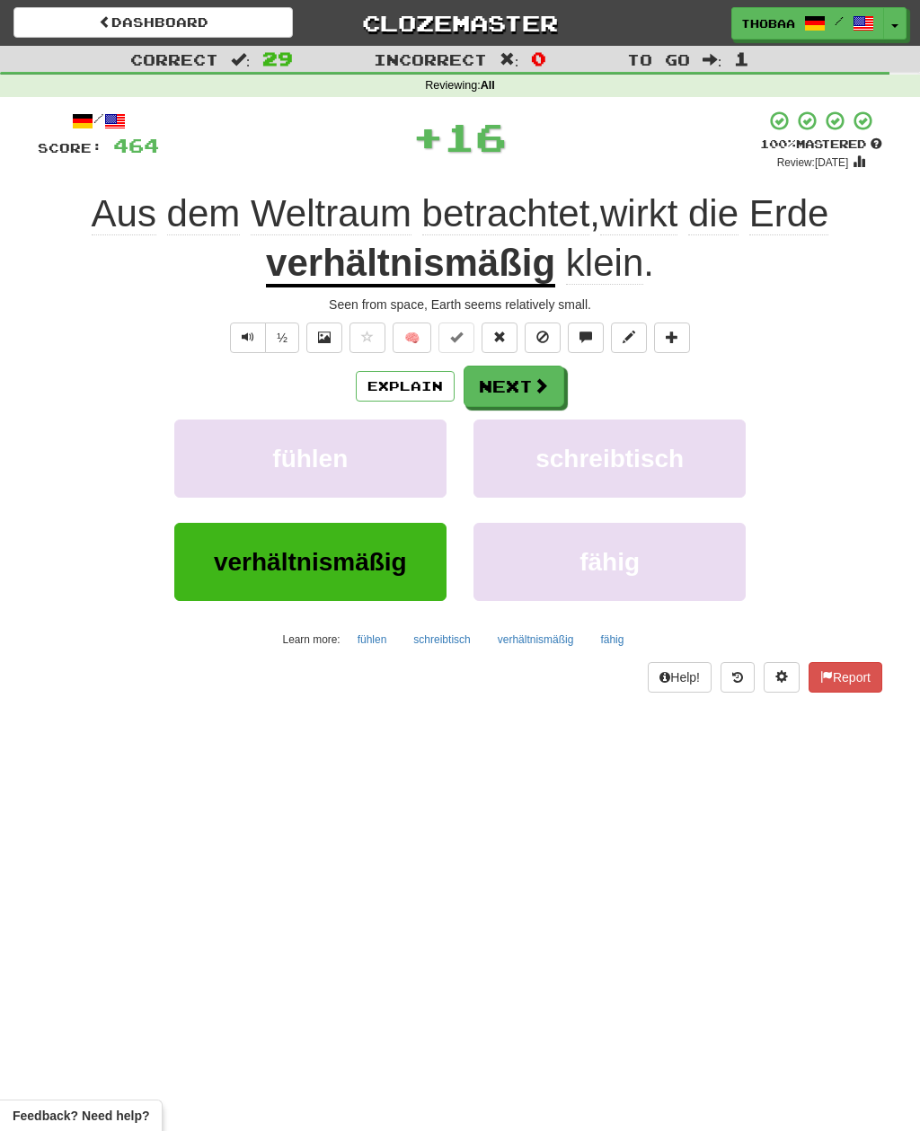
click at [686, 471] on button "schreibtisch" at bounding box center [609, 459] width 272 height 78
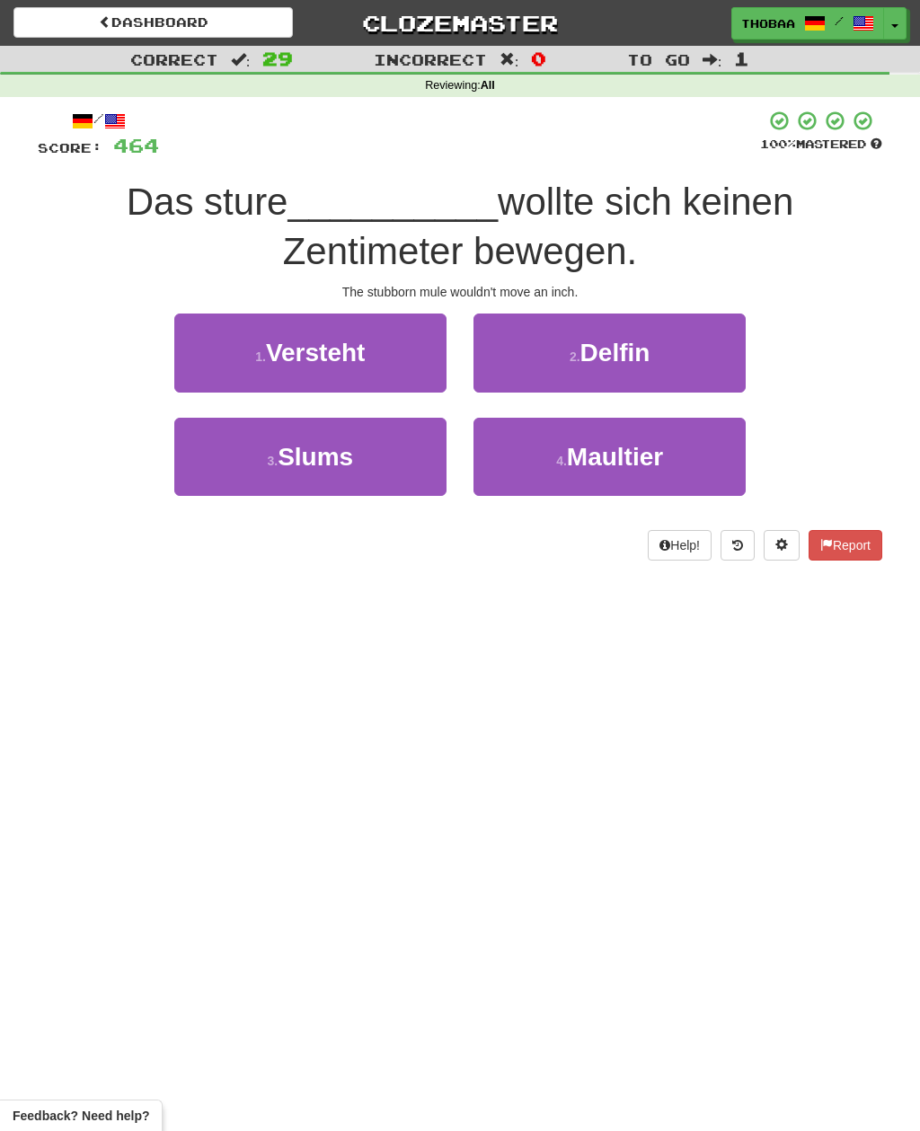
click at [691, 456] on button "4 . Maultier" at bounding box center [609, 457] width 272 height 78
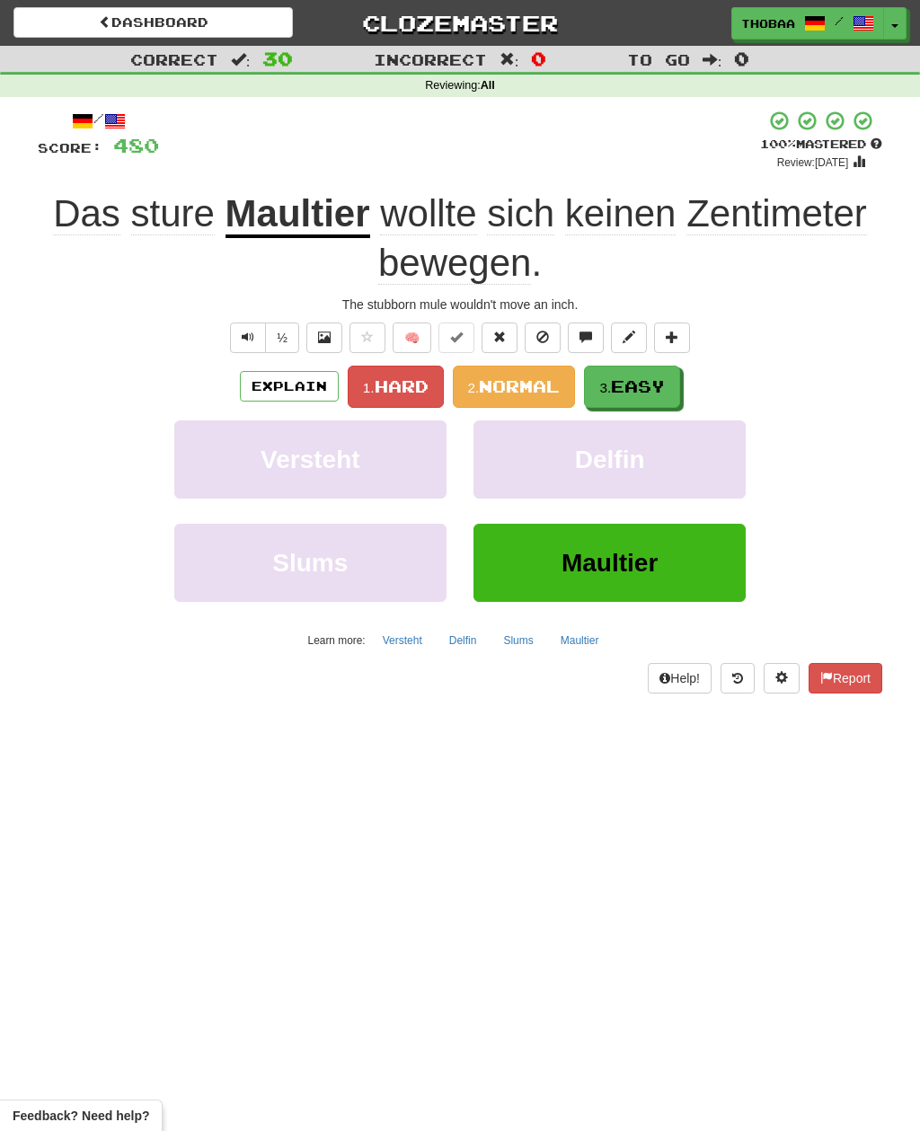
click at [385, 376] on span "Hard" at bounding box center [402, 386] width 54 height 20
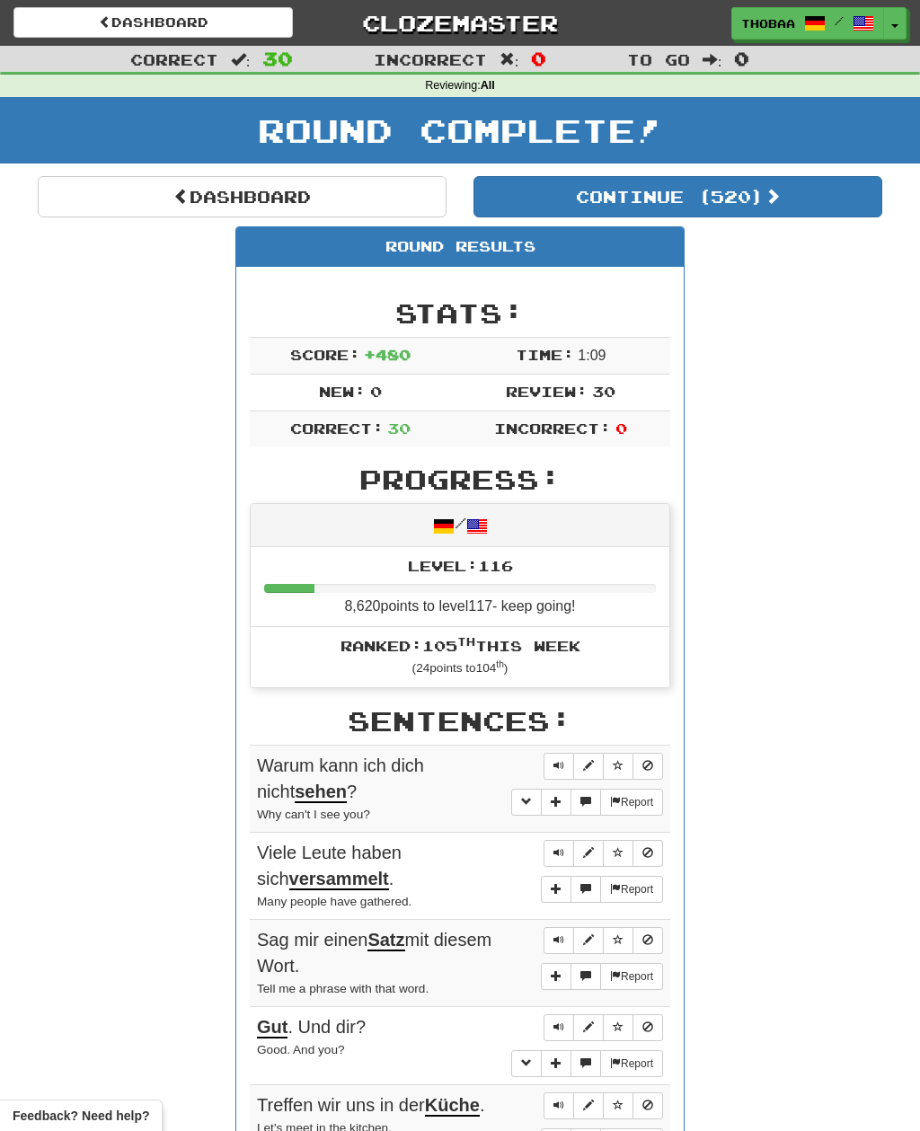
click at [86, 199] on link "Dashboard" at bounding box center [242, 196] width 409 height 41
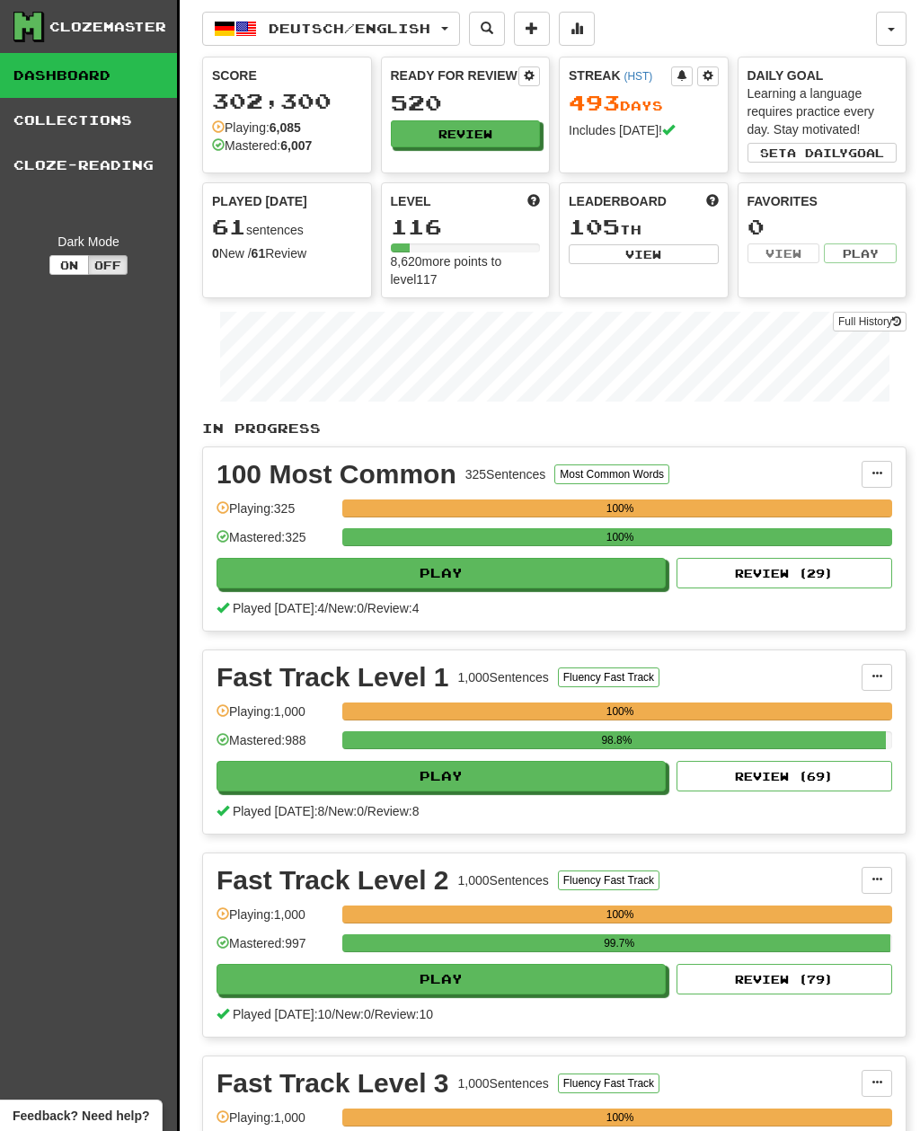
click at [430, 27] on span "Deutsch / English" at bounding box center [350, 28] width 162 height 15
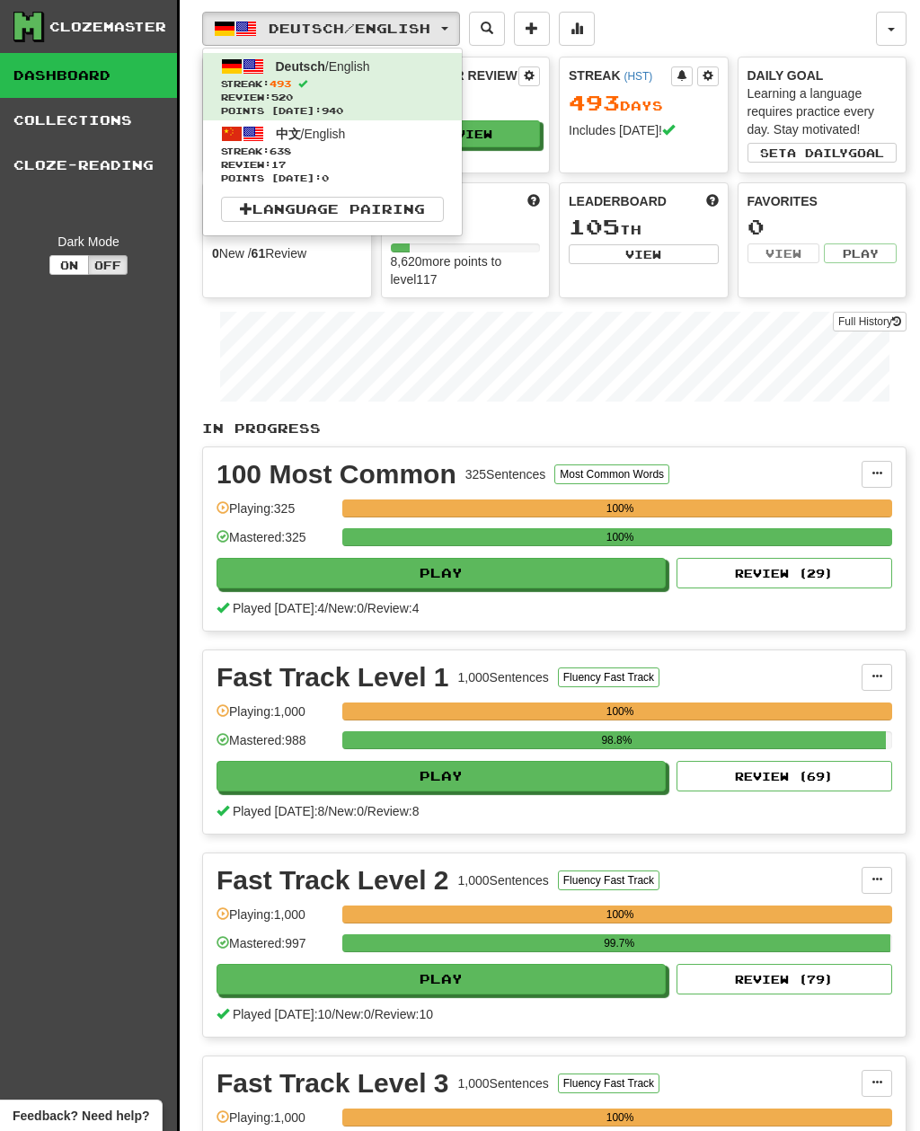
click at [405, 161] on span "Review: 17" at bounding box center [332, 164] width 223 height 13
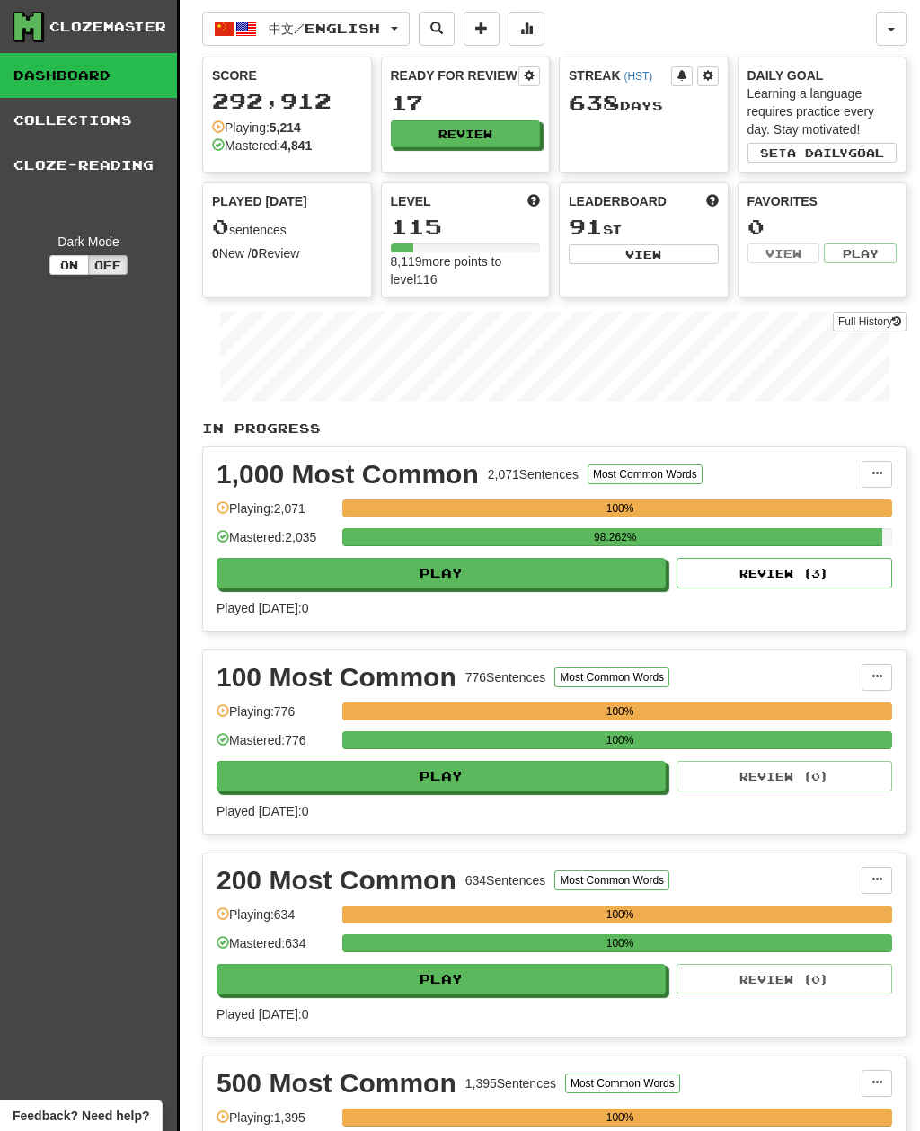
click at [504, 135] on button "Review" at bounding box center [466, 133] width 150 height 27
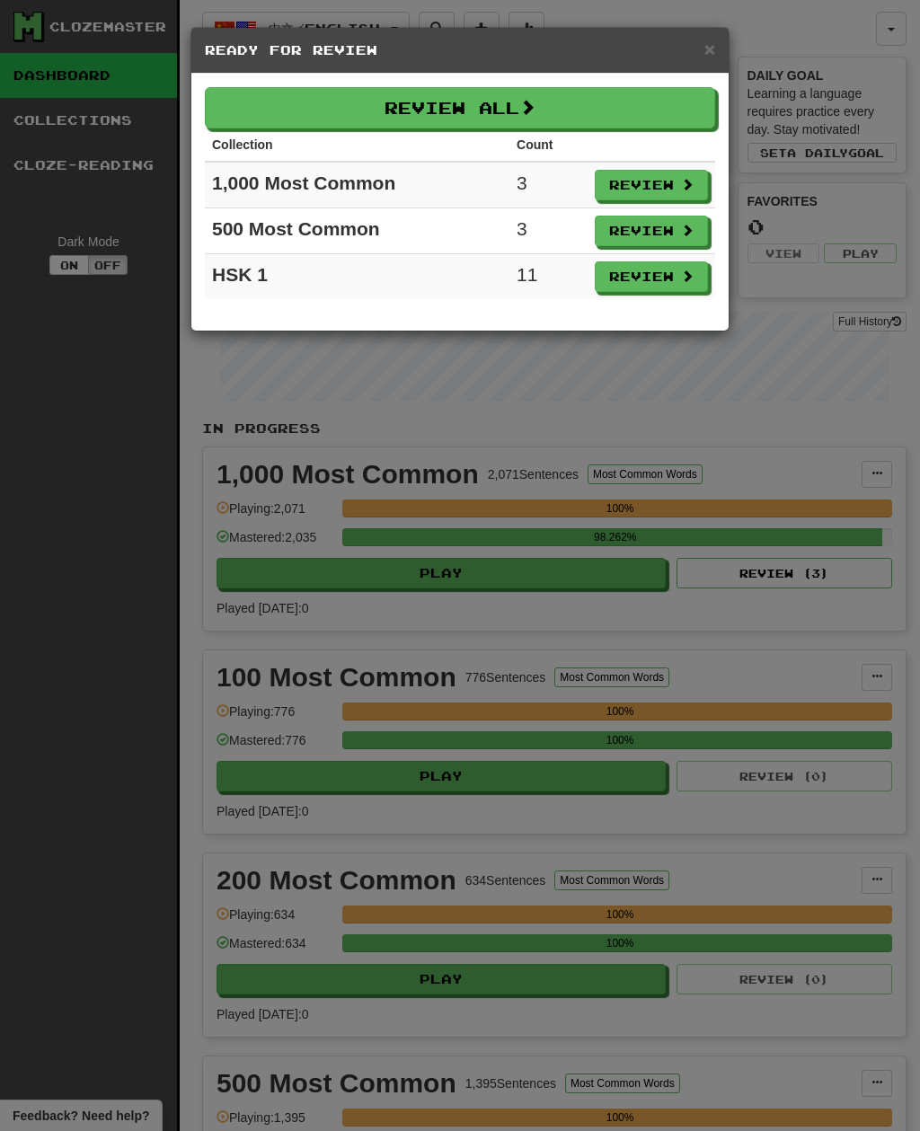
click at [549, 102] on button "Review All" at bounding box center [460, 107] width 510 height 41
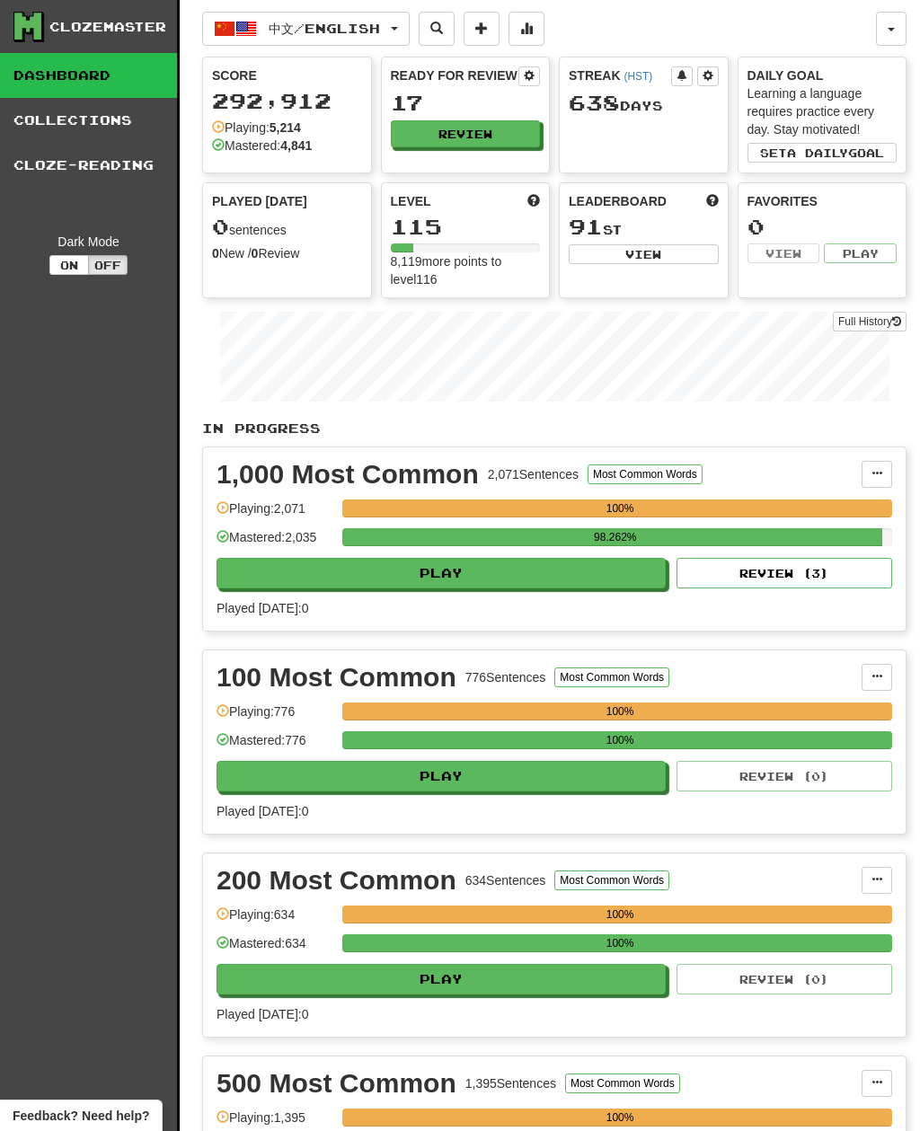
select select "**"
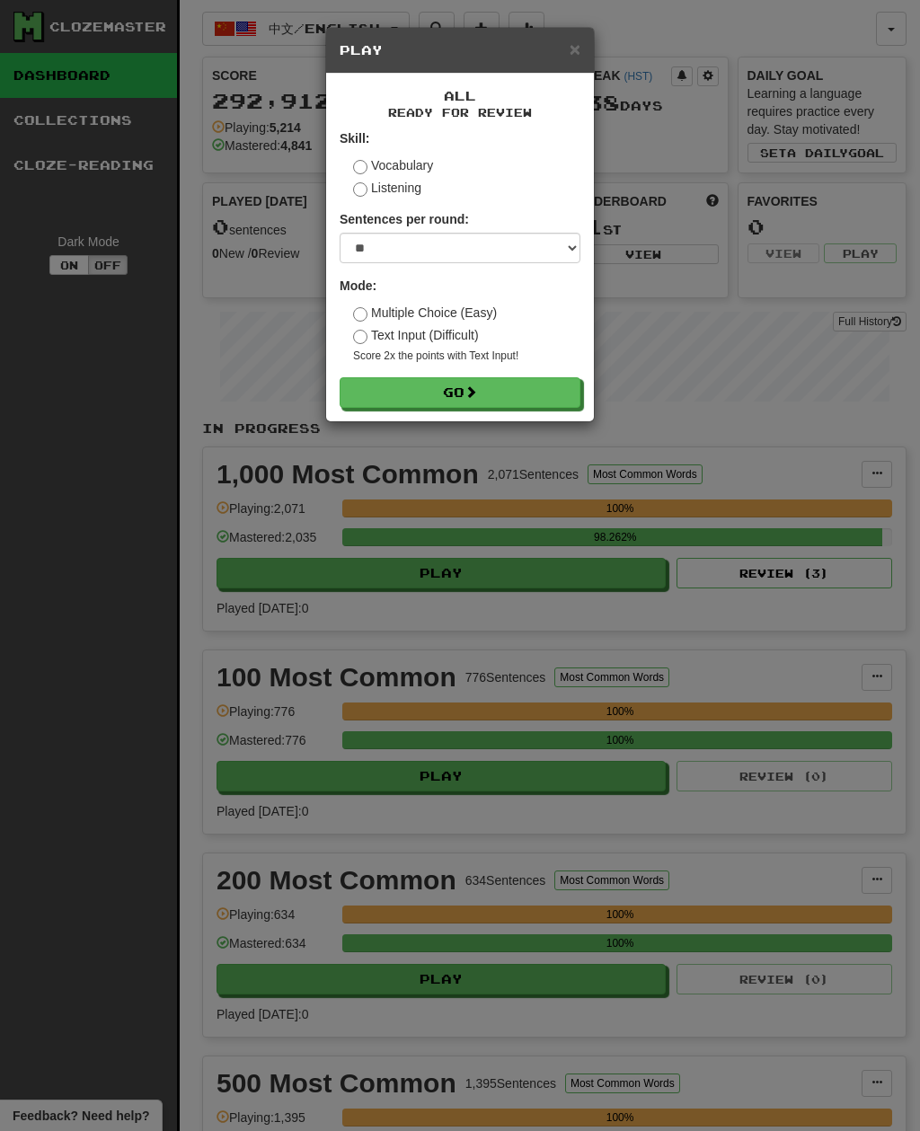
click at [529, 398] on button "Go" at bounding box center [460, 392] width 241 height 31
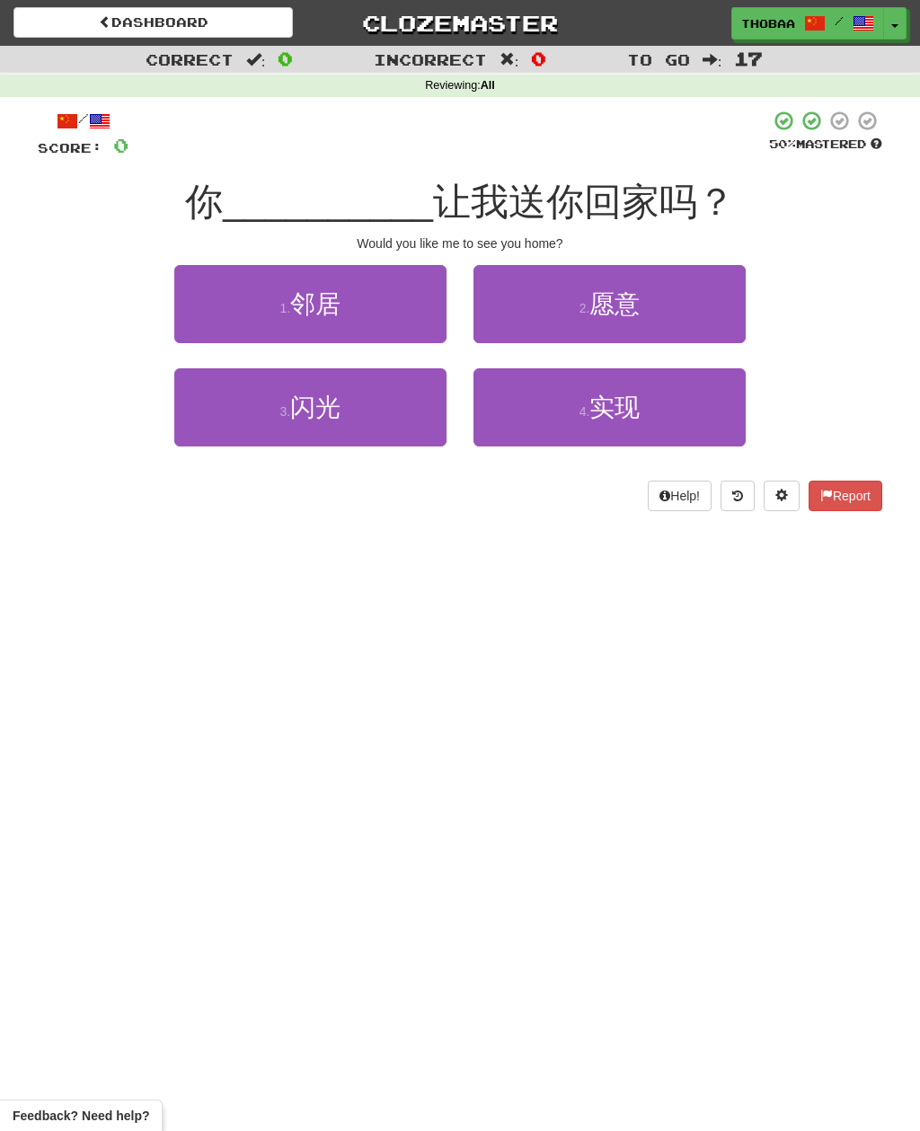
click at [672, 310] on button "2 . 愿意" at bounding box center [609, 304] width 272 height 78
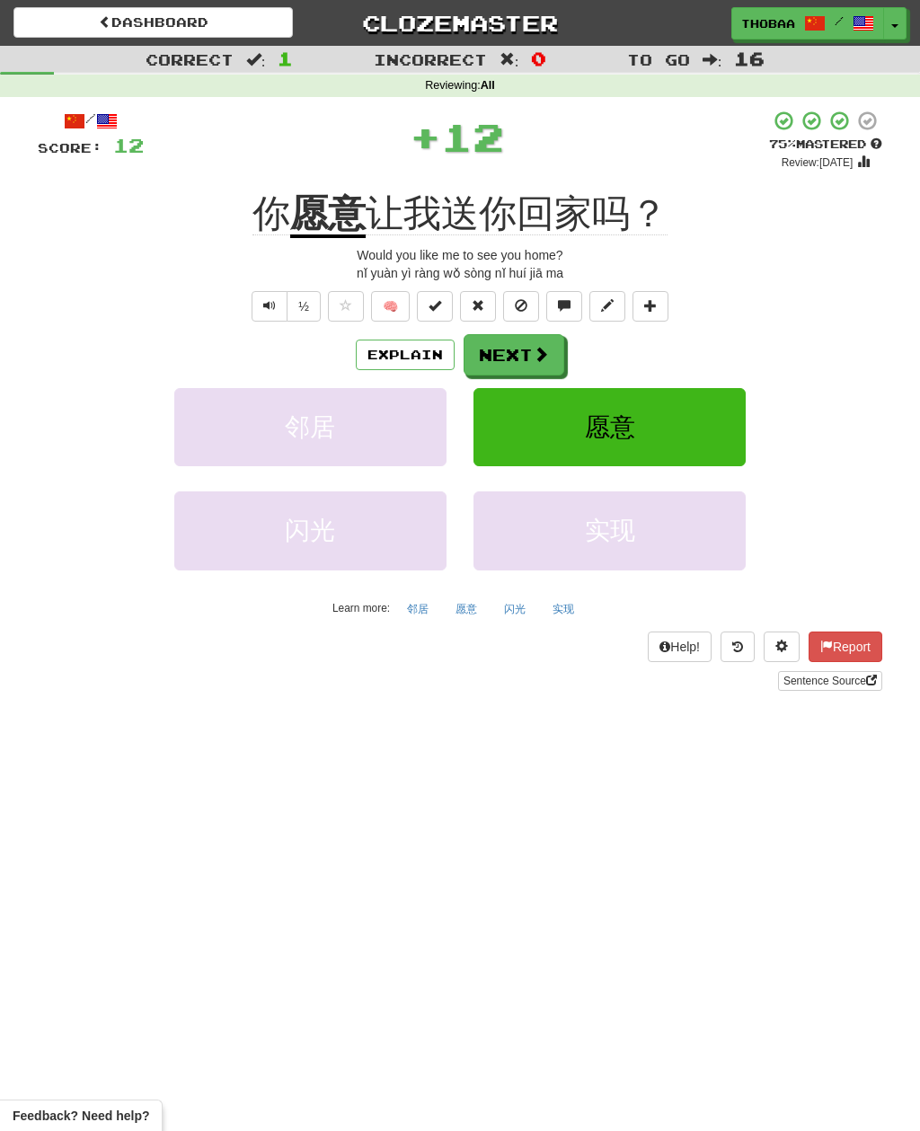
click at [659, 446] on button "愿意" at bounding box center [609, 427] width 272 height 78
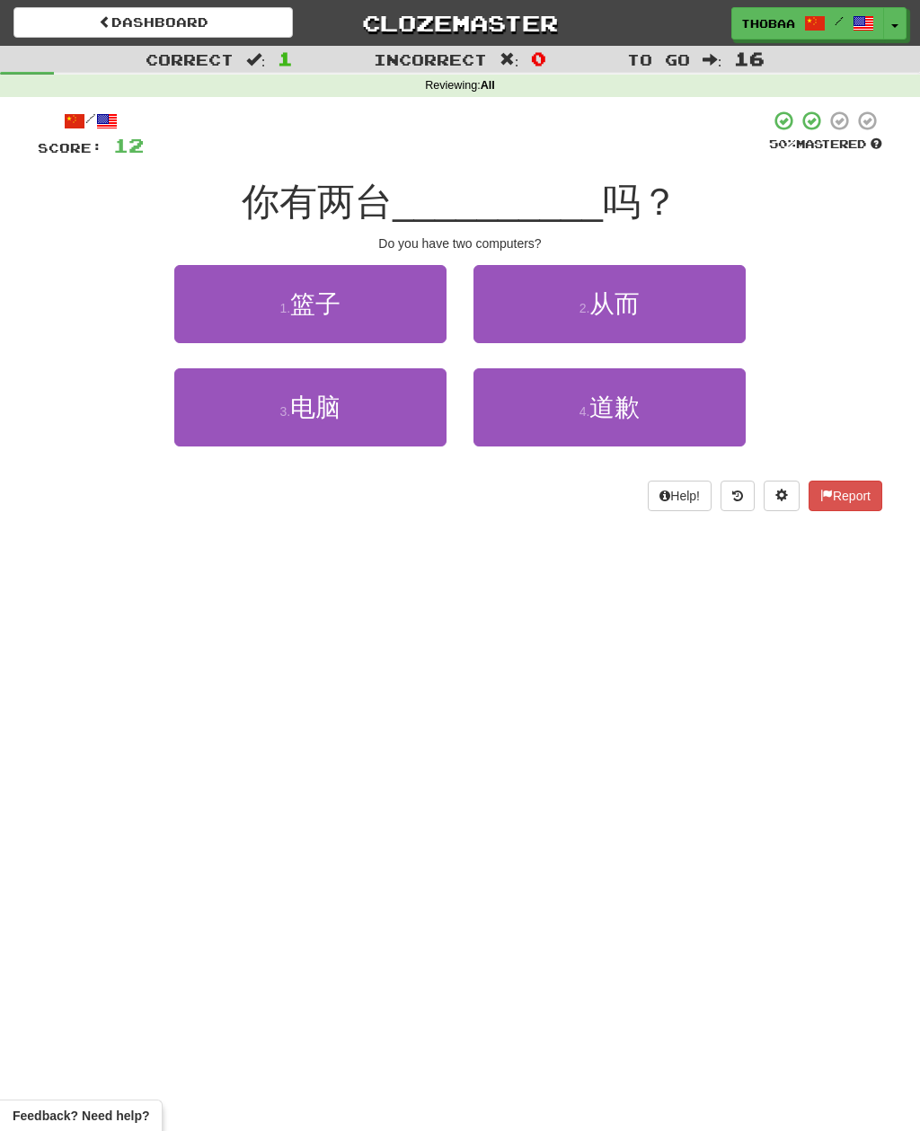
click at [233, 416] on button "3 . 电脑" at bounding box center [310, 407] width 272 height 78
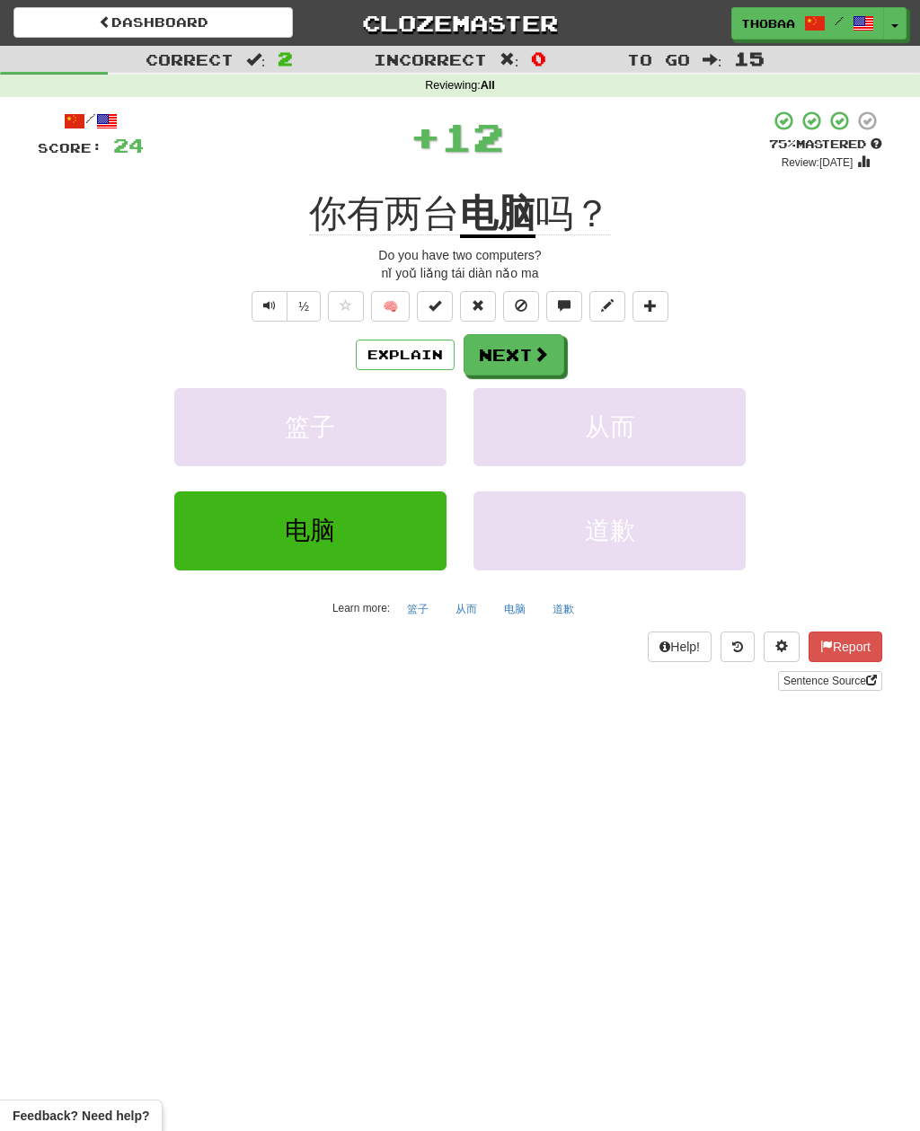
click at [710, 457] on button "从而" at bounding box center [609, 427] width 272 height 78
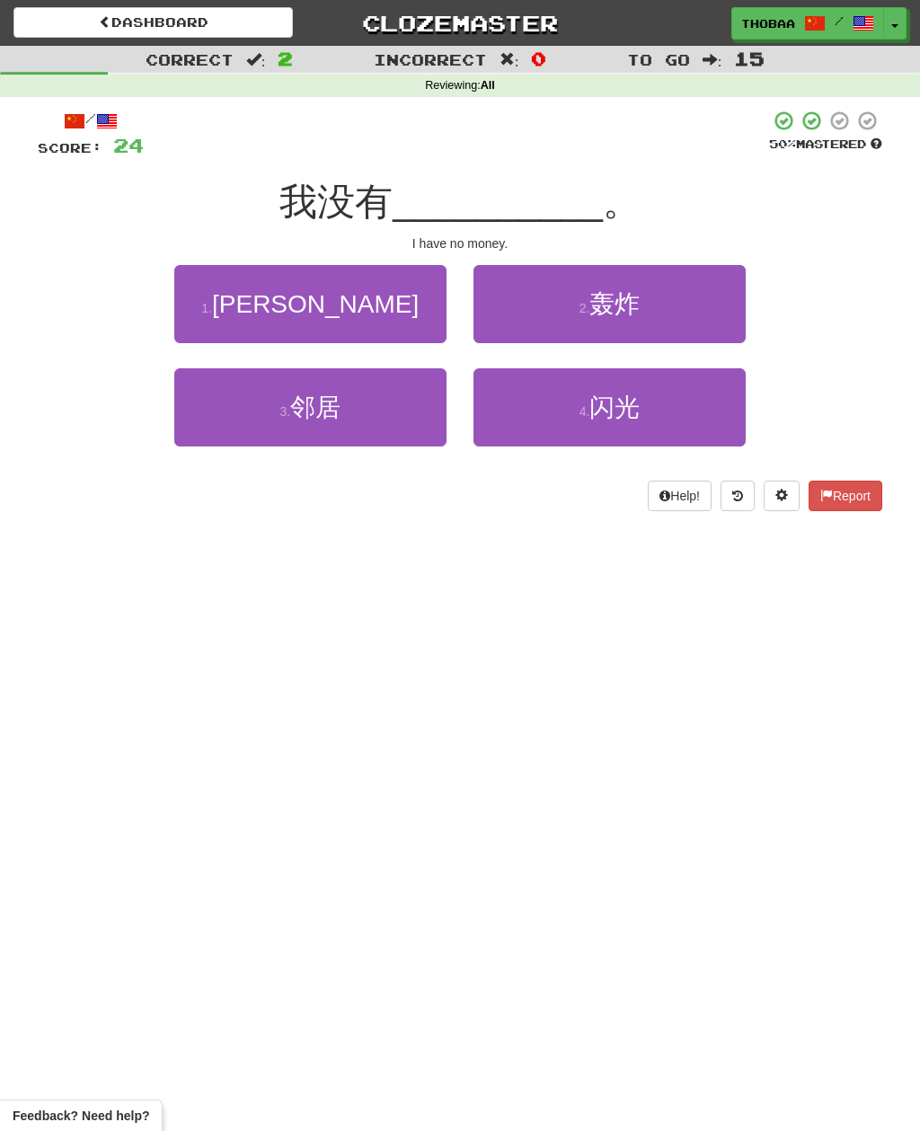
click at [239, 307] on button "1 . 钱" at bounding box center [310, 304] width 272 height 78
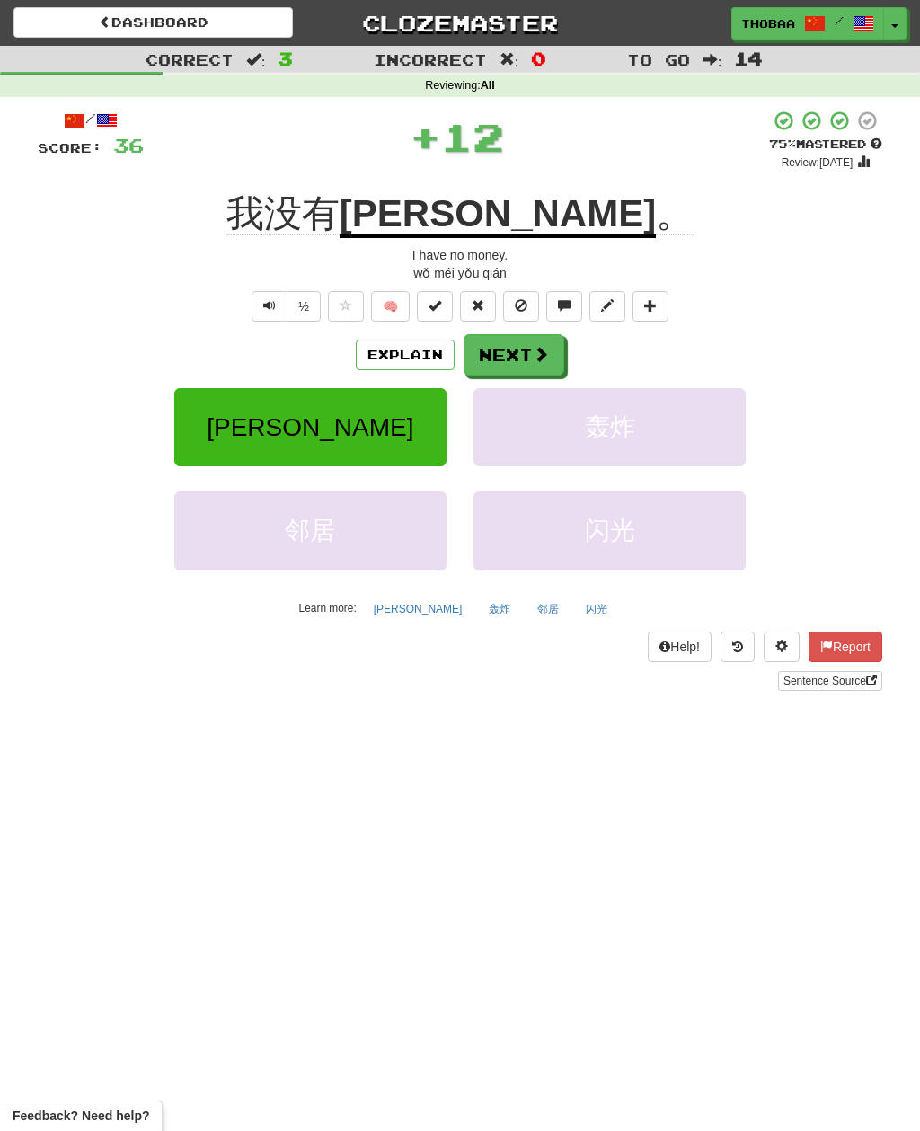
click at [685, 434] on button "轰炸" at bounding box center [609, 427] width 272 height 78
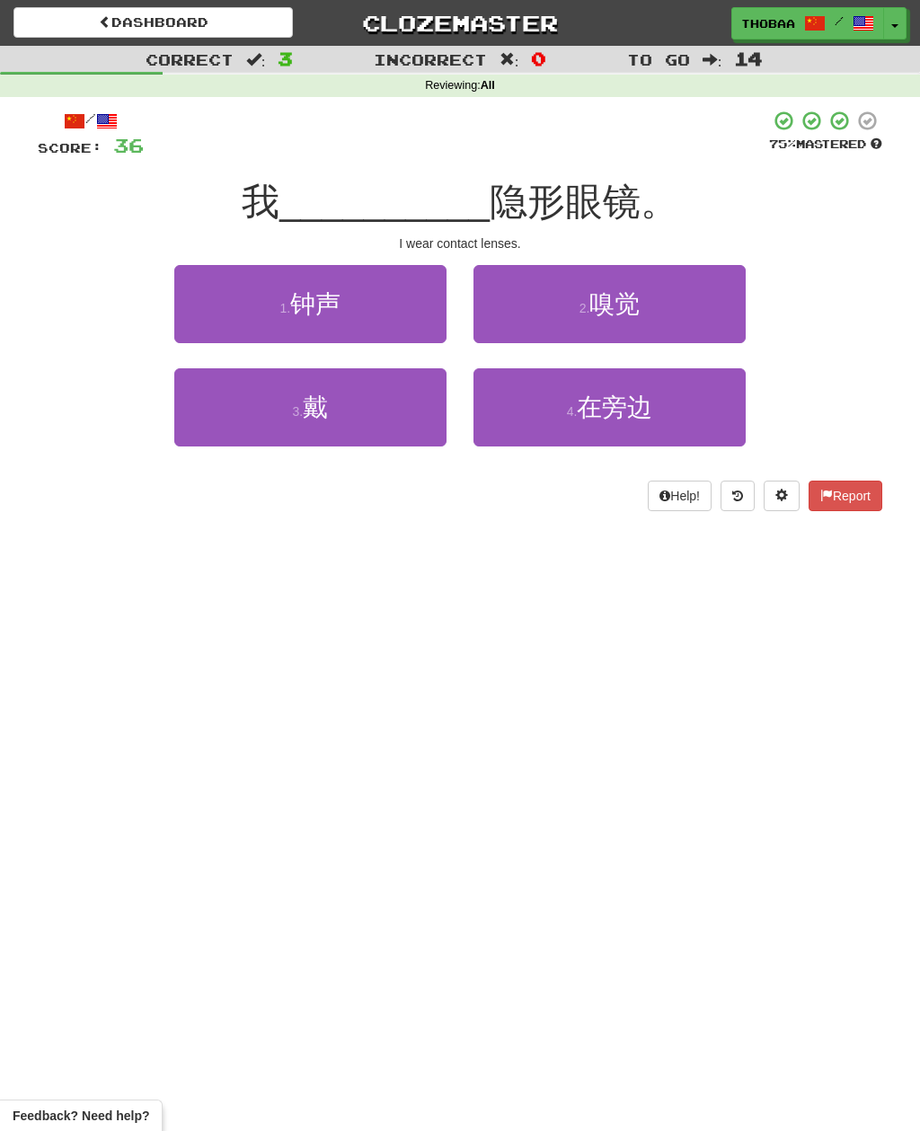
click at [220, 415] on button "3 . 戴" at bounding box center [310, 407] width 272 height 78
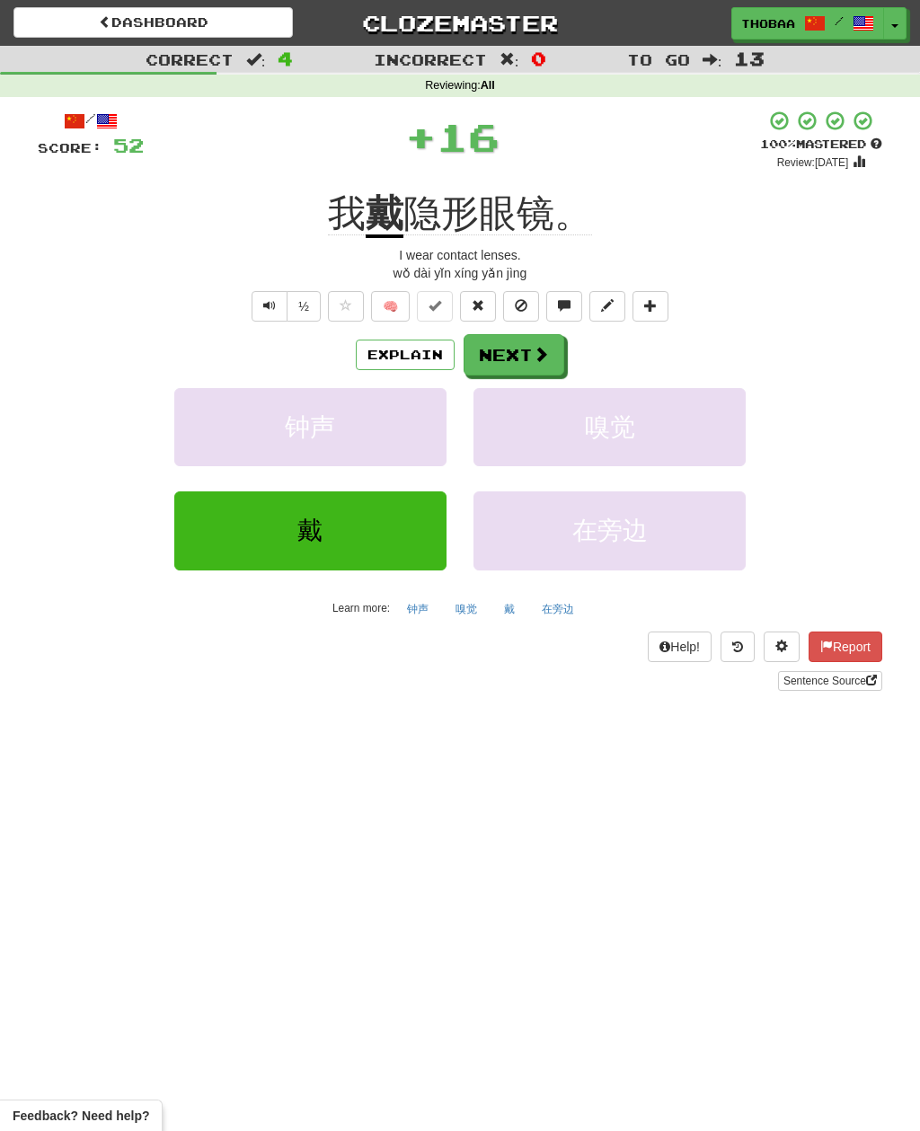
click at [689, 441] on button "嗅觉" at bounding box center [609, 427] width 272 height 78
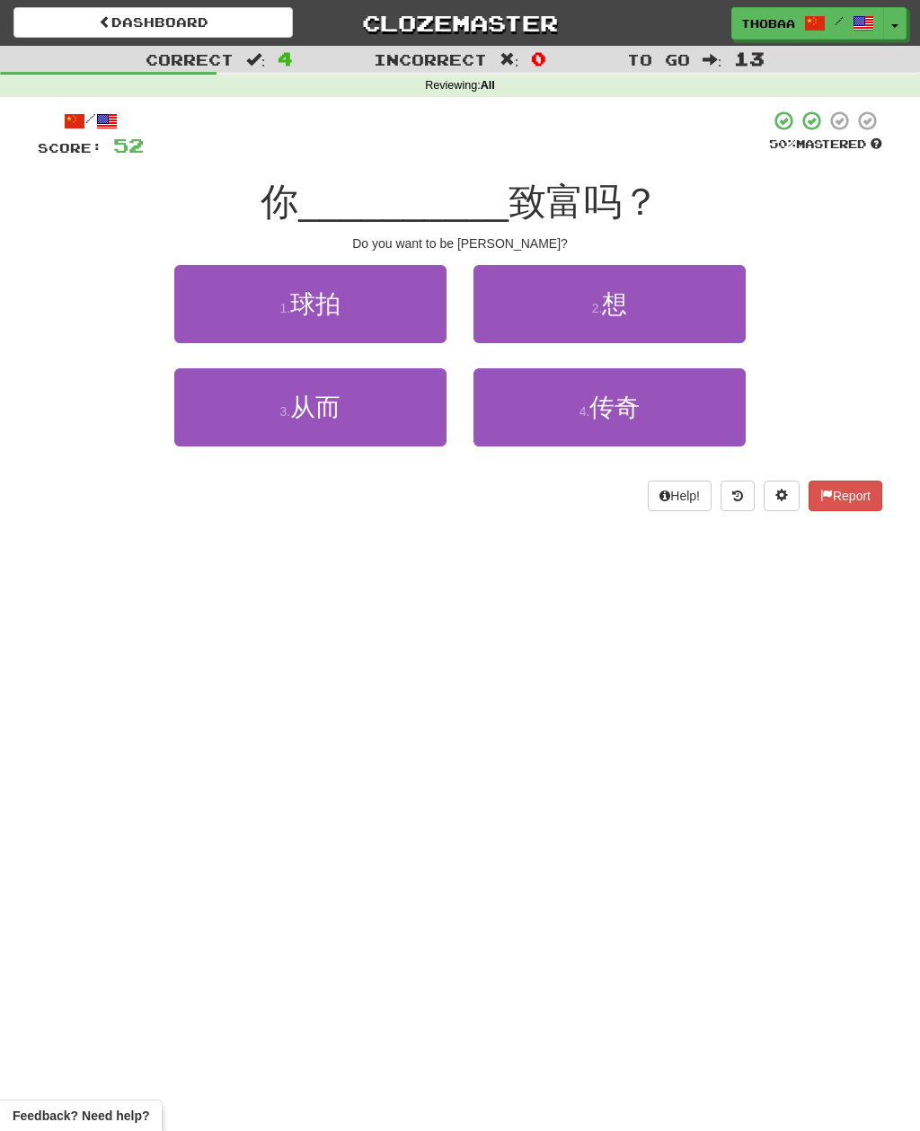
click at [730, 304] on button "2 . 想" at bounding box center [609, 304] width 272 height 78
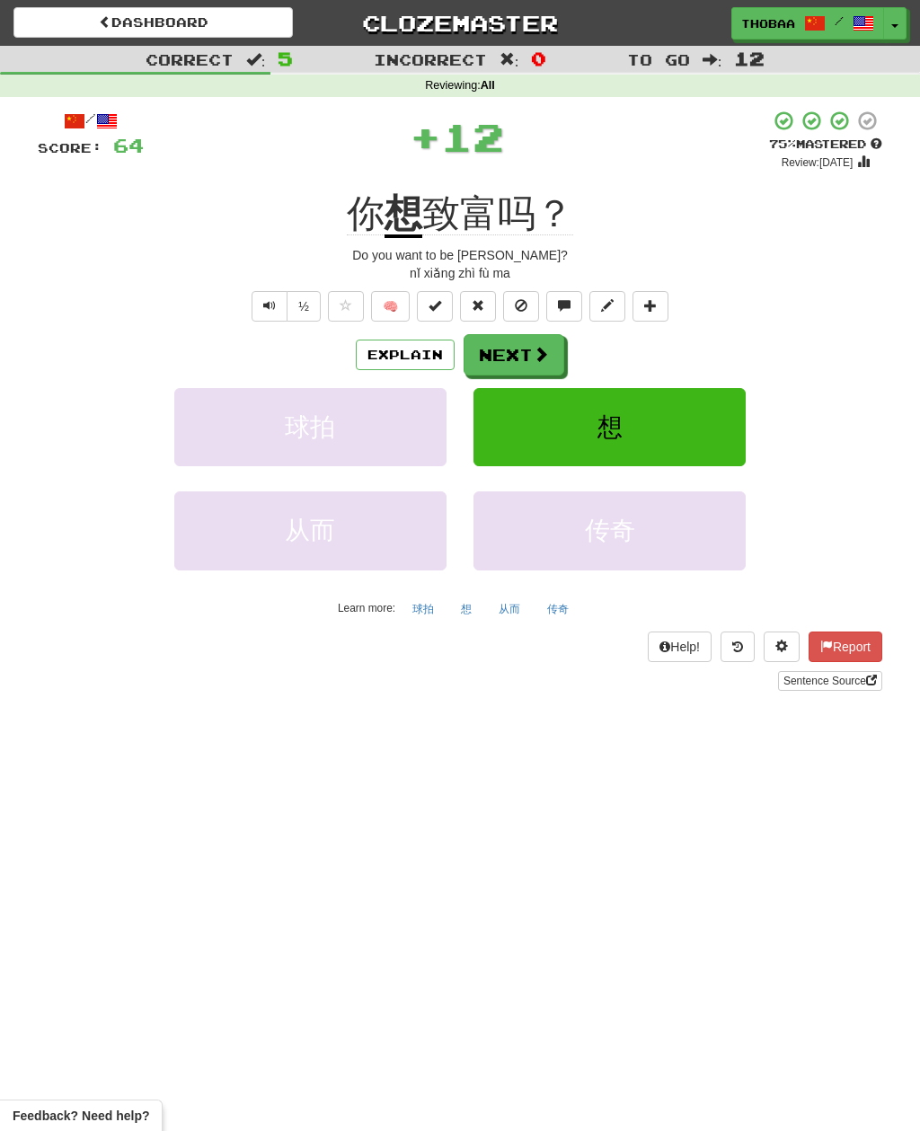
click at [729, 427] on button "想" at bounding box center [609, 427] width 272 height 78
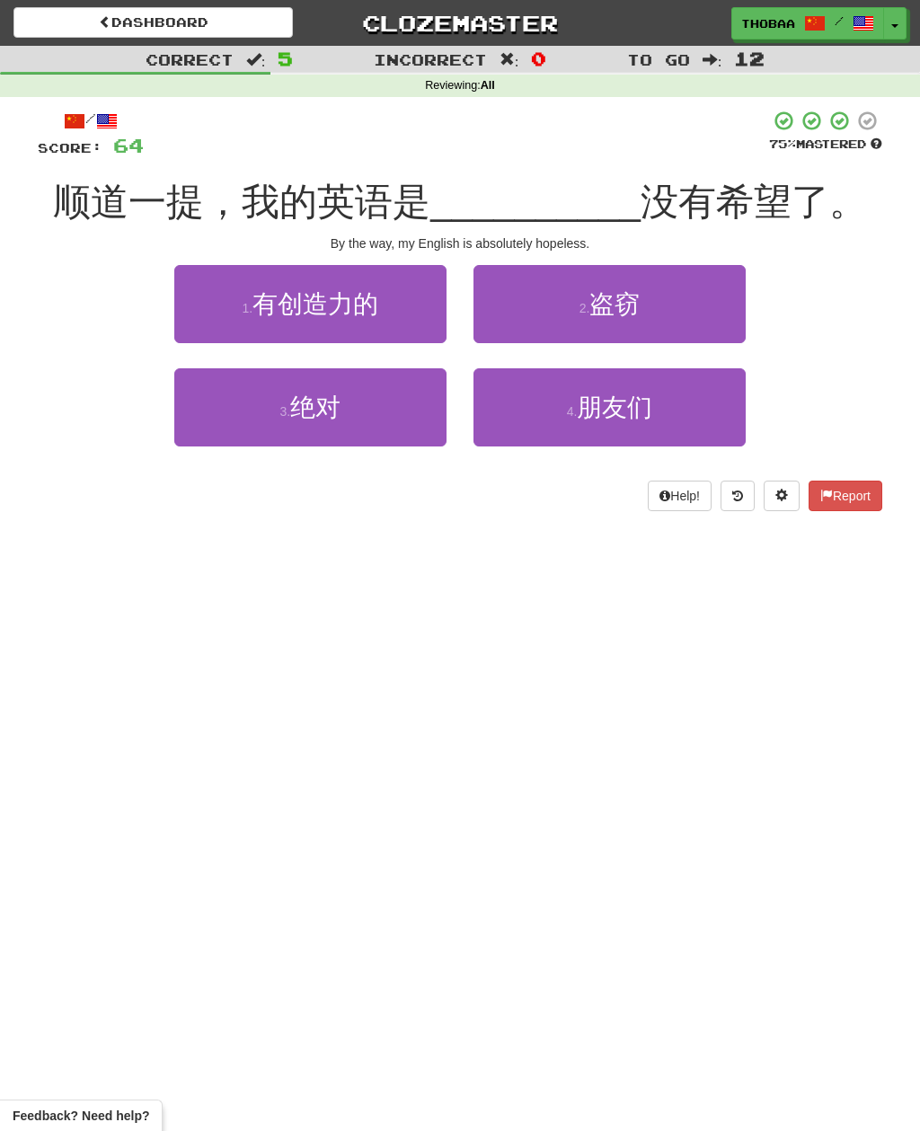
click at [226, 430] on button "3 . 绝对" at bounding box center [310, 407] width 272 height 78
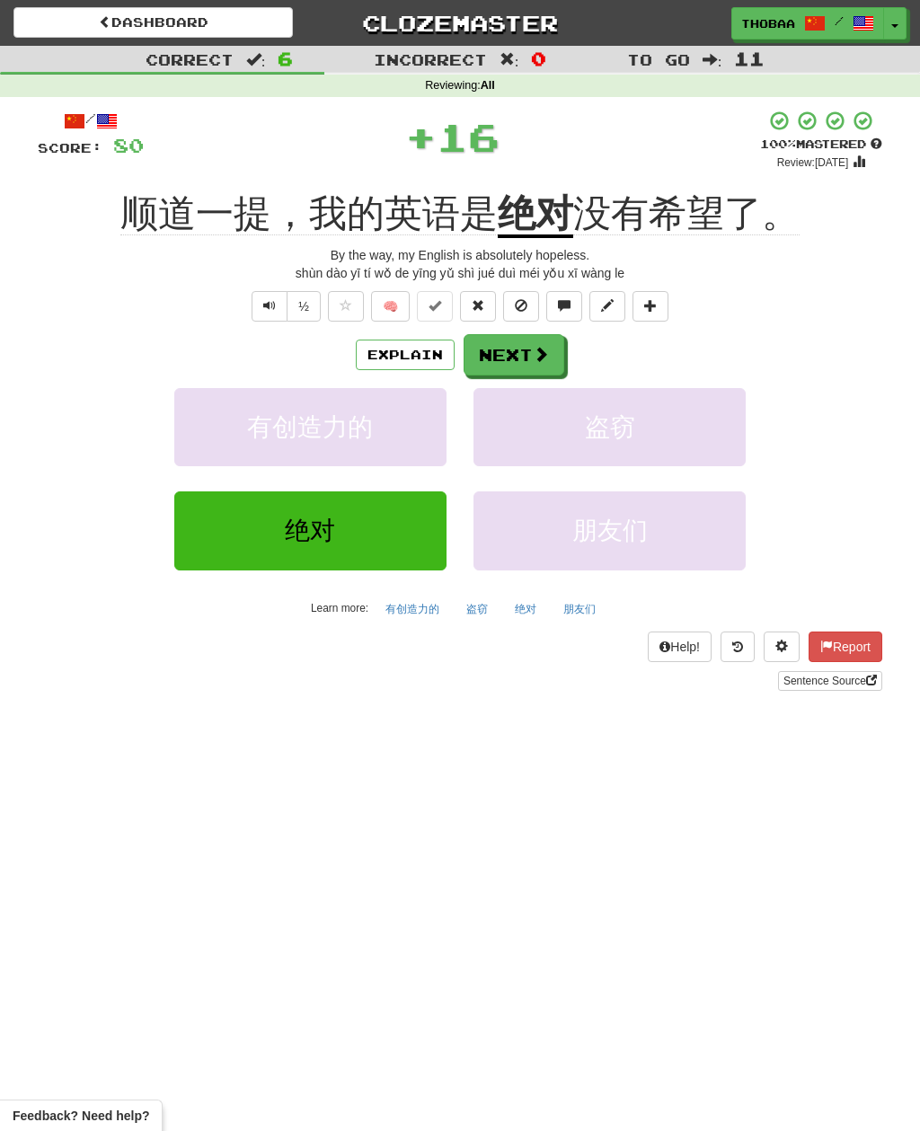
click at [707, 441] on button "盗窃" at bounding box center [609, 427] width 272 height 78
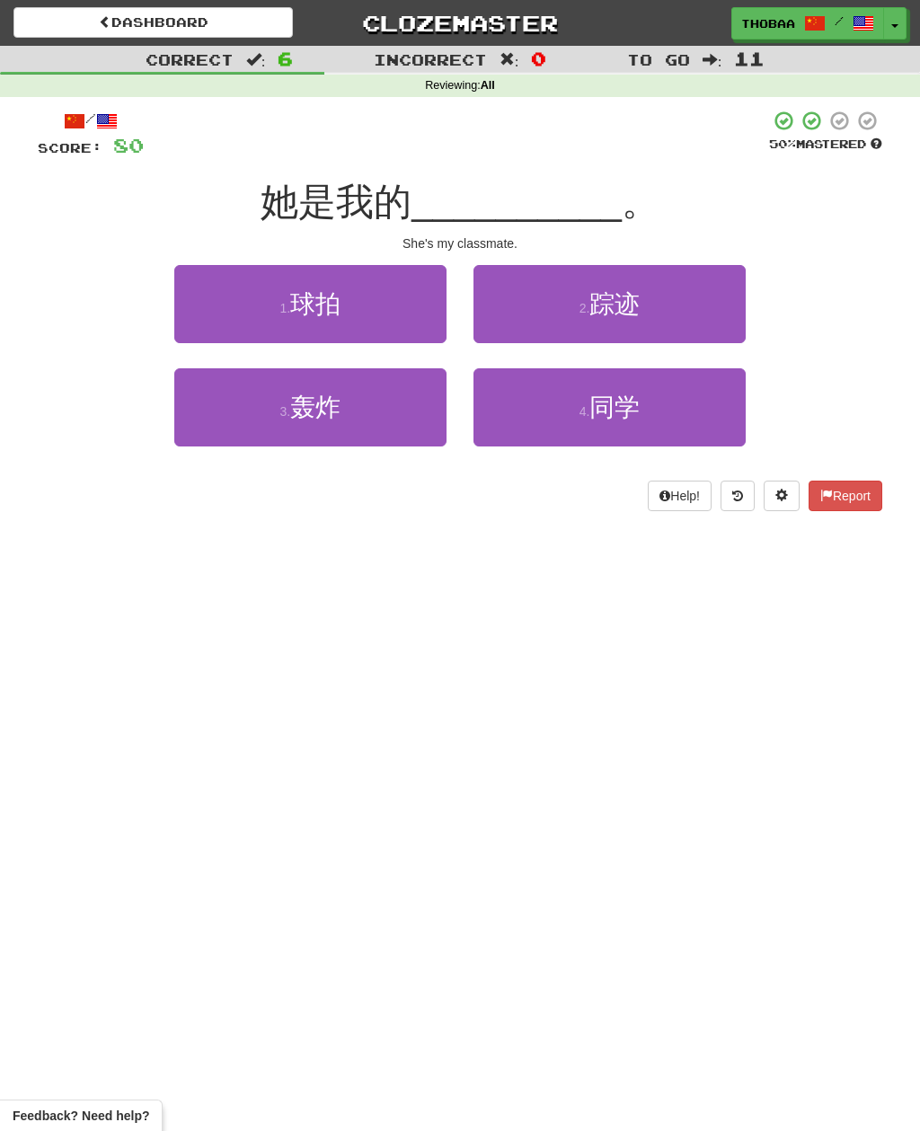
click at [716, 418] on button "4 . 同学" at bounding box center [609, 407] width 272 height 78
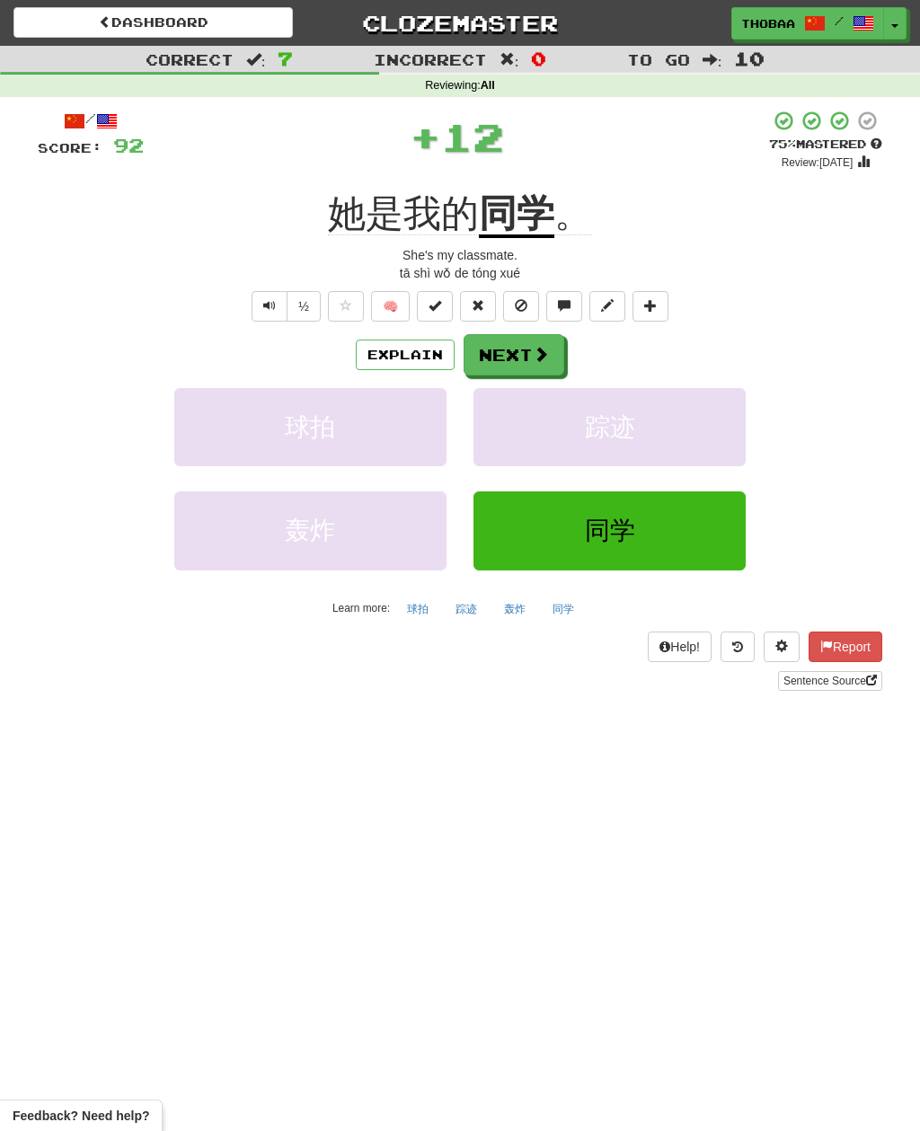
click at [736, 438] on button "踪迹" at bounding box center [609, 427] width 272 height 78
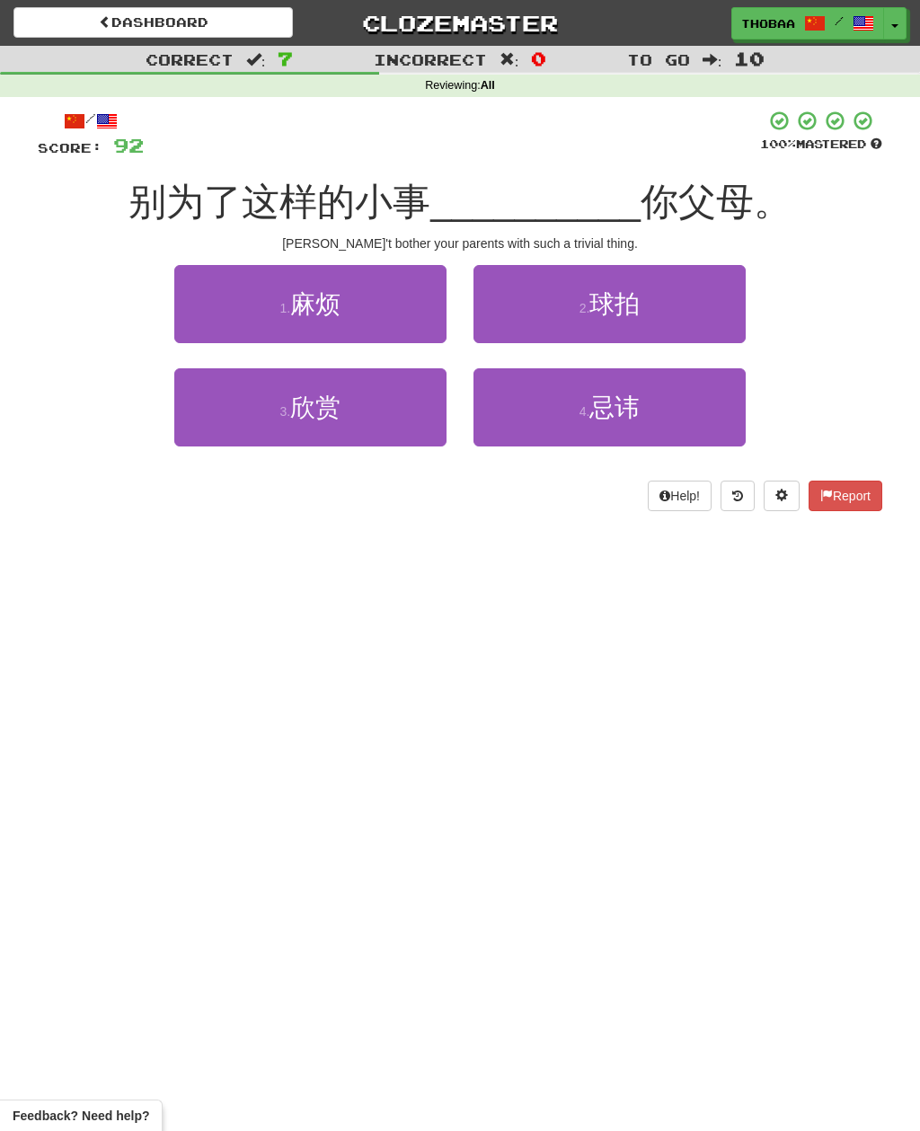
click at [209, 316] on button "1 . 麻烦" at bounding box center [310, 304] width 272 height 78
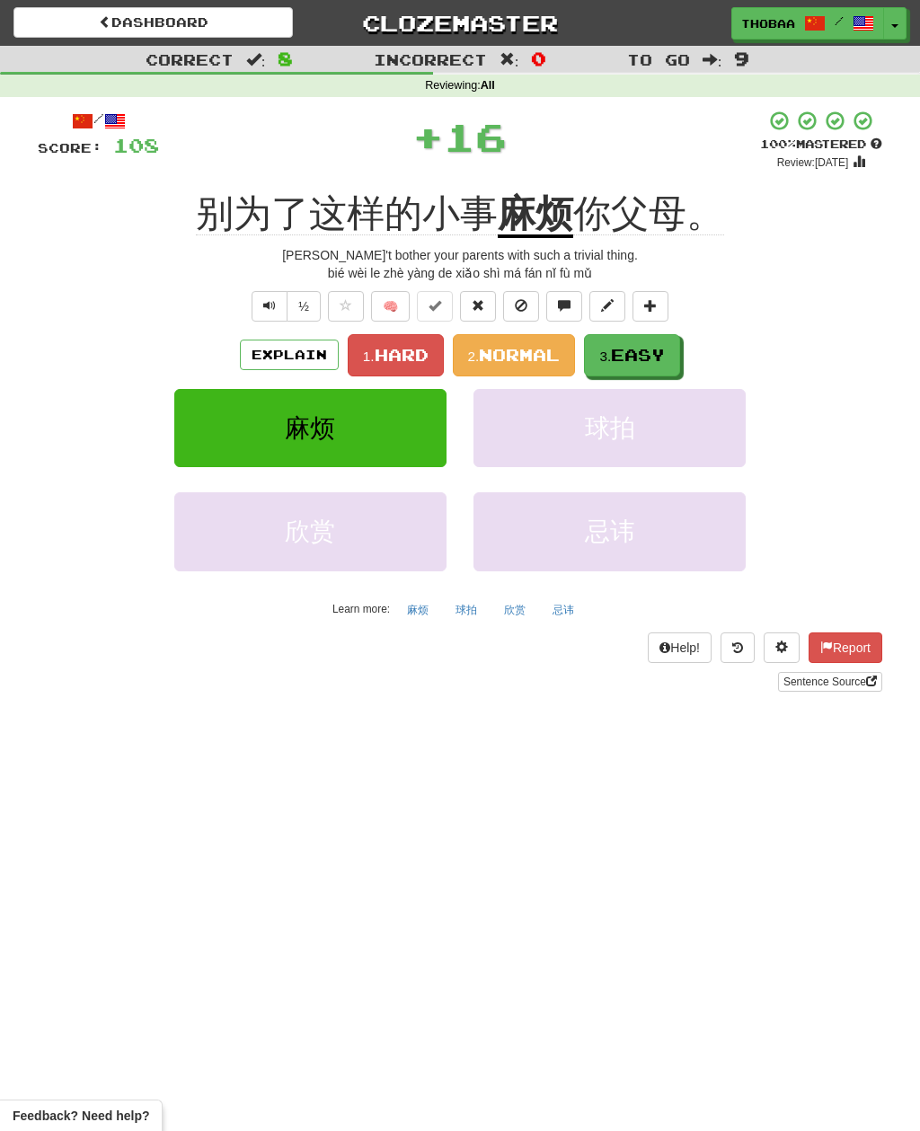
click at [390, 361] on span "Hard" at bounding box center [402, 355] width 54 height 20
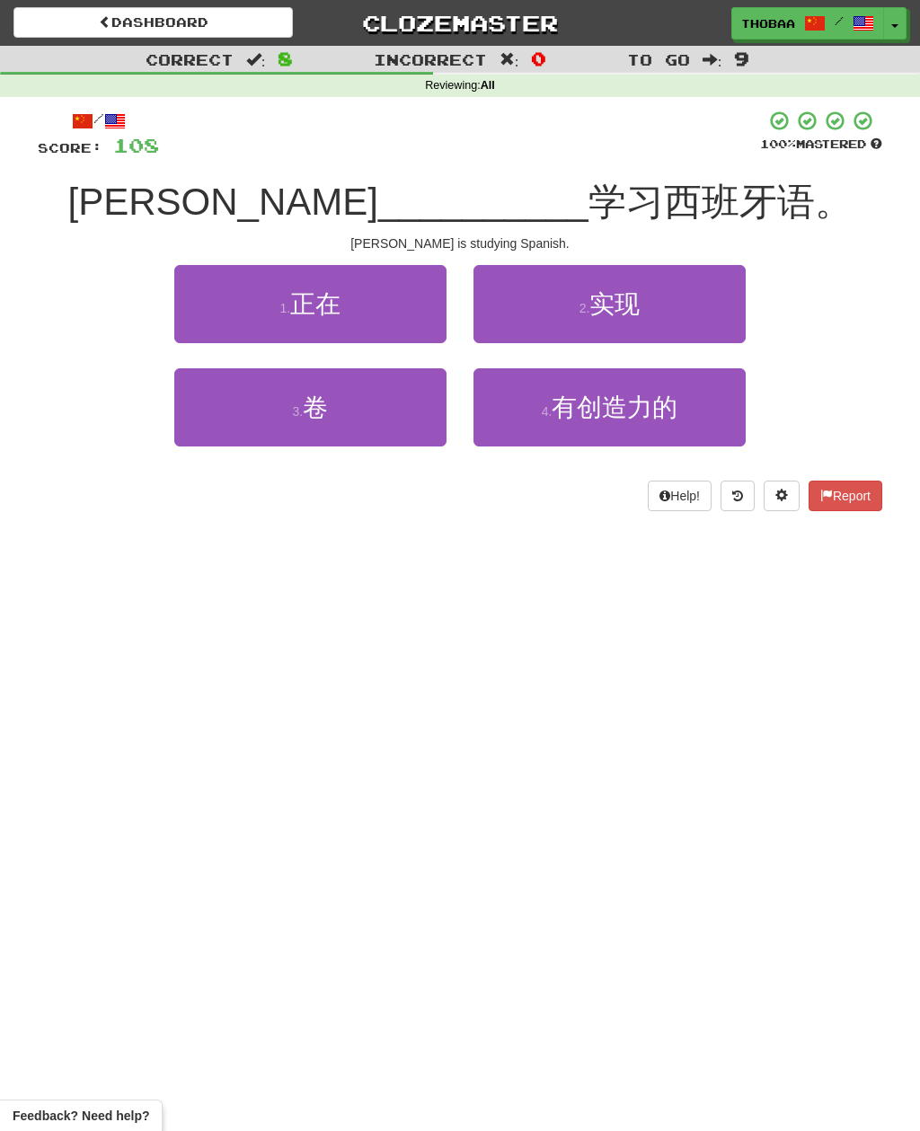
click at [221, 311] on button "1 . 正在" at bounding box center [310, 304] width 272 height 78
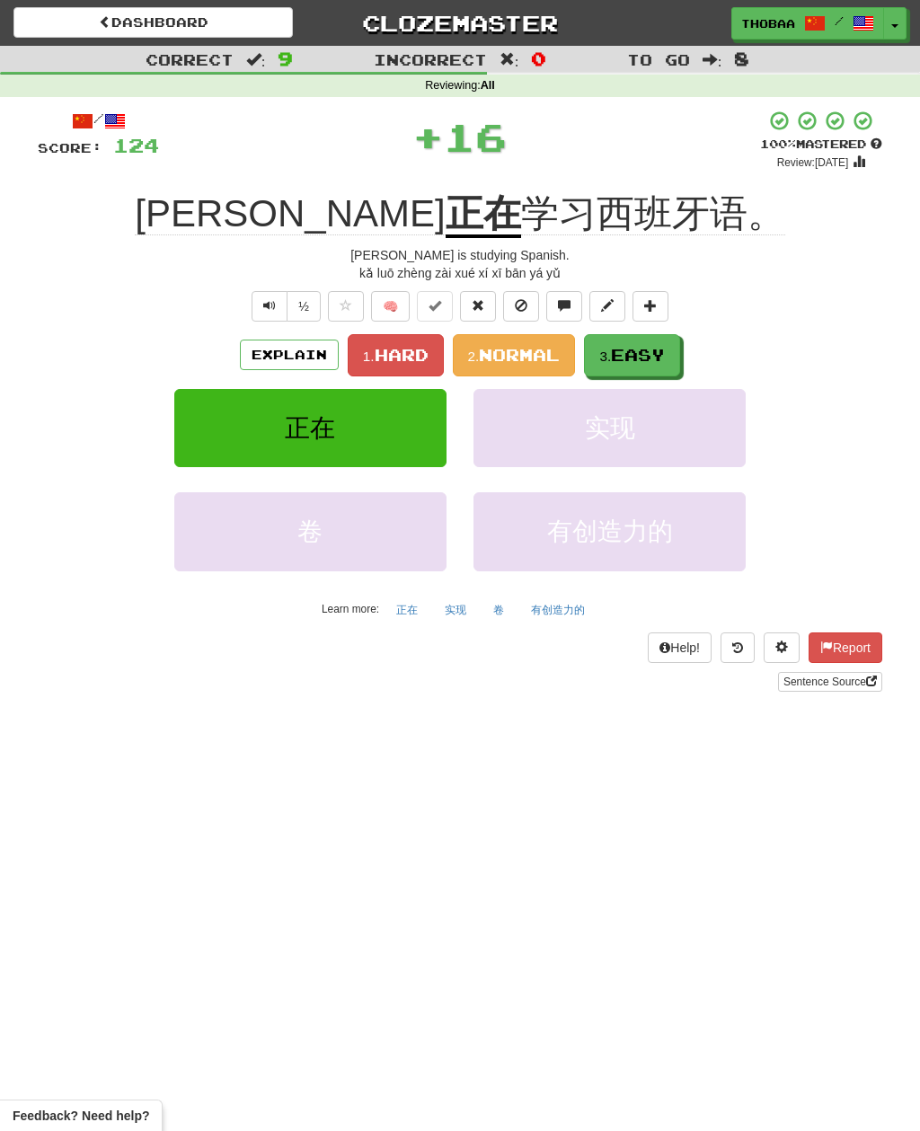
click at [513, 350] on span "Normal" at bounding box center [519, 355] width 81 height 20
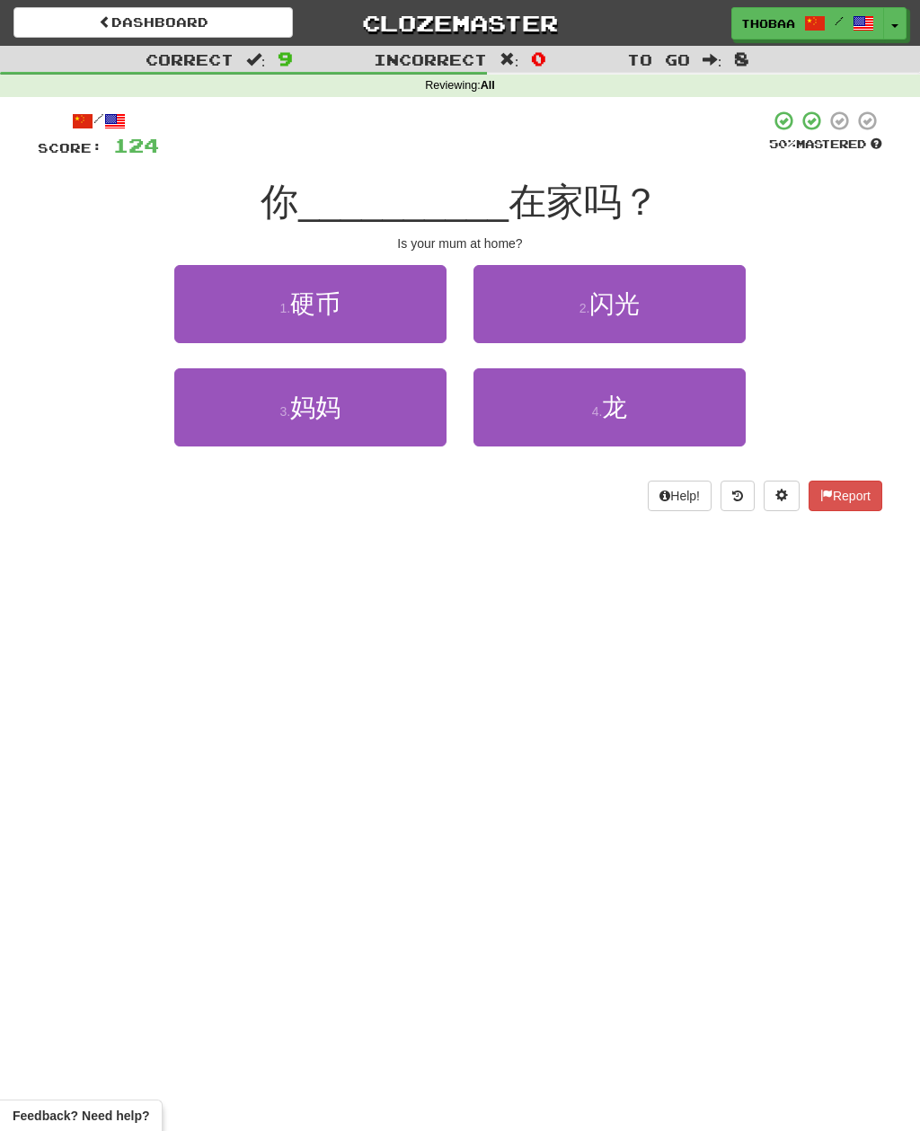
click at [217, 424] on button "3 . 妈妈" at bounding box center [310, 407] width 272 height 78
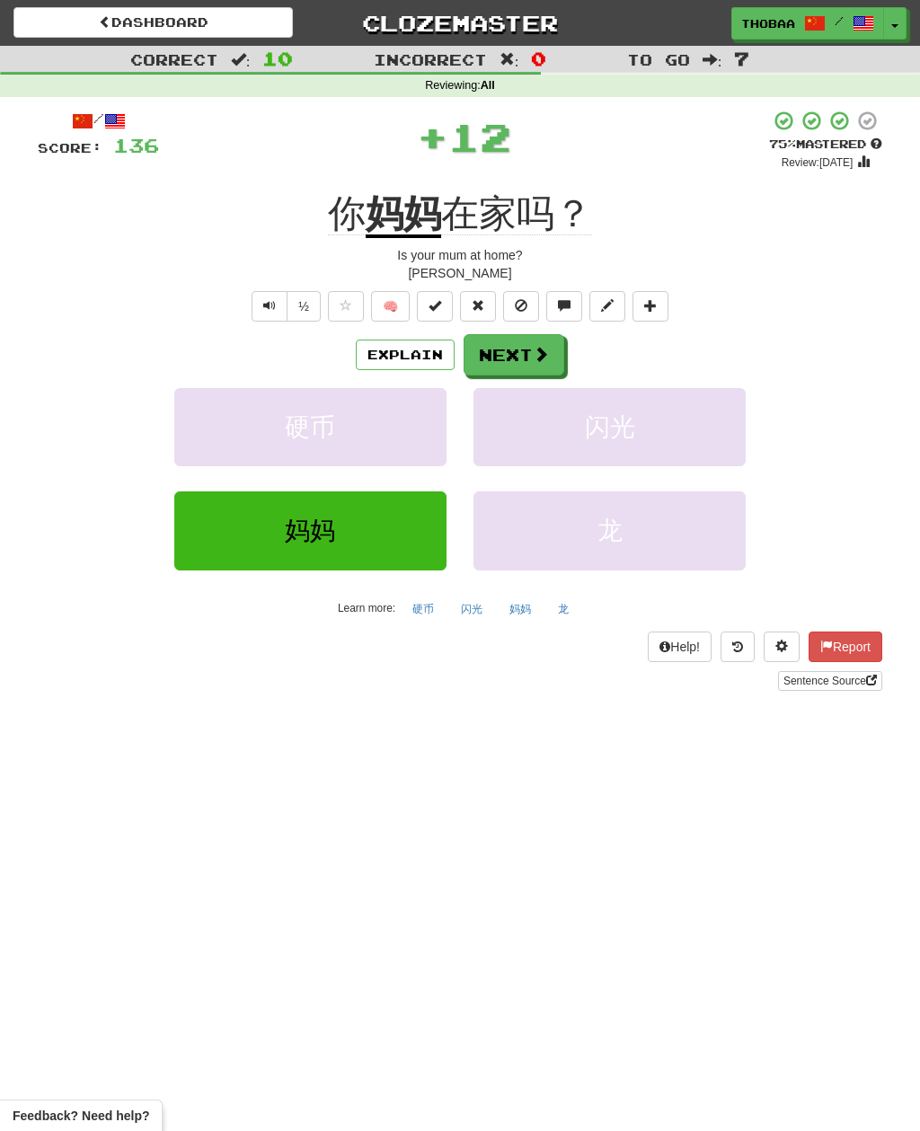
click at [709, 445] on button "闪光" at bounding box center [609, 427] width 272 height 78
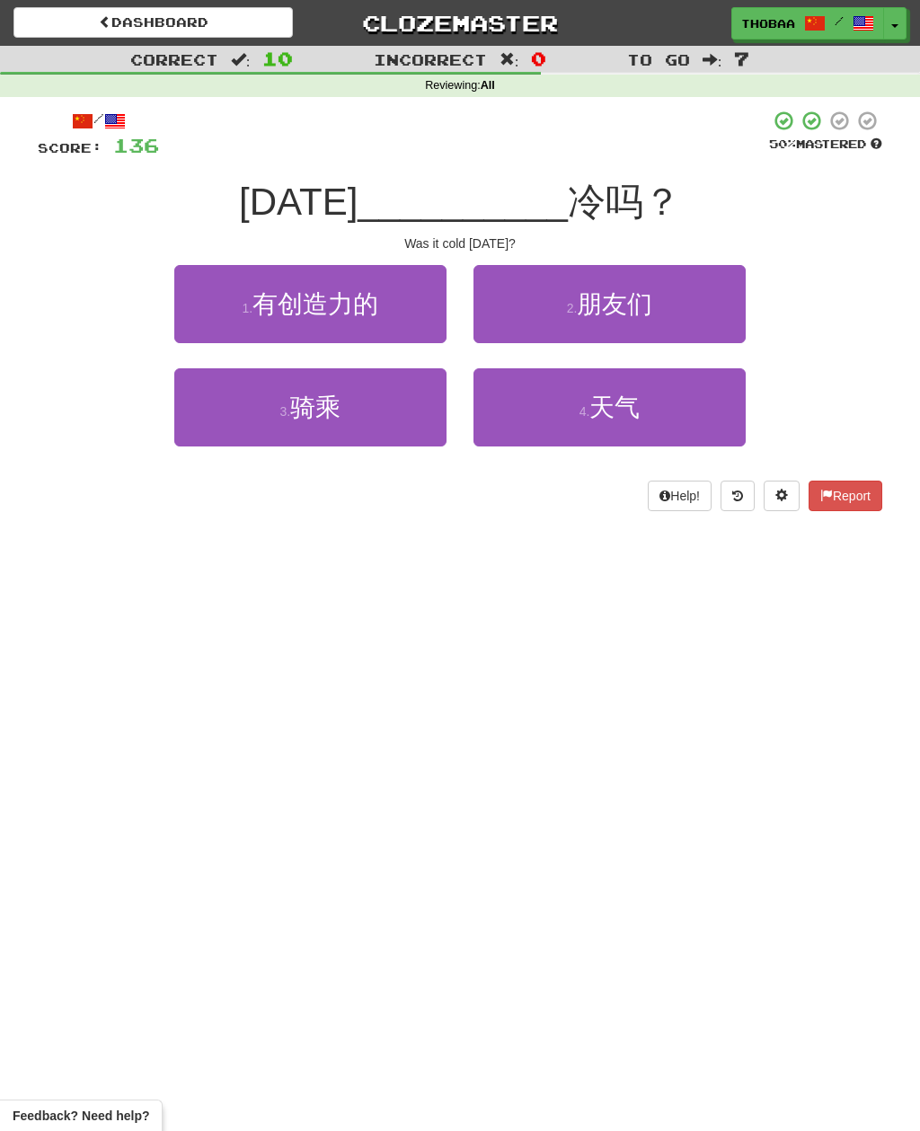
click at [709, 421] on button "4 . 天气" at bounding box center [609, 407] width 272 height 78
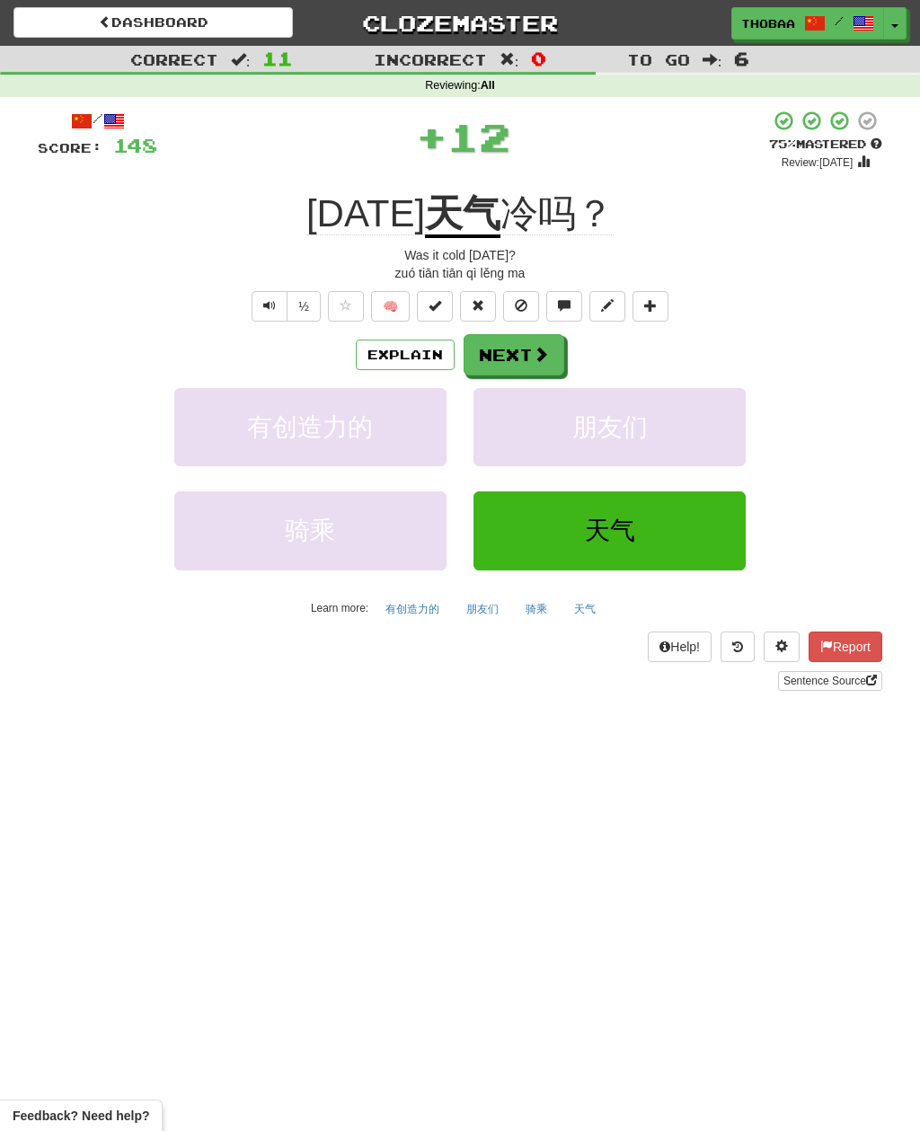
click at [711, 429] on button "朋友们" at bounding box center [609, 427] width 272 height 78
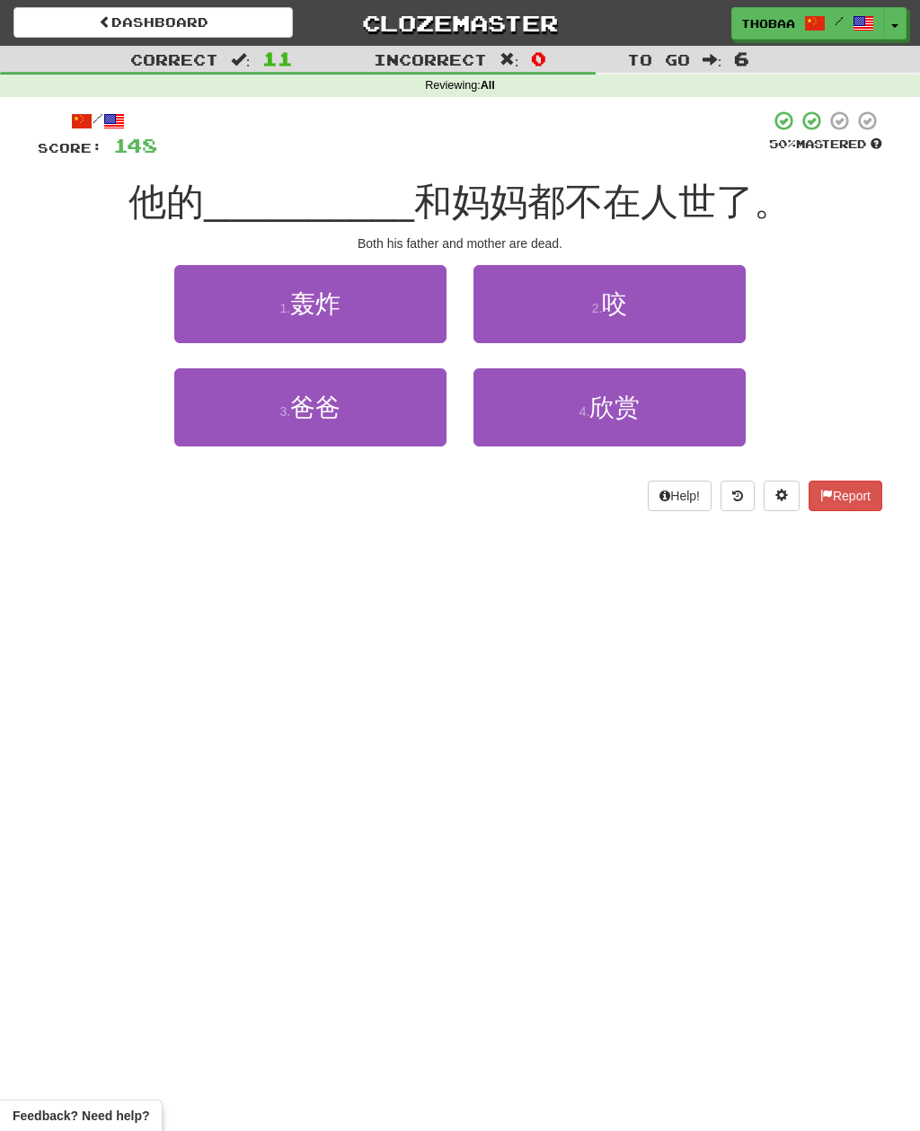
click at [213, 415] on button "3 . 爸爸" at bounding box center [310, 407] width 272 height 78
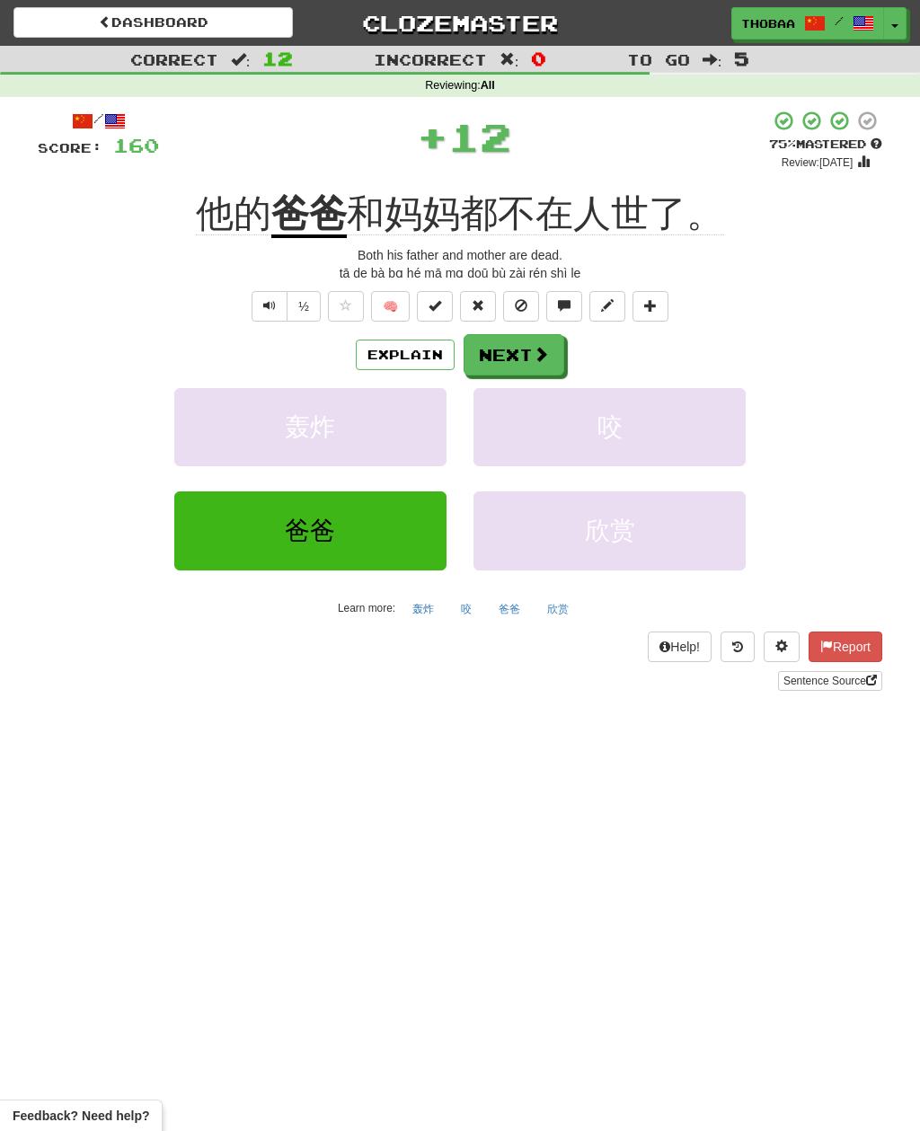
click at [710, 445] on button "咬" at bounding box center [609, 427] width 272 height 78
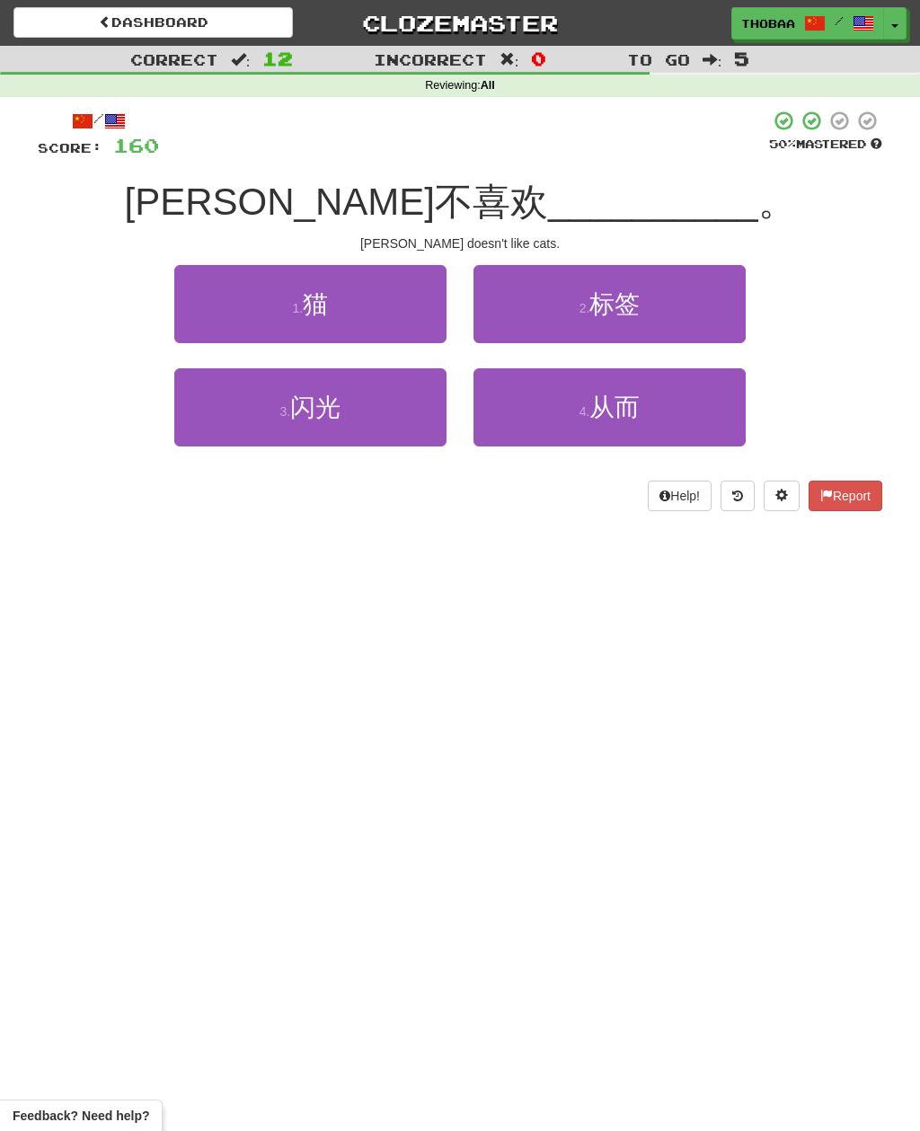
click at [223, 306] on button "1 . 猫" at bounding box center [310, 304] width 272 height 78
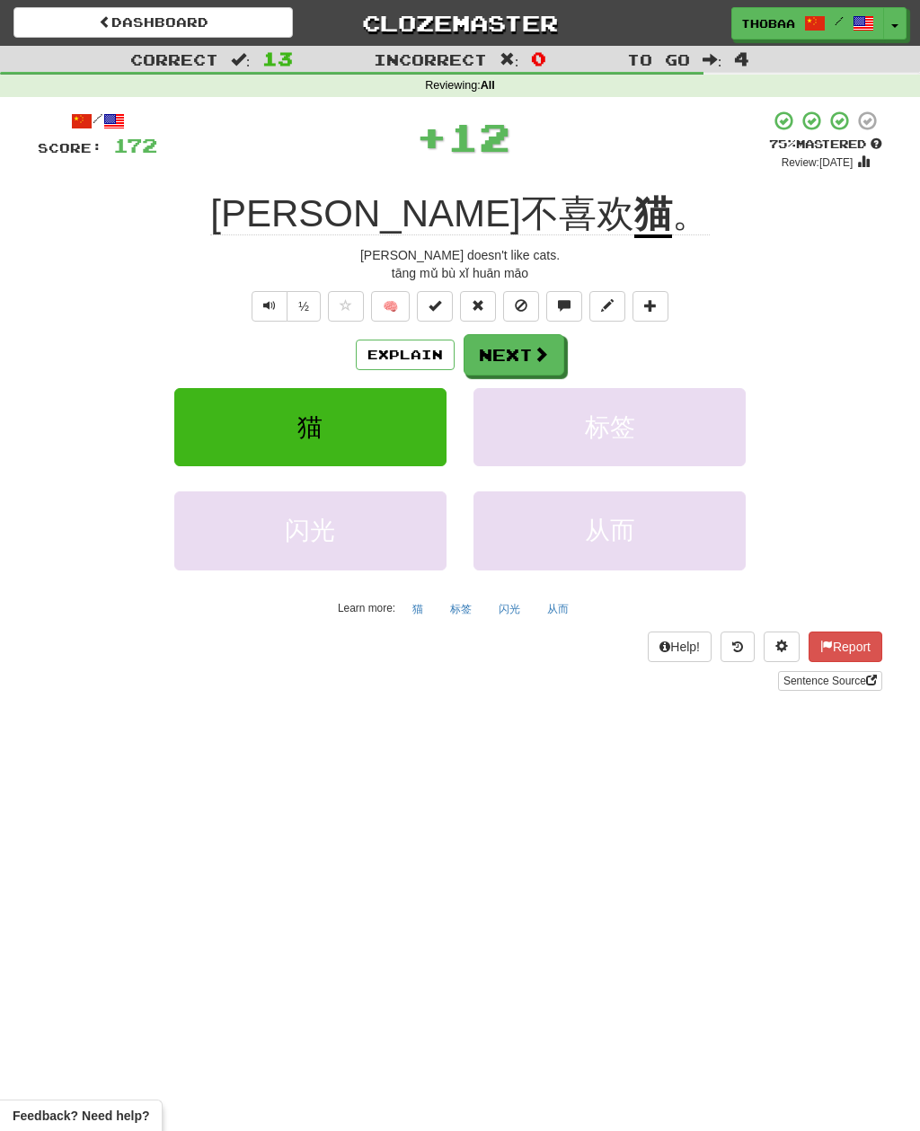
click at [704, 439] on button "标签" at bounding box center [609, 427] width 272 height 78
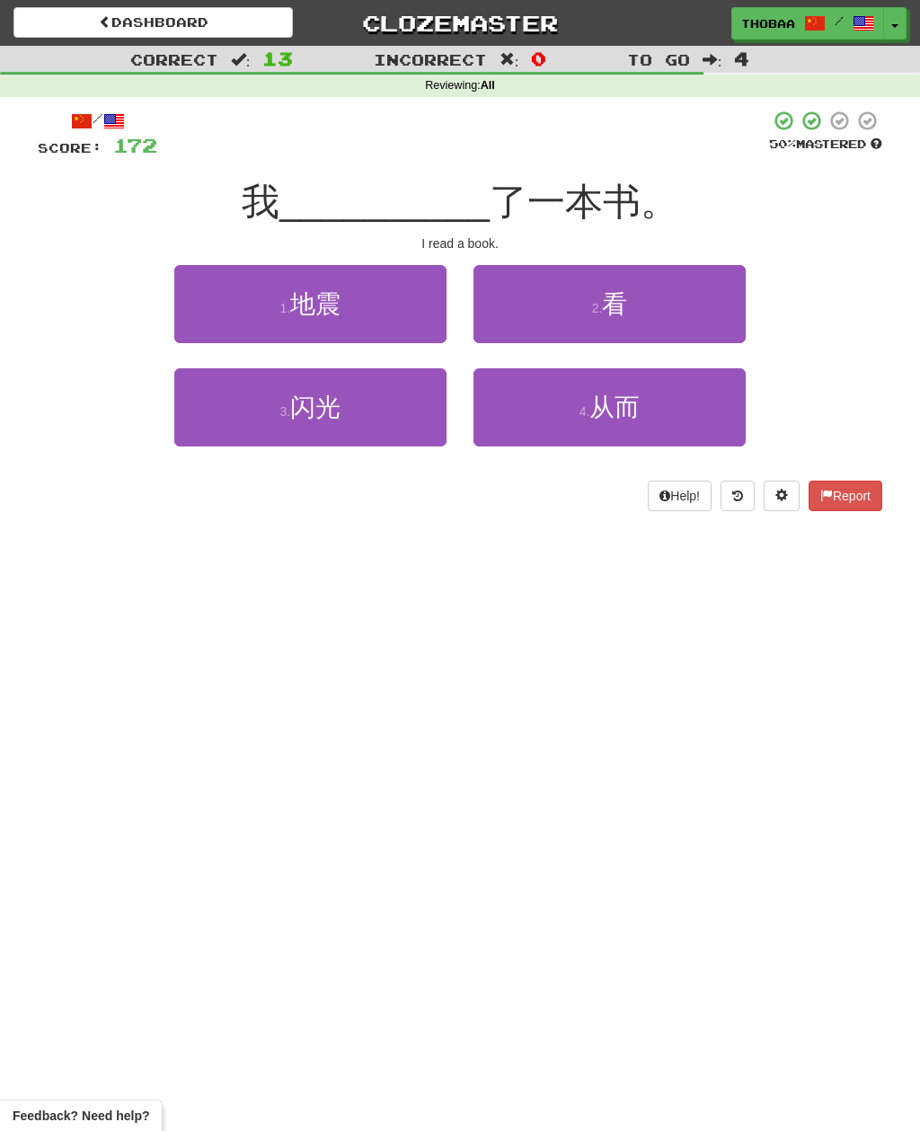
click at [739, 314] on button "2 . 看" at bounding box center [609, 304] width 272 height 78
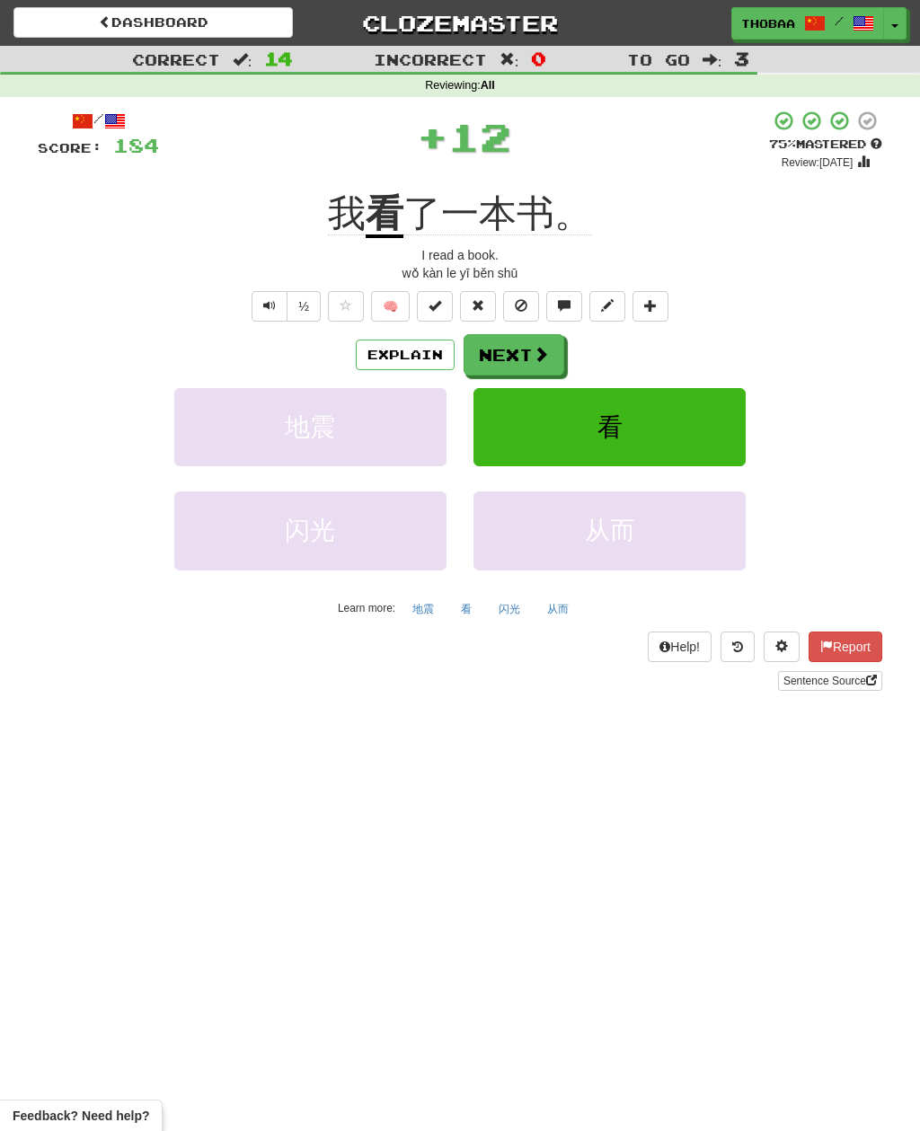
click at [726, 440] on button "看" at bounding box center [609, 427] width 272 height 78
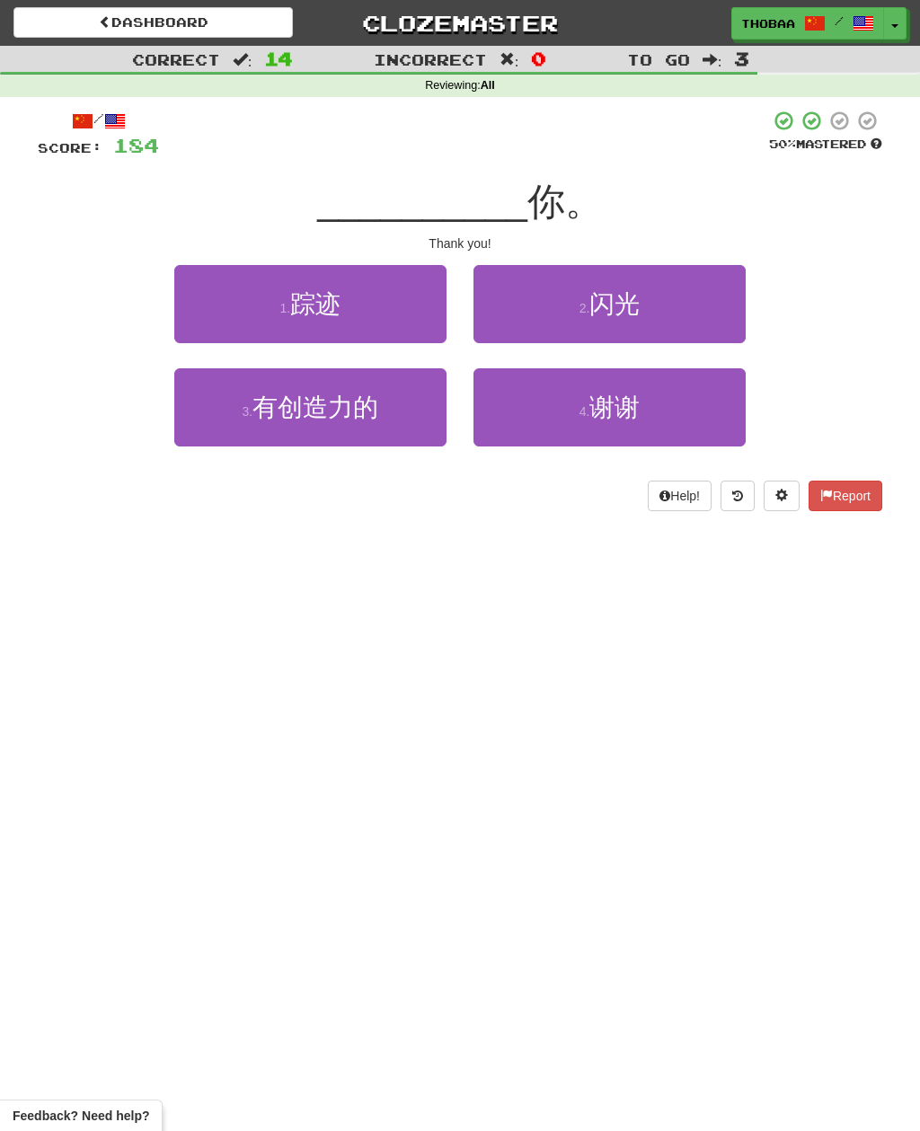
click at [725, 425] on button "4 . 谢谢" at bounding box center [609, 407] width 272 height 78
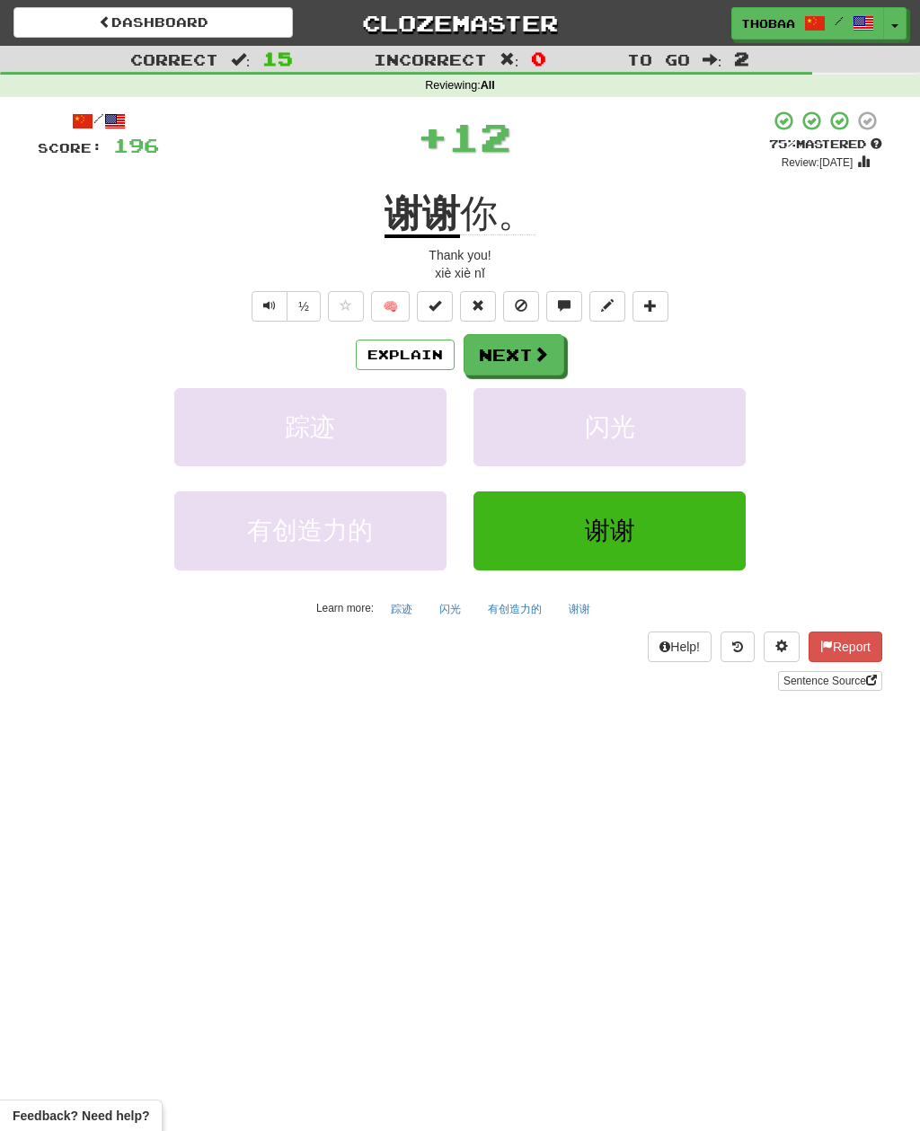
click at [702, 414] on button "闪光" at bounding box center [609, 427] width 272 height 78
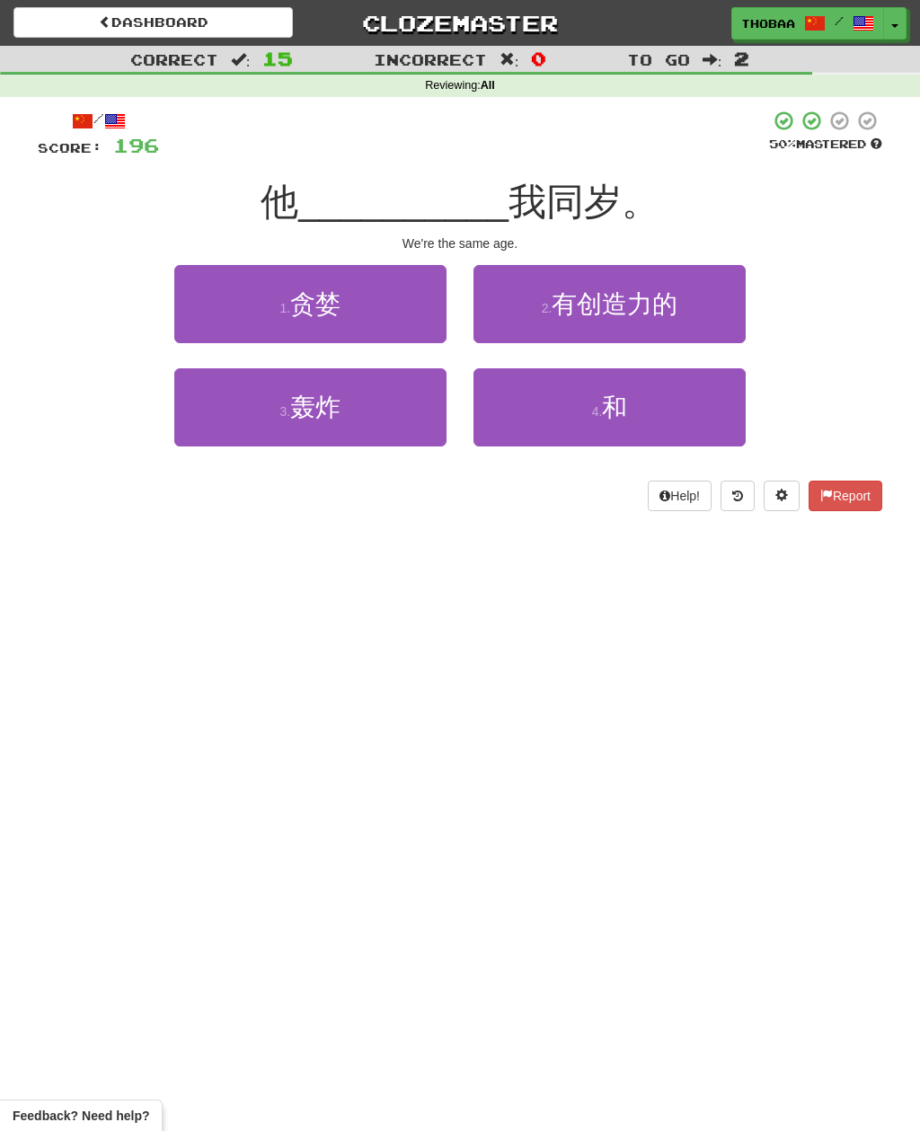
click at [715, 423] on button "4 . 和" at bounding box center [609, 407] width 272 height 78
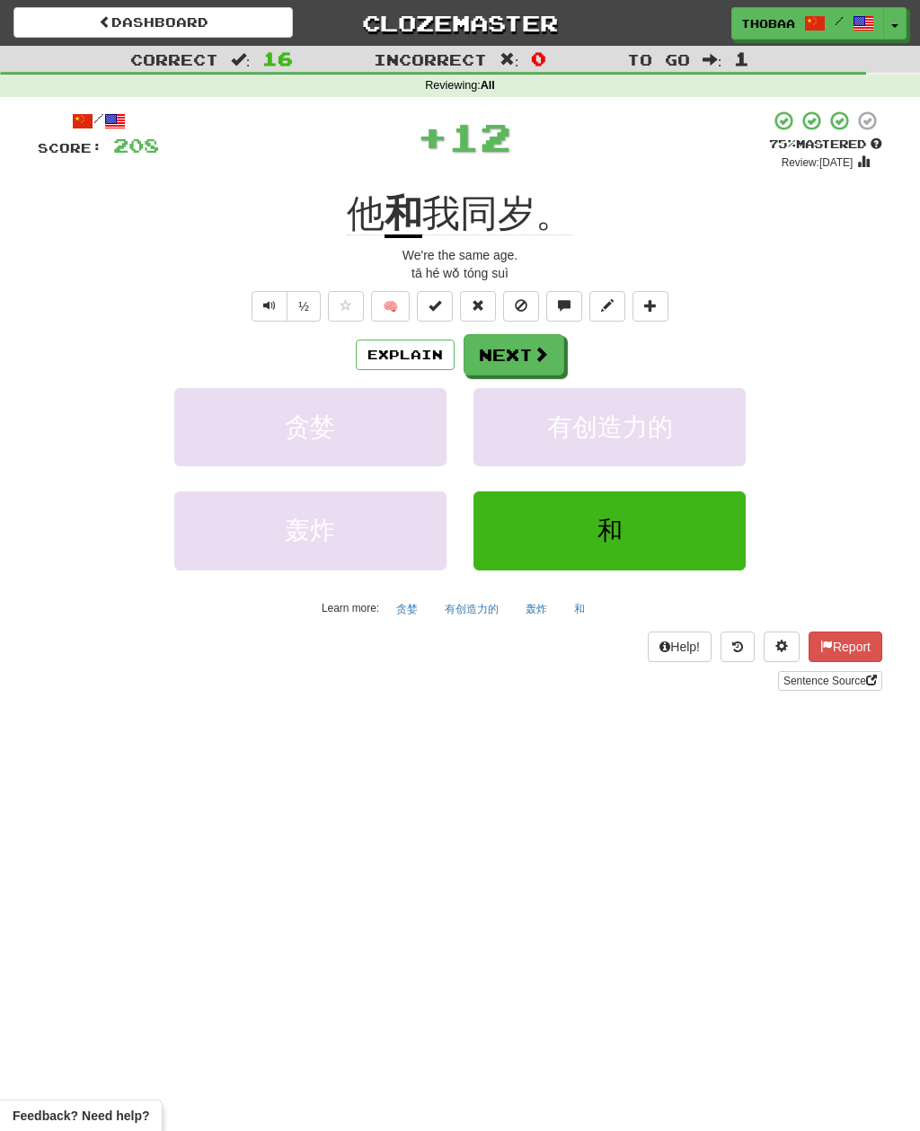
click at [718, 427] on button "有创造力的" at bounding box center [609, 427] width 272 height 78
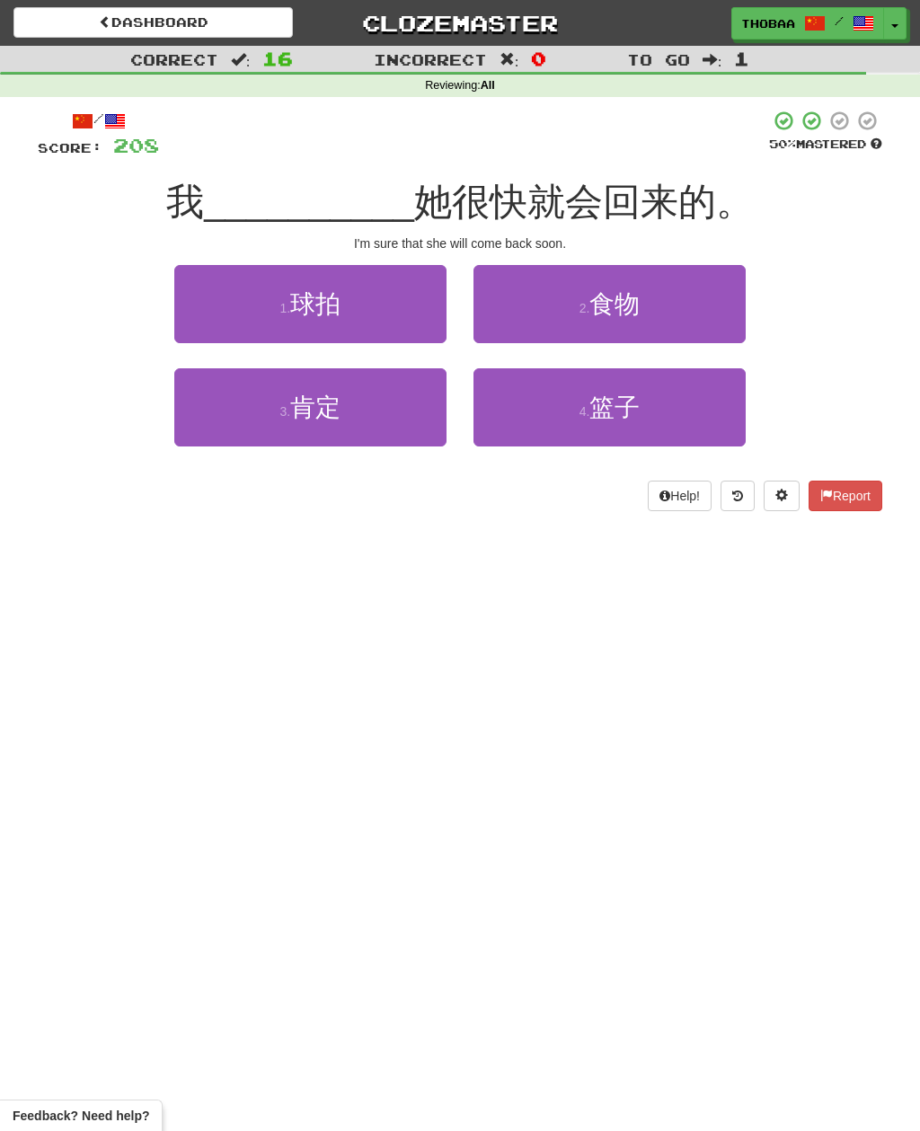
click at [214, 430] on button "3 . 肯定" at bounding box center [310, 407] width 272 height 78
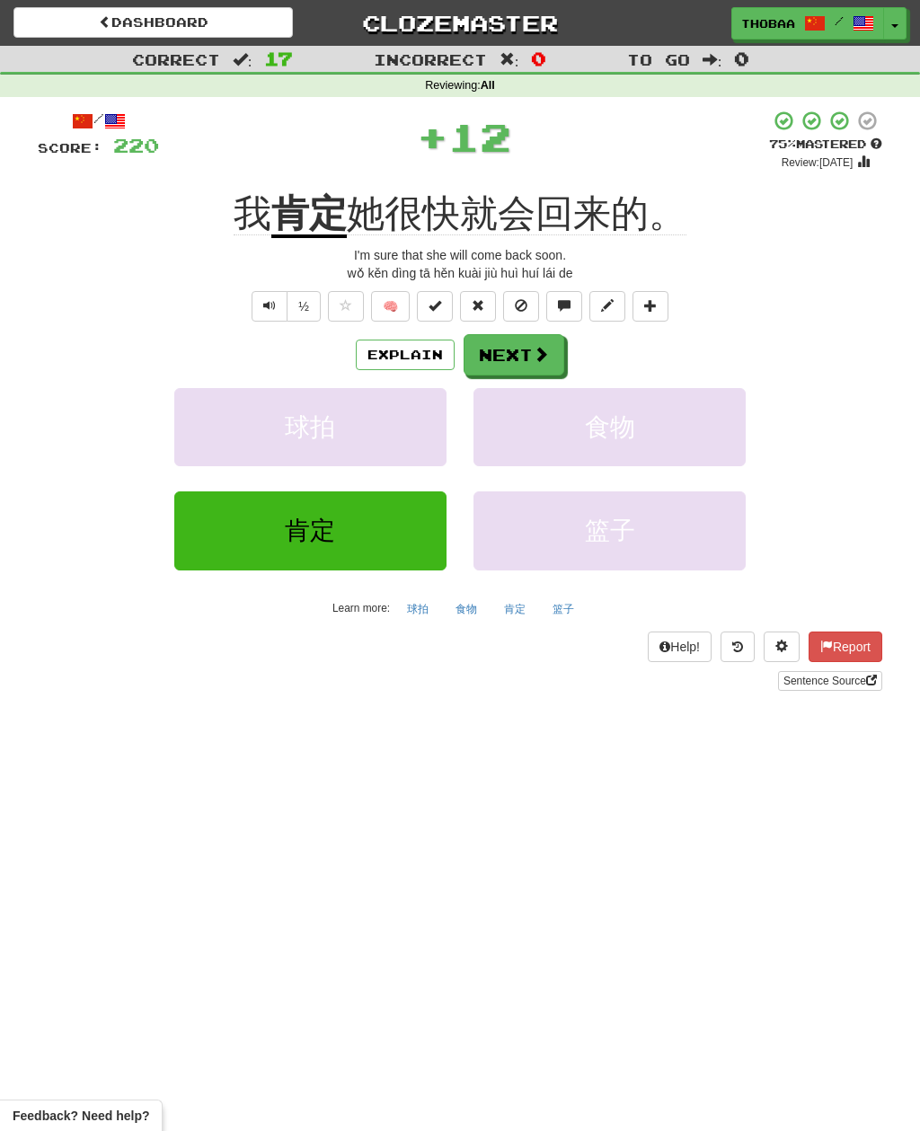
click at [690, 444] on button "食物" at bounding box center [609, 427] width 272 height 78
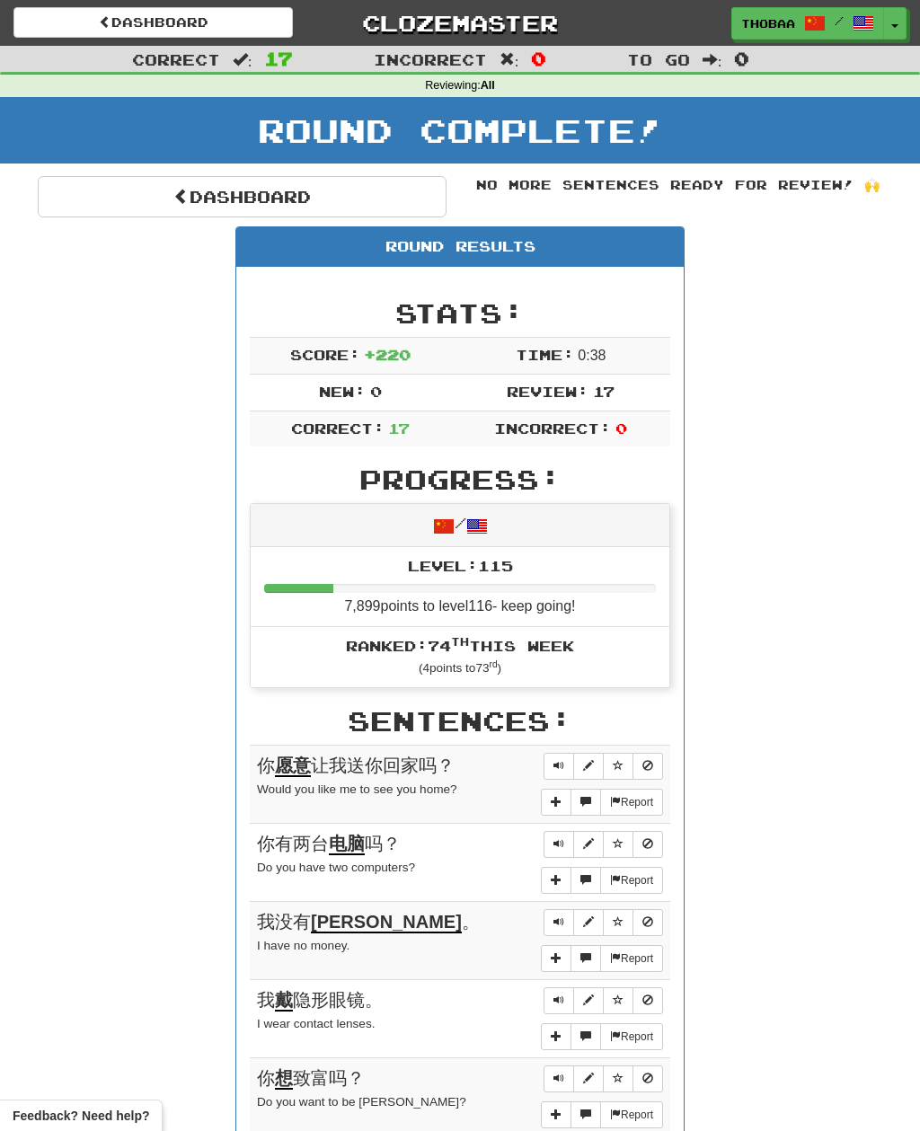
click at [112, 191] on link "Dashboard" at bounding box center [242, 196] width 409 height 41
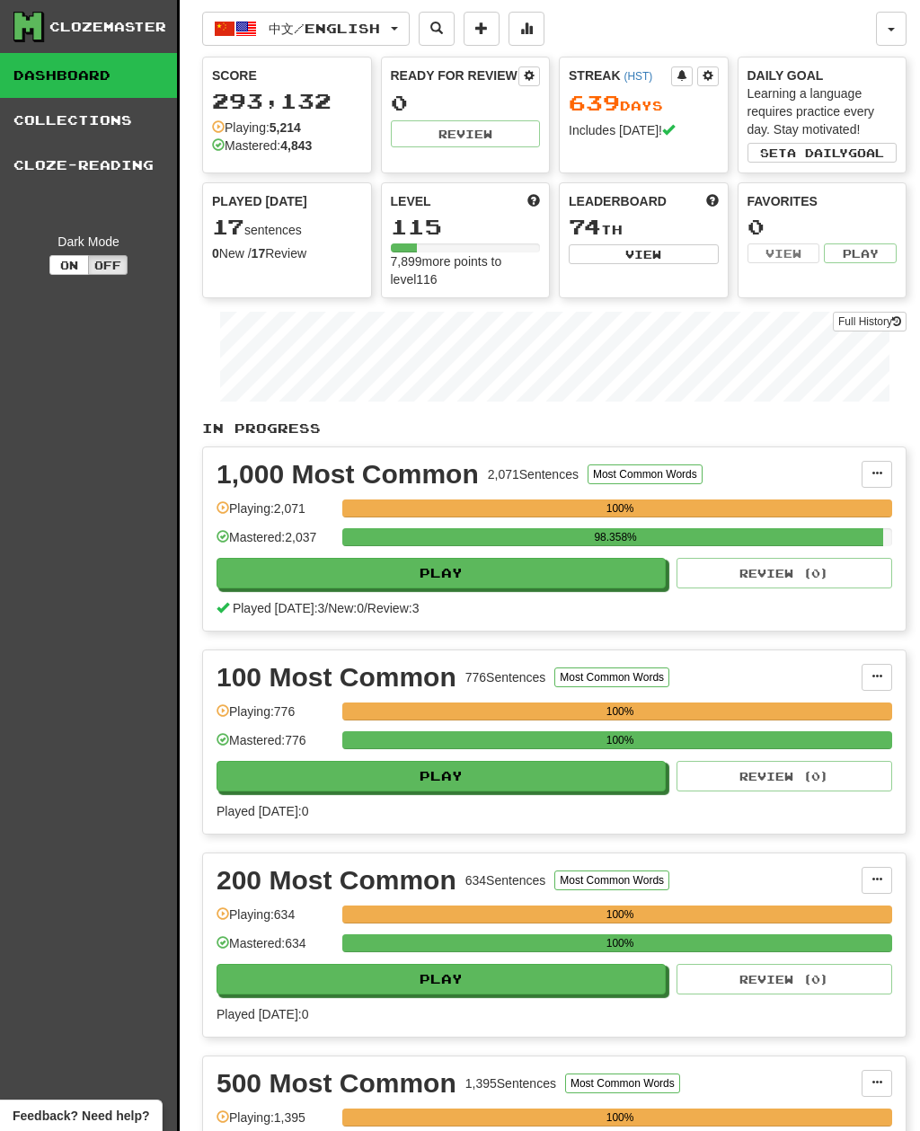
click at [275, 44] on button "中文 / English" at bounding box center [306, 29] width 208 height 34
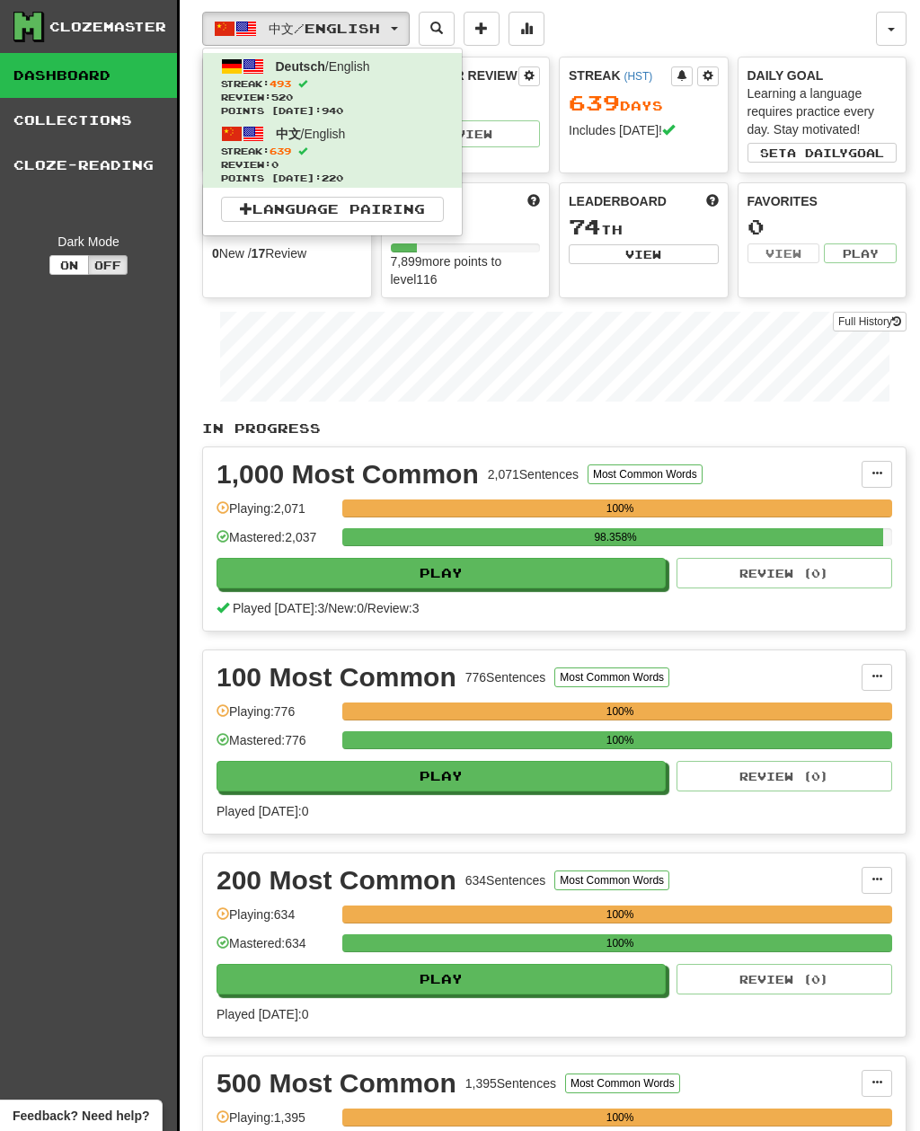
click at [244, 88] on span "Streak: 493" at bounding box center [332, 83] width 223 height 13
